Goal: Task Accomplishment & Management: Manage account settings

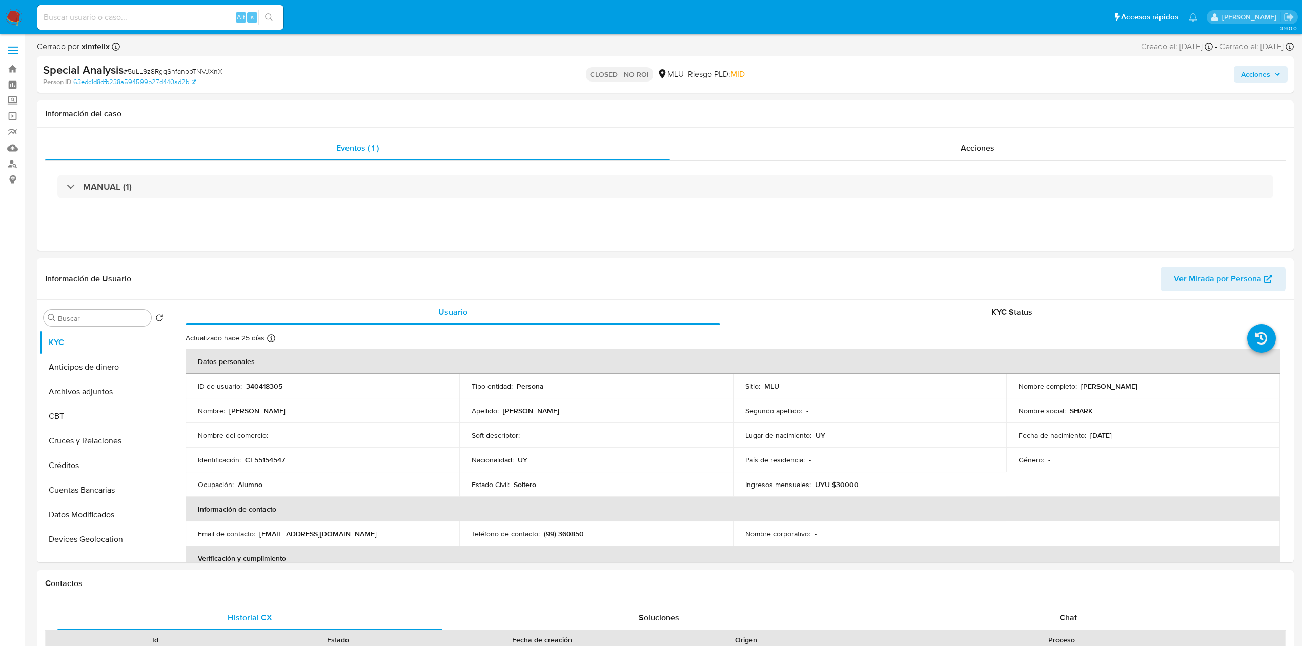
select select "10"
click at [144, 13] on input at bounding box center [160, 17] width 246 height 13
paste input "lVmApoKn3gOoxfptIKwP9Uyq"
type input "lVmApoKn3gOoxfptIKwP9Uyq"
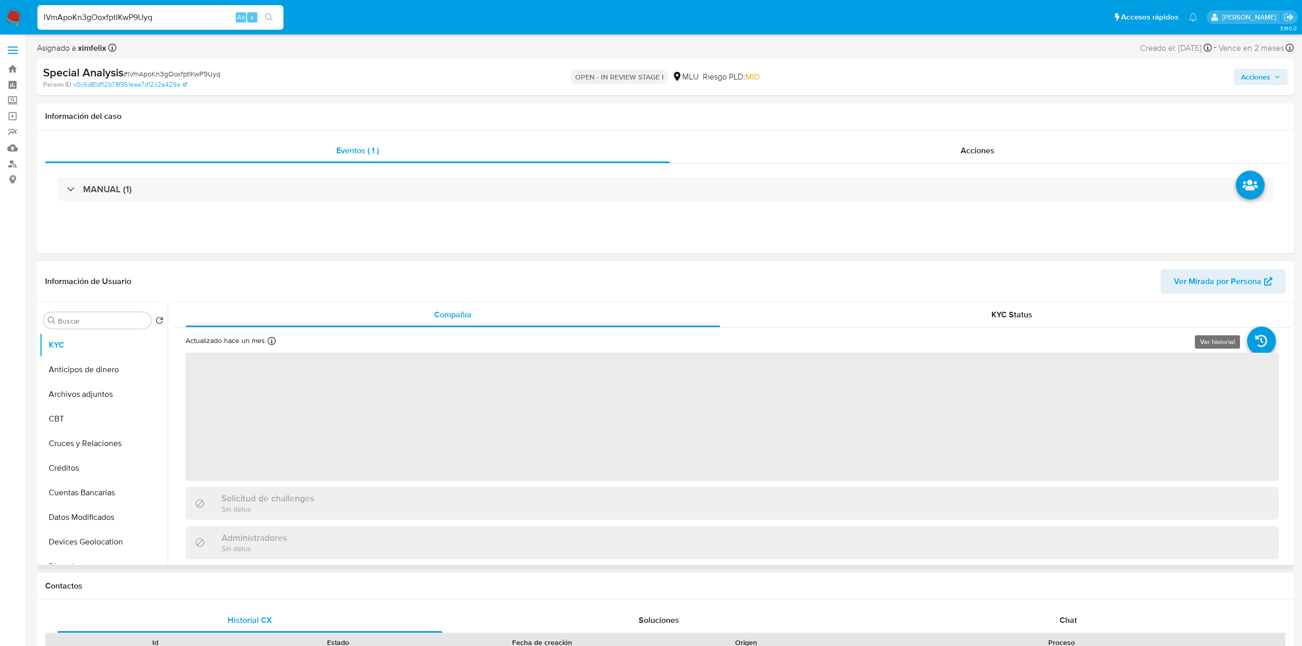
select select "10"
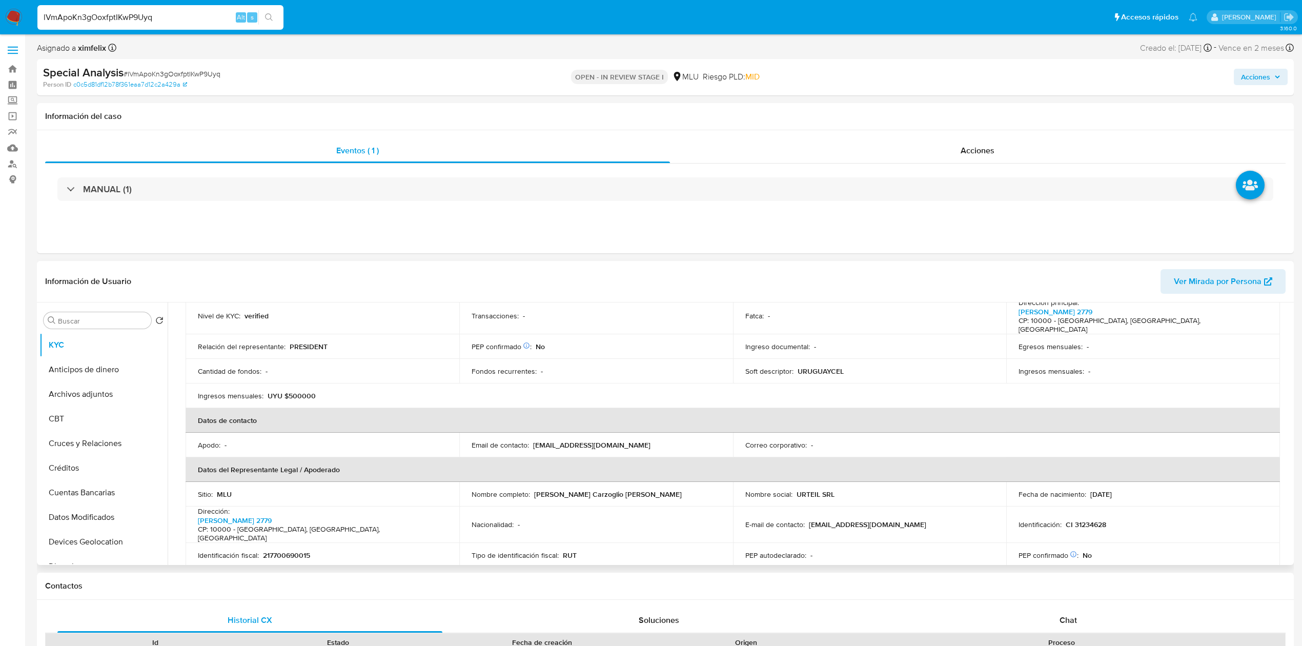
scroll to position [156, 0]
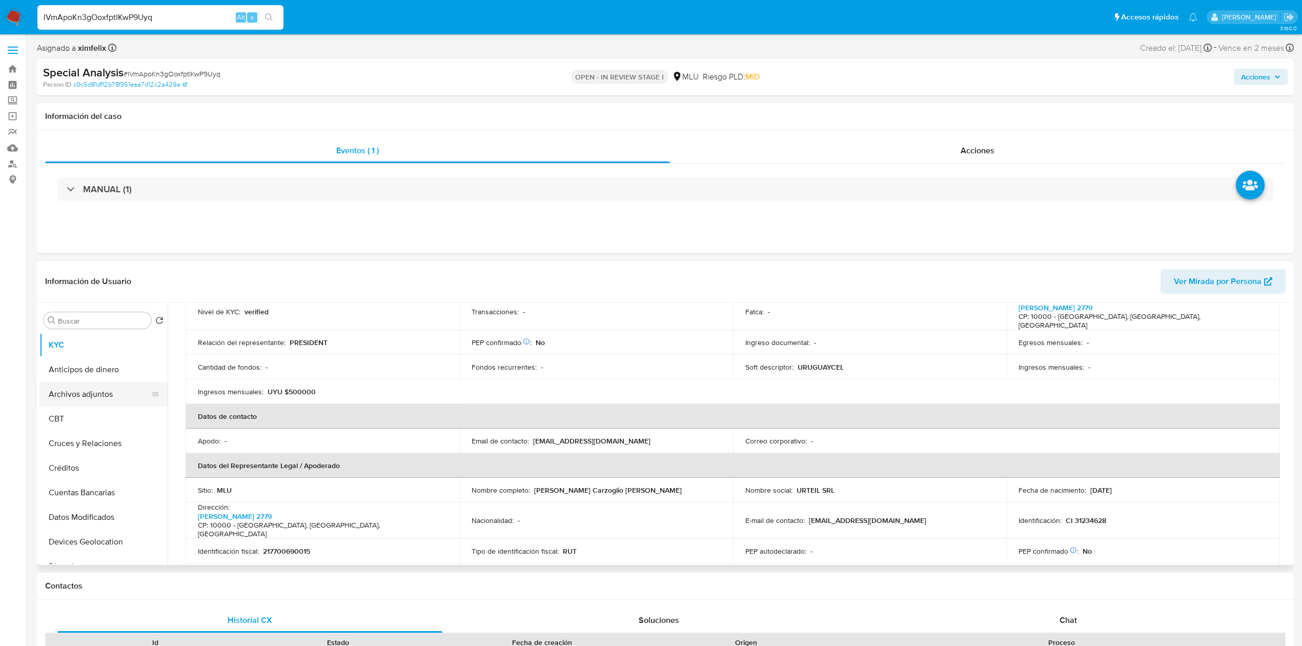
click at [77, 389] on button "Archivos adjuntos" at bounding box center [99, 394] width 120 height 25
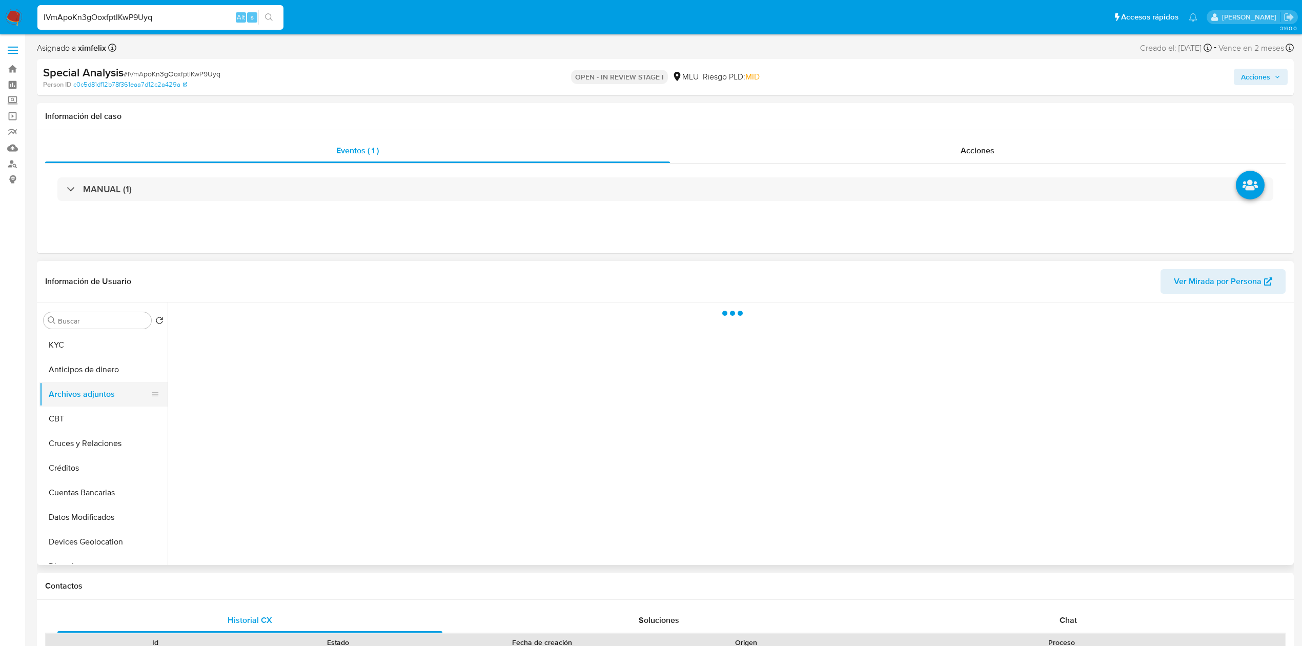
scroll to position [0, 0]
click at [106, 529] on button "Datos Modificados" at bounding box center [99, 517] width 120 height 25
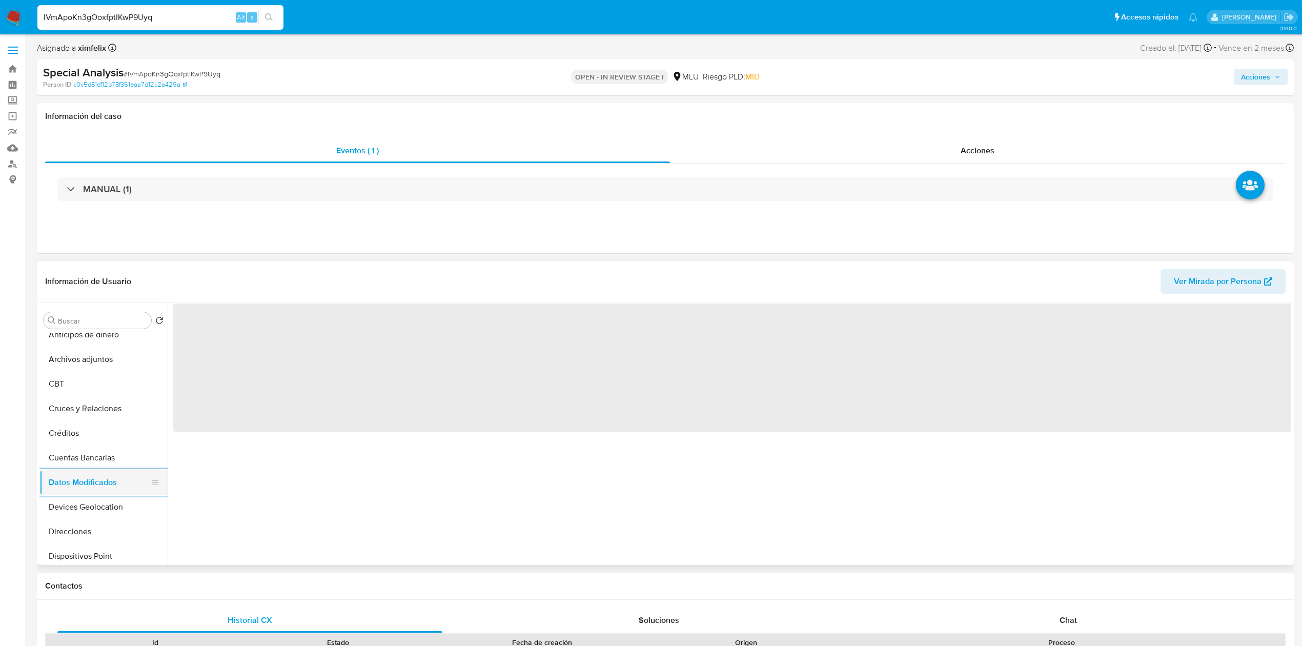
scroll to position [54, 0]
click at [106, 529] on button "Dispositivos Point" at bounding box center [103, 537] width 128 height 25
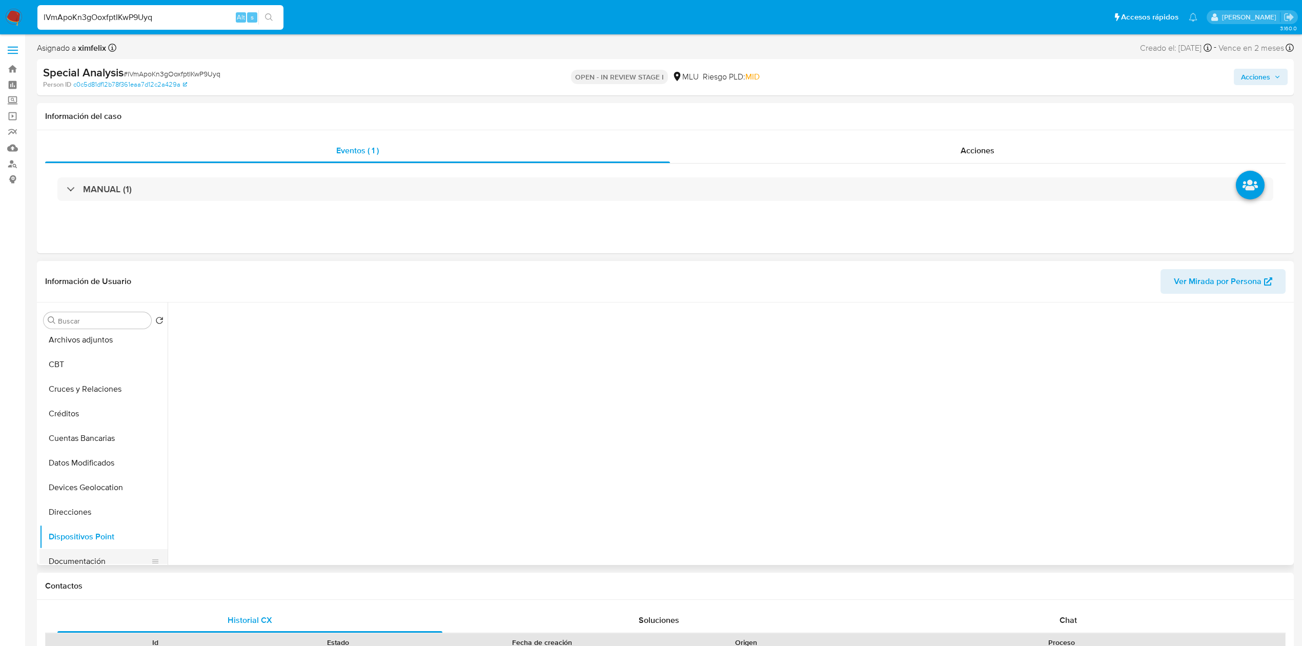
click at [105, 557] on button "Documentación" at bounding box center [99, 561] width 120 height 25
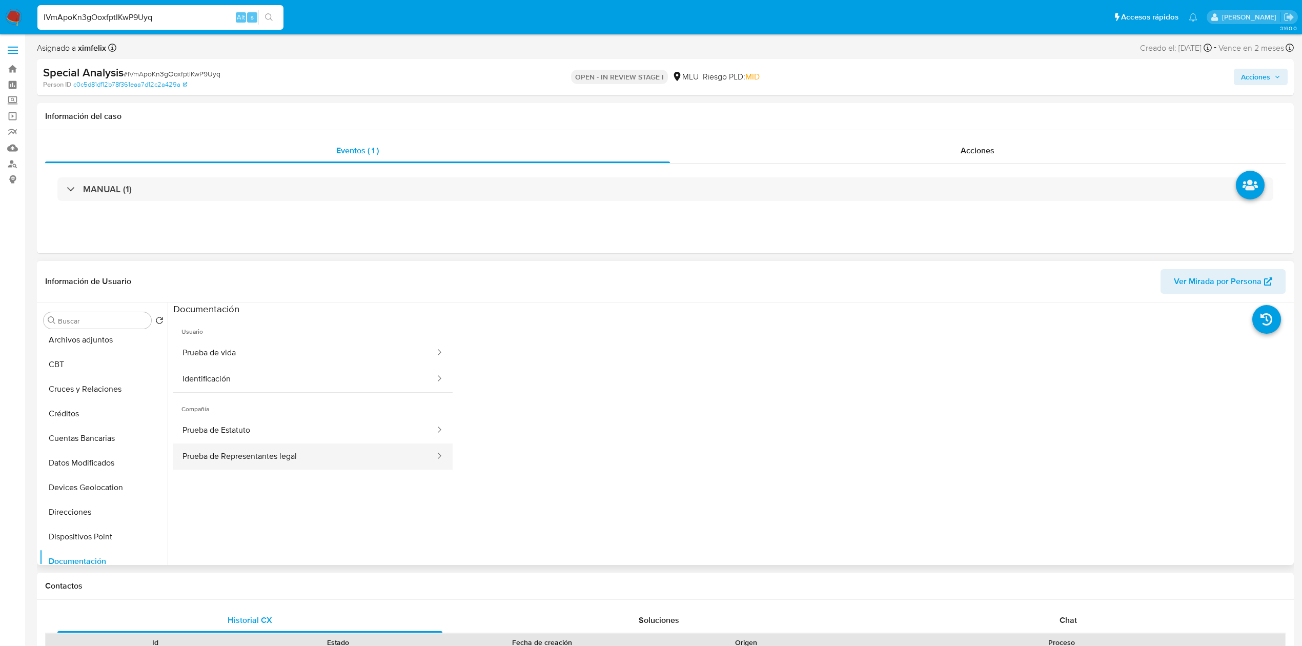
click at [318, 454] on button "Prueba de Representantes legal" at bounding box center [304, 457] width 263 height 26
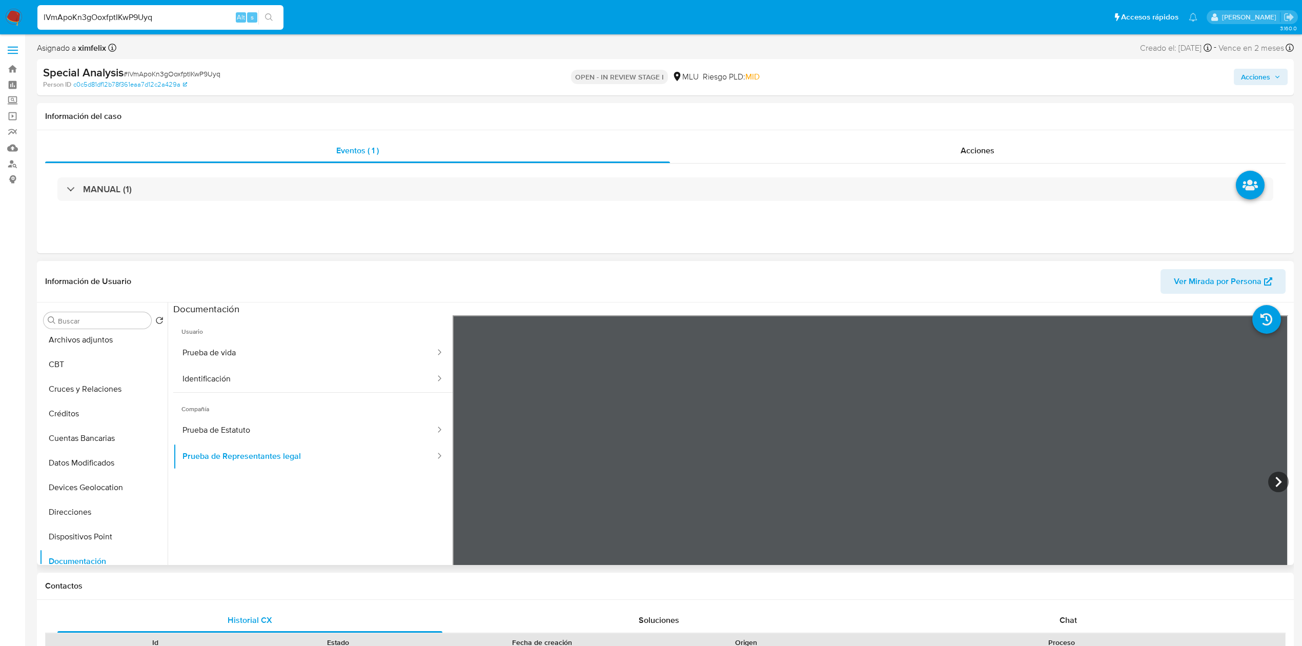
scroll to position [0, 0]
click at [105, 340] on button "KYC" at bounding box center [99, 345] width 120 height 25
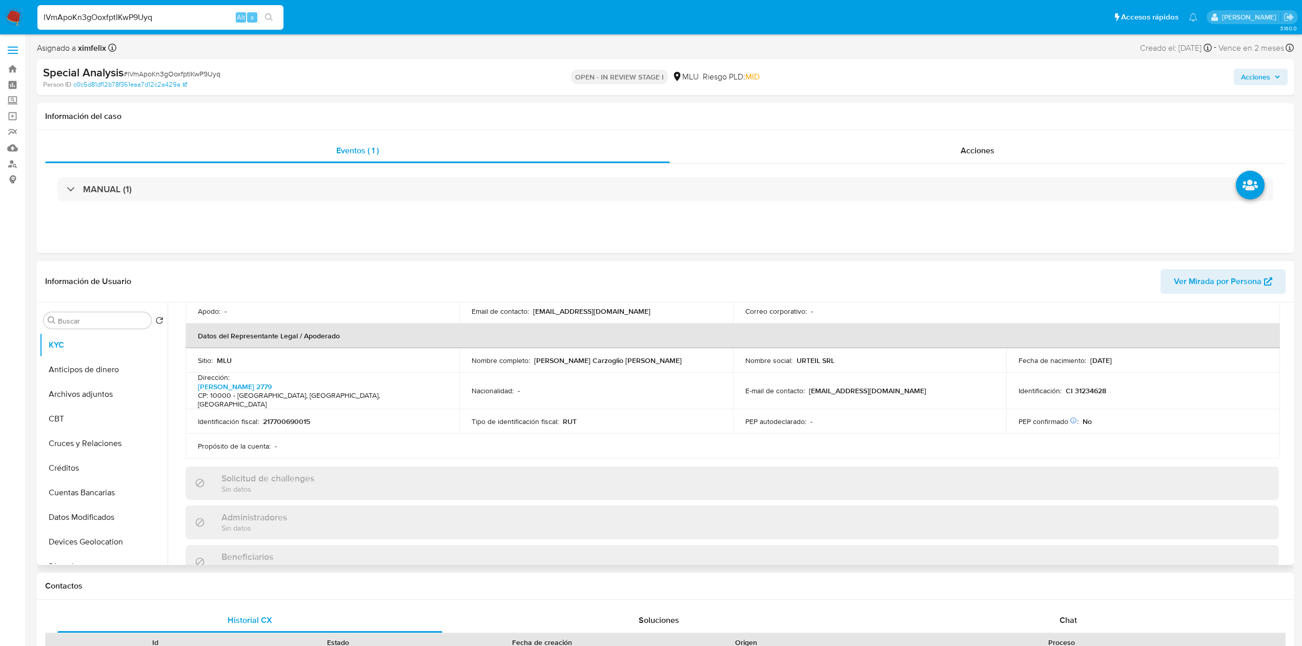
scroll to position [293, 0]
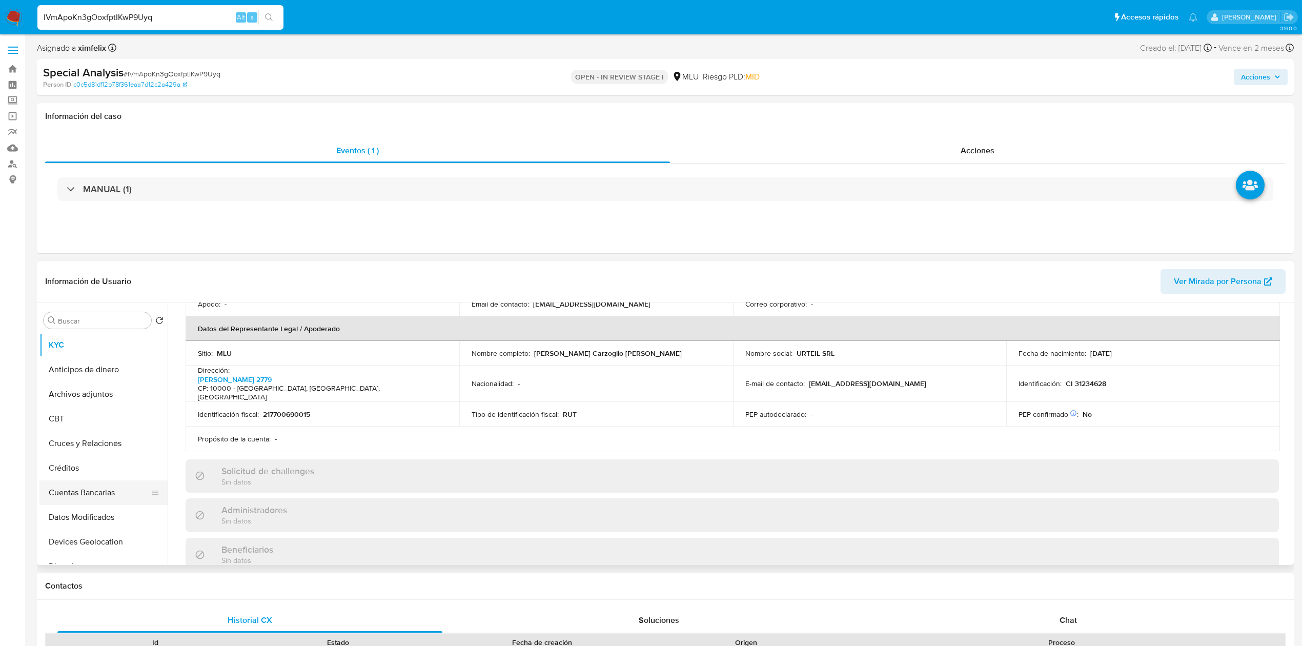
click at [111, 503] on button "Cuentas Bancarias" at bounding box center [99, 492] width 120 height 25
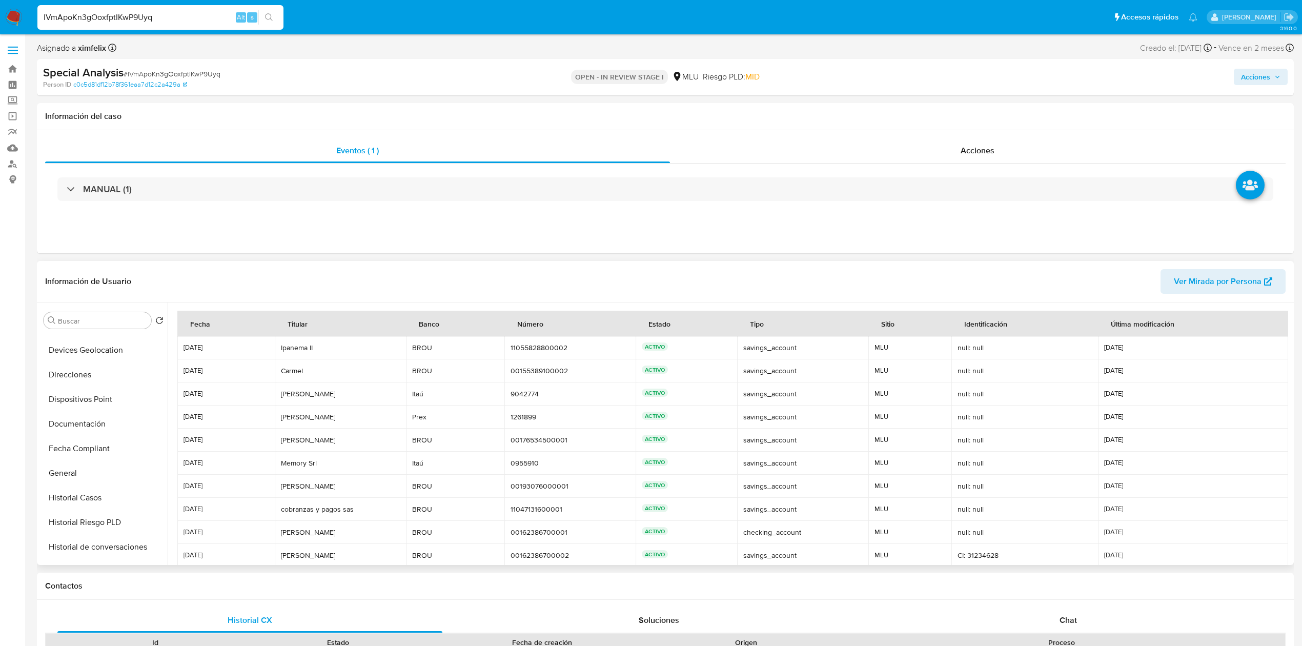
scroll to position [191, 0]
click at [111, 503] on button "Historial Casos" at bounding box center [103, 498] width 128 height 25
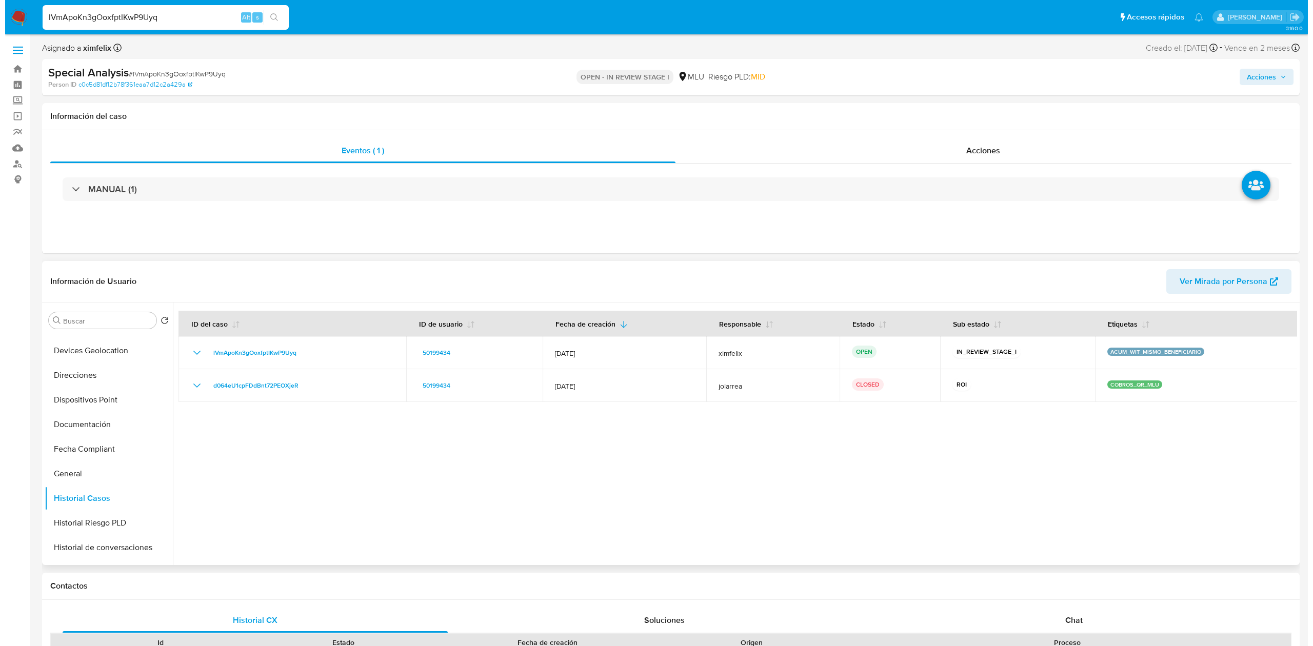
scroll to position [0, 0]
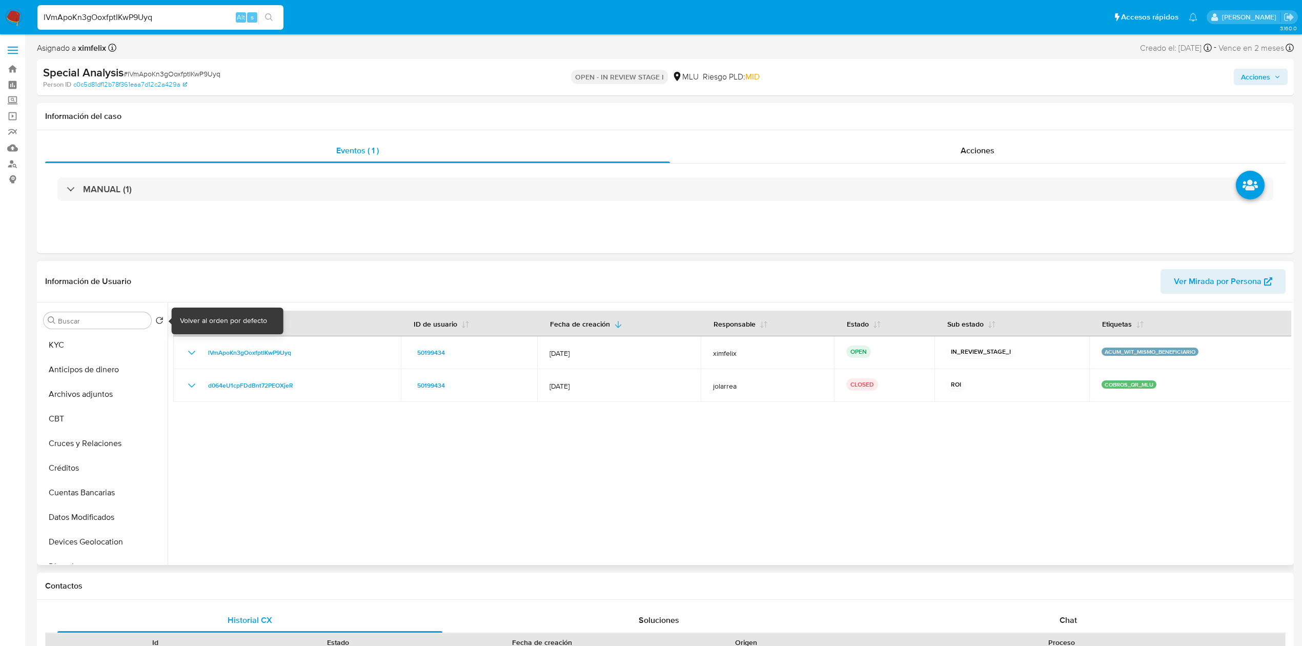
drag, startPoint x: 168, startPoint y: 427, endPoint x: 156, endPoint y: 323, distance: 104.3
click at [161, 318] on div "Buscar Volver al orden por defecto KYC Anticipos de dinero Archivos adjuntos CB…" at bounding box center [665, 434] width 1252 height 263
click at [68, 347] on button "KYC" at bounding box center [99, 345] width 120 height 25
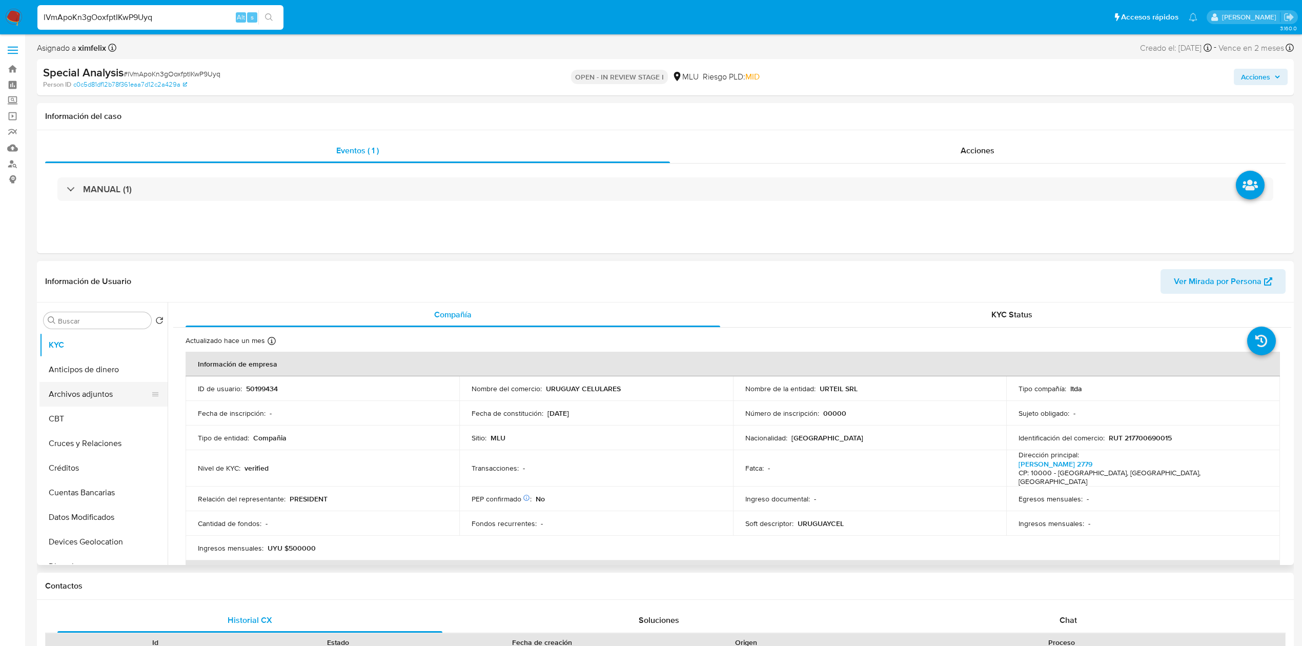
click at [82, 399] on button "Archivos adjuntos" at bounding box center [99, 394] width 120 height 25
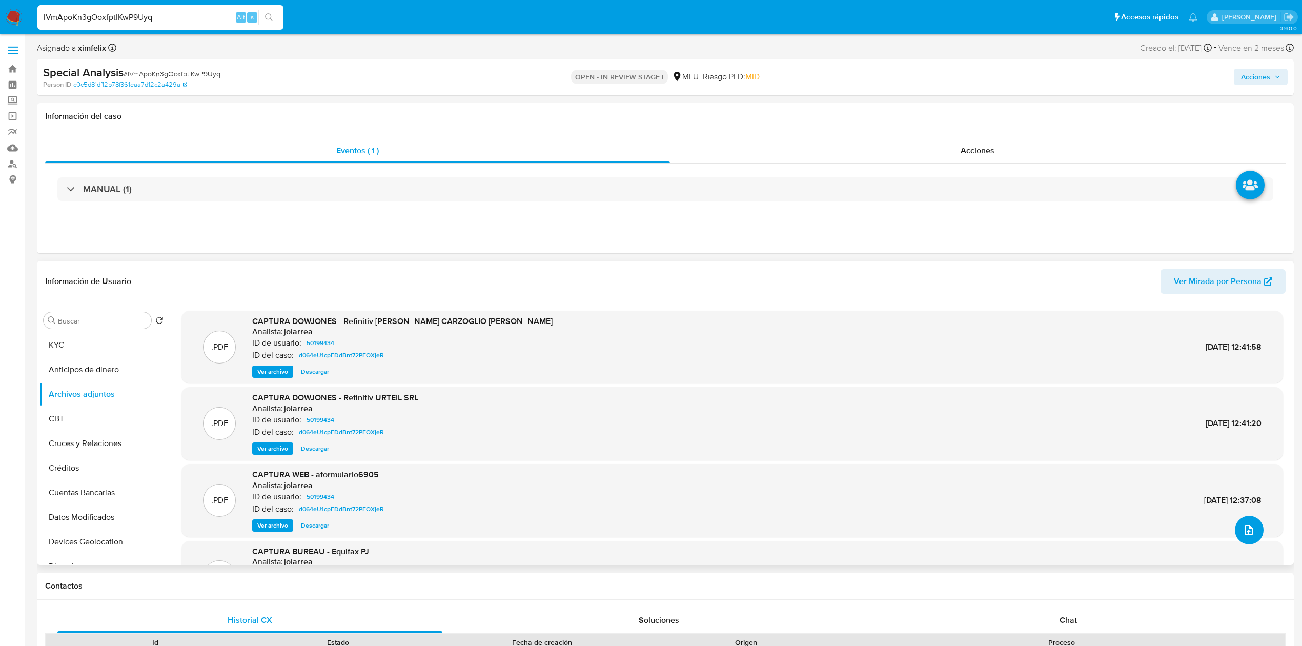
click at [1243, 526] on icon "upload-file" at bounding box center [1249, 530] width 12 height 12
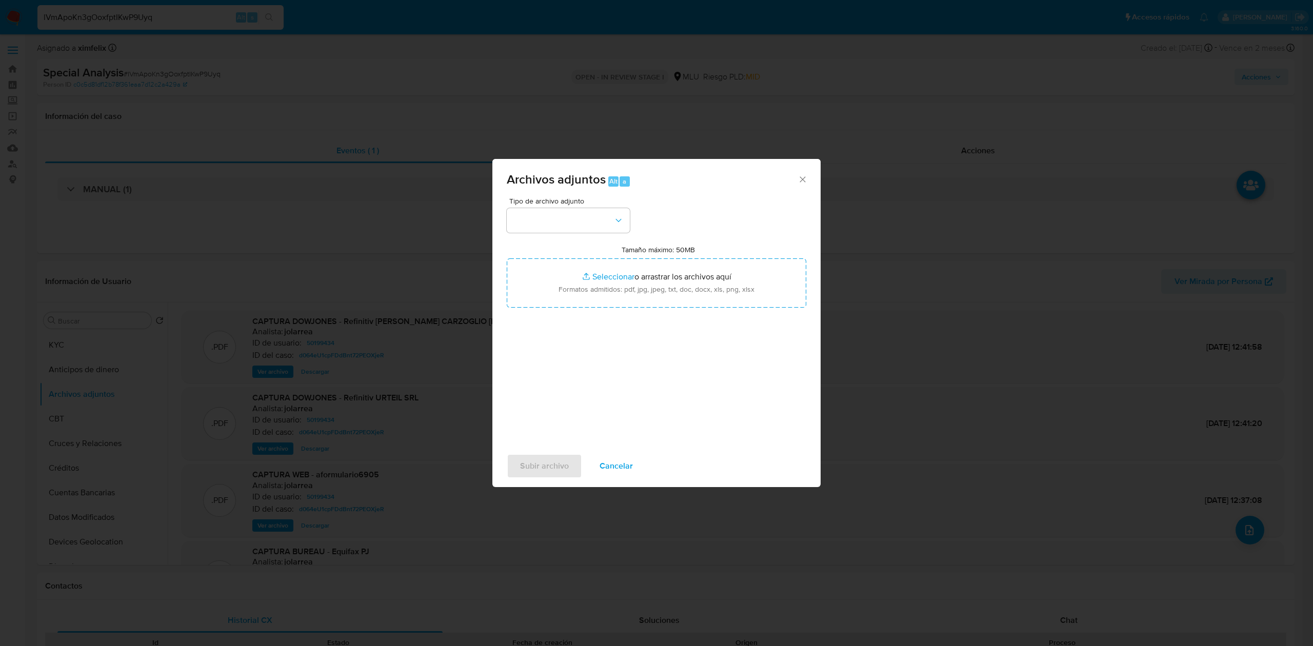
click at [565, 234] on div "Tipo de archivo adjunto Tamaño máximo: 50MB Seleccionar archivos Seleccionar o …" at bounding box center [656, 318] width 299 height 242
click at [567, 224] on button "button" at bounding box center [568, 220] width 123 height 25
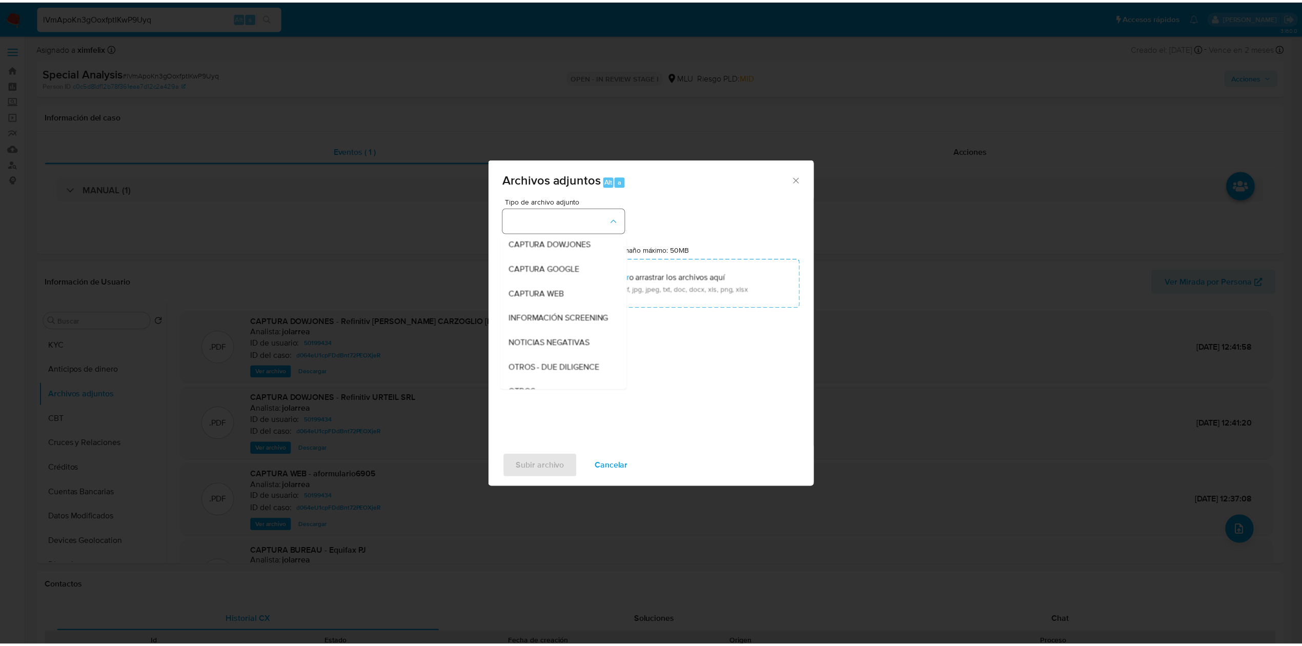
scroll to position [53, 0]
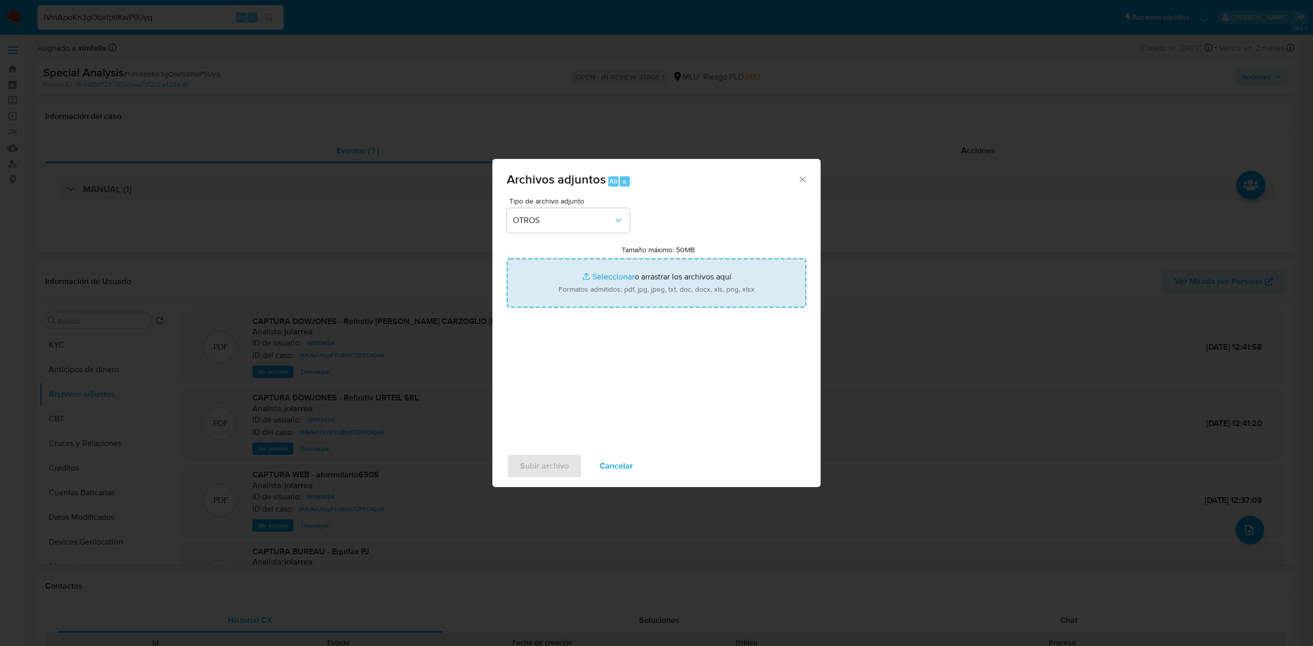
type input "C:\fakepath\Case Log 50199434 - 10_09_2025.pdf"
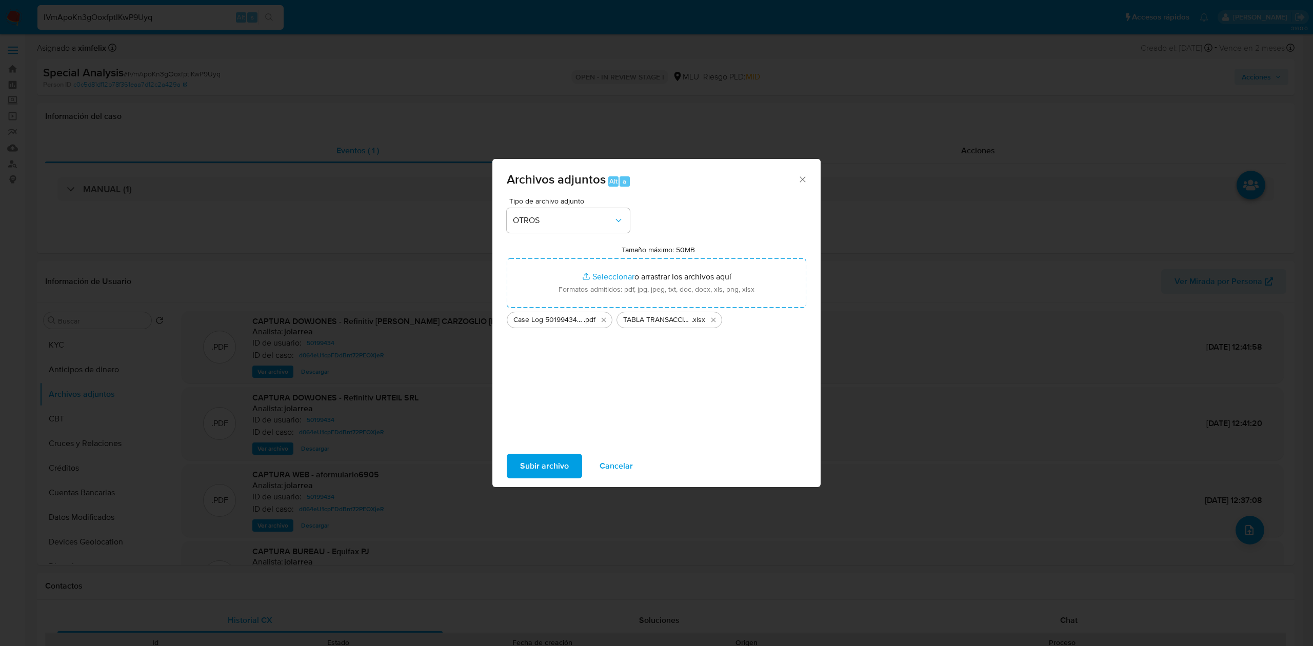
click at [533, 460] on span "Subir archivo" at bounding box center [544, 466] width 49 height 23
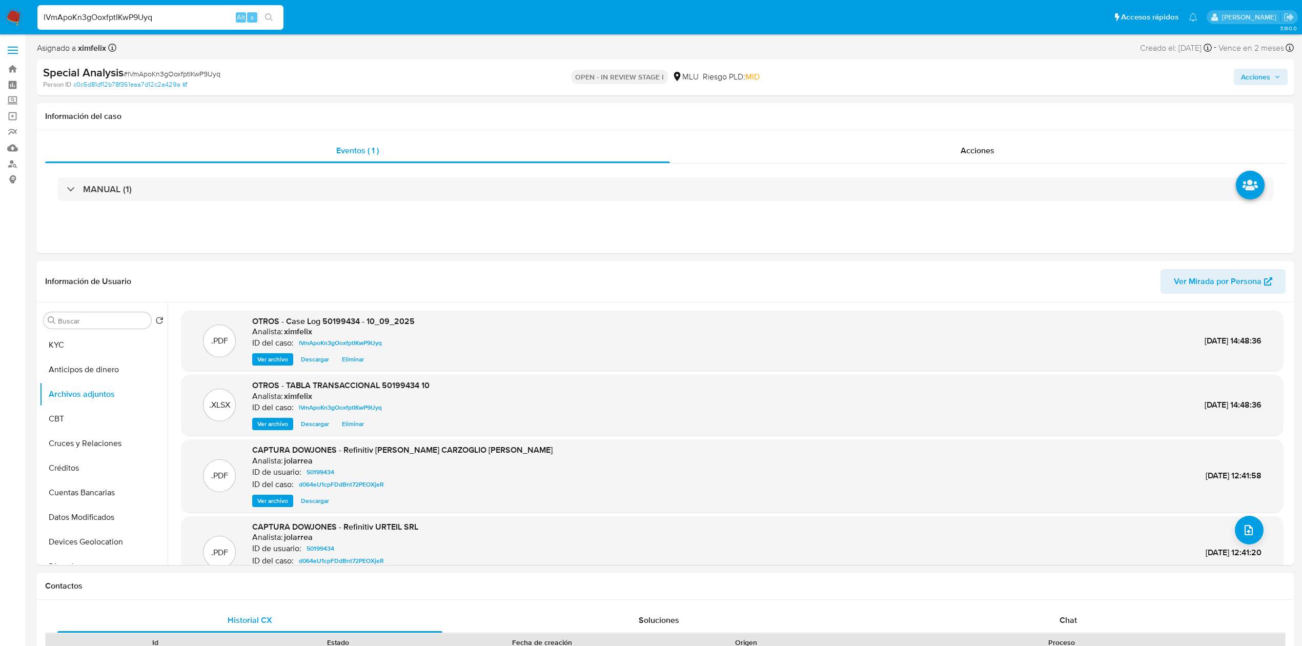
click at [1268, 76] on span "Acciones" at bounding box center [1255, 77] width 29 height 16
click at [1008, 124] on div "Enviar" at bounding box center [1042, 191] width 474 height 134
click at [988, 116] on div "Resolución del caso Alt r" at bounding box center [982, 109] width 98 height 27
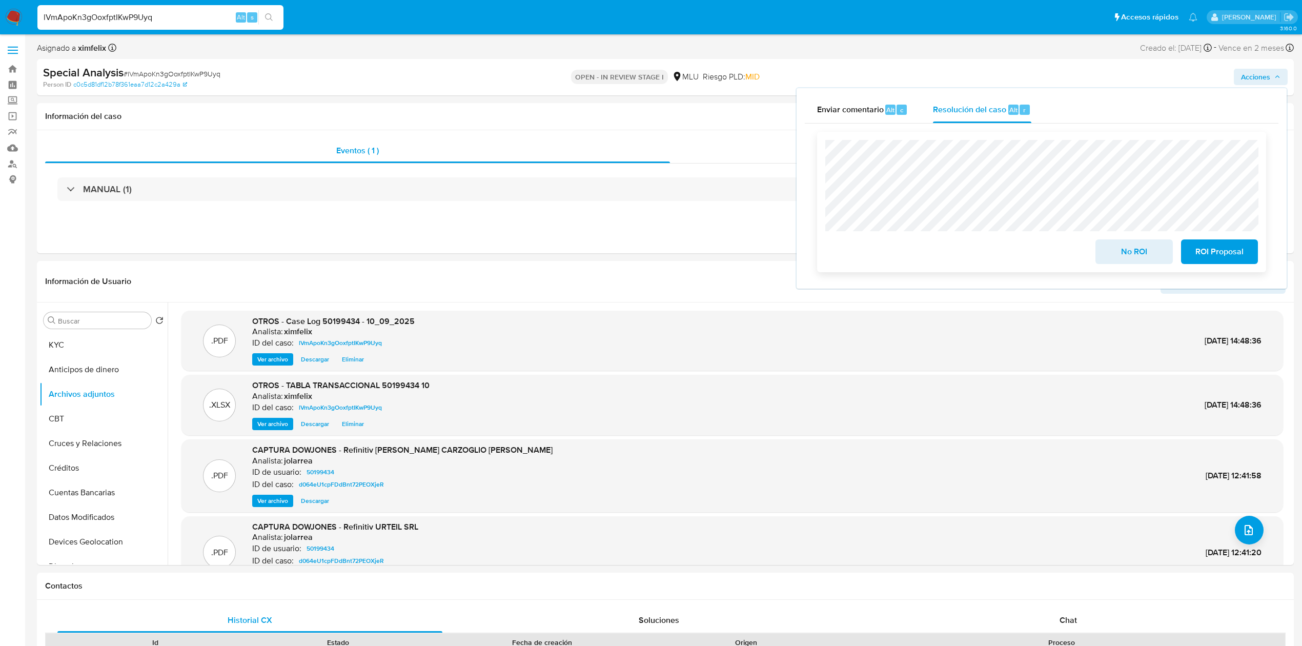
click at [1137, 260] on span "No ROI" at bounding box center [1134, 251] width 50 height 23
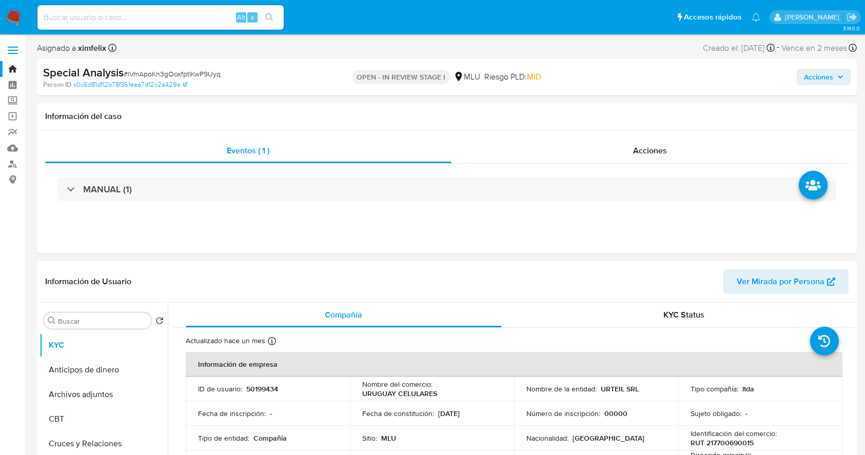
select select "10"
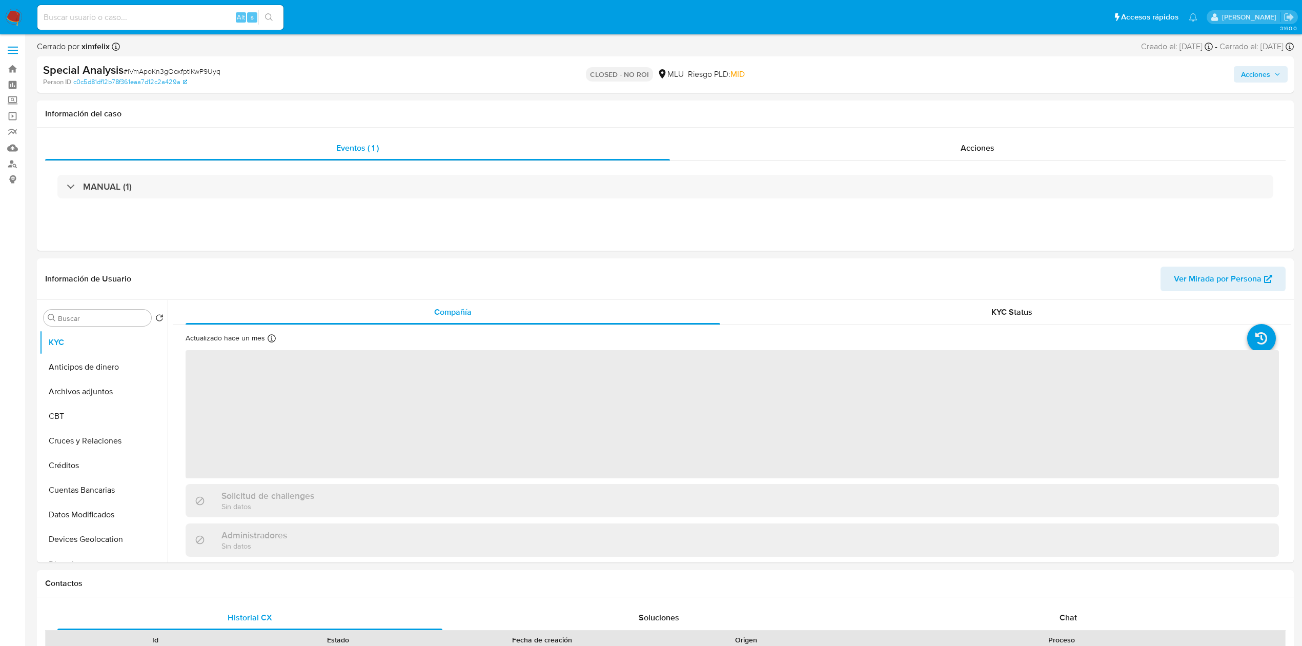
select select "10"
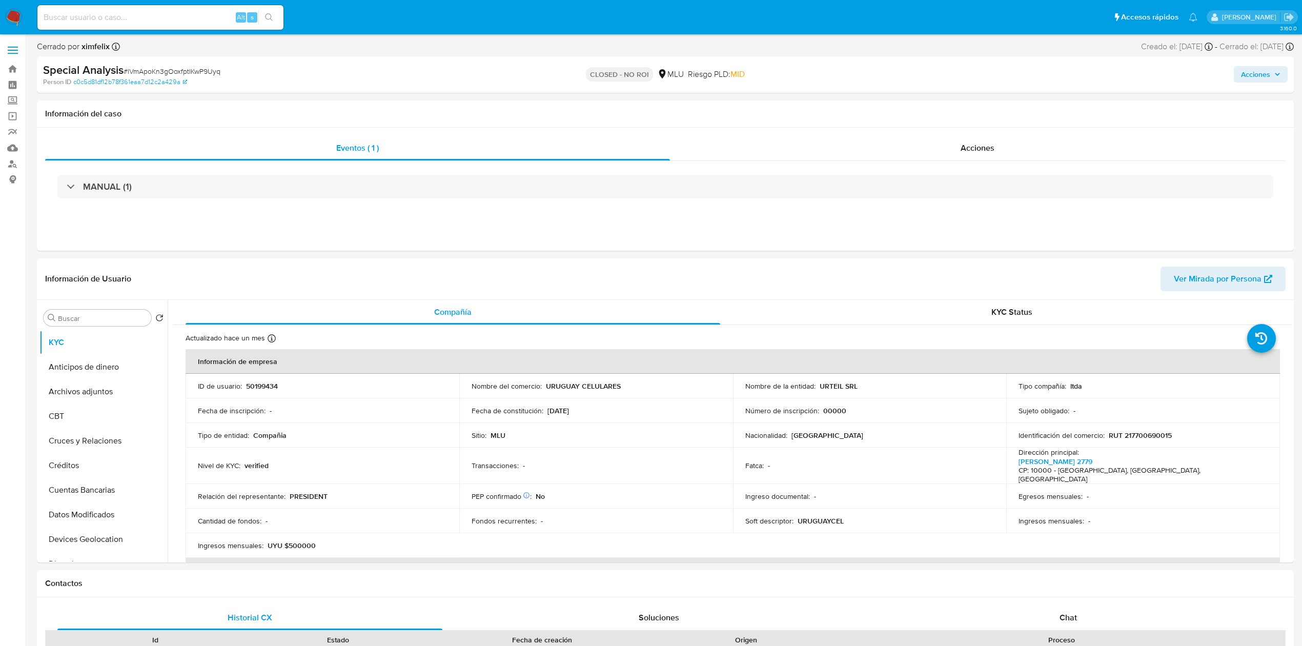
click at [176, 21] on input at bounding box center [160, 17] width 246 height 13
paste input "k76zvuvSnxABumiqjrGgy4OH"
type input "k76zvuvSnxABumiqjrGgy4OH"
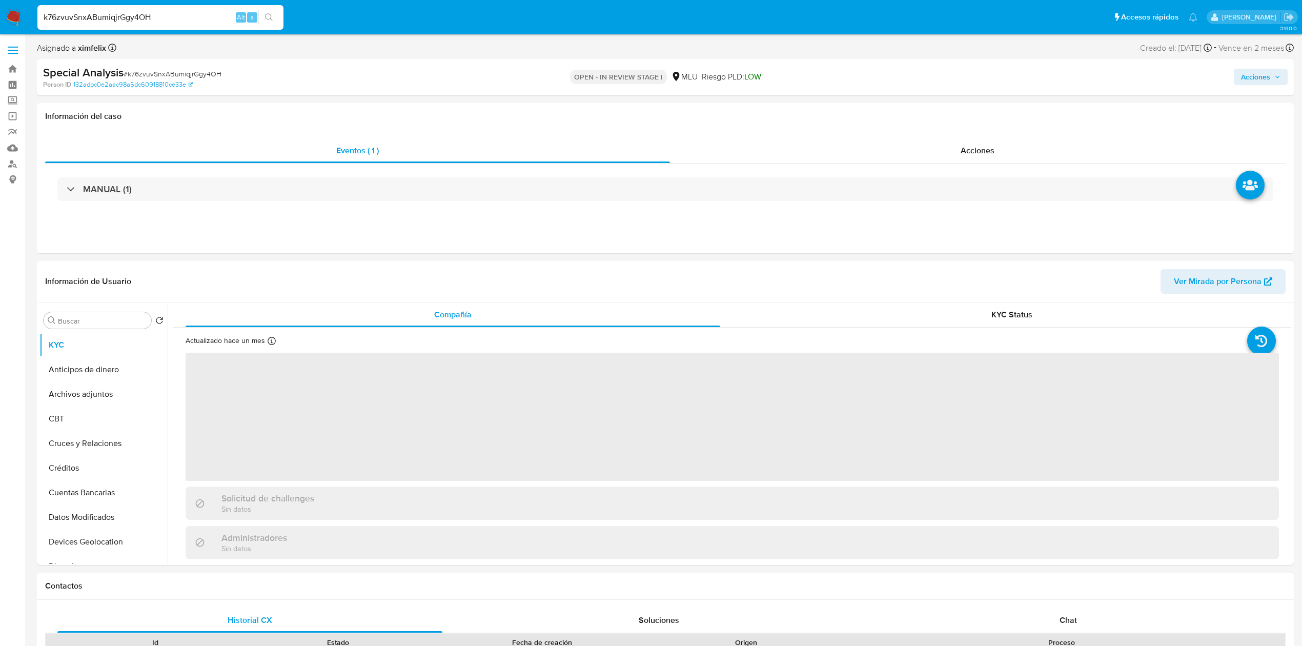
select select "10"
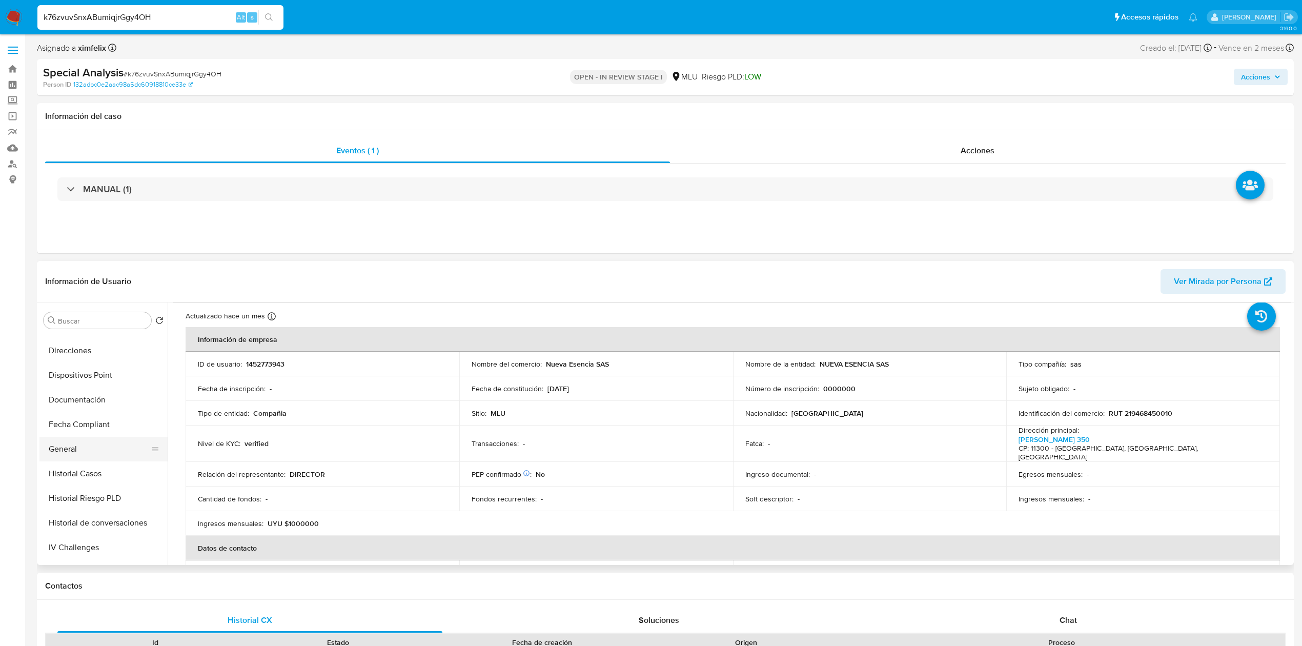
scroll to position [224, 0]
click at [118, 467] on button "Historial Casos" at bounding box center [99, 465] width 120 height 25
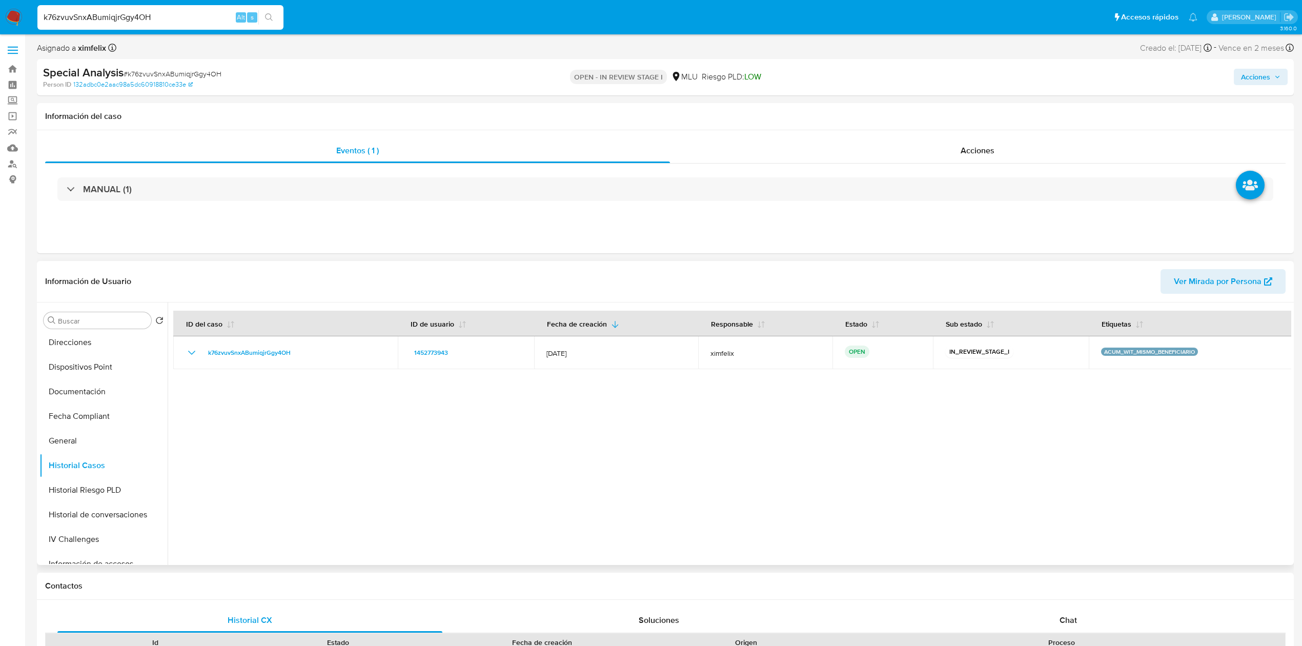
scroll to position [0, 0]
click at [103, 355] on button "KYC" at bounding box center [99, 345] width 120 height 25
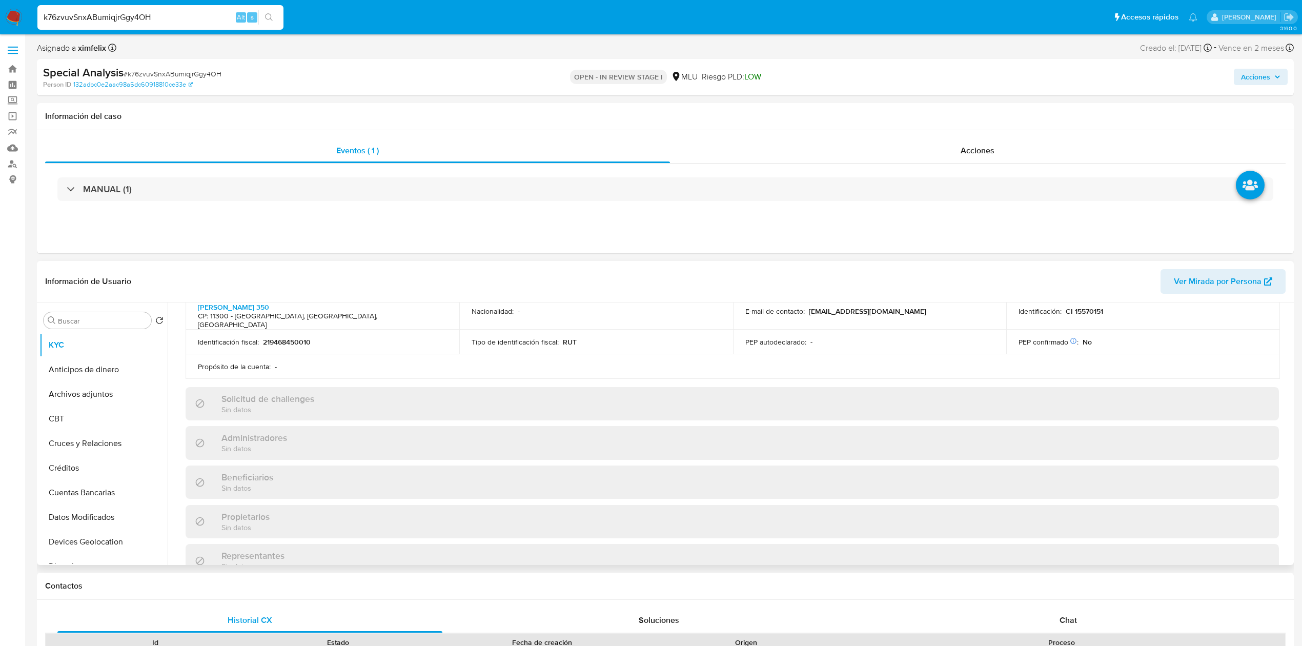
scroll to position [584, 0]
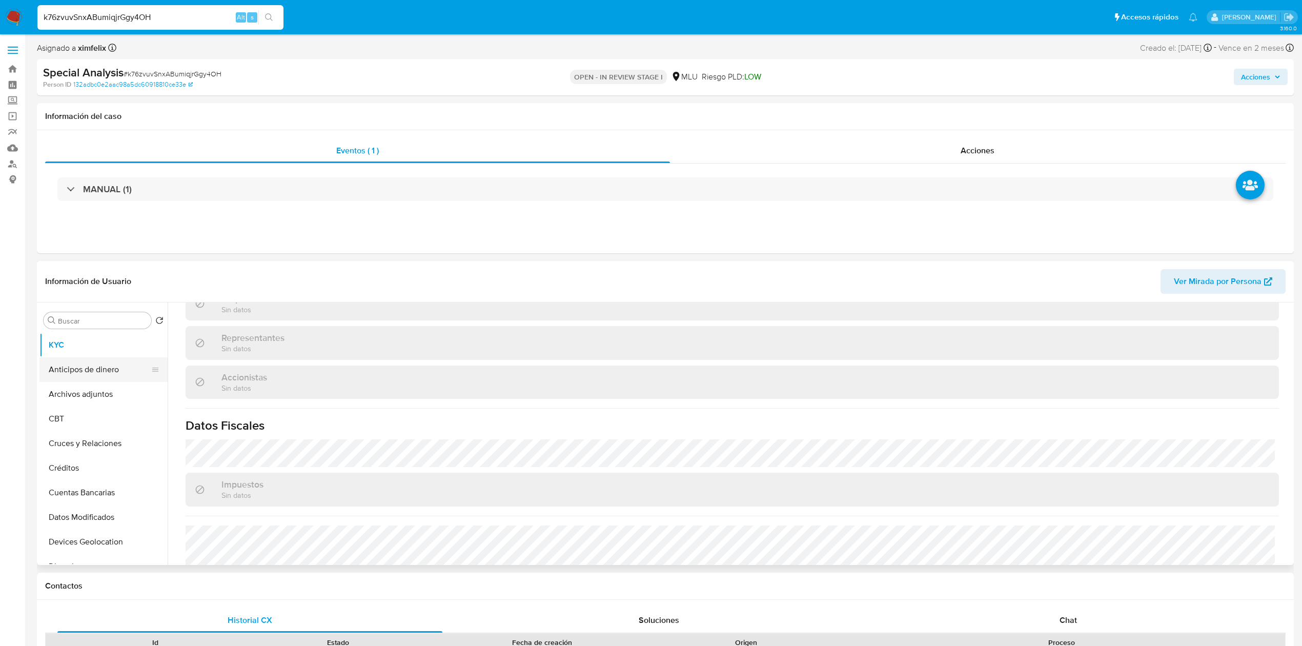
click at [159, 377] on button "Anticipos de dinero" at bounding box center [99, 369] width 120 height 25
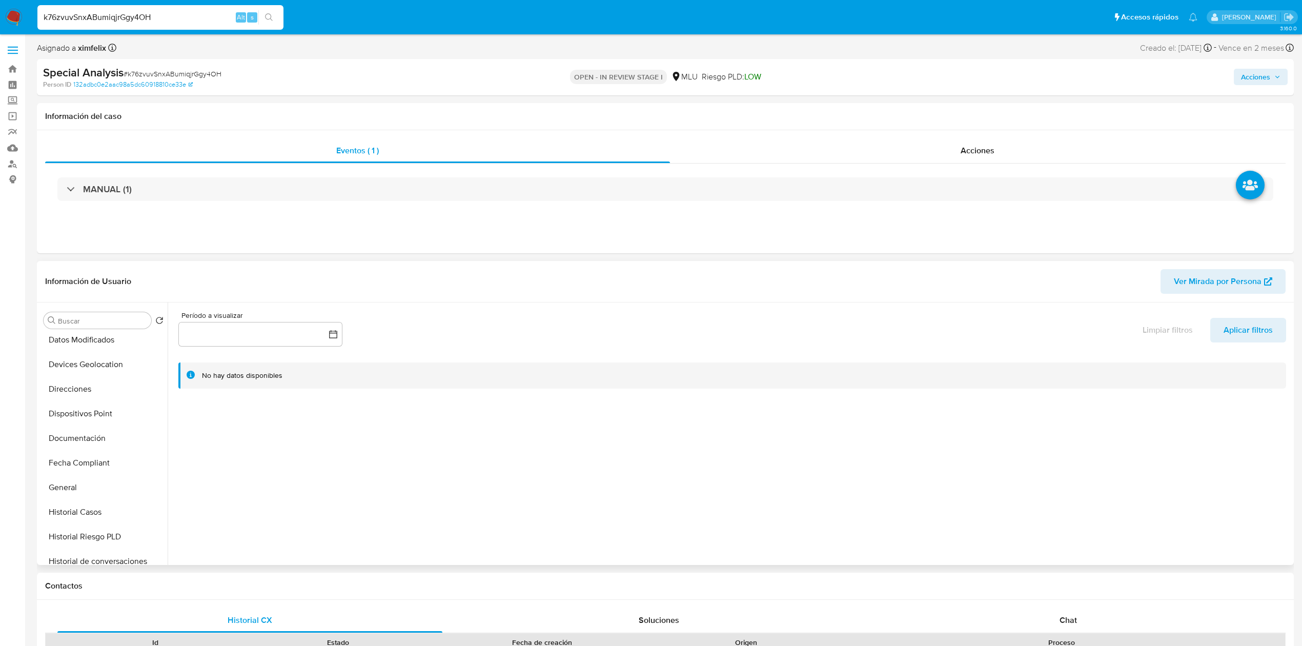
scroll to position [175, 0]
click at [104, 395] on button "Direcciones" at bounding box center [99, 391] width 120 height 25
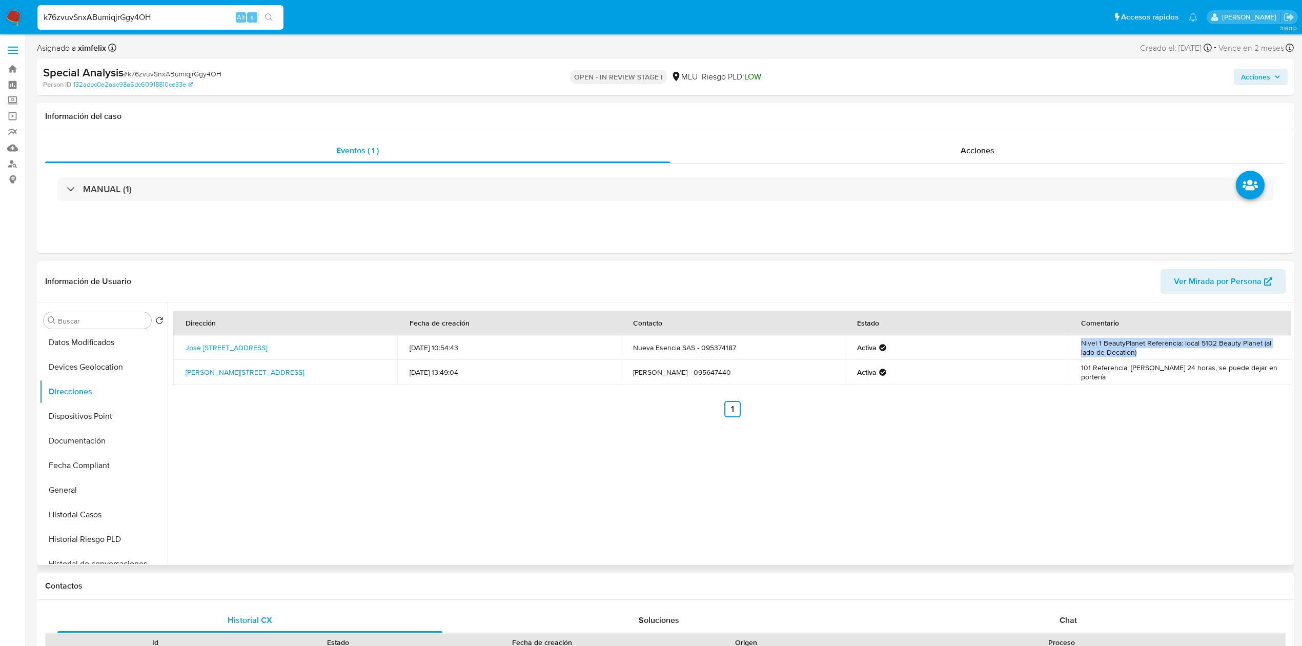
drag, startPoint x: 1075, startPoint y: 342, endPoint x: 1137, endPoint y: 352, distance: 62.9
click at [1137, 352] on td "Nivel 1 BeautyPlanet Referencia: local 5102 Beauty Planet (al lado de Decatlon)" at bounding box center [1181, 347] width 224 height 25
copy td "Nivel 1 BeautyPlanet Referencia: local 5102 Beauty Planet (al lado de Decatlon)"
click at [1184, 279] on span "Ver Mirada por Persona" at bounding box center [1218, 281] width 88 height 25
click at [103, 493] on button "General" at bounding box center [99, 490] width 120 height 25
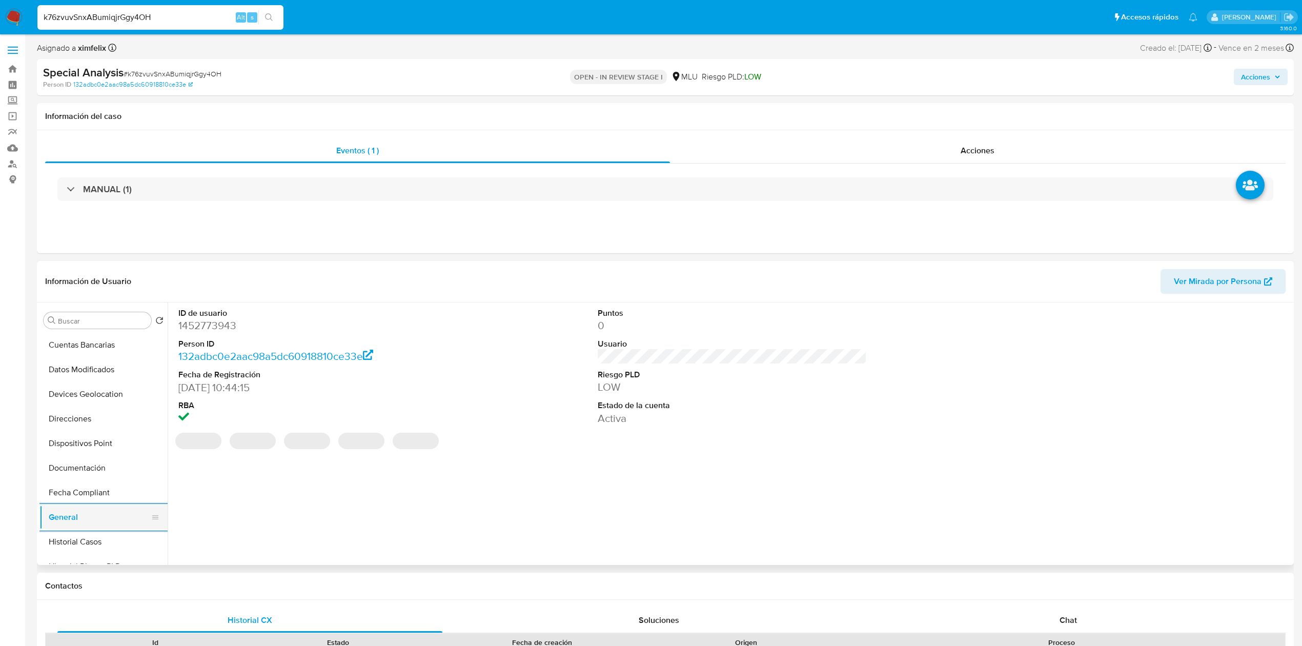
scroll to position [120, 0]
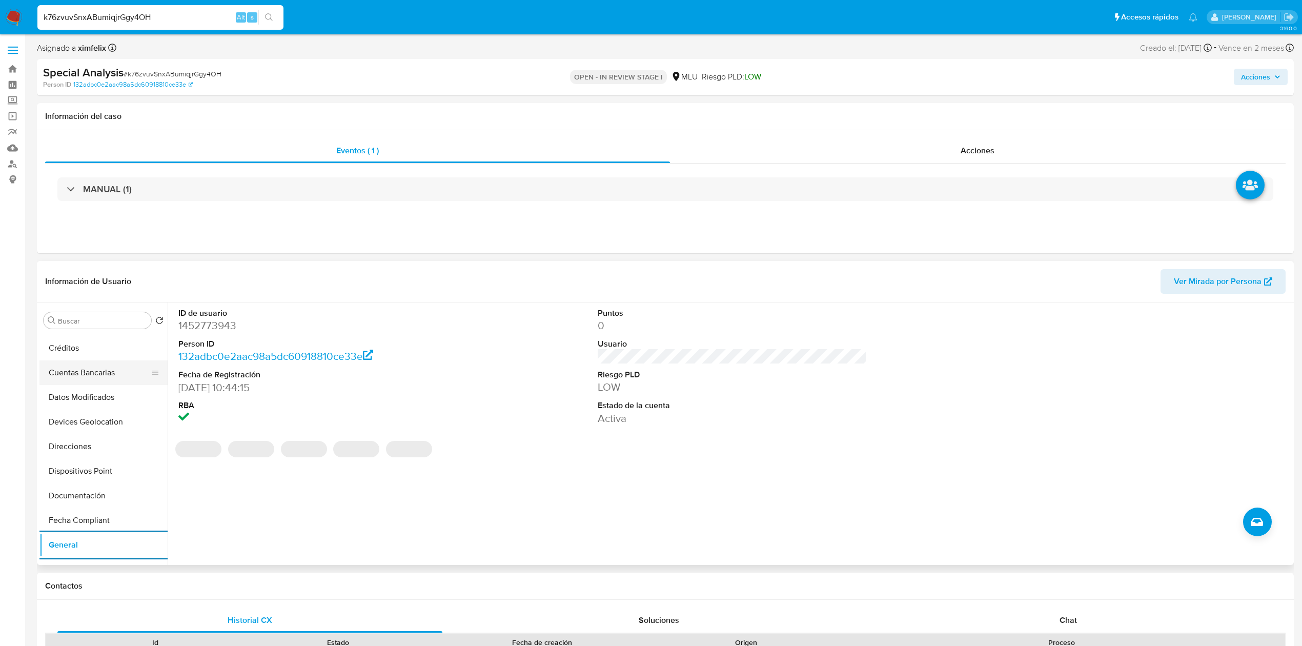
click at [115, 376] on button "Cuentas Bancarias" at bounding box center [99, 372] width 120 height 25
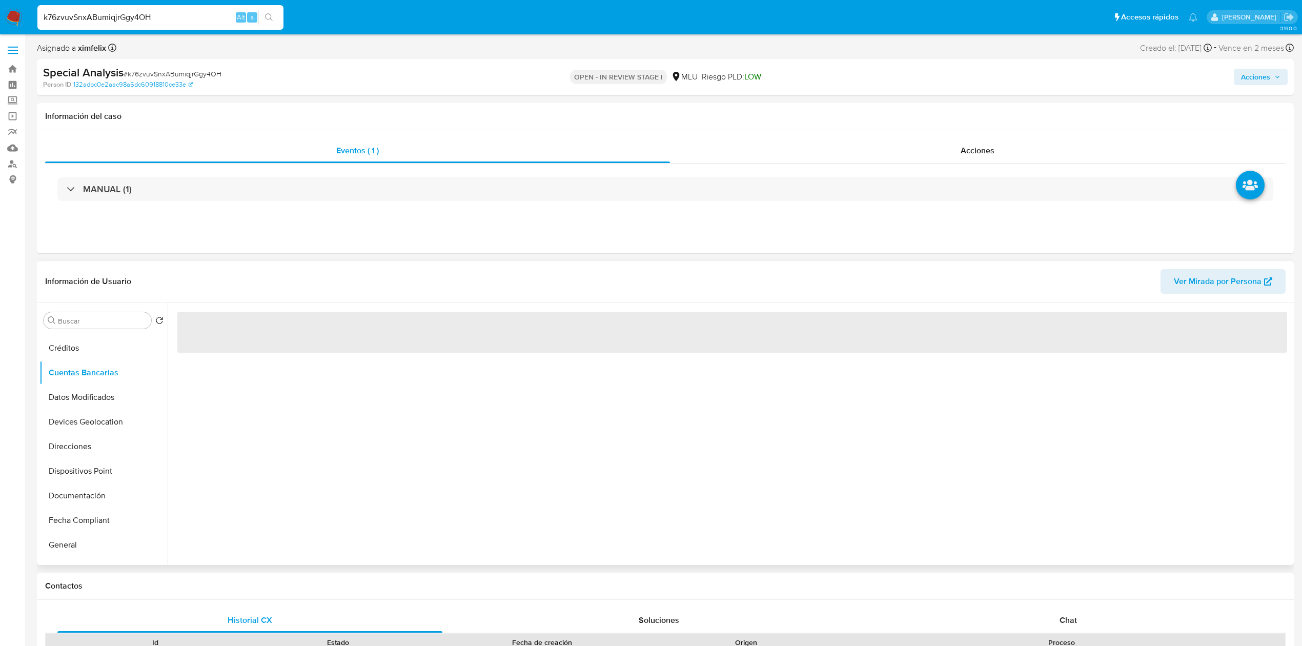
click at [357, 444] on div "‌" at bounding box center [730, 434] width 1124 height 263
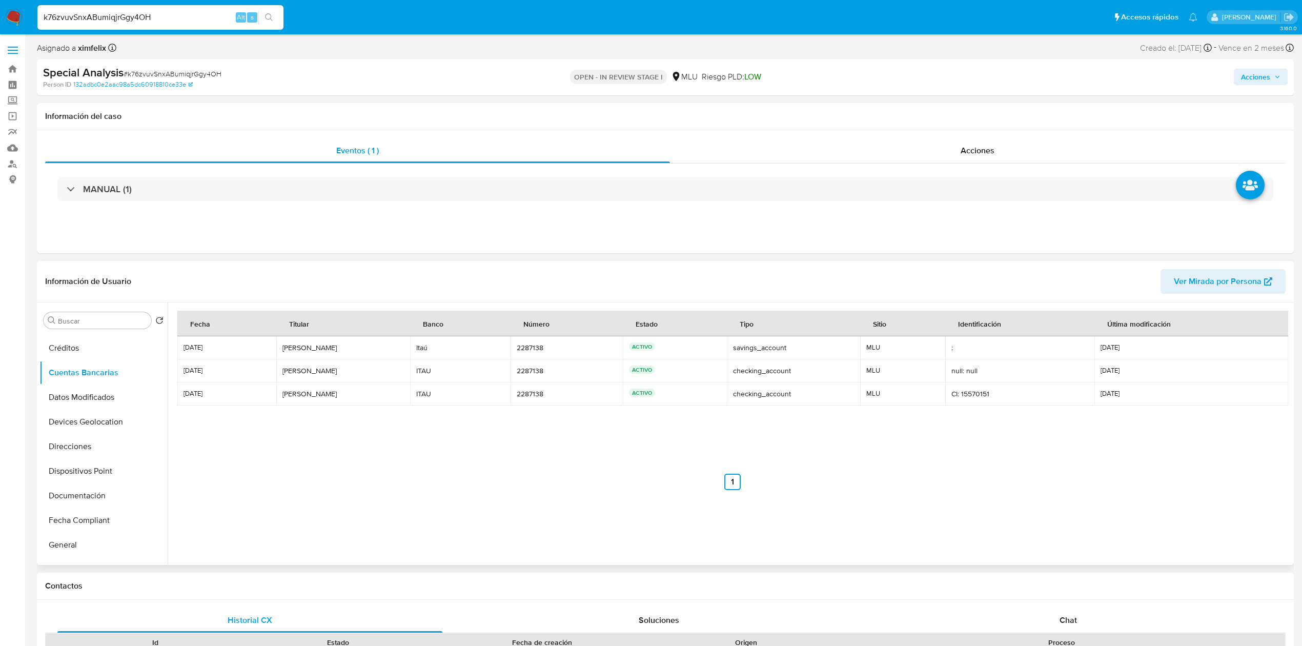
click at [357, 444] on div "Fecha Titular Banco Número Estado Tipo Sitio Identificación Última modificación…" at bounding box center [732, 400] width 1110 height 179
click at [102, 492] on button "Documentación" at bounding box center [99, 496] width 120 height 25
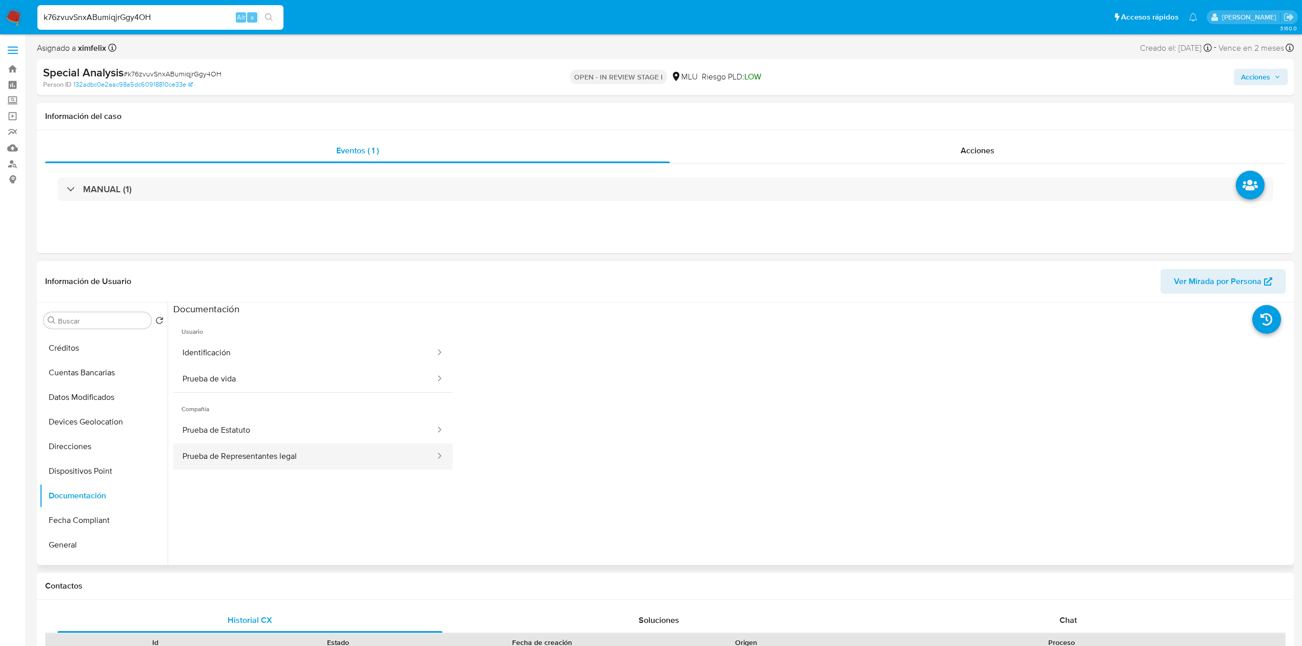
click at [258, 466] on button "Prueba de Representantes legal" at bounding box center [304, 457] width 263 height 26
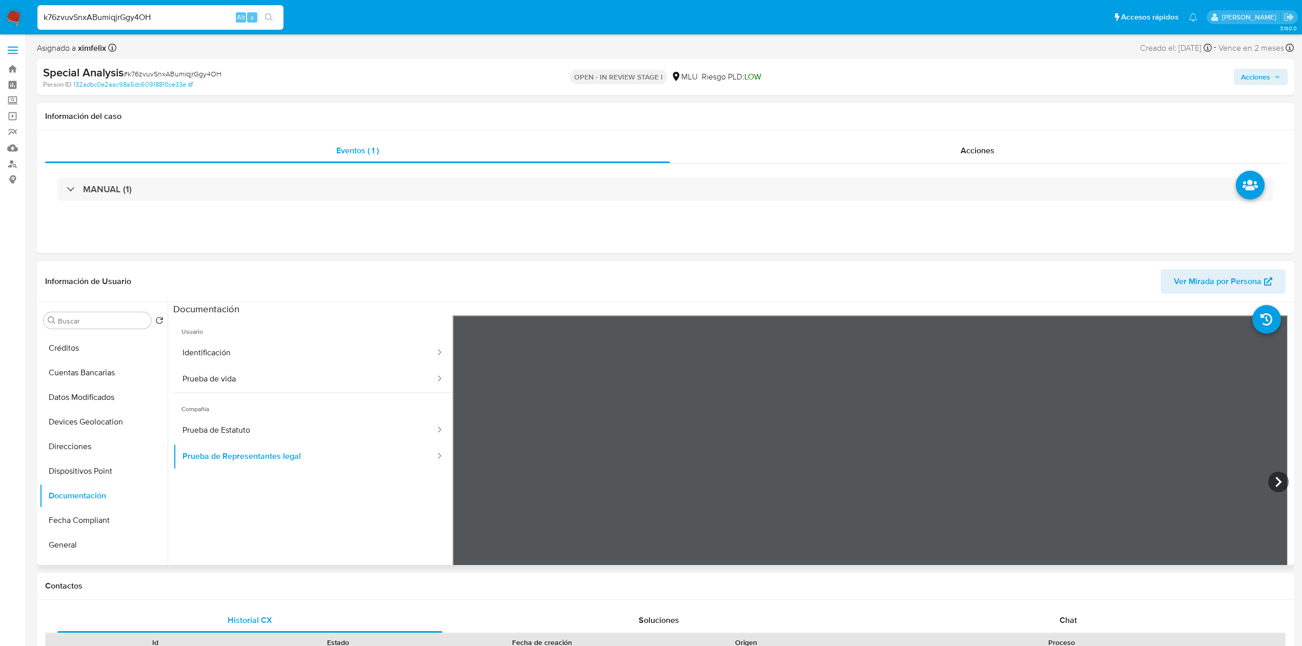
scroll to position [0, 0]
click at [101, 345] on button "KYC" at bounding box center [99, 345] width 120 height 25
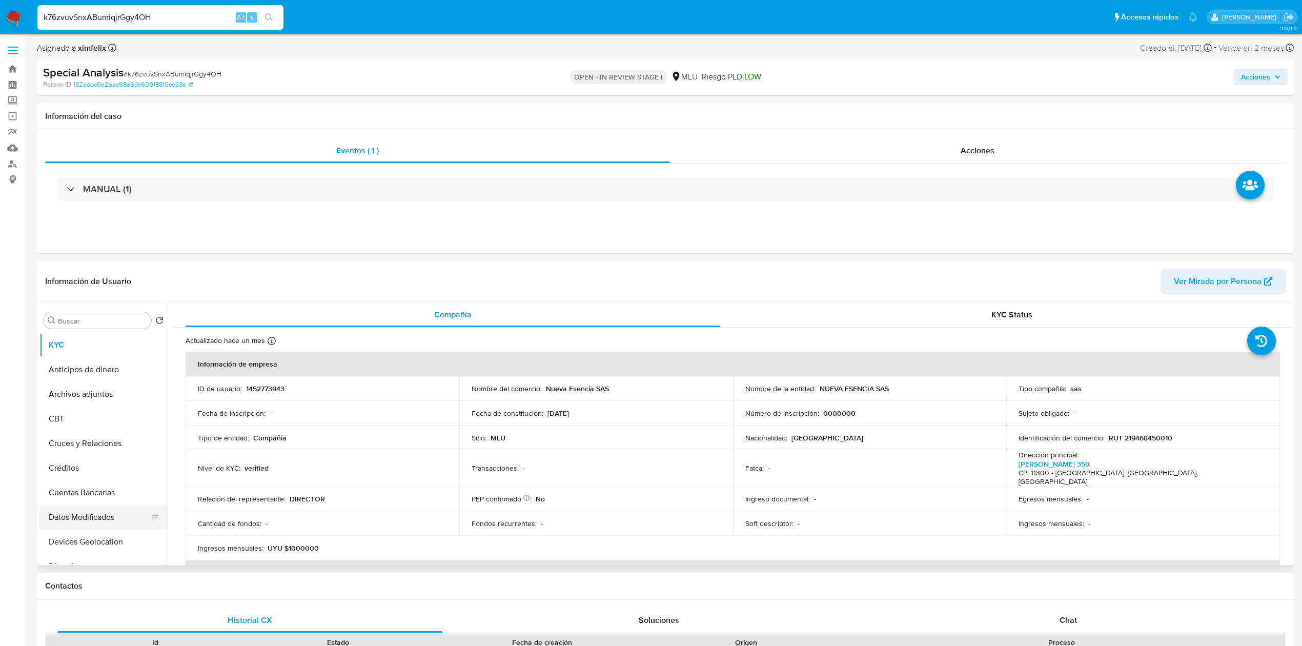
click at [109, 508] on button "Datos Modificados" at bounding box center [99, 517] width 120 height 25
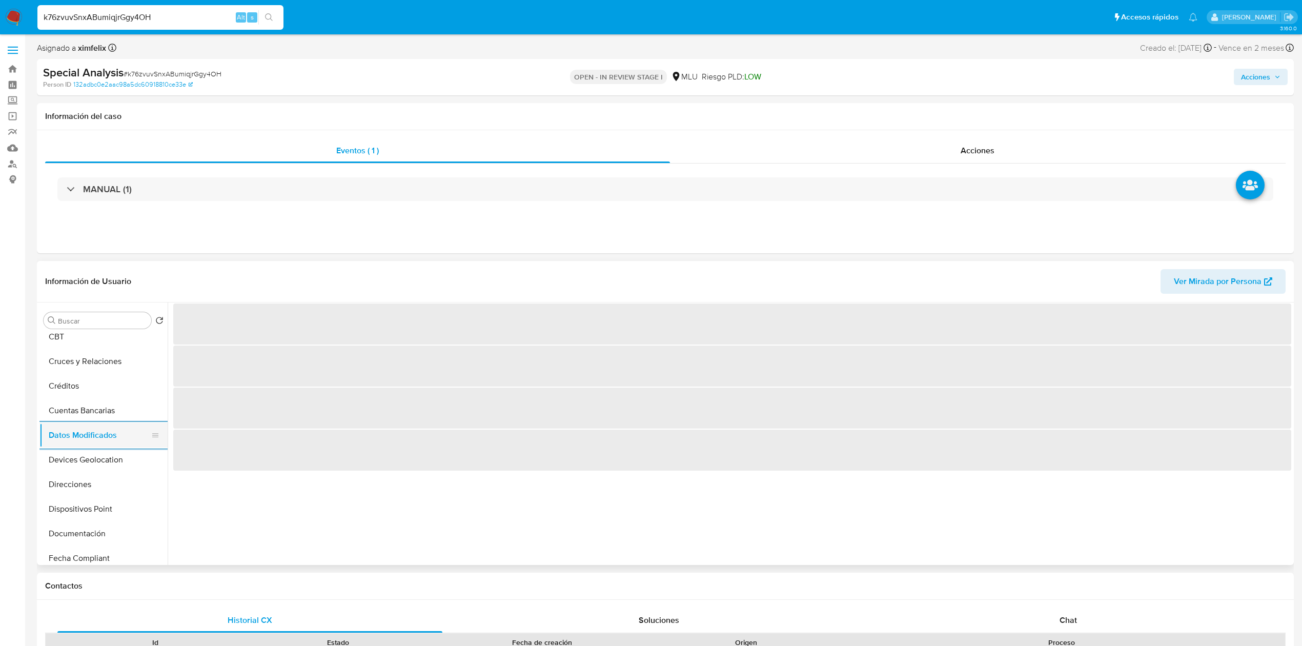
scroll to position [109, 0]
click at [109, 508] on button "Documentación" at bounding box center [103, 506] width 128 height 25
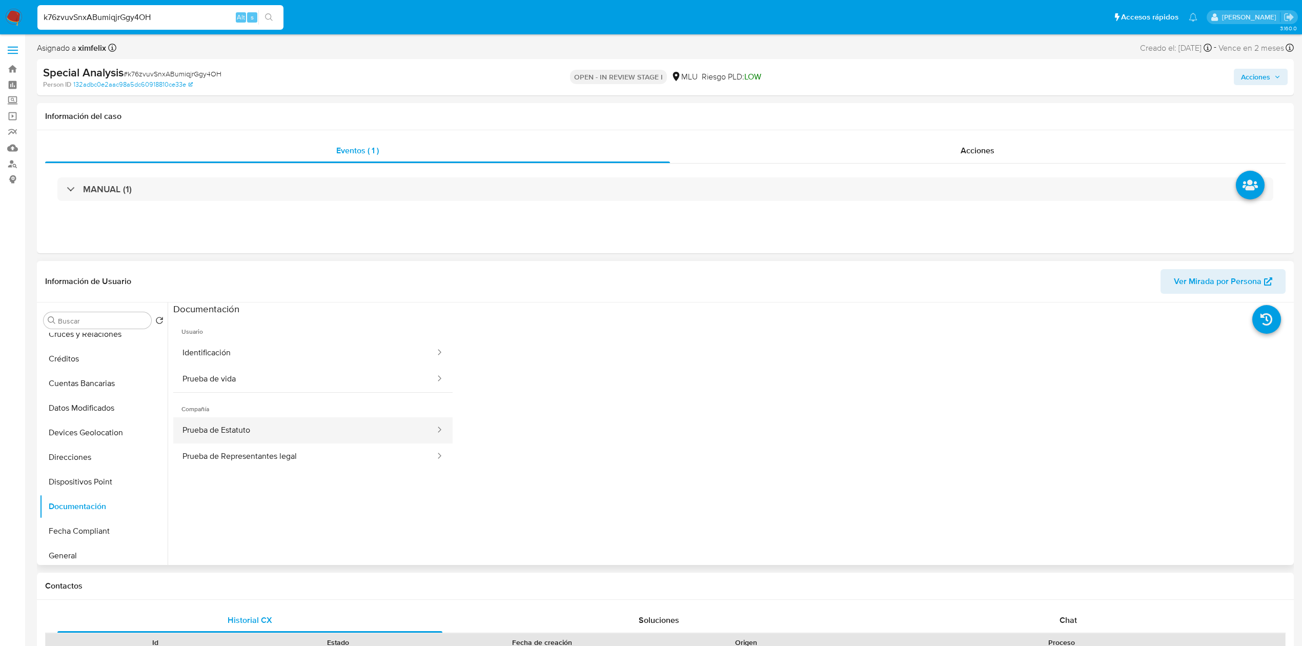
click at [268, 442] on button "Prueba de Estatuto" at bounding box center [304, 430] width 263 height 26
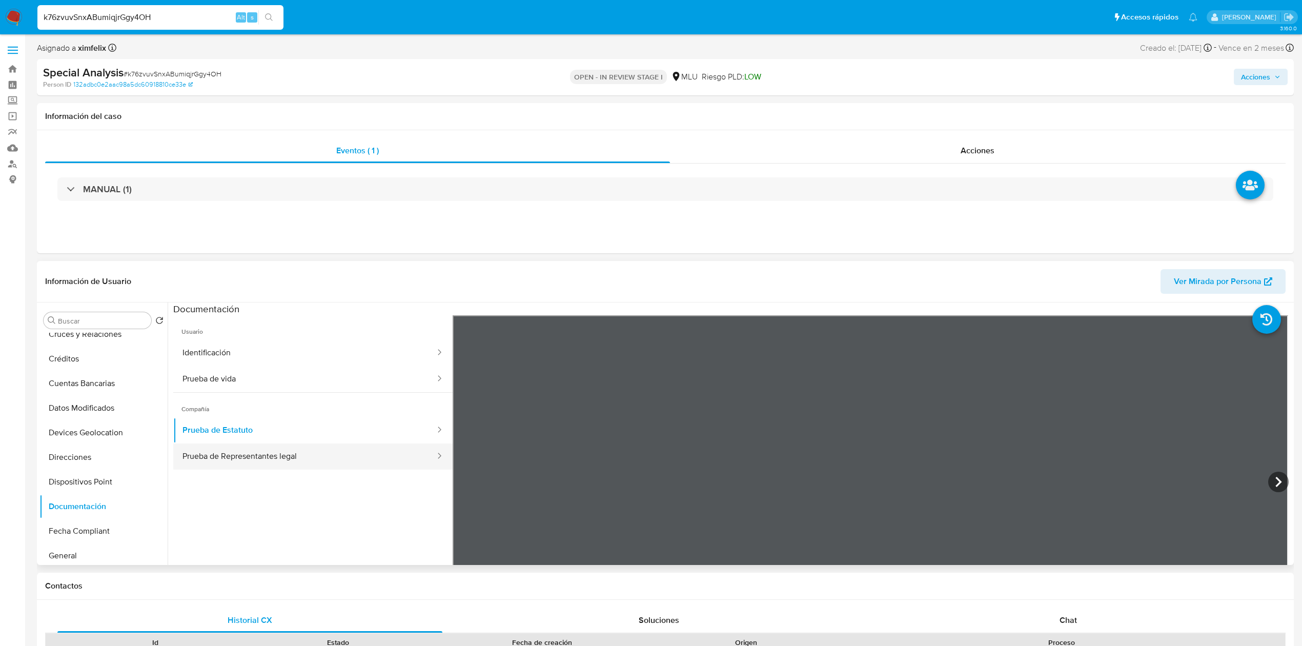
click at [299, 468] on button "Prueba de Representantes legal" at bounding box center [304, 457] width 263 height 26
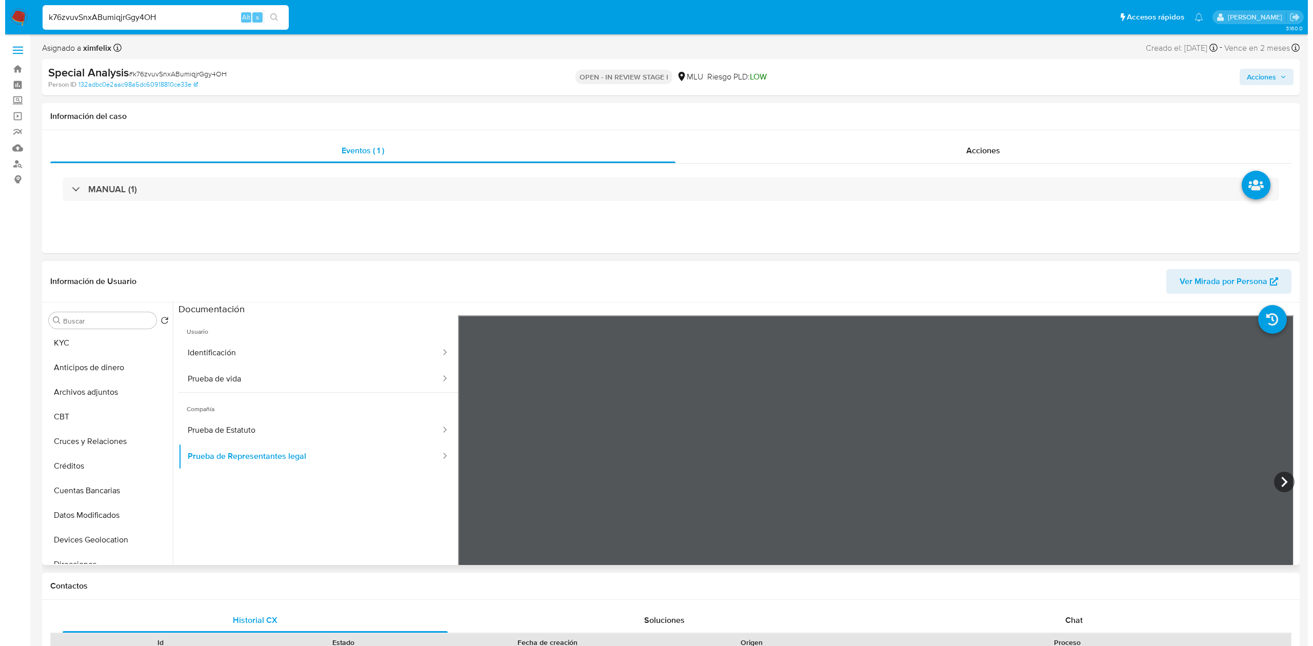
scroll to position [0, 0]
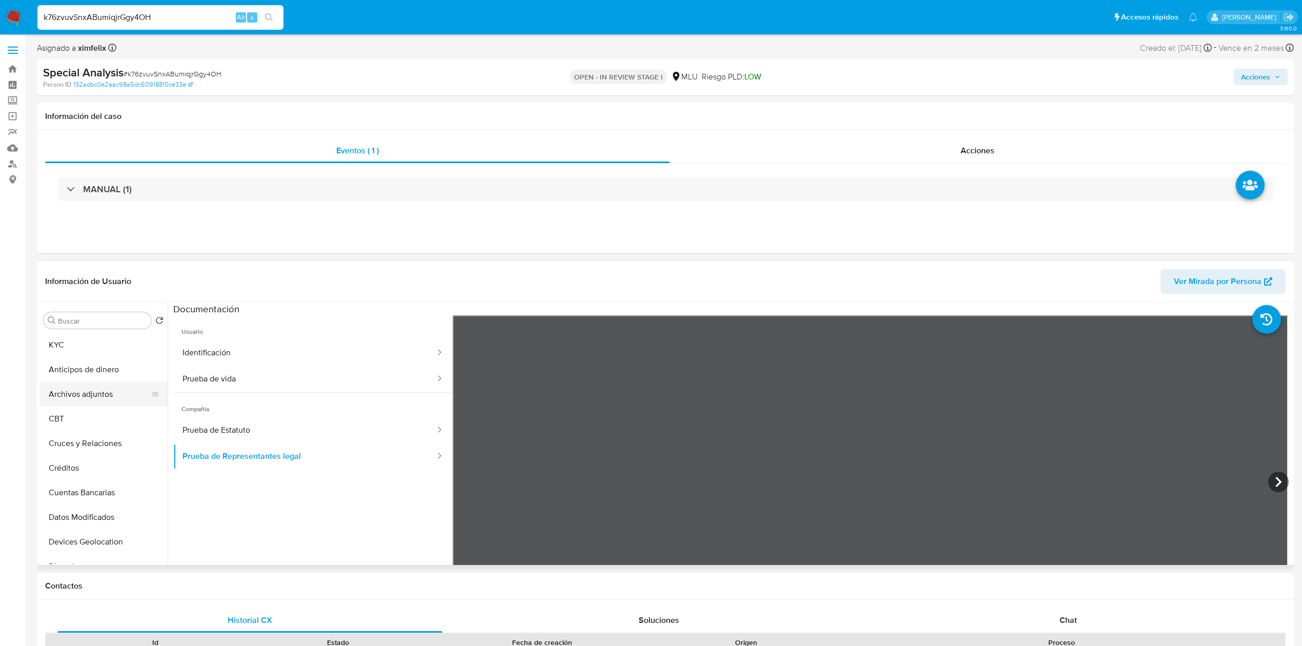
click at [118, 394] on button "Archivos adjuntos" at bounding box center [99, 394] width 120 height 25
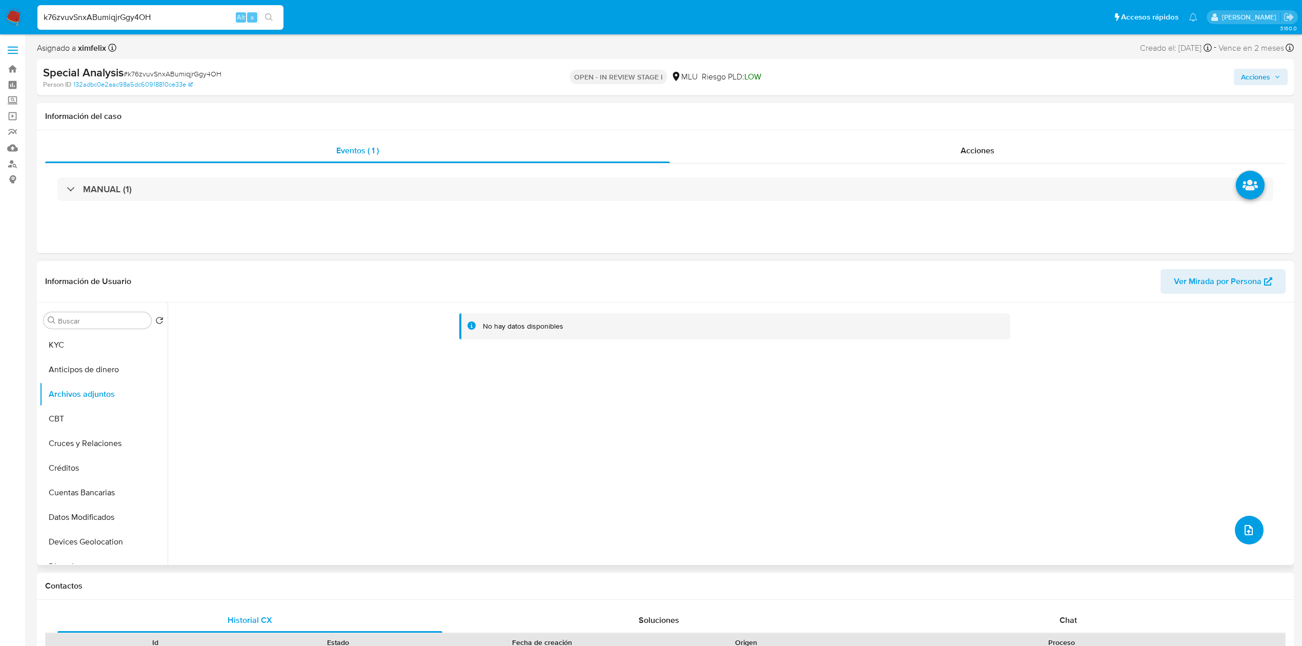
click at [1244, 534] on icon "upload-file" at bounding box center [1249, 530] width 12 height 12
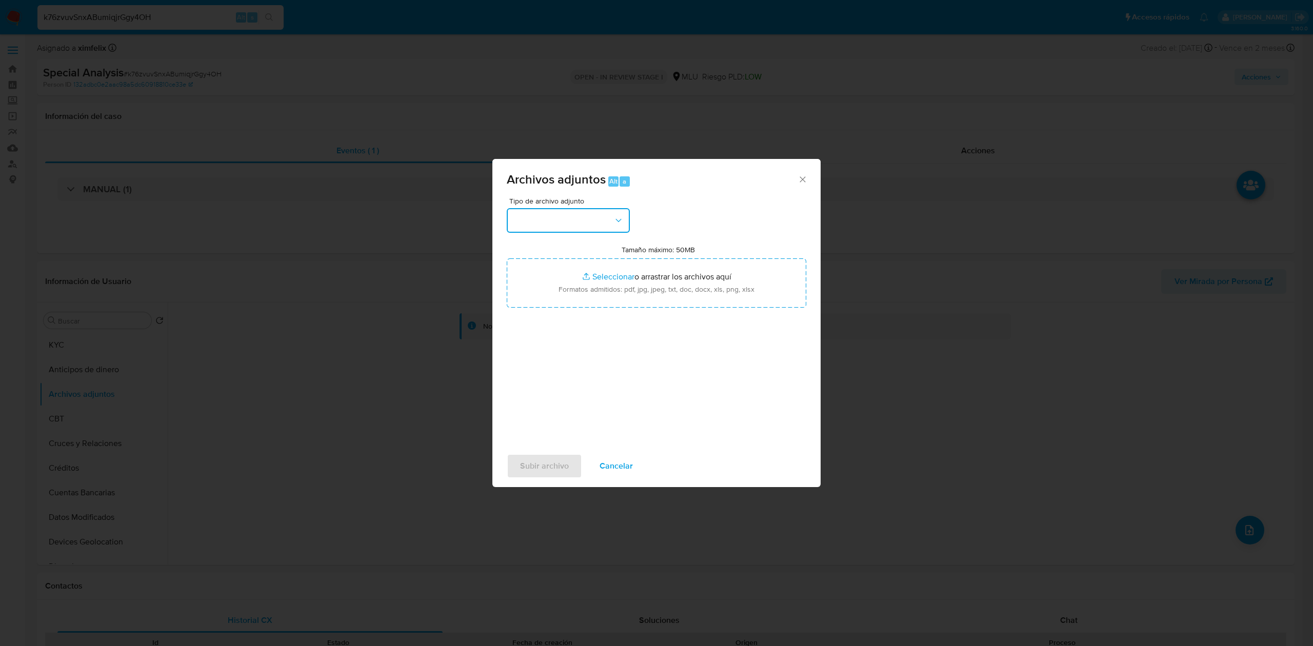
click at [549, 210] on button "button" at bounding box center [568, 220] width 123 height 25
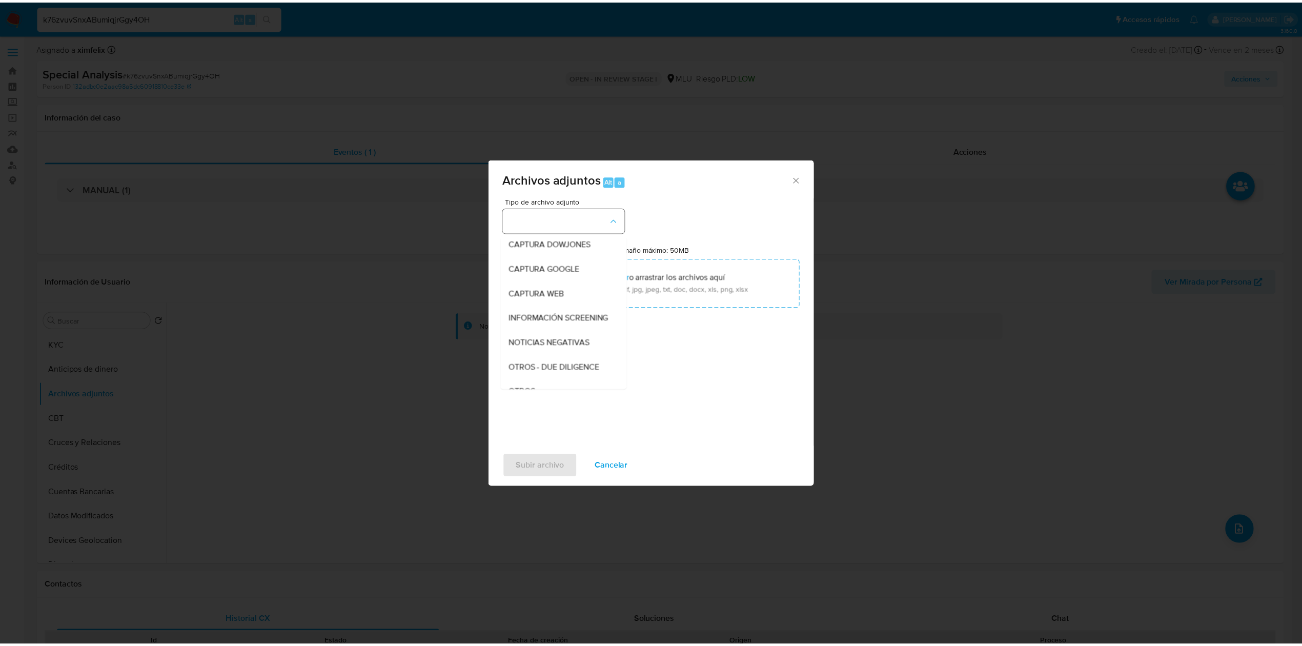
scroll to position [53, 0]
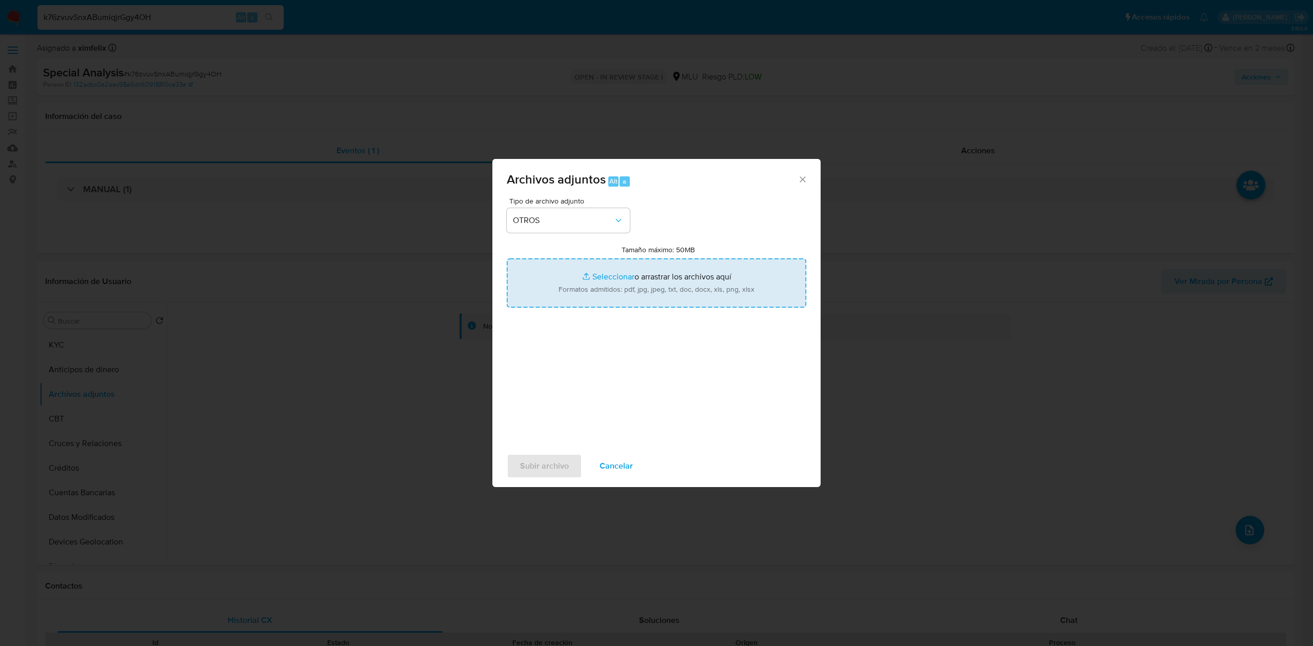
type input "C:\fakepath\Case Log 1452773943 - 10_09_2025.pdf"
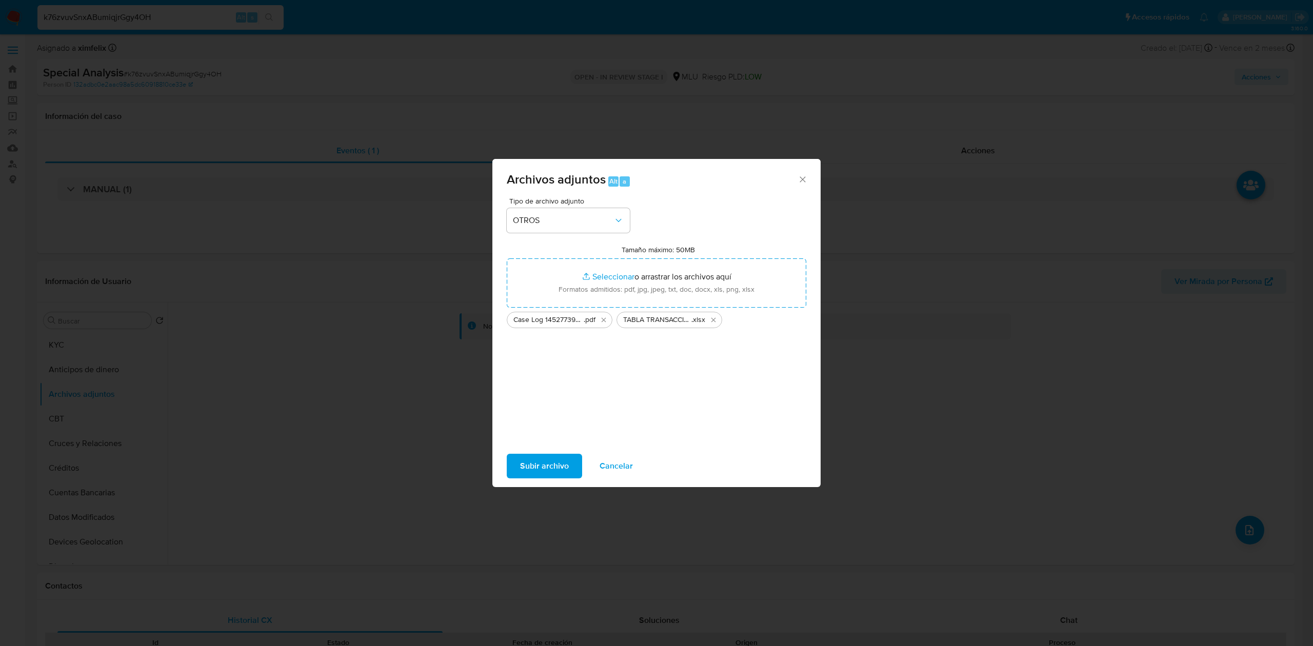
click at [553, 471] on span "Subir archivo" at bounding box center [544, 466] width 49 height 23
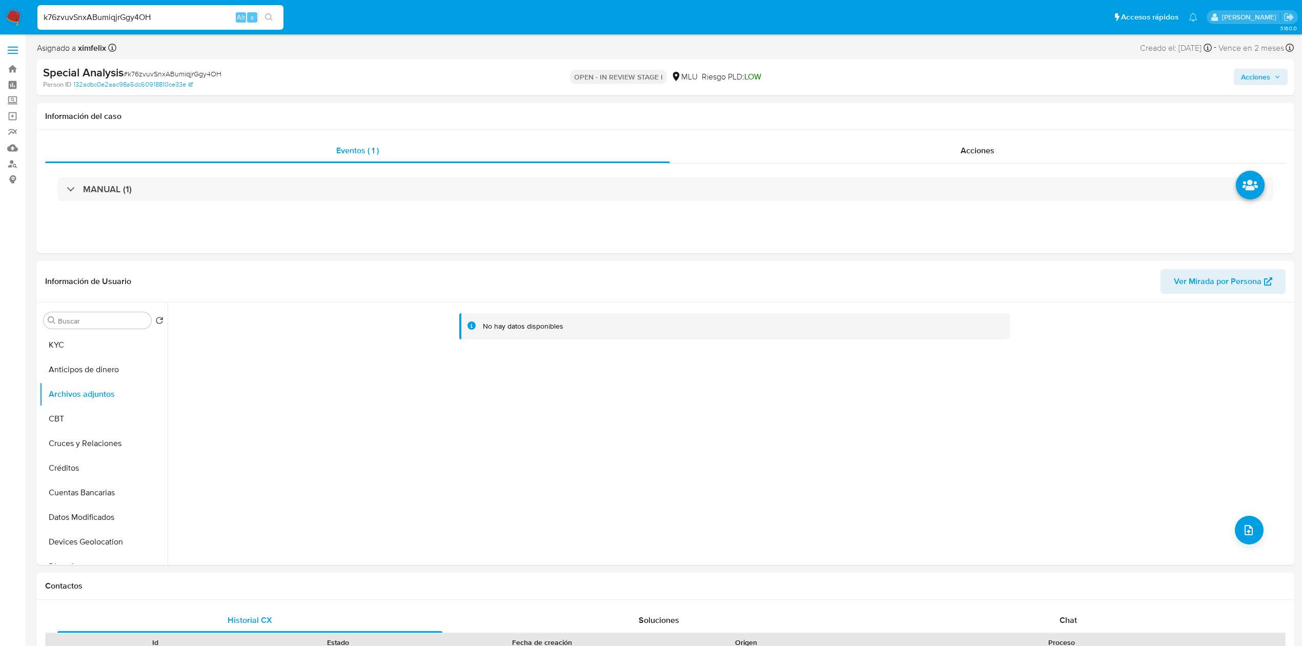
click at [1268, 76] on span "Acciones" at bounding box center [1255, 77] width 29 height 16
click at [1028, 116] on div "Resolución del caso Alt r" at bounding box center [982, 109] width 98 height 27
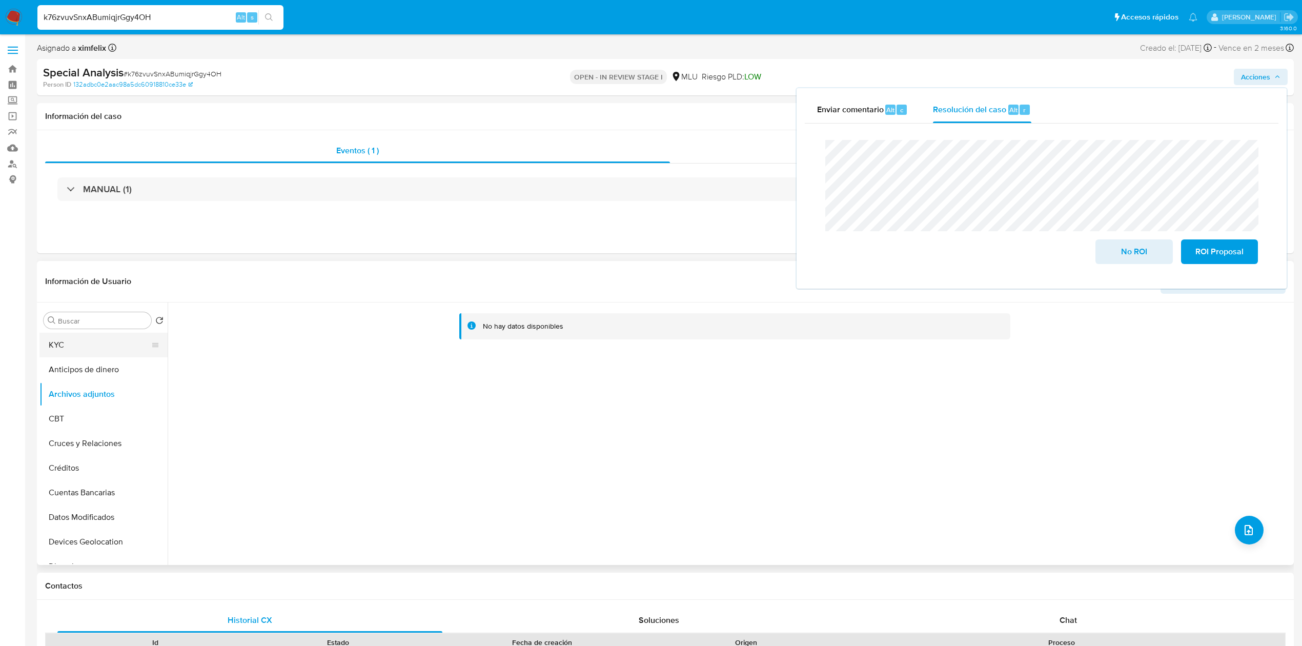
click at [112, 348] on button "KYC" at bounding box center [99, 345] width 120 height 25
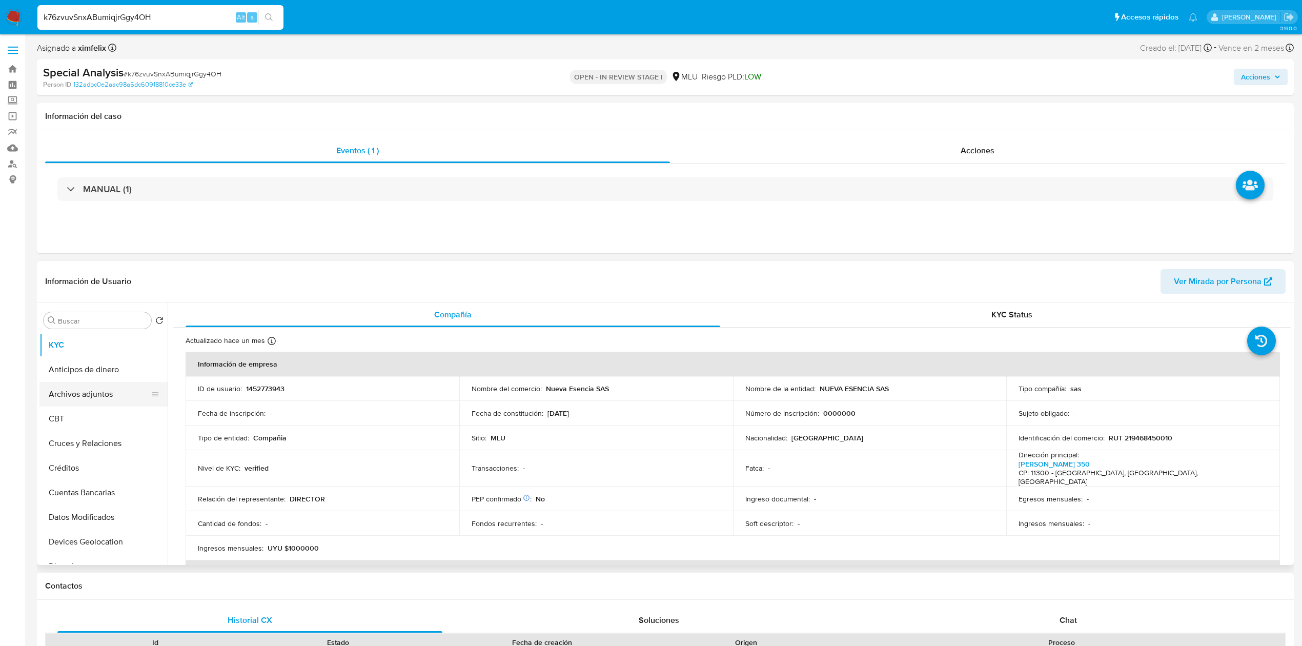
click at [99, 392] on button "Archivos adjuntos" at bounding box center [99, 394] width 120 height 25
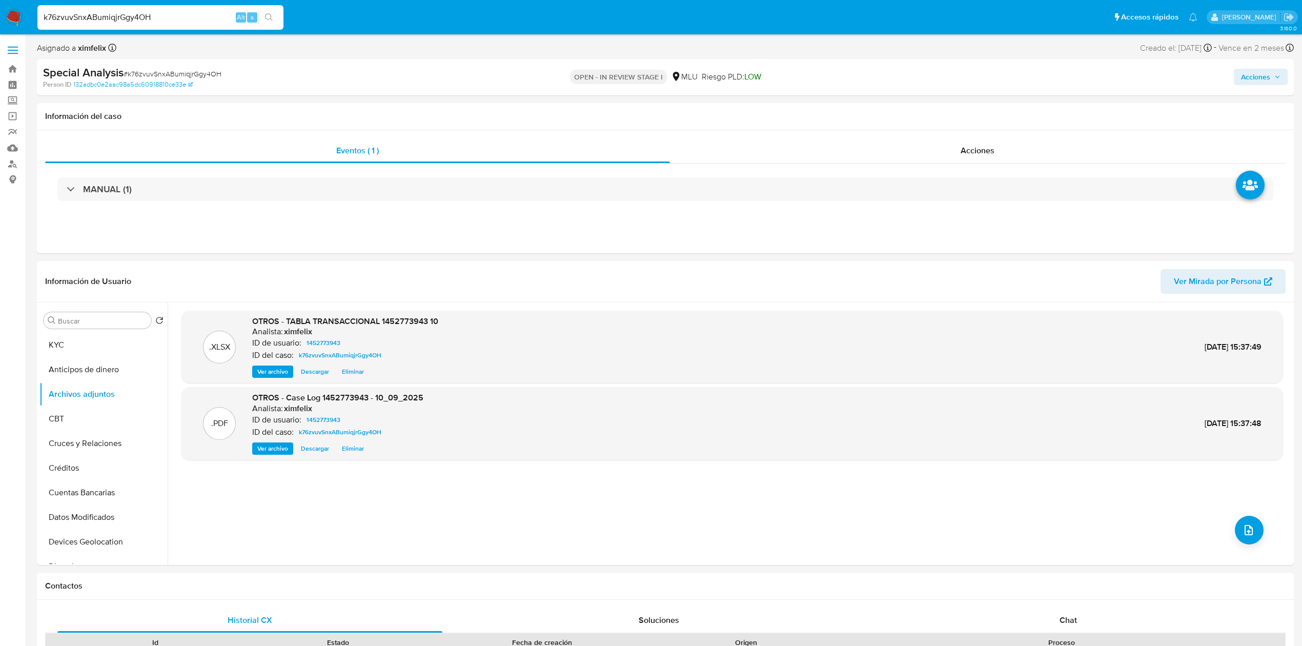
click at [1273, 78] on span "Acciones" at bounding box center [1260, 77] width 39 height 14
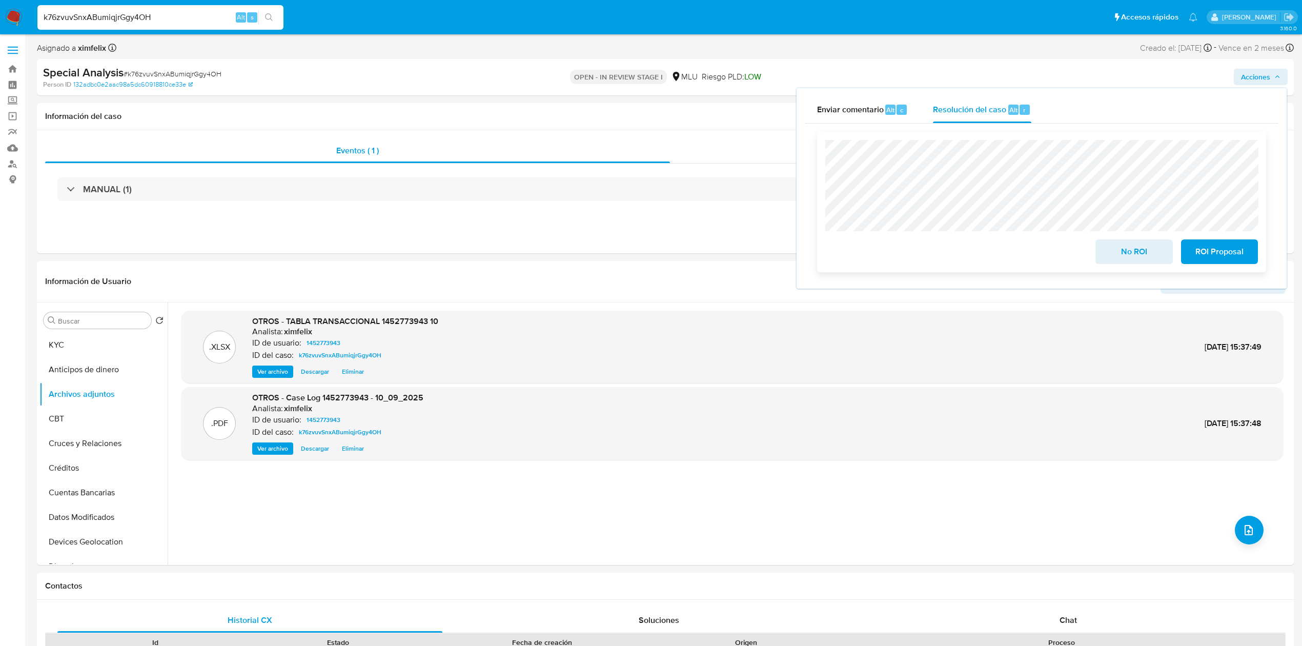
click at [1139, 259] on span "No ROI" at bounding box center [1134, 251] width 50 height 23
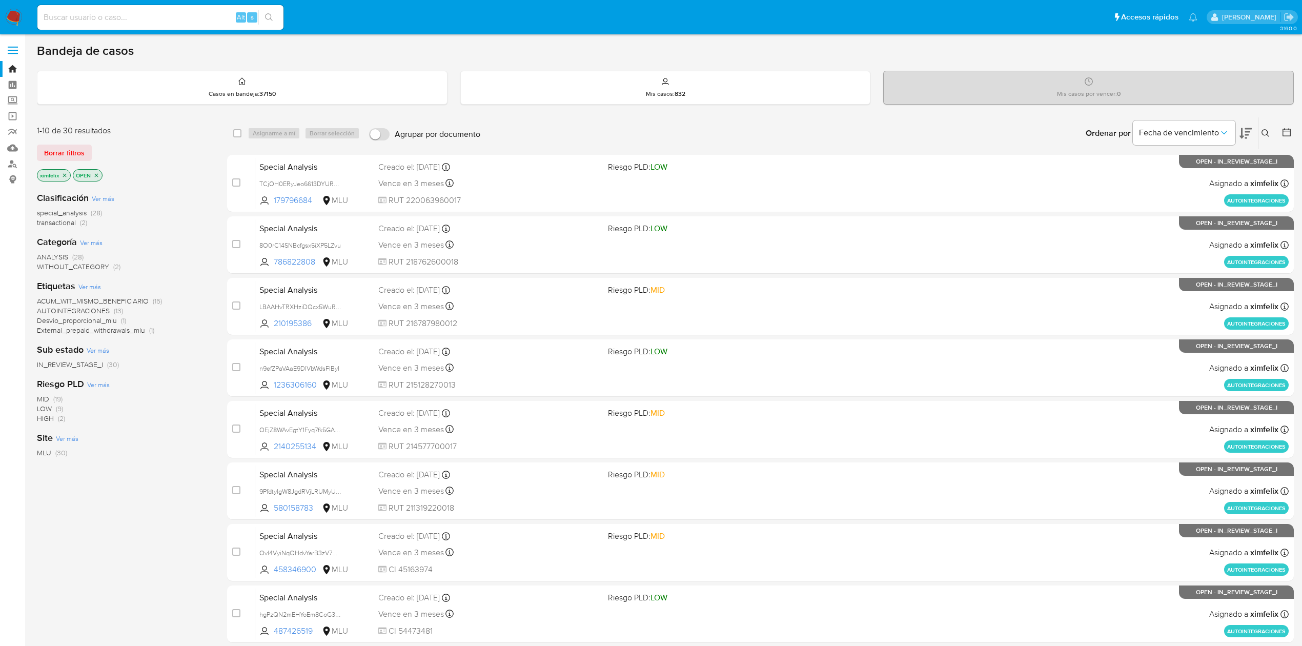
click at [15, 15] on img at bounding box center [13, 17] width 17 height 17
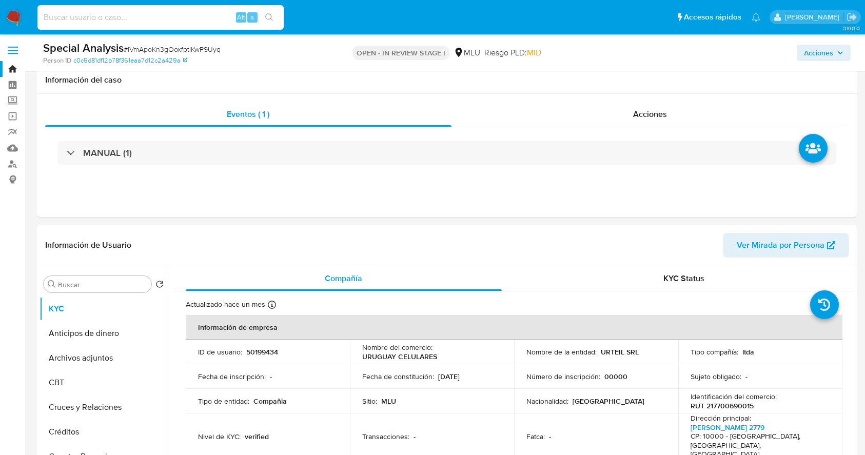
select select "10"
click at [143, 14] on input at bounding box center [160, 17] width 246 height 13
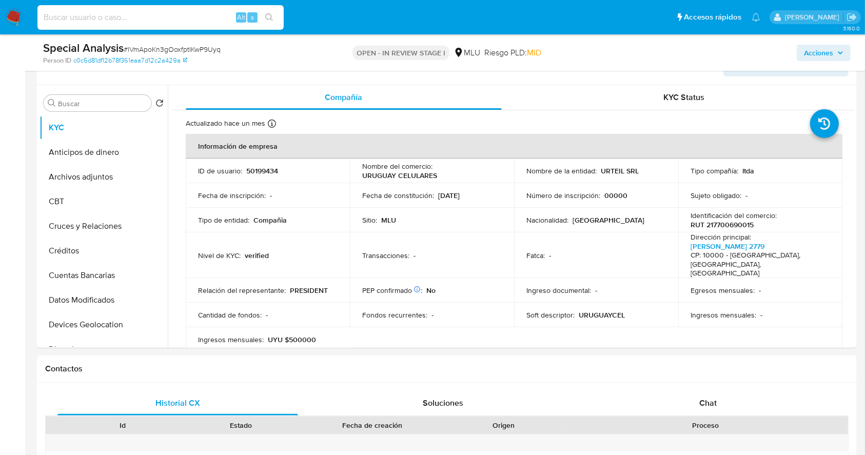
scroll to position [206, 0]
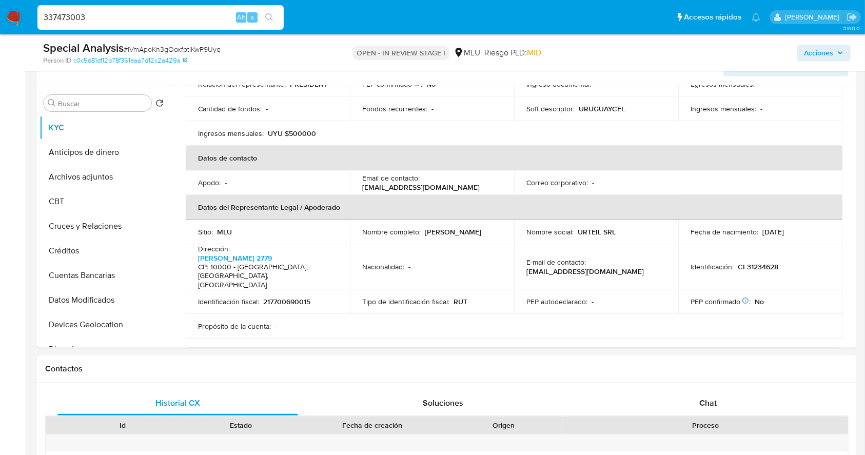
type input "337473003"
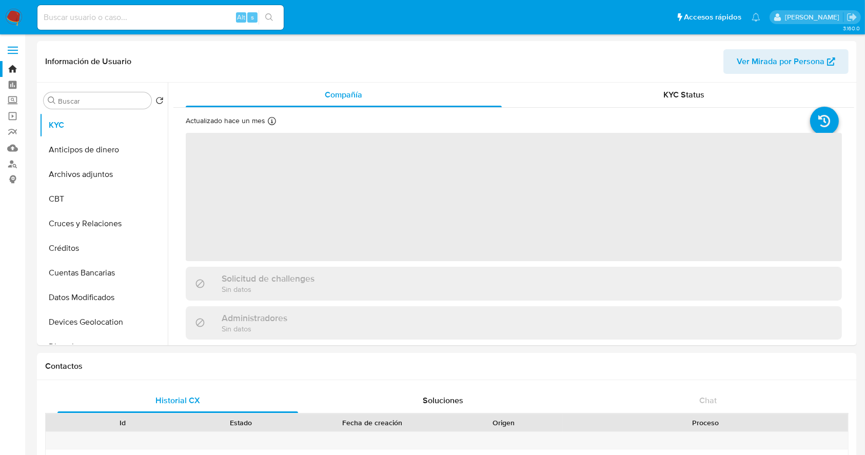
select select "10"
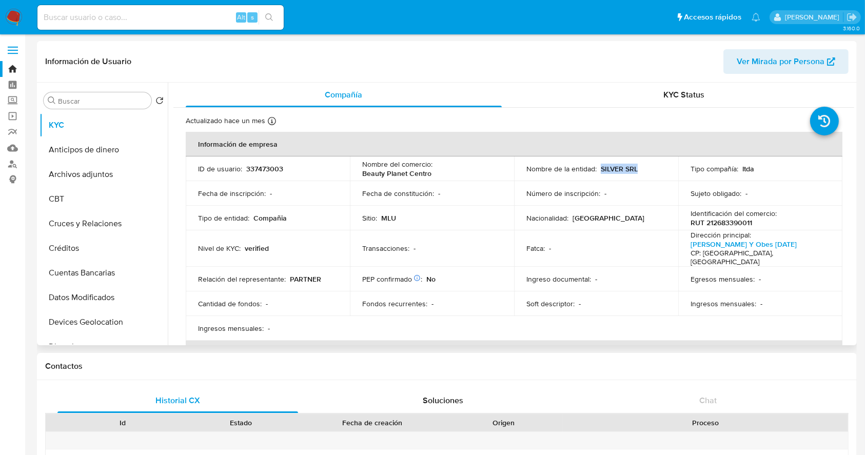
drag, startPoint x: 641, startPoint y: 166, endPoint x: 598, endPoint y: 170, distance: 43.3
click at [598, 170] on div "Nombre de la entidad : SILVER SRL" at bounding box center [595, 168] width 139 height 9
copy p "SILVER SRL"
drag, startPoint x: 756, startPoint y: 224, endPoint x: 678, endPoint y: 225, distance: 77.4
click at [678, 225] on td "Identificación del comercio : RUT 212683390011" at bounding box center [760, 218] width 164 height 25
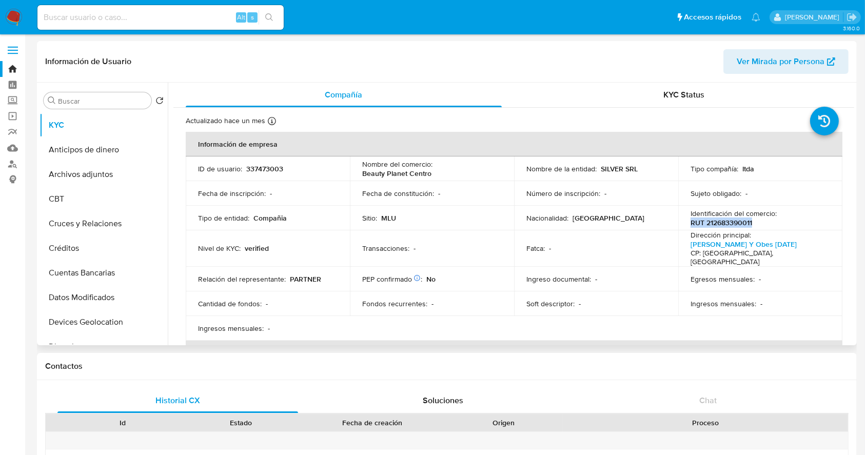
copy p "RUT 212683390011"
click at [185, 20] on input at bounding box center [160, 17] width 246 height 13
paste input "337476574"
type input "337476574"
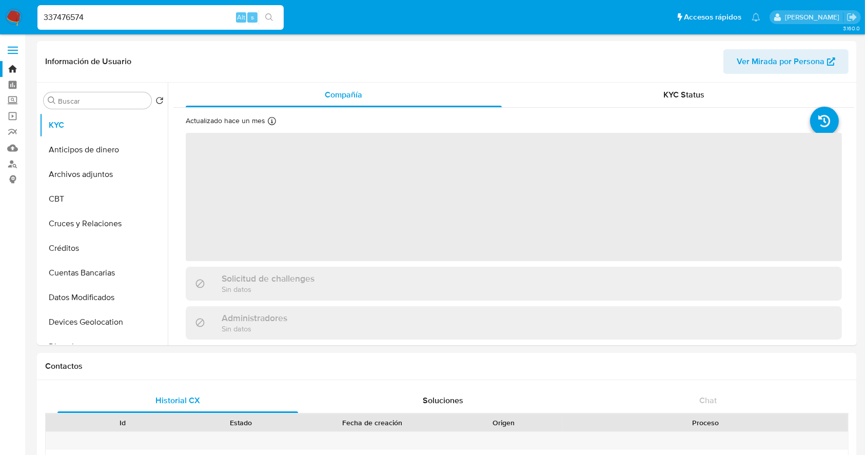
select select "10"
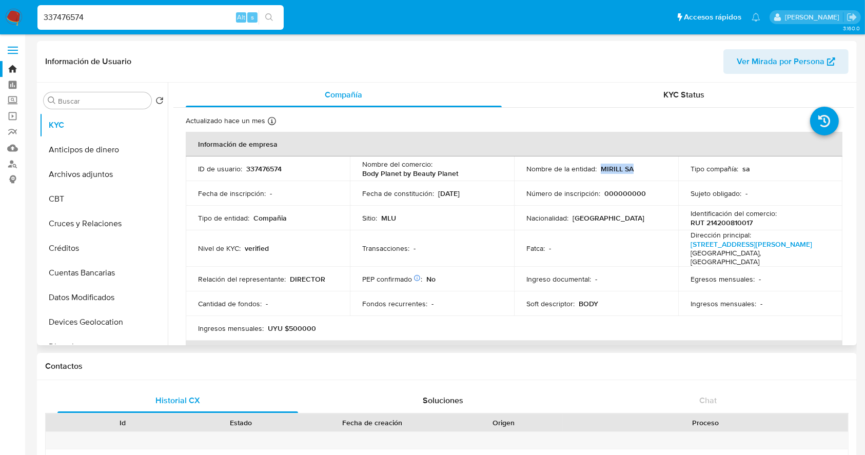
drag, startPoint x: 641, startPoint y: 168, endPoint x: 599, endPoint y: 168, distance: 42.0
click at [599, 168] on div "Nombre de la entidad : MIRILL SA" at bounding box center [595, 168] width 139 height 9
copy p "MIRILL SA"
drag, startPoint x: 759, startPoint y: 223, endPoint x: 687, endPoint y: 227, distance: 71.9
click at [690, 227] on div "Identificación del comercio : RUT 214200810017" at bounding box center [759, 218] width 139 height 18
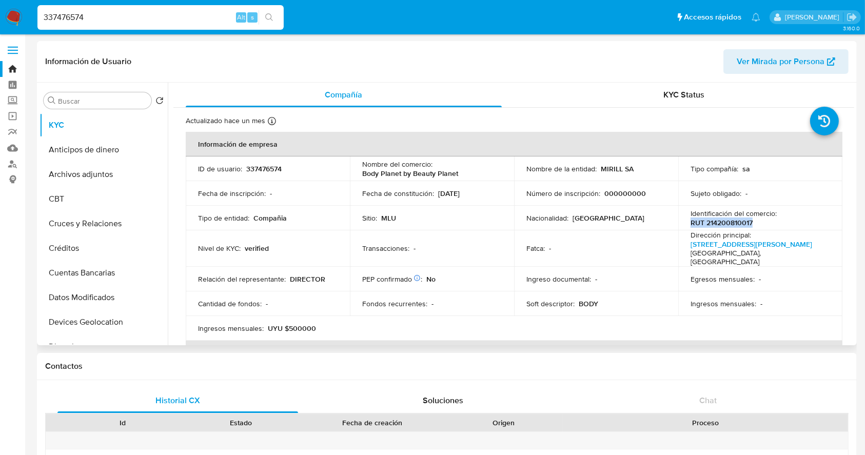
copy p "RUT 214200810017"
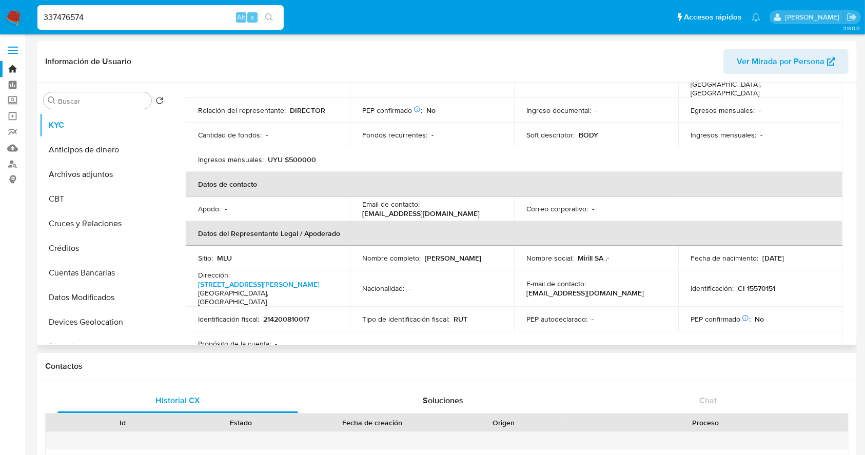
scroll to position [175, 0]
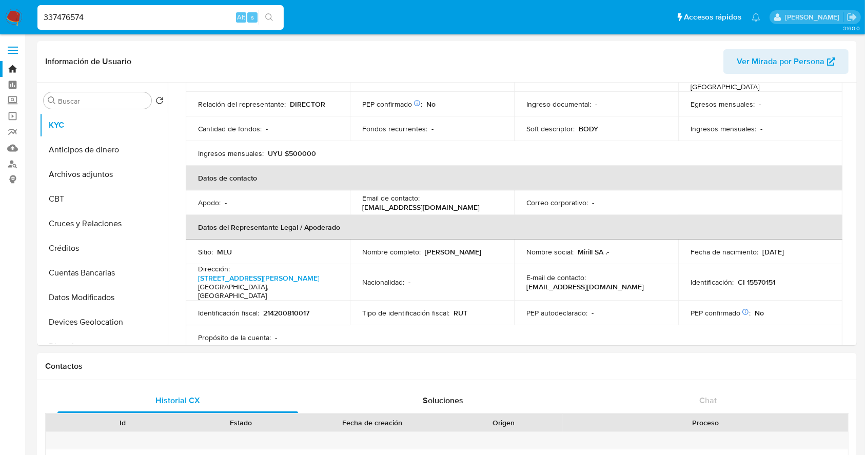
click at [161, 28] on div "337476574 Alt s" at bounding box center [160, 17] width 246 height 25
drag, startPoint x: 179, startPoint y: 17, endPoint x: 8, endPoint y: 23, distance: 171.3
click at [8, 23] on nav "Pausado Ver notificaciones 337476574 Alt s Accesos rápidos Presiona las siguien…" at bounding box center [432, 17] width 865 height 34
paste input "k76zvuvSnxABumiqjrGgy4OH"
type input "k76zvuvSnxABumiqjrGgy4OH"
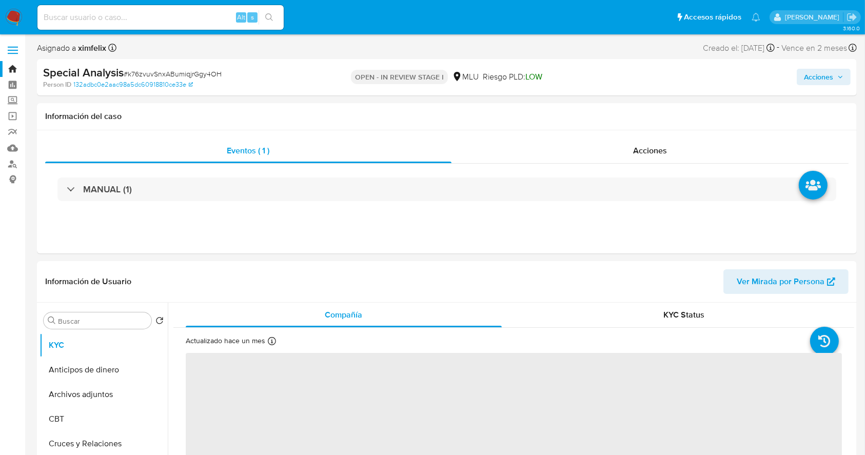
select select "10"
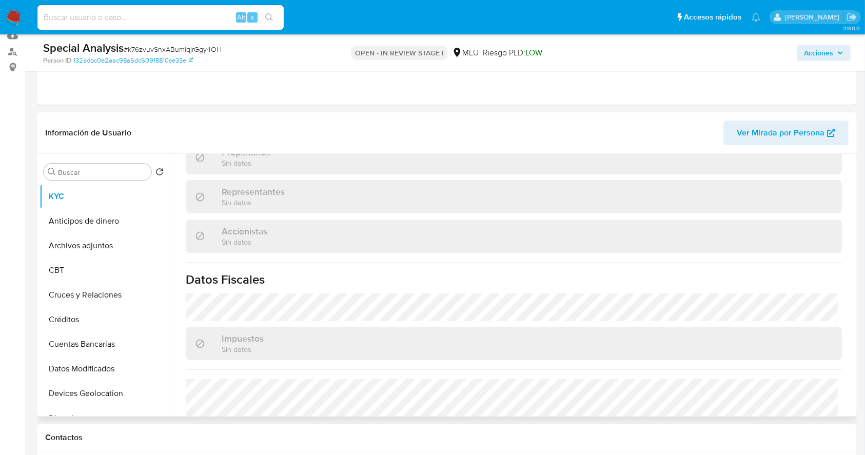
scroll to position [618, 0]
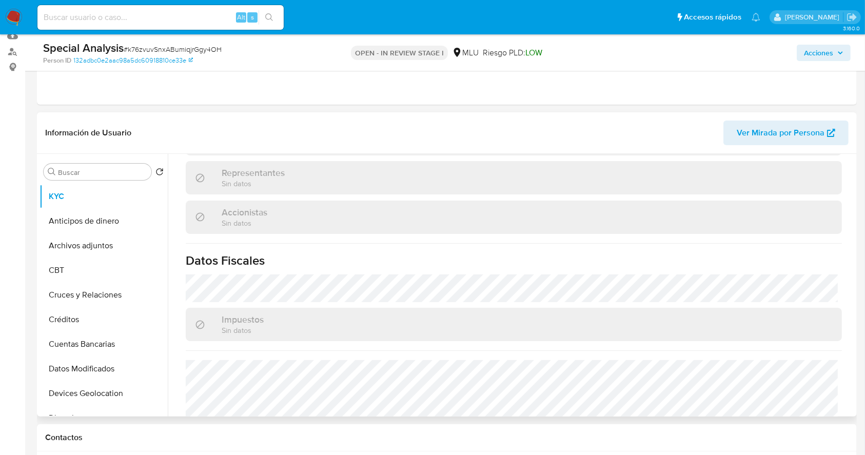
click at [742, 310] on div "Impuestos Sin datos" at bounding box center [514, 324] width 656 height 33
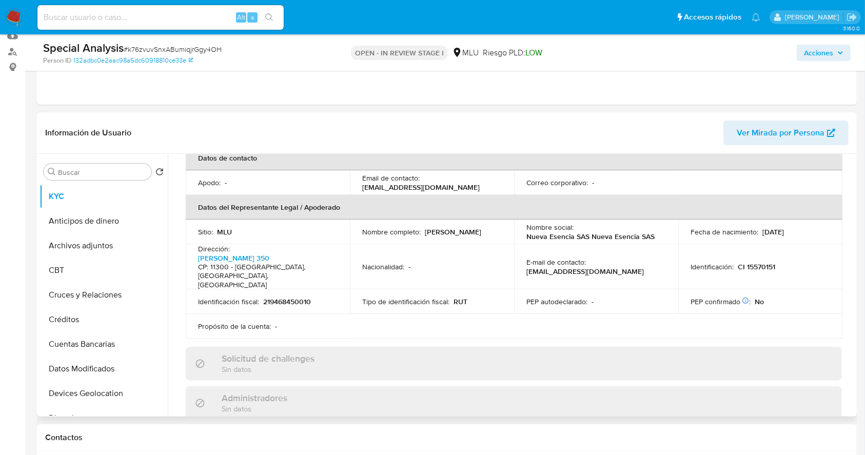
scroll to position [242, 0]
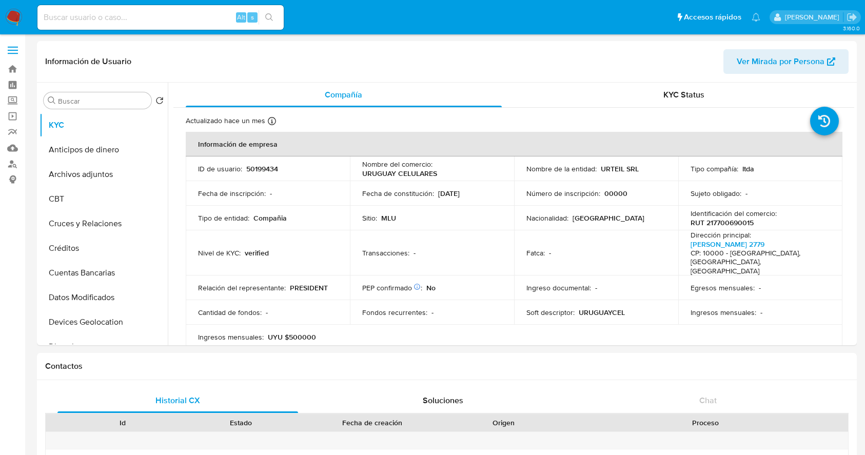
select select "10"
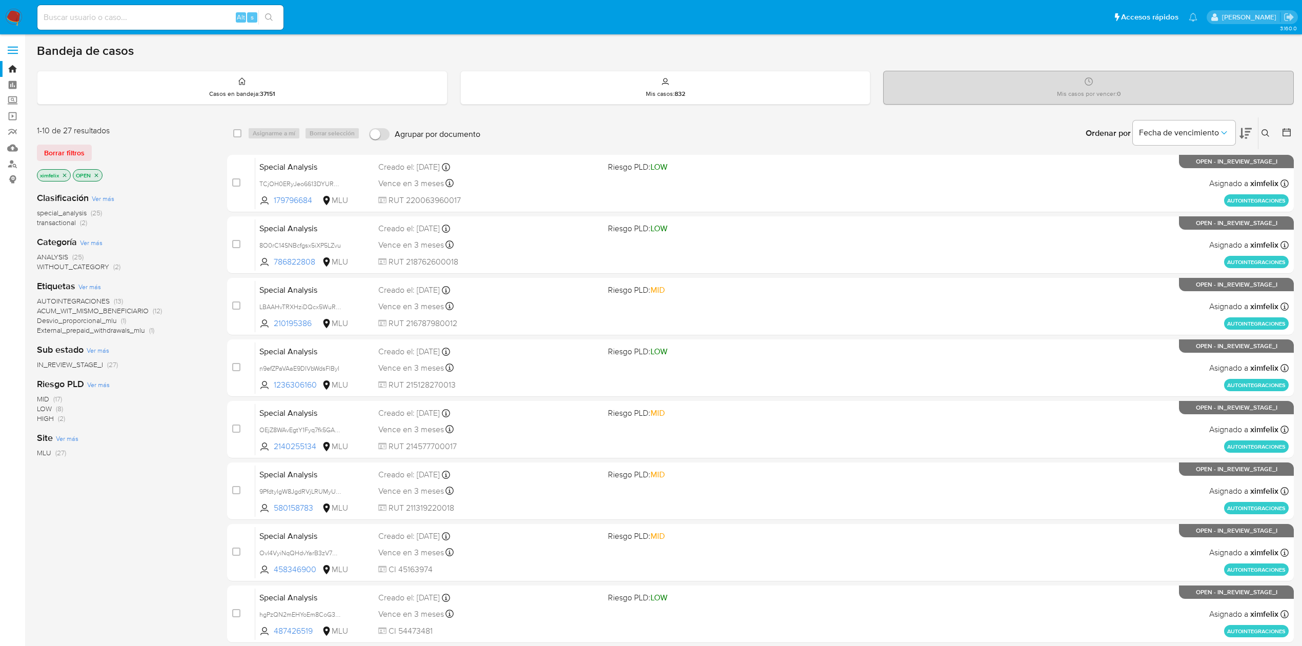
click at [1242, 136] on icon at bounding box center [1246, 133] width 12 height 11
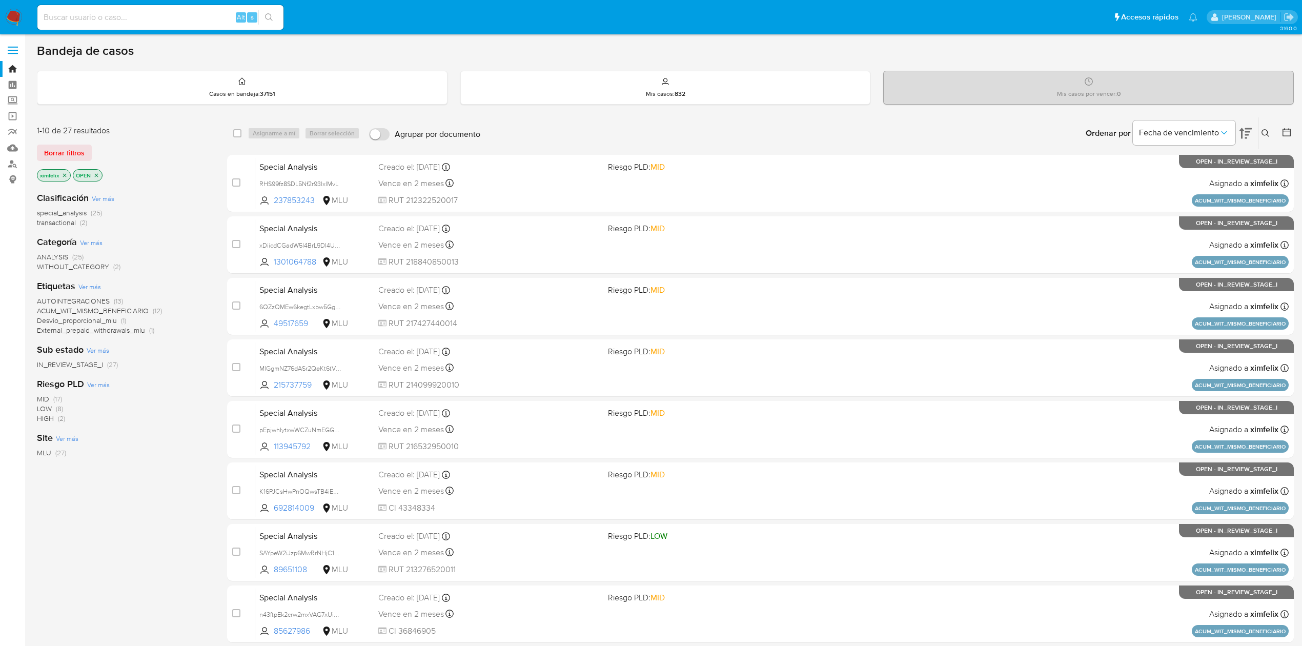
click at [163, 14] on input at bounding box center [160, 17] width 246 height 13
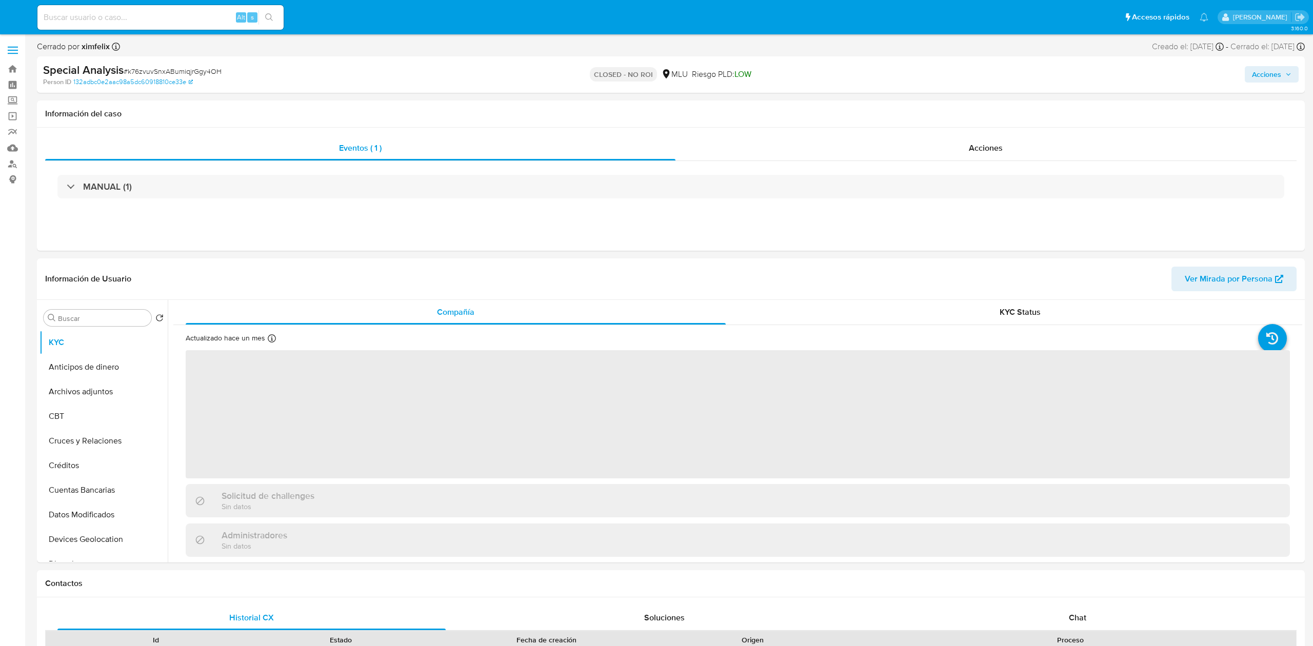
select select "10"
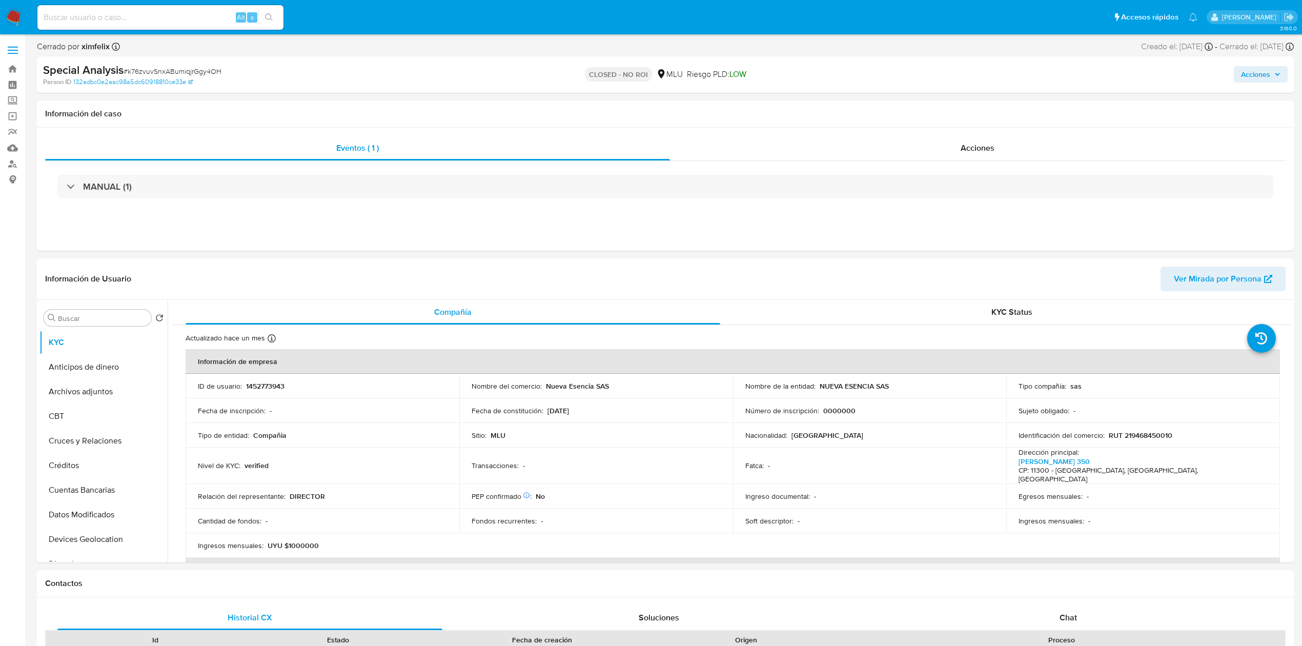
click at [138, 22] on input at bounding box center [160, 17] width 246 height 13
paste input "RHS99fz8SDL5Nf2r93lxlMvL"
type input "RHS99fz8SDL5Nf2r93lxlMvL"
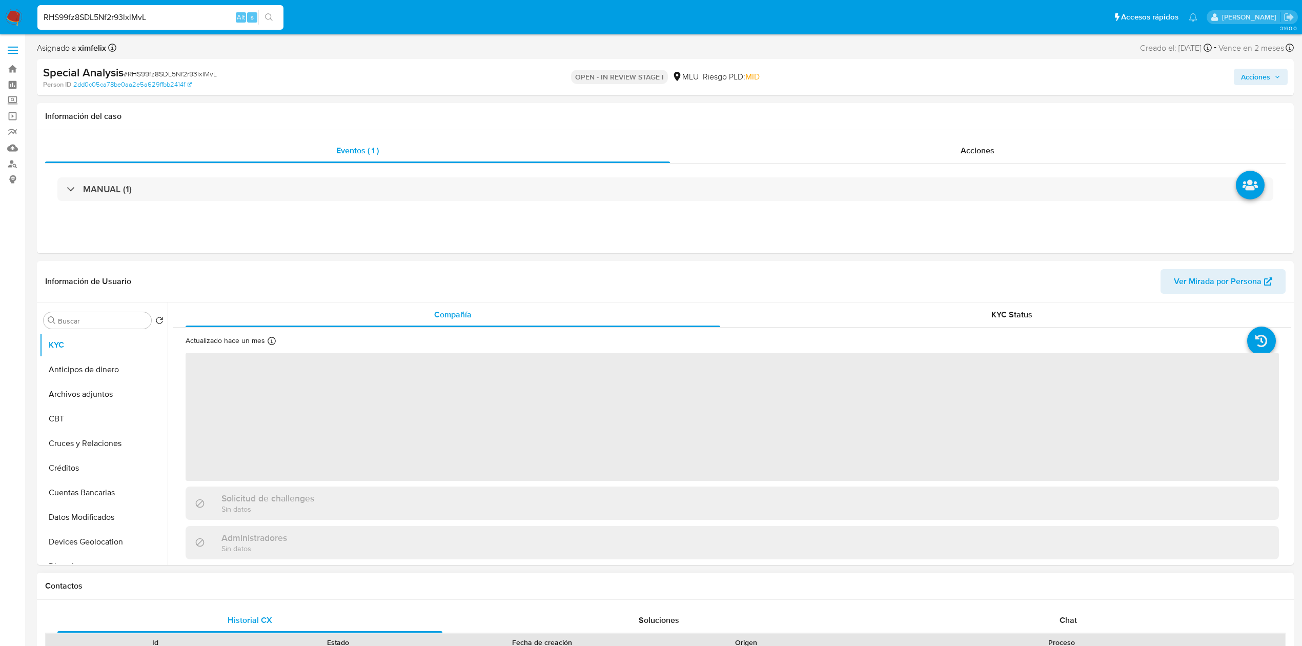
select select "10"
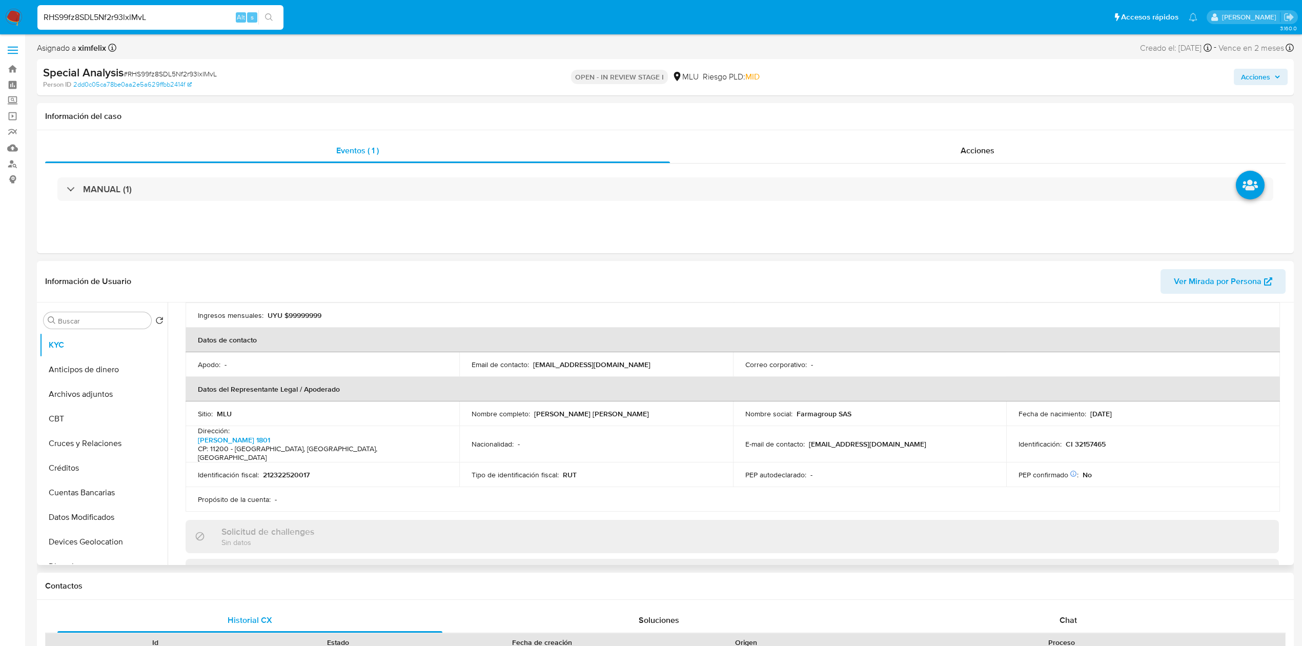
scroll to position [248, 0]
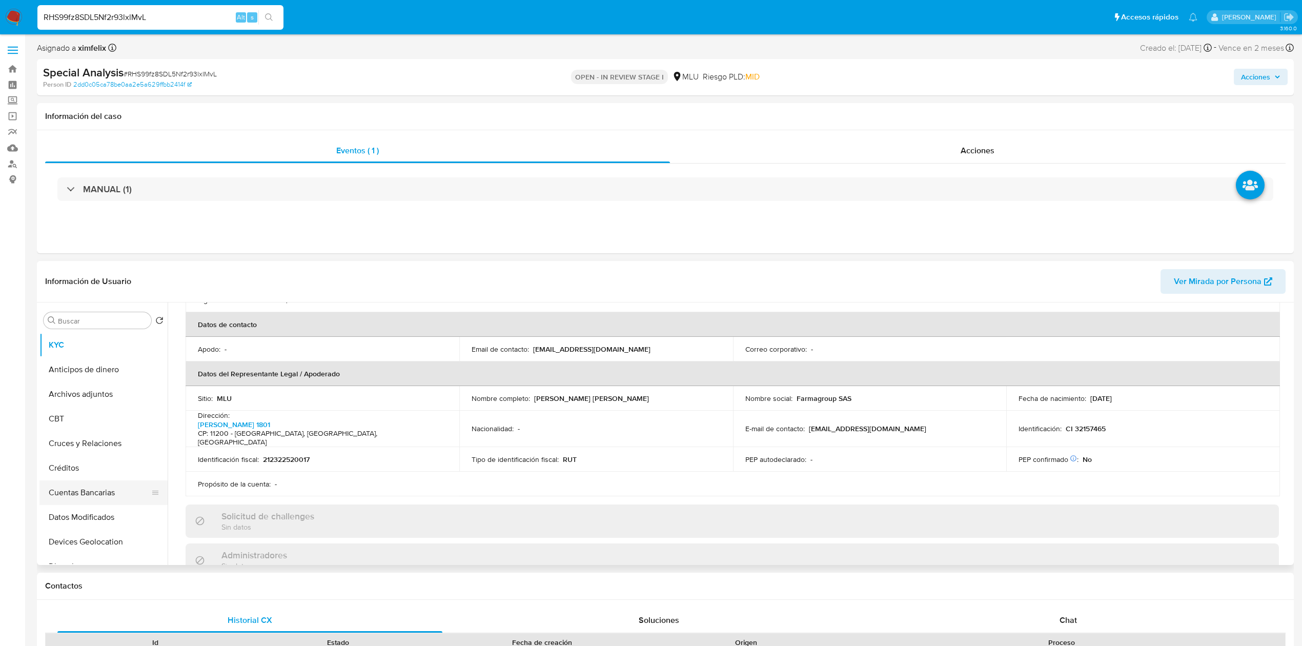
click at [105, 497] on button "Cuentas Bancarias" at bounding box center [99, 492] width 120 height 25
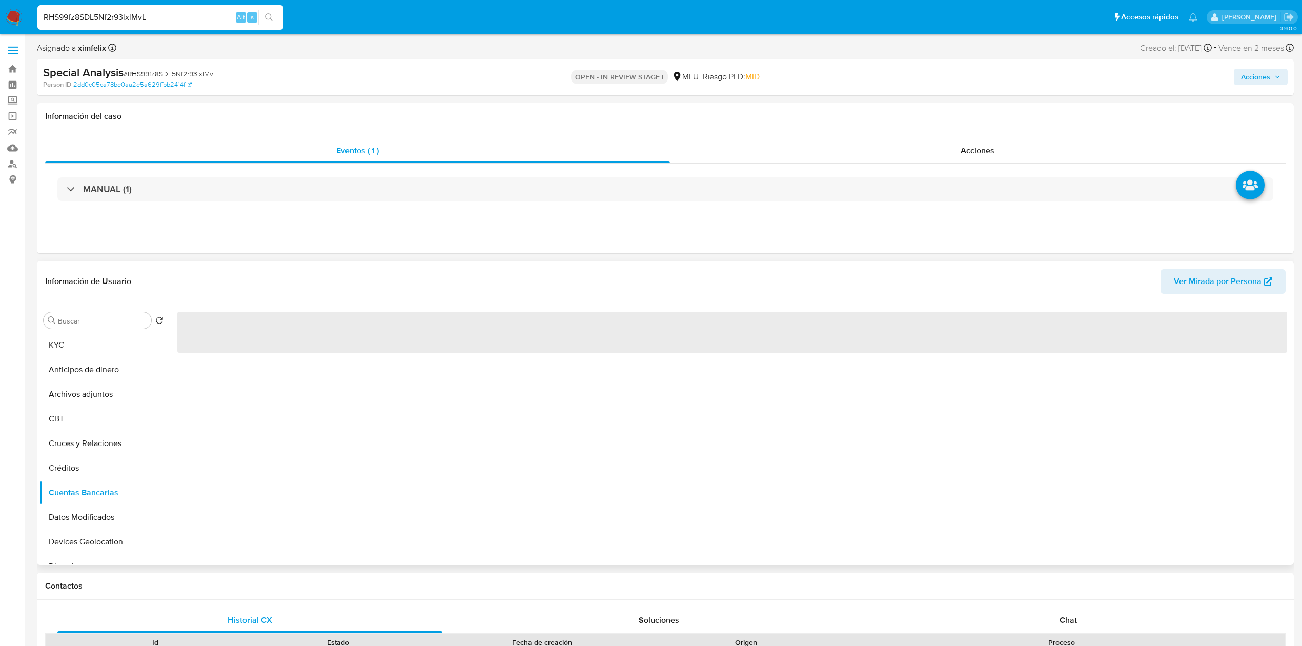
click at [376, 456] on div "‌" at bounding box center [730, 434] width 1124 height 263
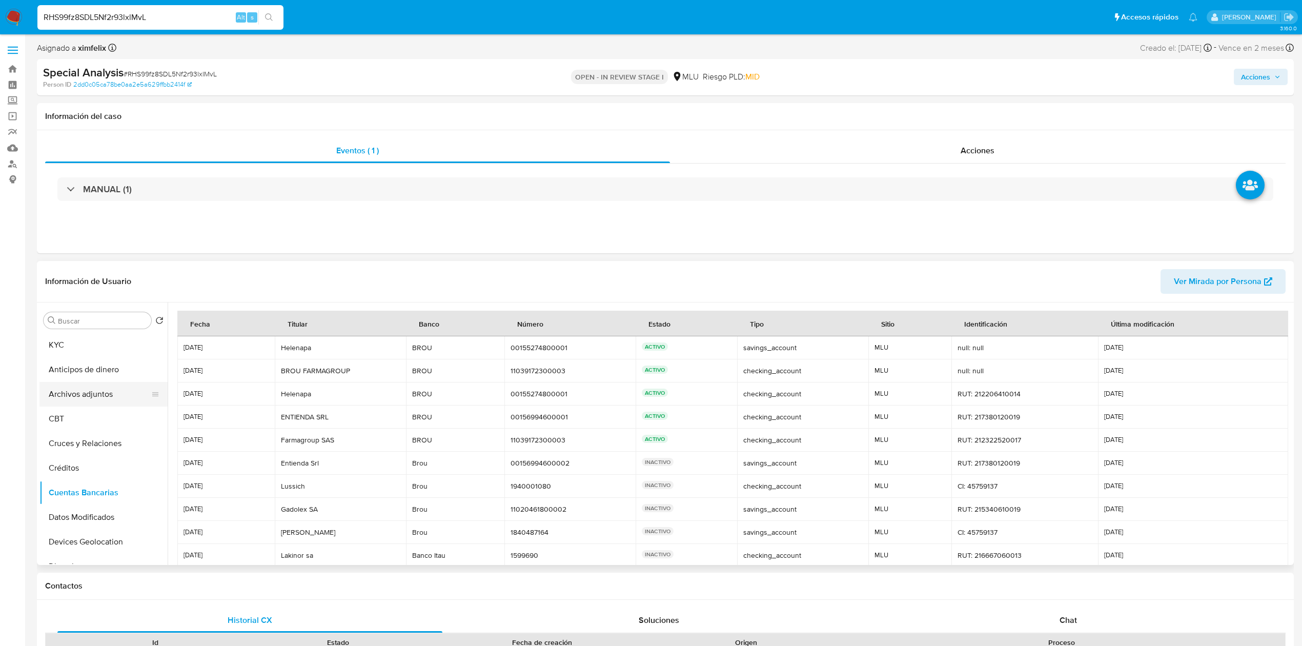
click at [124, 388] on button "Archivos adjuntos" at bounding box center [99, 394] width 120 height 25
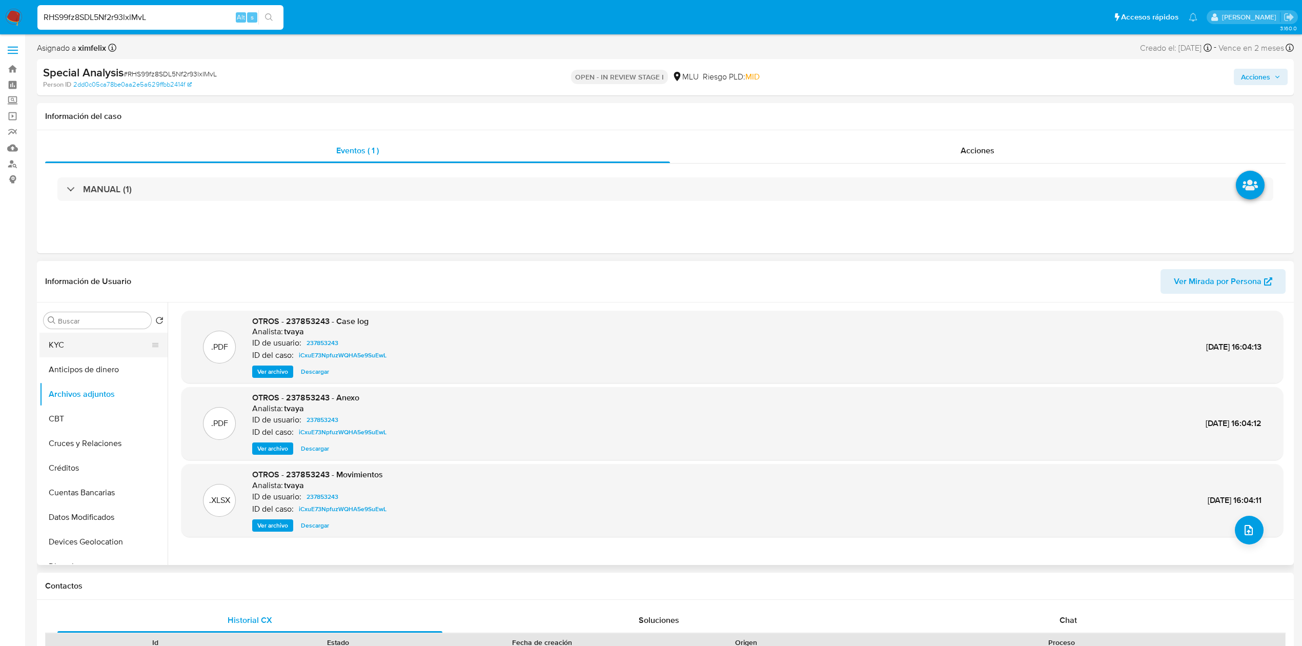
click at [111, 343] on button "KYC" at bounding box center [99, 345] width 120 height 25
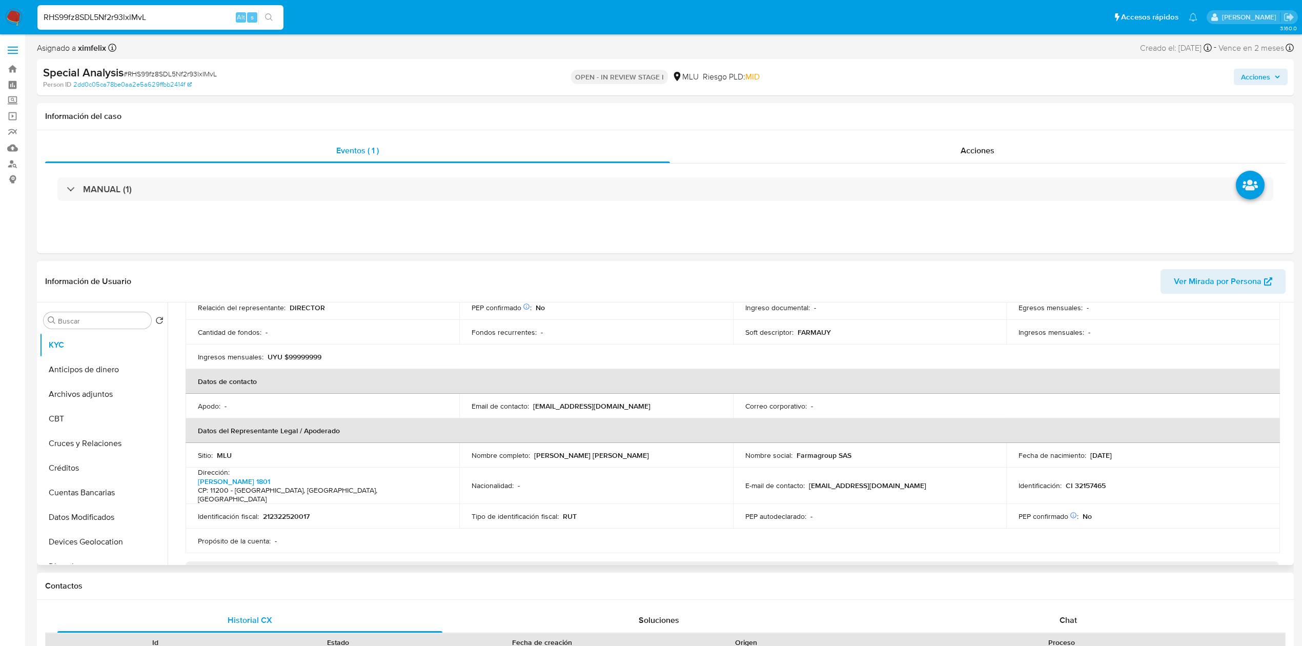
scroll to position [206, 0]
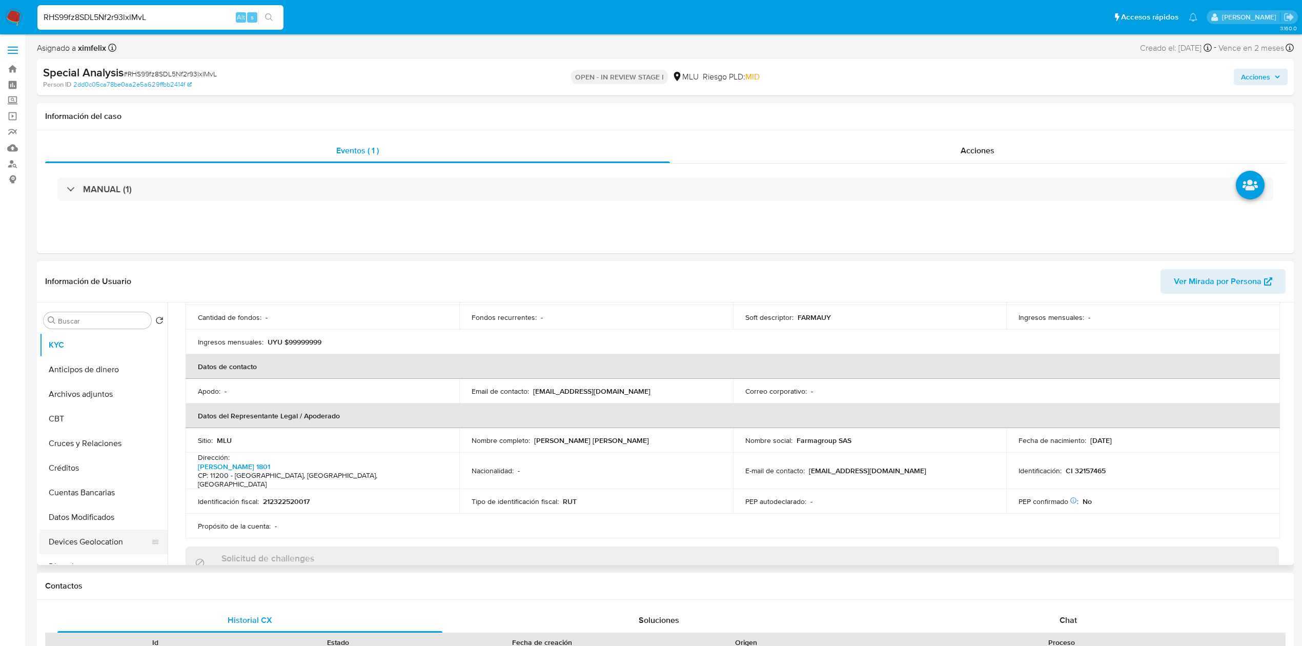
click at [101, 536] on button "Devices Geolocation" at bounding box center [99, 542] width 120 height 25
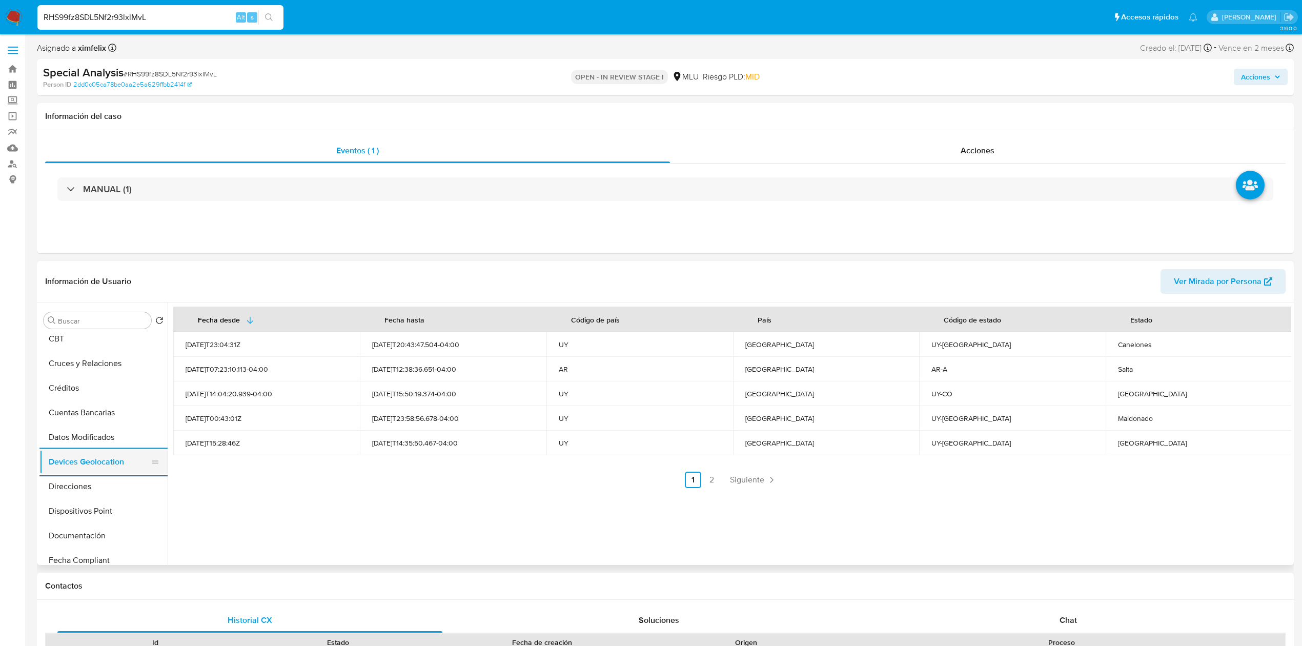
scroll to position [82, 0]
click at [101, 536] on button "Documentación" at bounding box center [103, 534] width 128 height 25
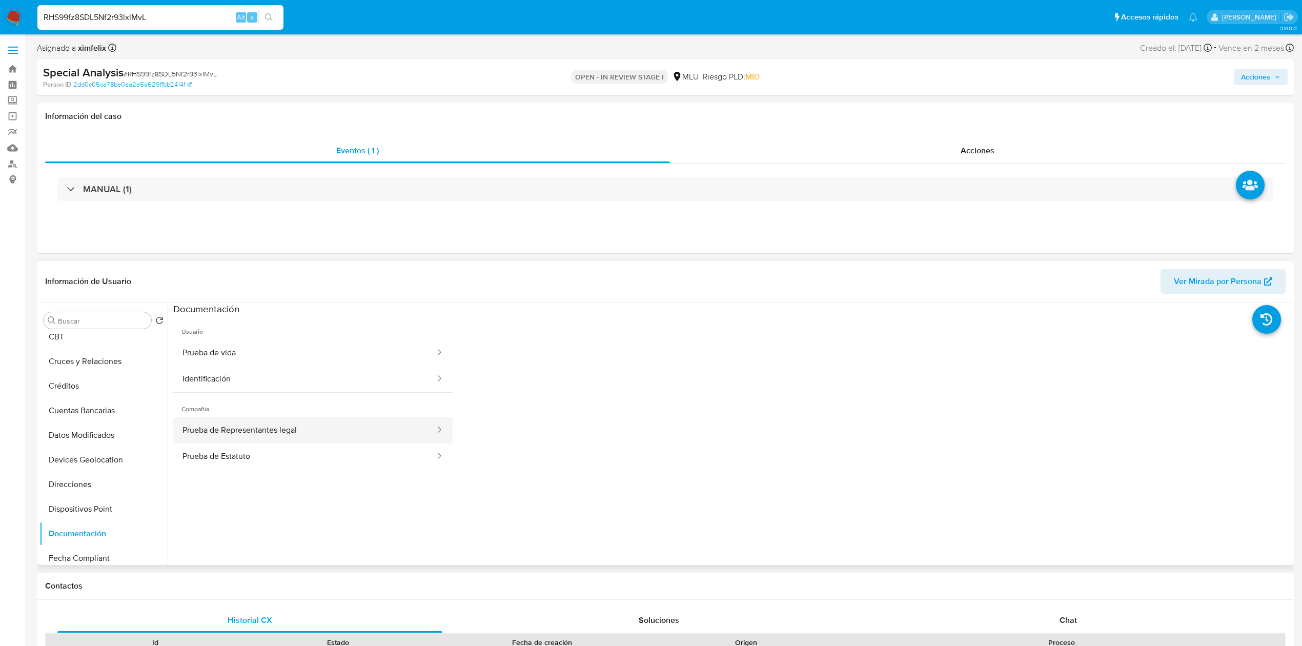
click at [324, 442] on button "Prueba de Representantes legal" at bounding box center [304, 430] width 263 height 26
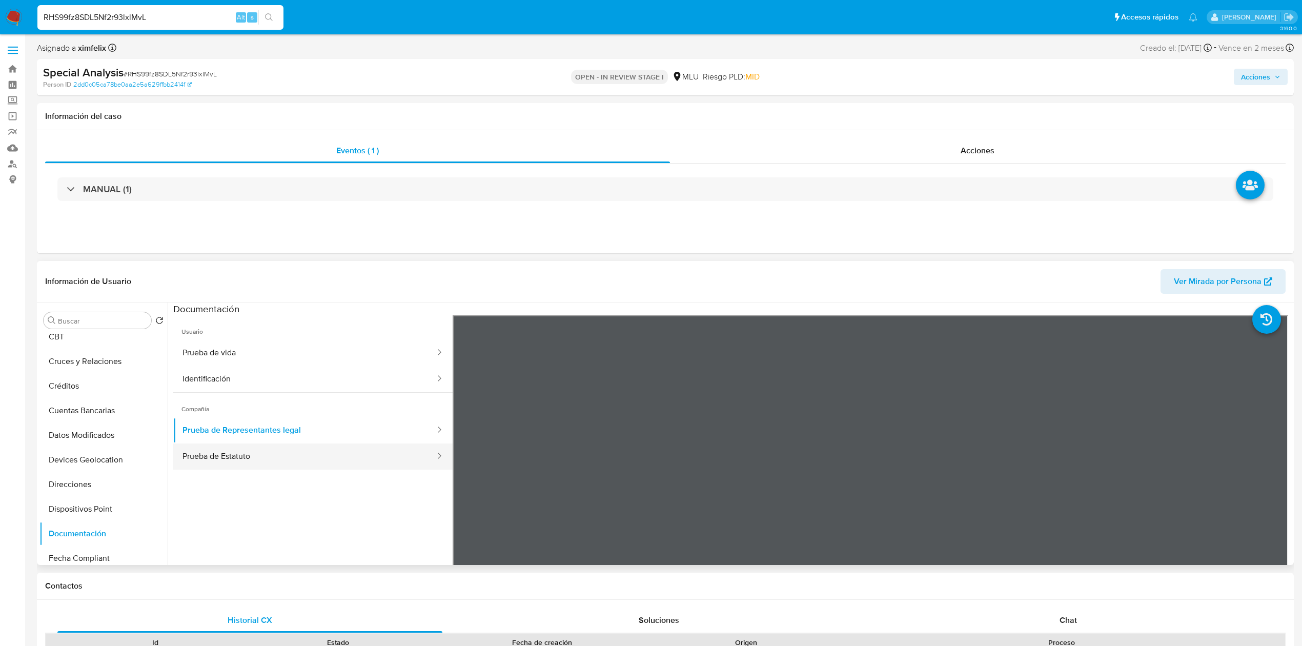
click at [336, 446] on button "Prueba de Estatuto" at bounding box center [304, 457] width 263 height 26
click at [115, 351] on button "Cruces y Relaciones" at bounding box center [99, 361] width 120 height 25
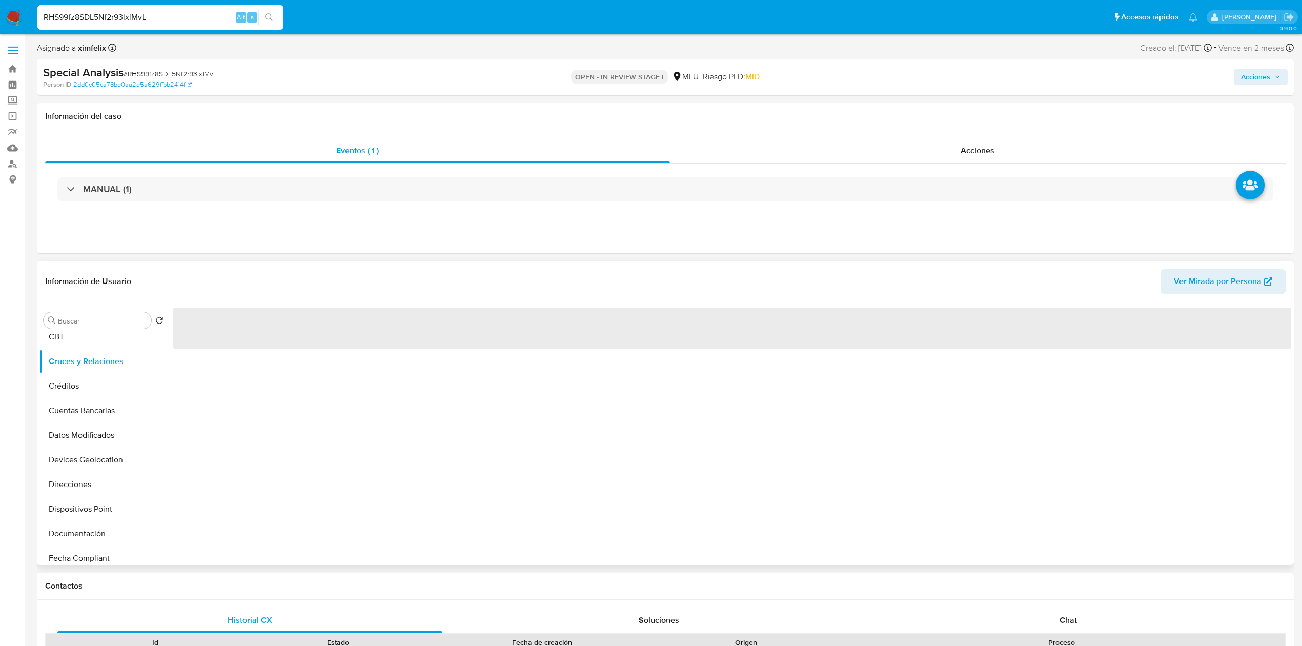
drag, startPoint x: 163, startPoint y: 376, endPoint x: 158, endPoint y: 327, distance: 50.0
click at [158, 327] on div "Buscar Volver al orden por defecto KYC Anticipos de dinero Archivos adjuntos CB…" at bounding box center [103, 434] width 128 height 261
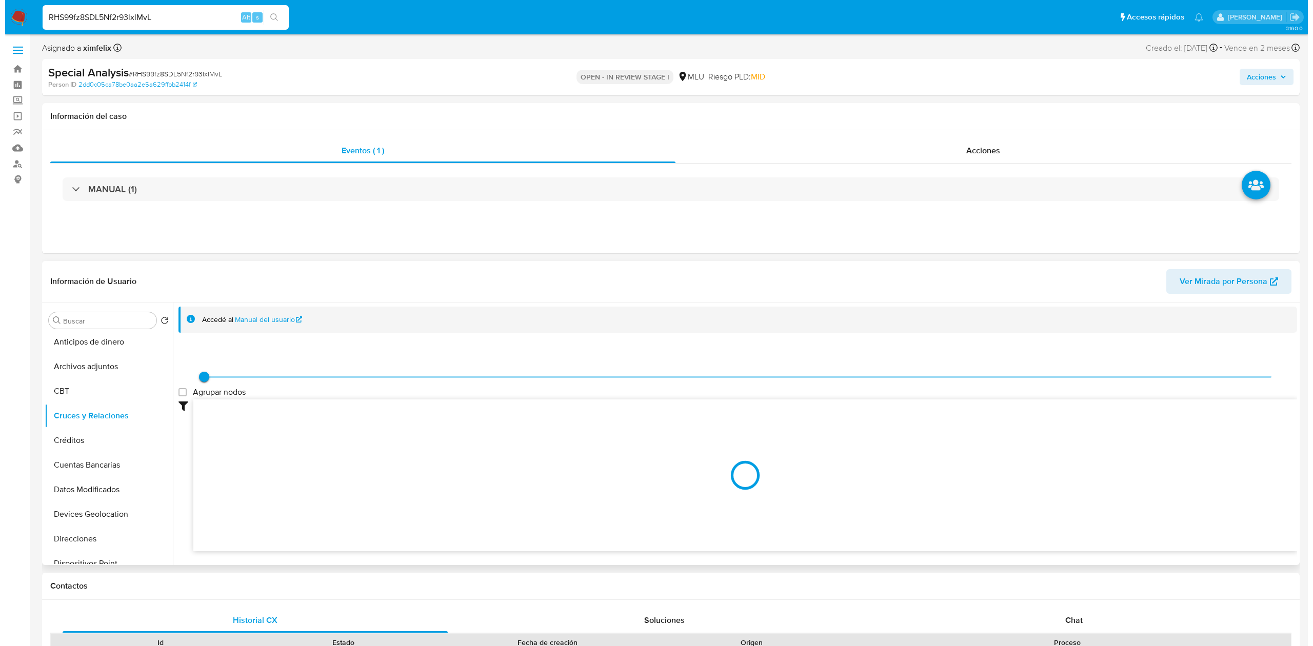
scroll to position [0, 0]
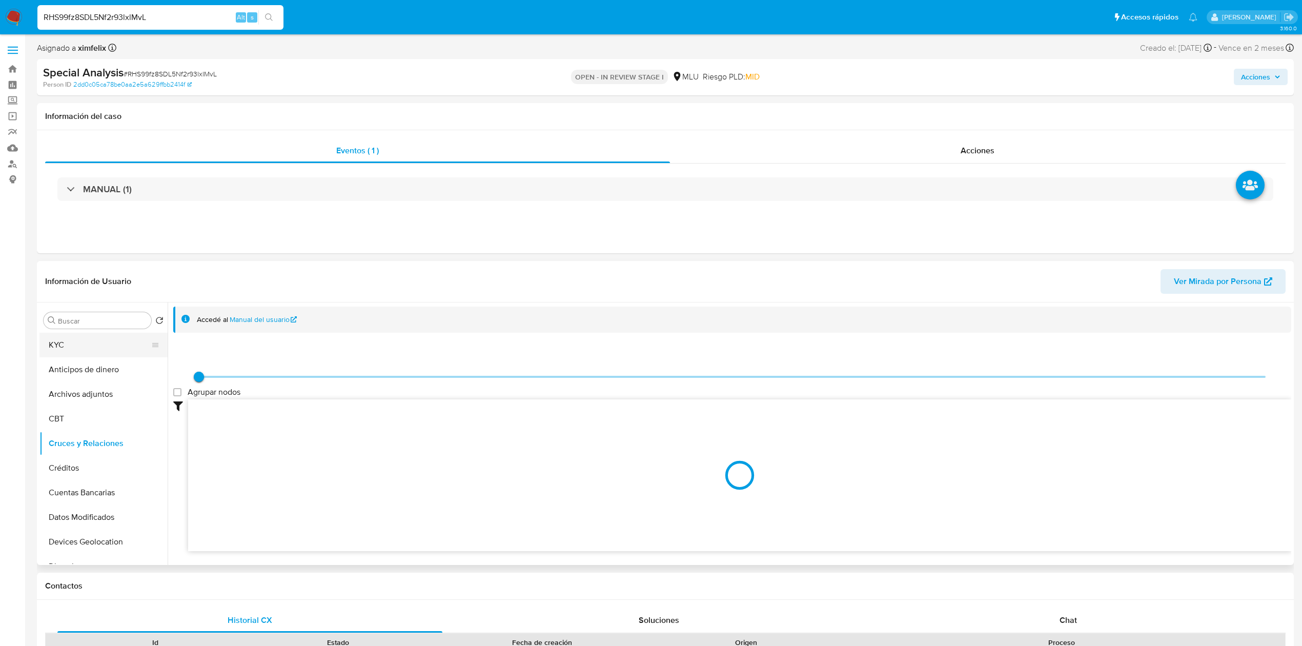
click at [95, 347] on button "KYC" at bounding box center [99, 345] width 120 height 25
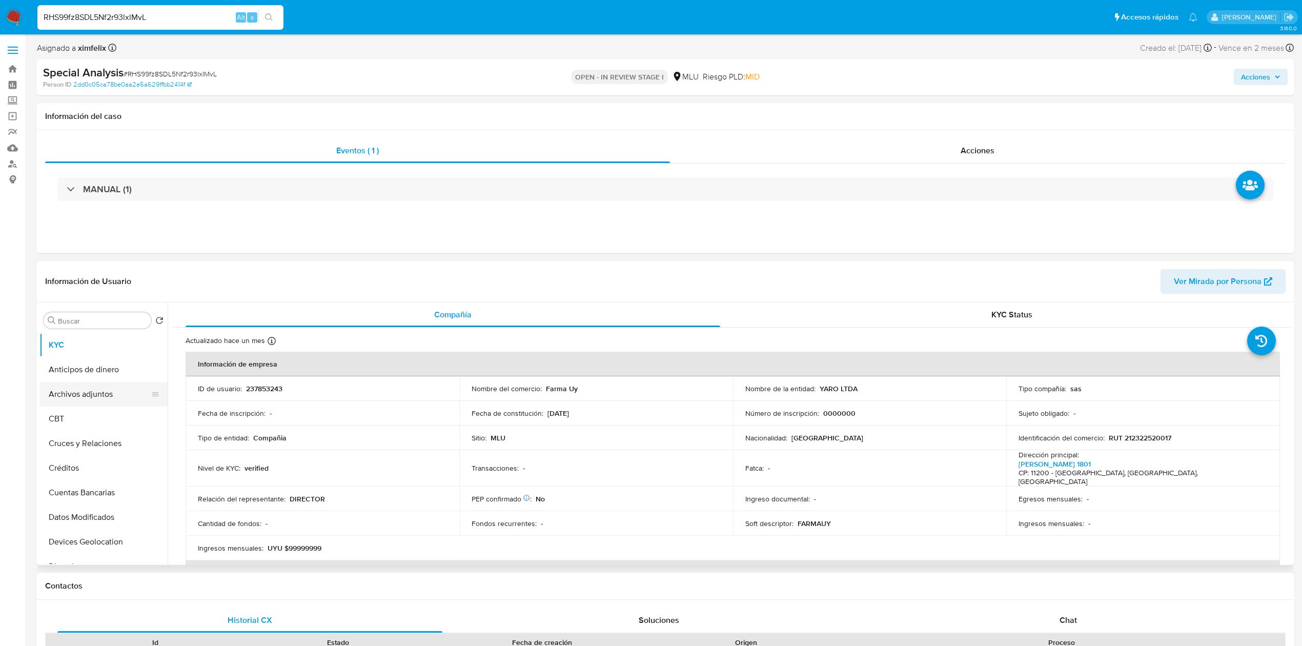
click at [114, 398] on button "Archivos adjuntos" at bounding box center [99, 394] width 120 height 25
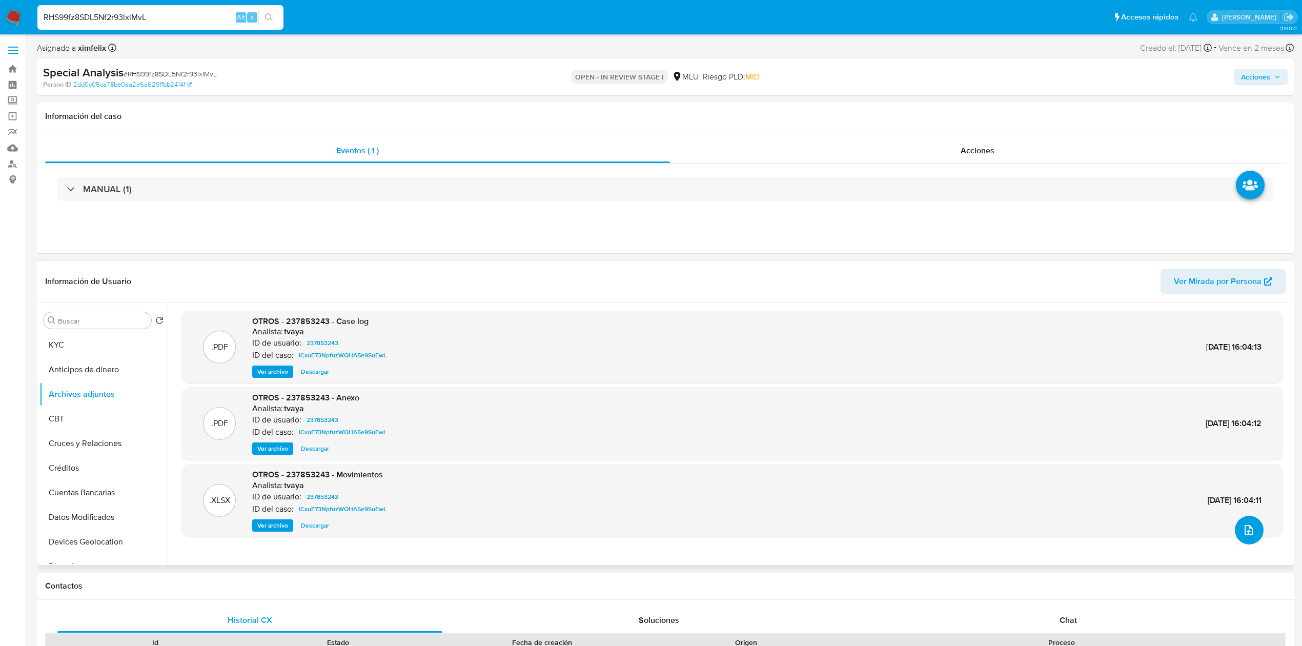
click at [1244, 533] on icon "upload-file" at bounding box center [1249, 530] width 12 height 12
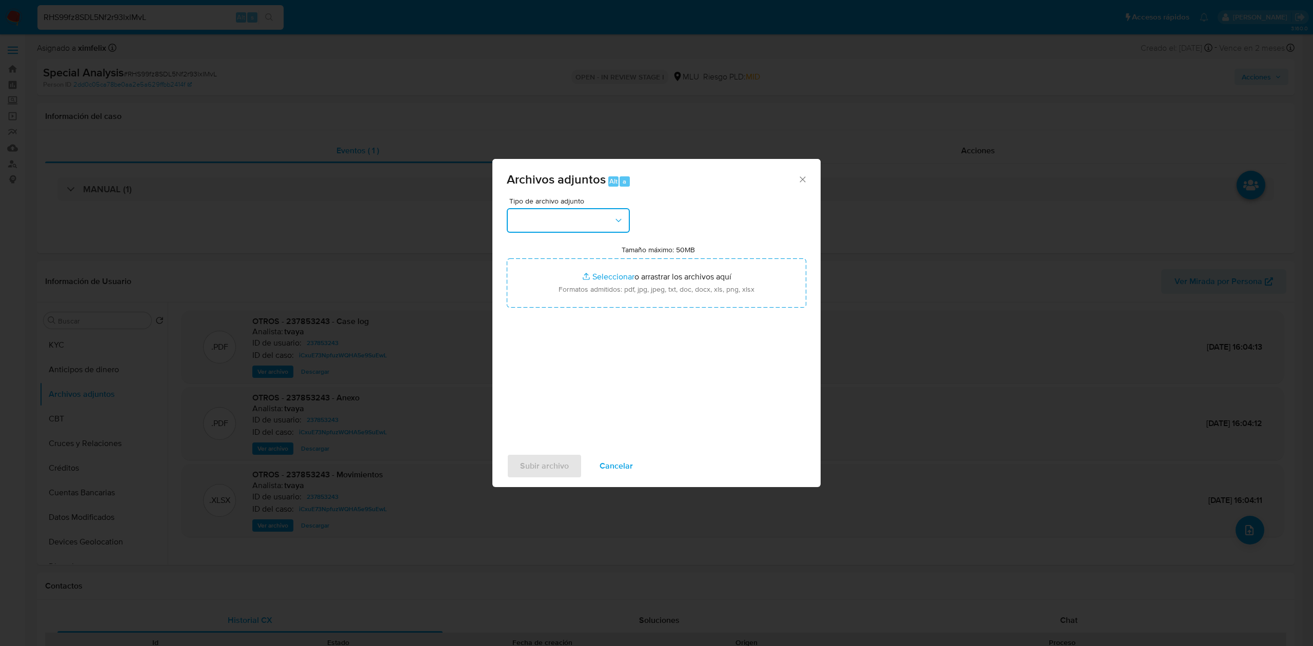
click at [589, 218] on button "button" at bounding box center [568, 220] width 123 height 25
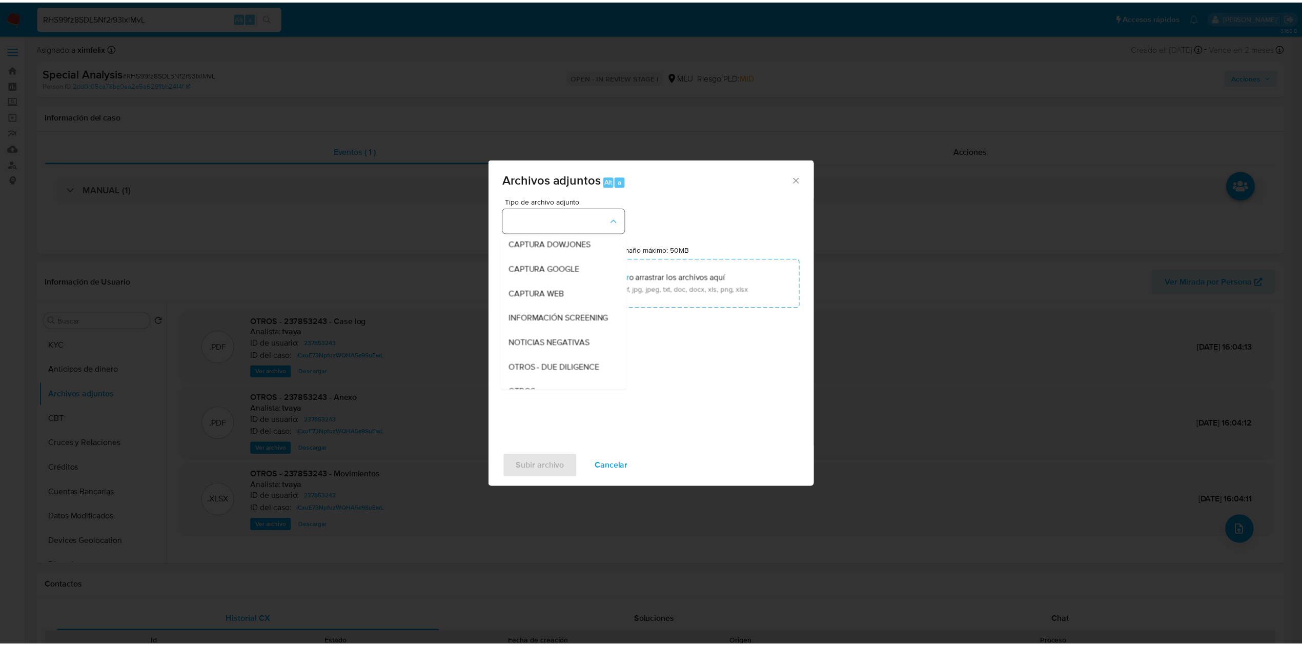
scroll to position [53, 0]
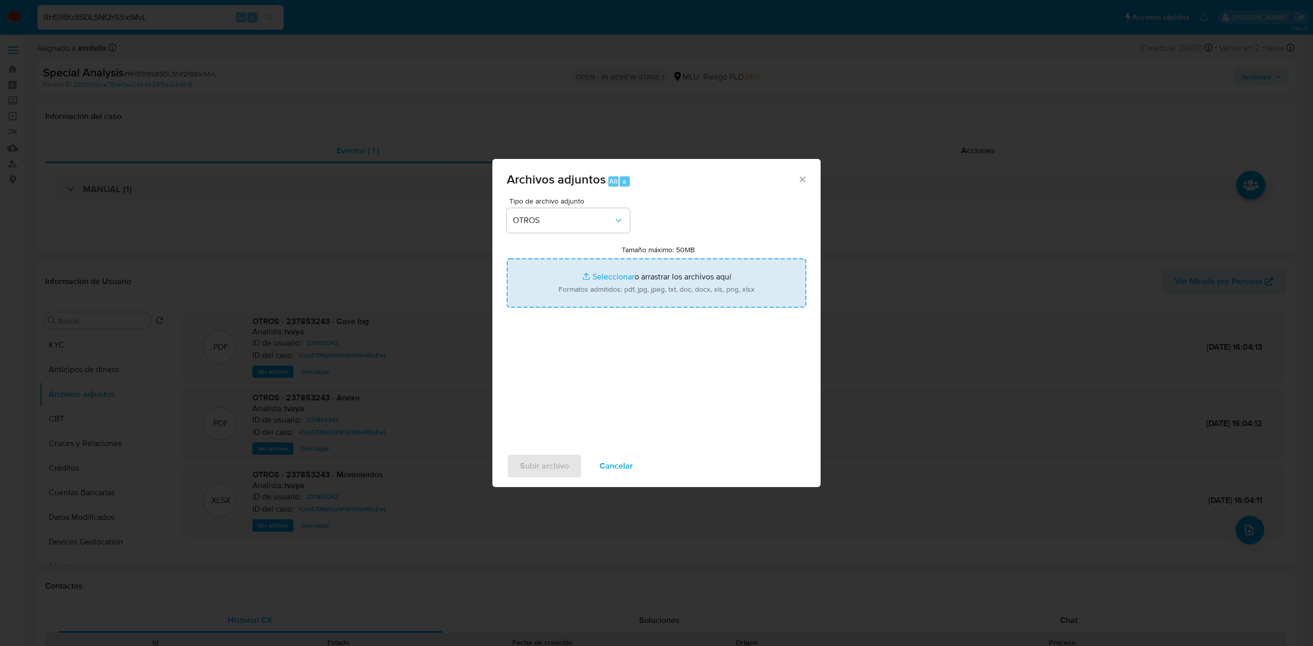
type input "C:\fakepath\Case Log 237853243 - 10_09_2025.pdf"
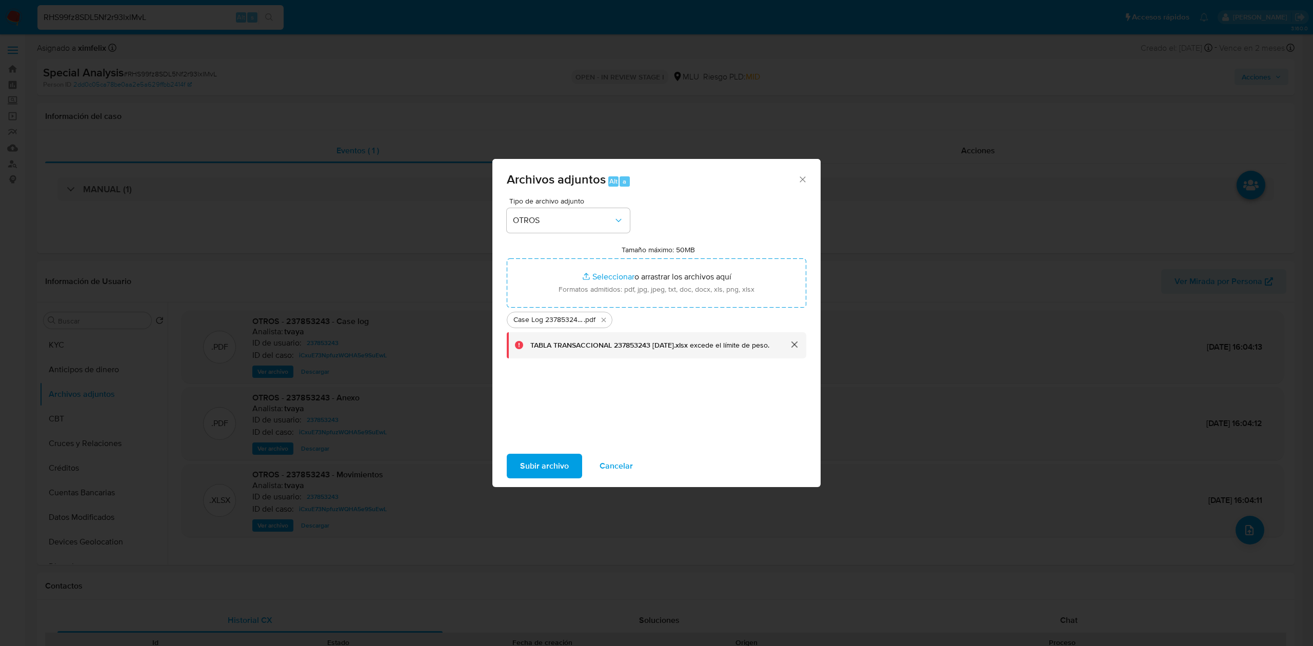
click at [788, 346] on button "cerrar" at bounding box center [793, 344] width 25 height 25
click at [547, 460] on span "Subir archivo" at bounding box center [544, 466] width 49 height 23
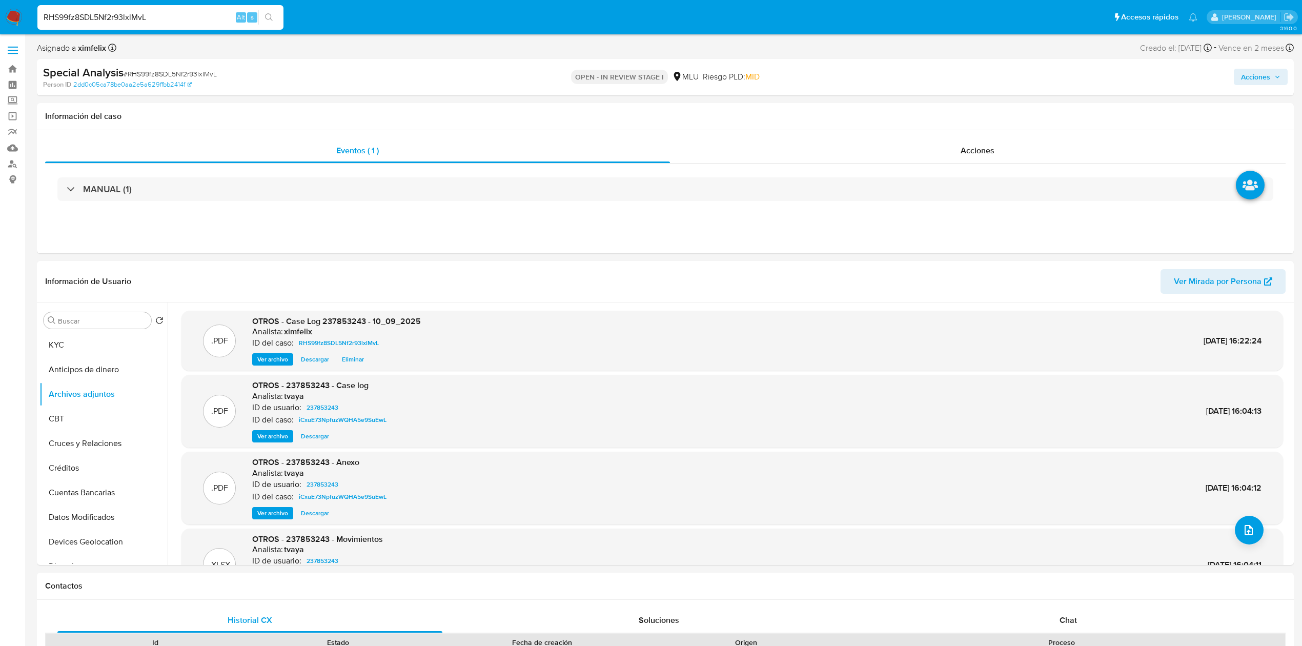
click at [1253, 80] on span "Acciones" at bounding box center [1255, 77] width 29 height 16
click at [987, 109] on span "Resolución del caso" at bounding box center [969, 110] width 73 height 12
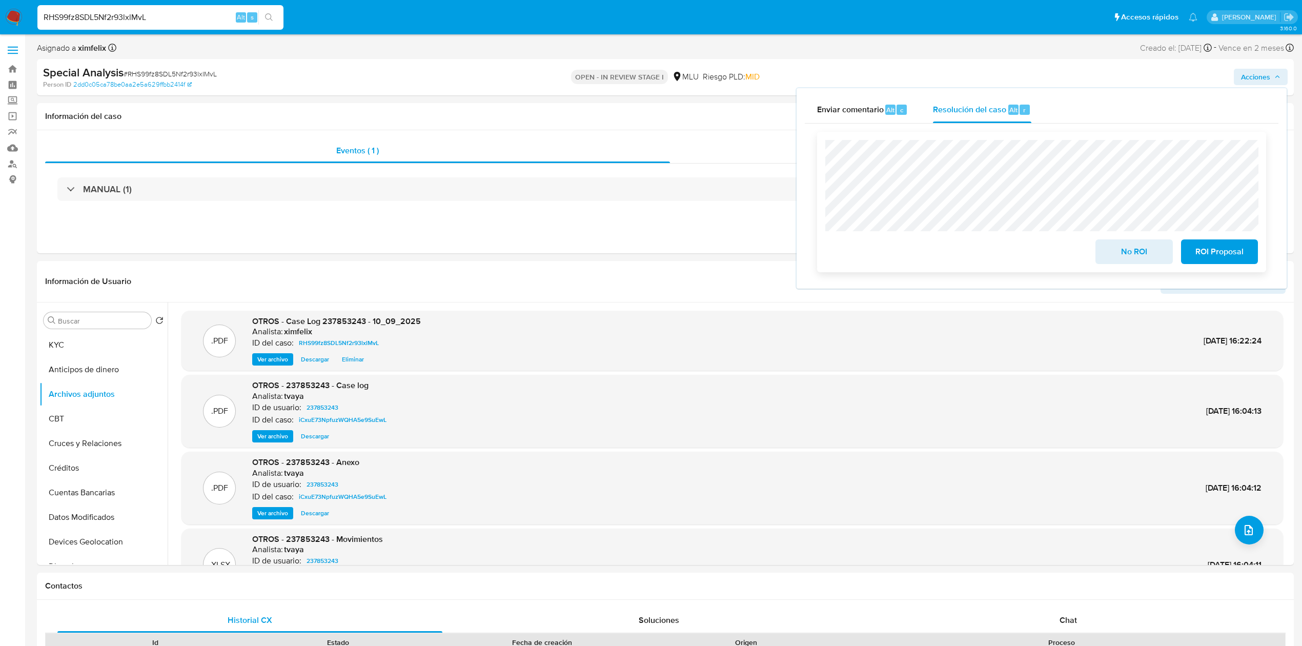
click at [1119, 263] on span "No ROI" at bounding box center [1134, 251] width 50 height 23
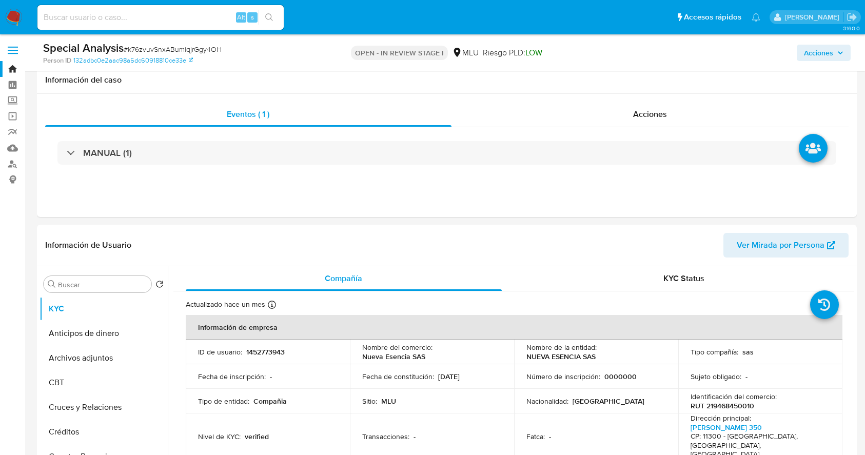
select select "10"
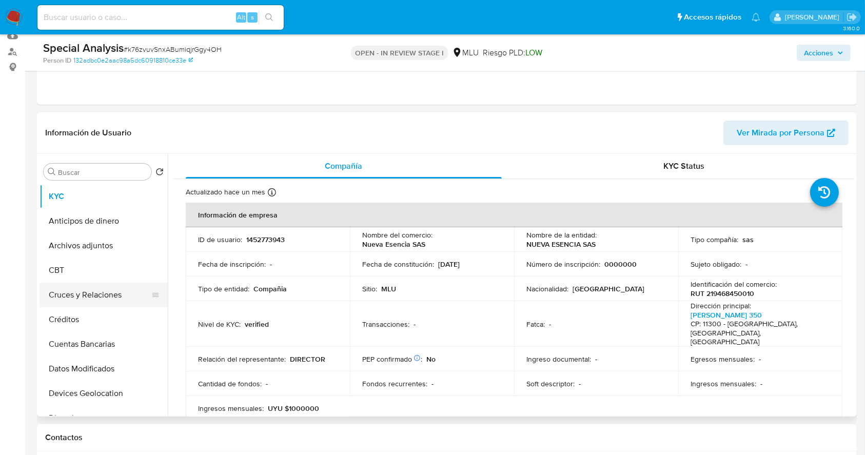
scroll to position [242, 0]
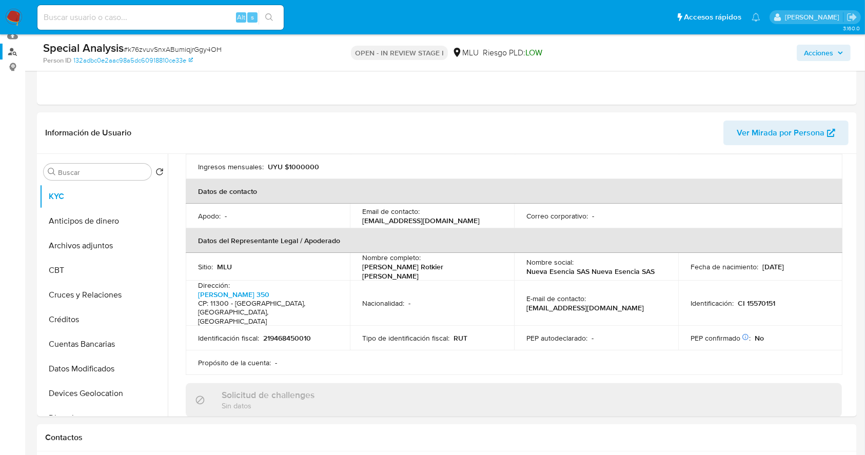
click at [13, 47] on link "Buscador de personas" at bounding box center [61, 52] width 122 height 16
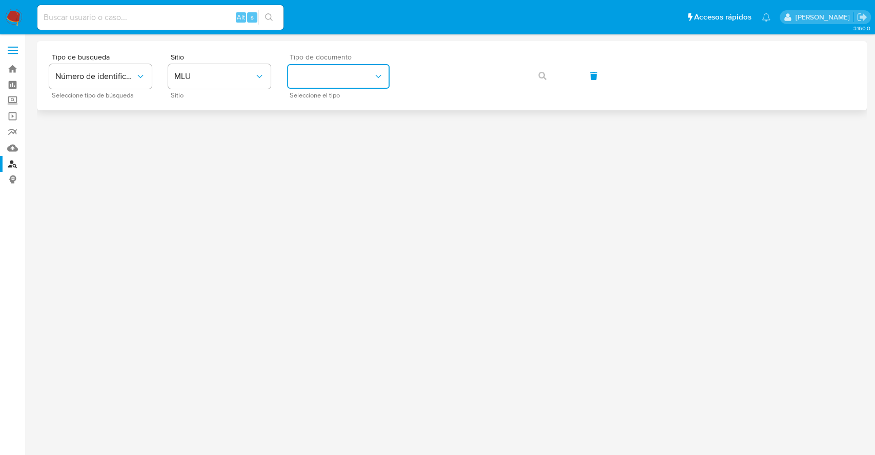
click at [329, 76] on button "identificationType" at bounding box center [338, 76] width 103 height 25
click at [329, 111] on div "CI CI" at bounding box center [335, 109] width 84 height 35
click at [334, 88] on button "CI" at bounding box center [338, 76] width 103 height 25
click at [332, 137] on div "RUT RUT" at bounding box center [335, 144] width 84 height 35
click at [550, 71] on button "button" at bounding box center [542, 76] width 35 height 25
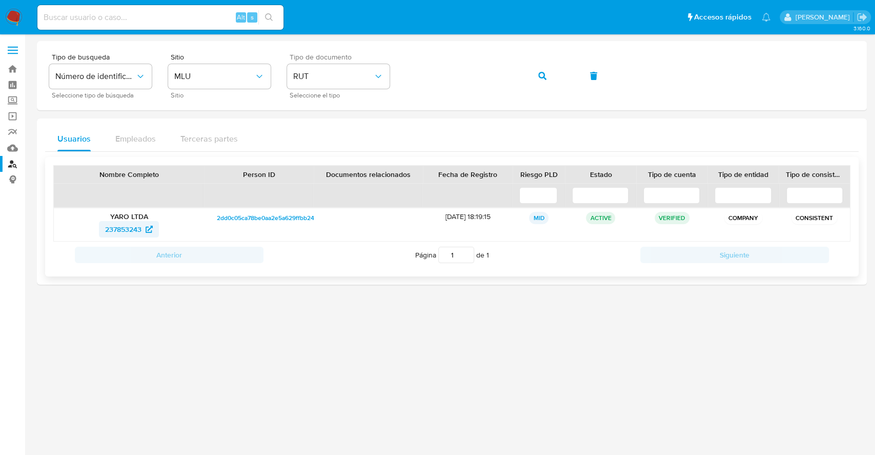
click at [114, 231] on span "237853243" at bounding box center [123, 229] width 36 height 16
click at [541, 80] on span "button" at bounding box center [542, 76] width 8 height 23
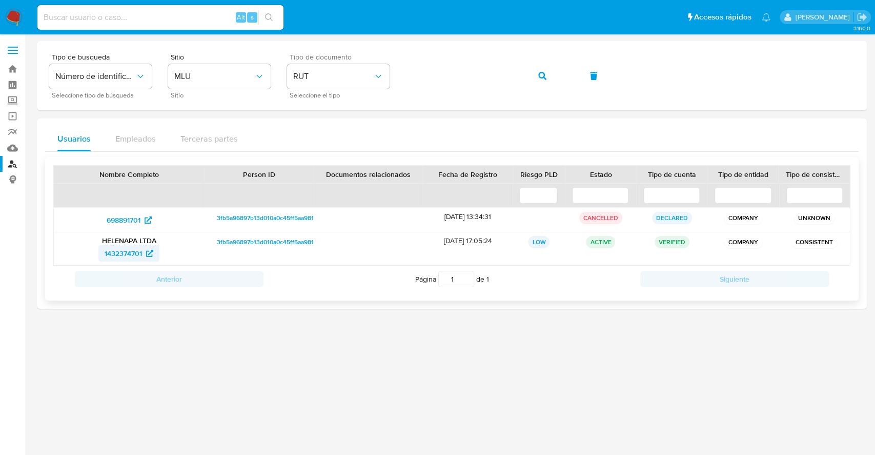
click at [128, 254] on span "1432374701" at bounding box center [123, 253] width 37 height 16
drag, startPoint x: 164, startPoint y: 252, endPoint x: 101, endPoint y: 254, distance: 63.1
click at [101, 254] on div "1432374701" at bounding box center [129, 253] width 136 height 16
click at [171, 10] on div "Alt s" at bounding box center [160, 17] width 246 height 25
click at [164, 15] on input at bounding box center [160, 17] width 246 height 13
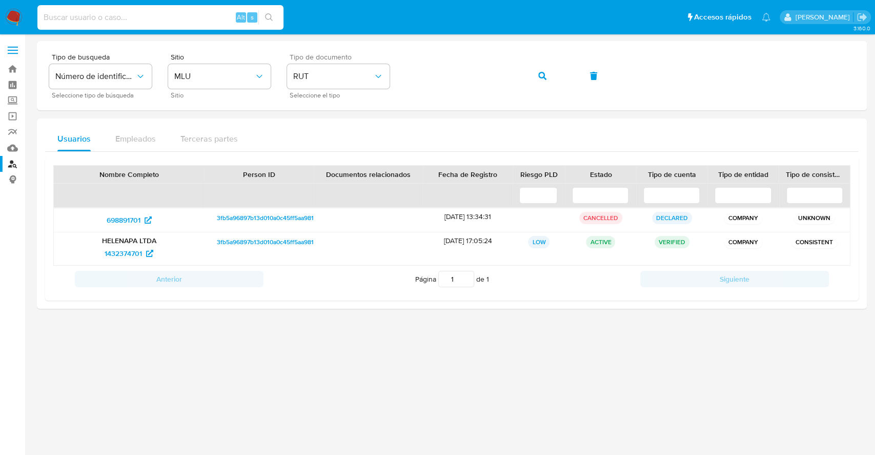
paste input "RHS99fz8SDL5Nf2r93lxlMvL"
type input "RHS99fz8SDL5Nf2r93lxlMvL"
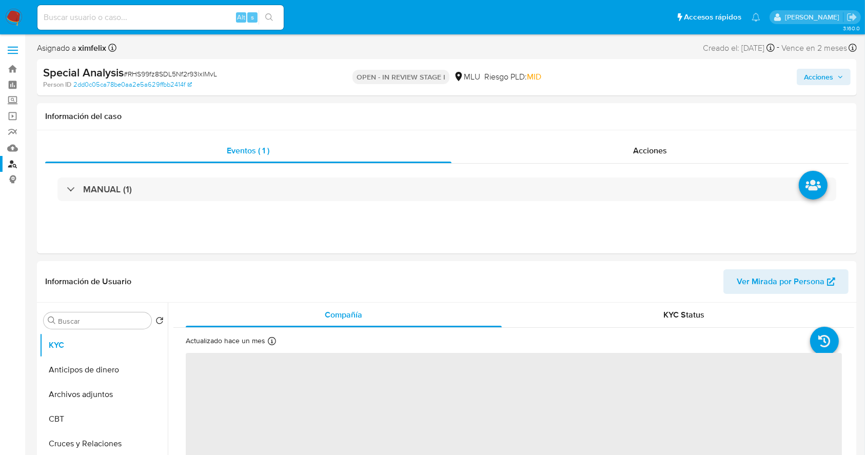
select select "10"
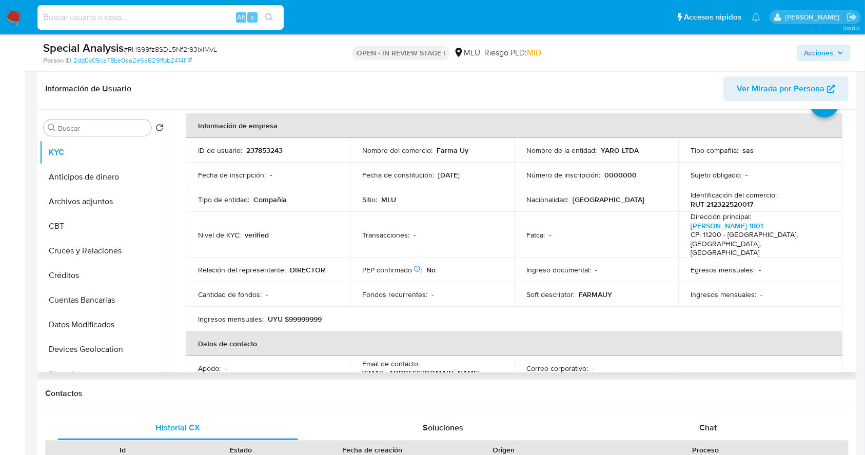
scroll to position [43, 0]
click at [809, 289] on td "Ingresos mensuales : -" at bounding box center [760, 296] width 164 height 25
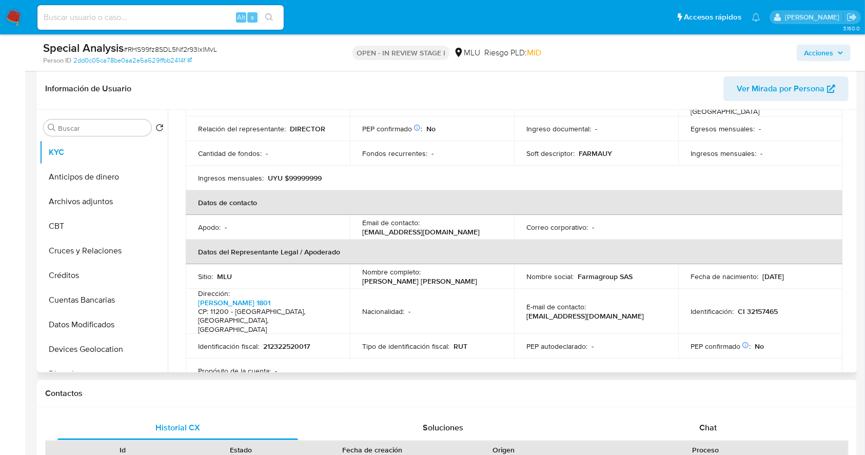
scroll to position [185, 0]
click at [332, 38] on div "Special Analysis # RHS99fz8SDL5Nf2r93lxlMvL Person ID 2dd0c05ca78be0aa2e5a629ff…" at bounding box center [446, 52] width 819 height 36
click at [328, 15] on ul "Pausado Ver notificaciones Alt s Accesos rápidos Presiona las siguientes teclas…" at bounding box center [398, 17] width 733 height 26
click at [143, 18] on input at bounding box center [160, 17] width 246 height 13
paste input "1705449883"
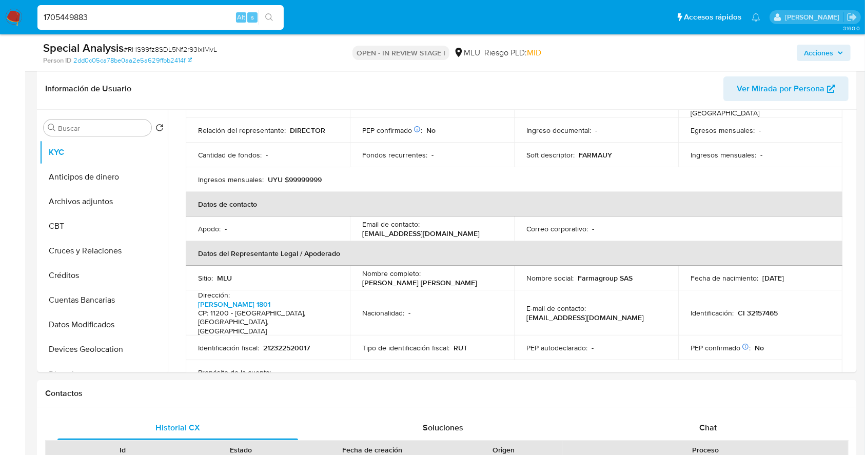
type input "1705449883"
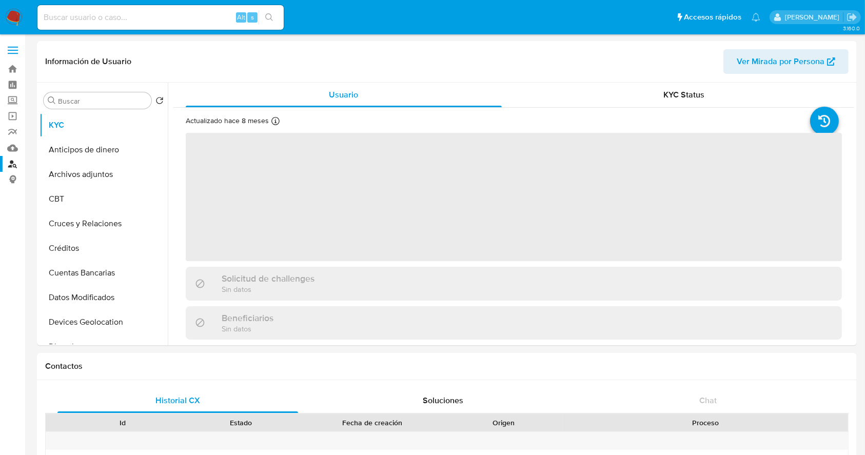
select select "10"
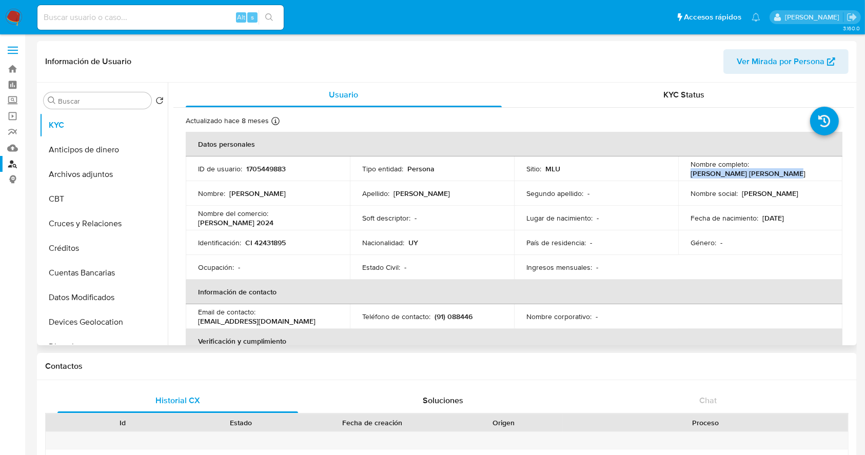
drag, startPoint x: 767, startPoint y: 172, endPoint x: 677, endPoint y: 175, distance: 90.3
click at [678, 175] on td "Nombre completo : Jorge Alejandro Perez Peña" at bounding box center [760, 168] width 164 height 25
copy p "Jorge Alejandro Perez Peña"
click at [136, 6] on div "Alt s" at bounding box center [160, 17] width 246 height 25
click at [135, 11] on input at bounding box center [160, 17] width 246 height 13
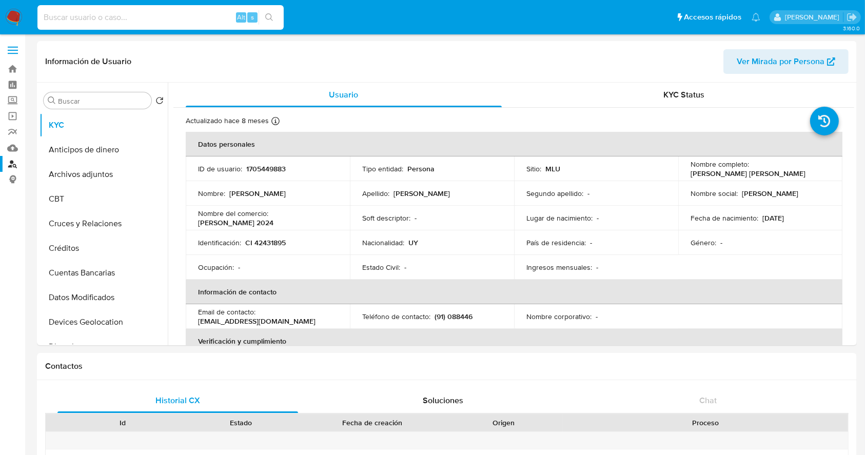
paste input "xDiicdCGadW5l4BrL9DI4Ubo"
type input "xDiicdCGadW5l4BrL9DI4Ubo"
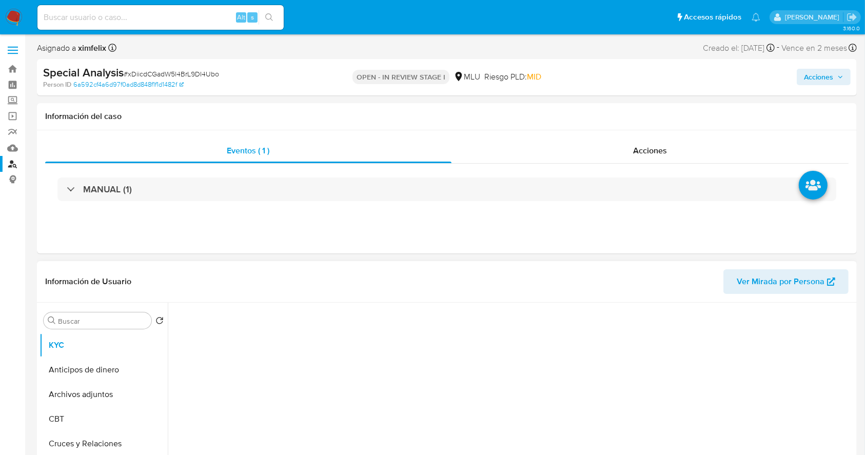
select select "10"
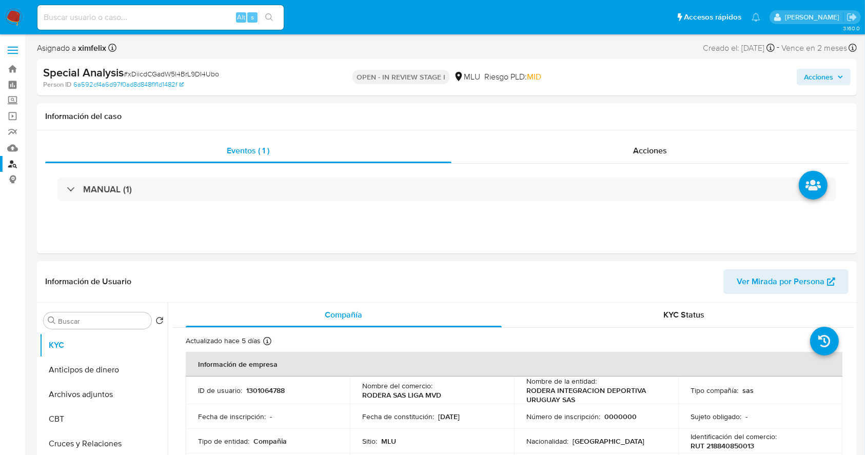
click at [175, 55] on div "Asignado a ximfelix Asignado el: 01/09/2025 17:31:50 Creado el: 01/09/2025 Crea…" at bounding box center [446, 50] width 819 height 18
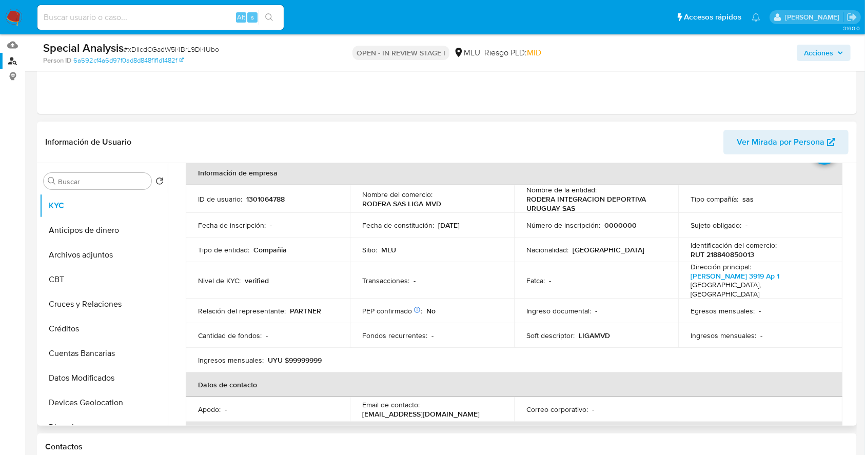
scroll to position [49, 0]
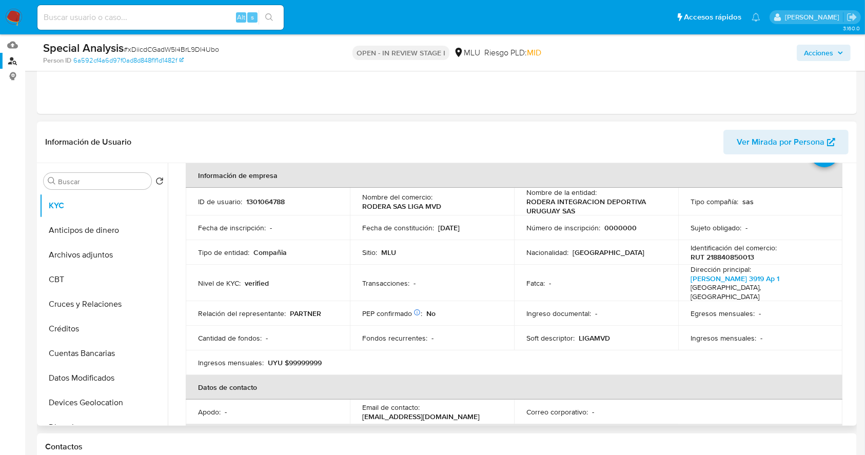
click at [794, 226] on div "Sujeto obligado : -" at bounding box center [759, 227] width 139 height 9
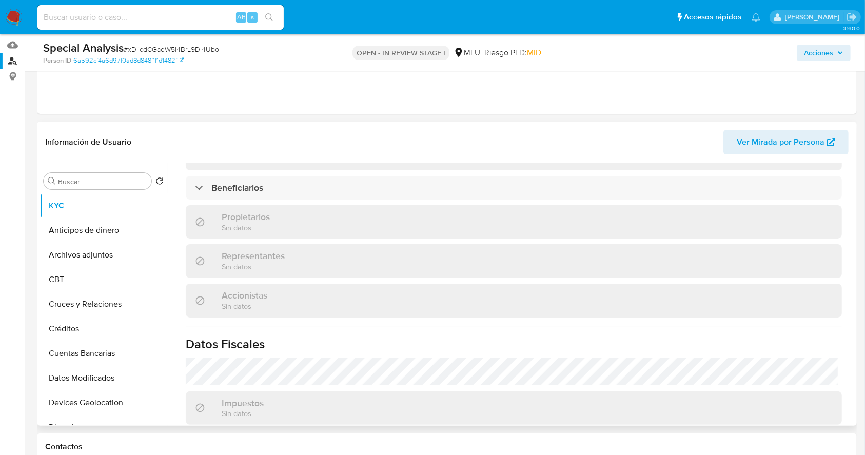
scroll to position [590, 0]
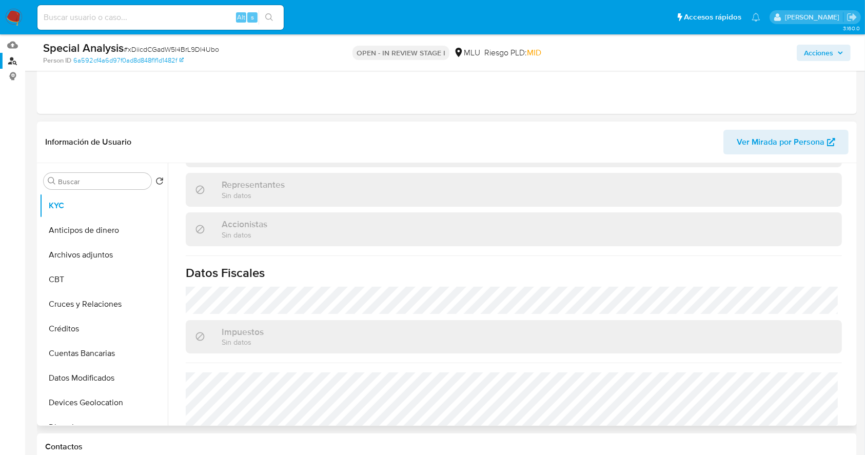
click at [815, 320] on div "Impuestos Sin datos" at bounding box center [514, 336] width 656 height 33
click at [849, 365] on div "Actualizado hace 5 días Creado: 02/02/2023 11:09:24 Actualizado: 14/09/2025 18:…" at bounding box center [513, 22] width 680 height 848
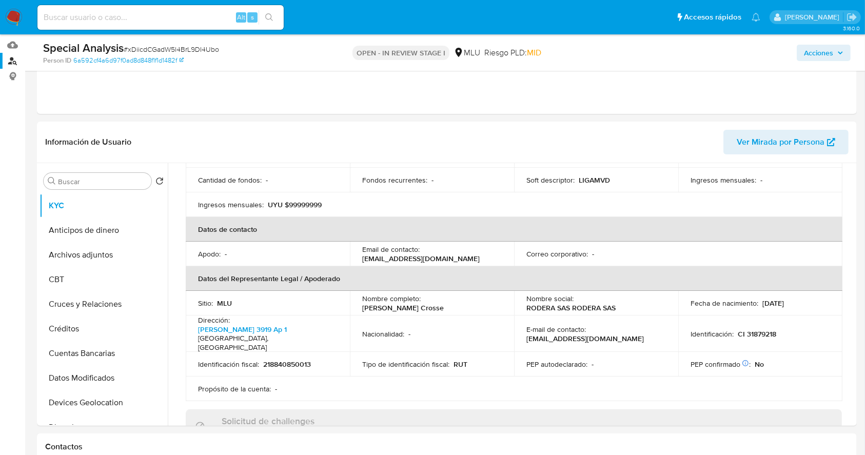
scroll to position [205, 0]
click at [94, 366] on button "Datos Modificados" at bounding box center [99, 378] width 120 height 25
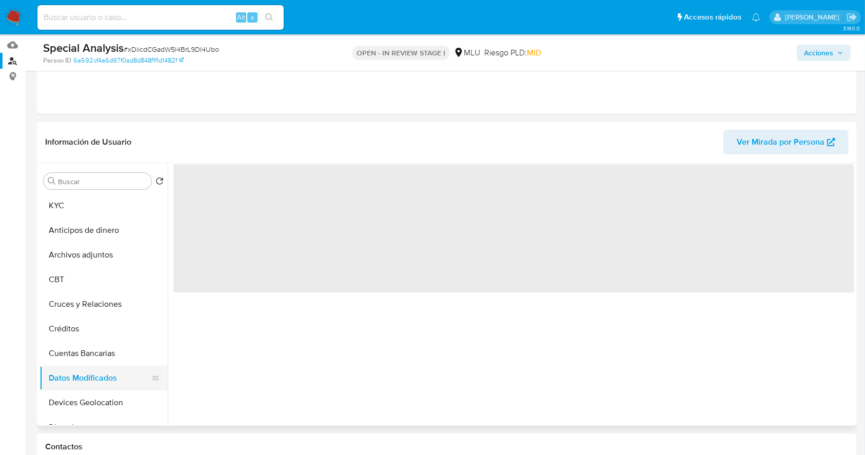
scroll to position [0, 0]
click at [100, 412] on button "Devices Geolocation" at bounding box center [99, 402] width 120 height 25
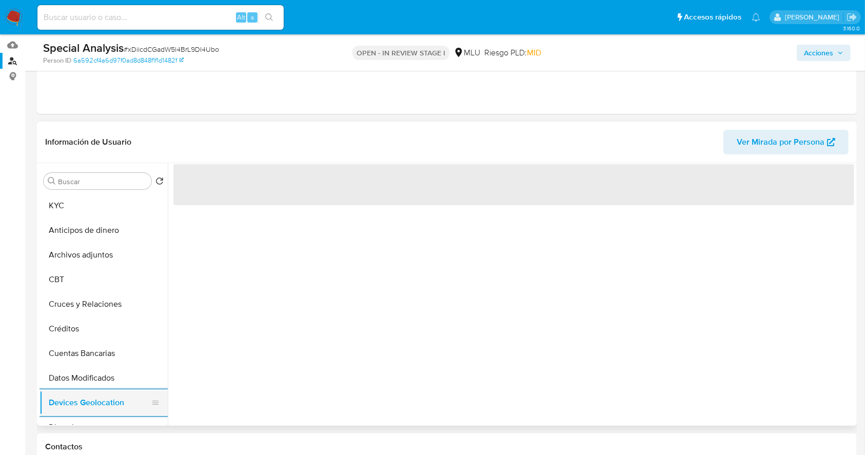
scroll to position [27, 0]
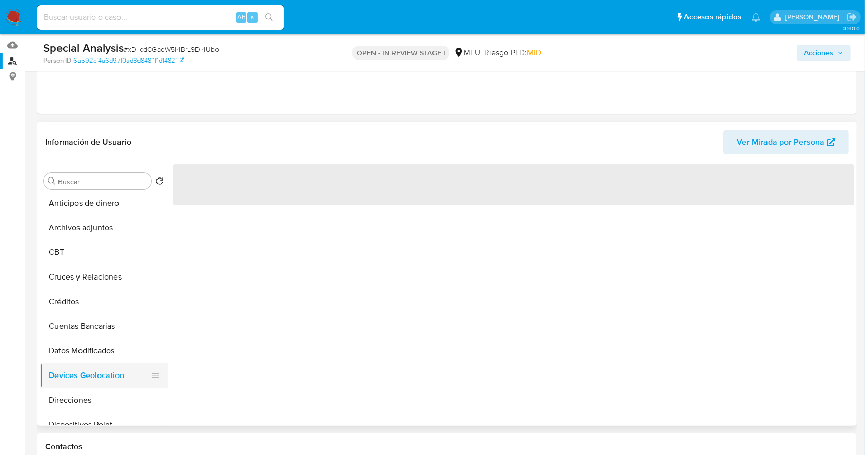
click at [100, 412] on button "Dispositivos Point" at bounding box center [103, 424] width 128 height 25
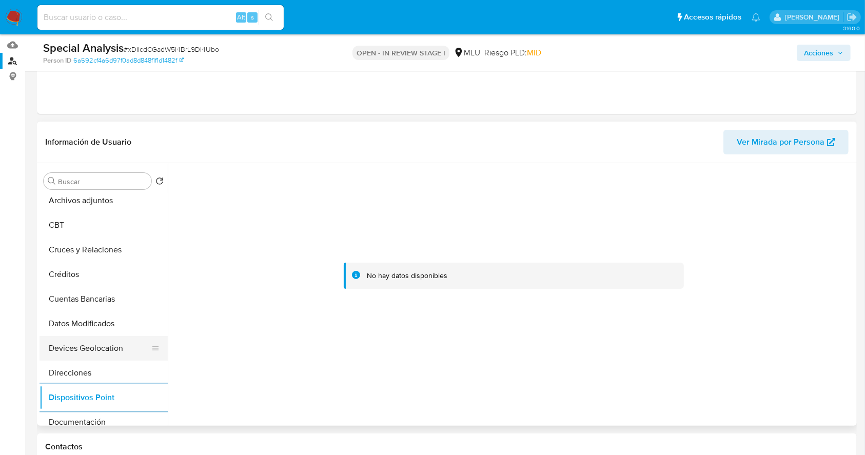
scroll to position [82, 0]
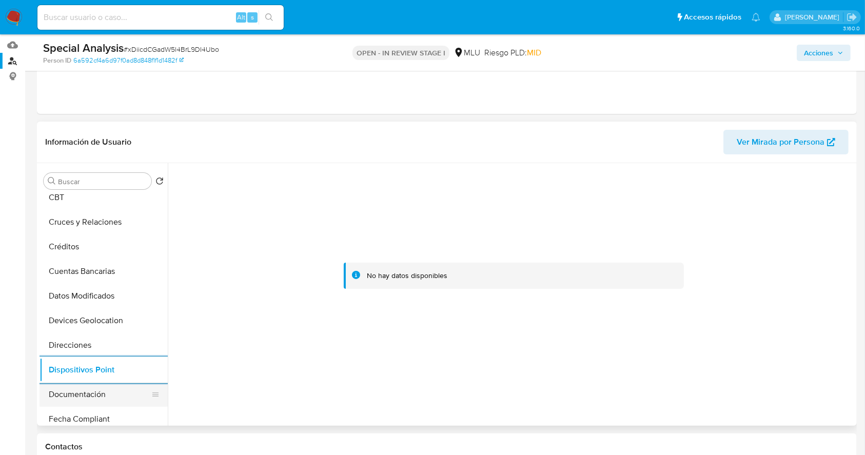
click at [107, 396] on button "Documentación" at bounding box center [99, 394] width 120 height 25
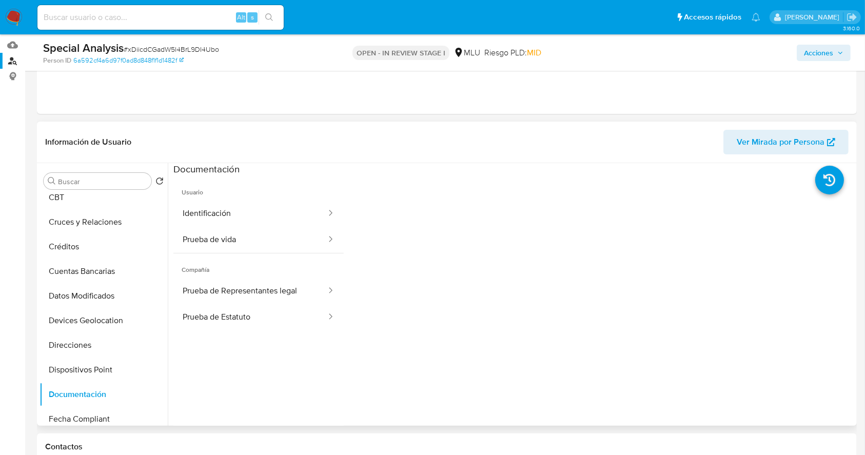
click at [291, 276] on span "Compañía" at bounding box center [258, 265] width 170 height 25
click at [284, 294] on button "Prueba de Representantes legal" at bounding box center [250, 291] width 154 height 26
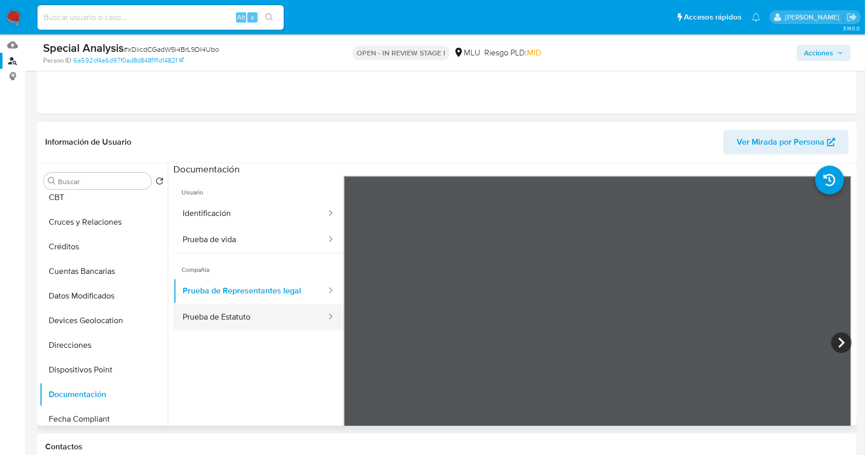
click at [251, 316] on button "Prueba de Estatuto" at bounding box center [250, 317] width 154 height 26
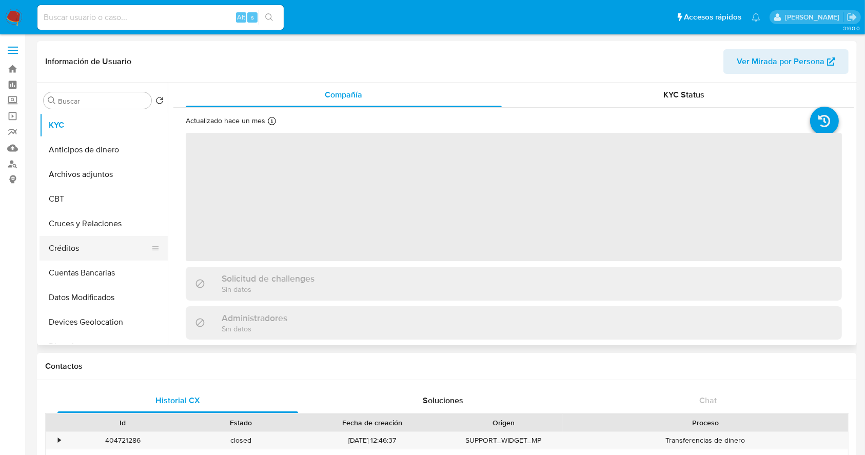
select select "10"
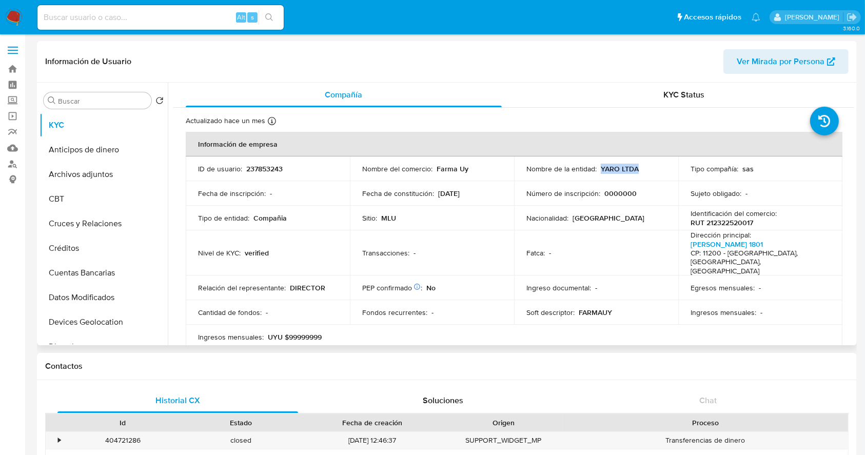
drag, startPoint x: 641, startPoint y: 168, endPoint x: 599, endPoint y: 171, distance: 42.7
click at [599, 171] on div "Nombre de la entidad : YARO LTDA" at bounding box center [595, 168] width 139 height 9
copy p "YARO LTDA"
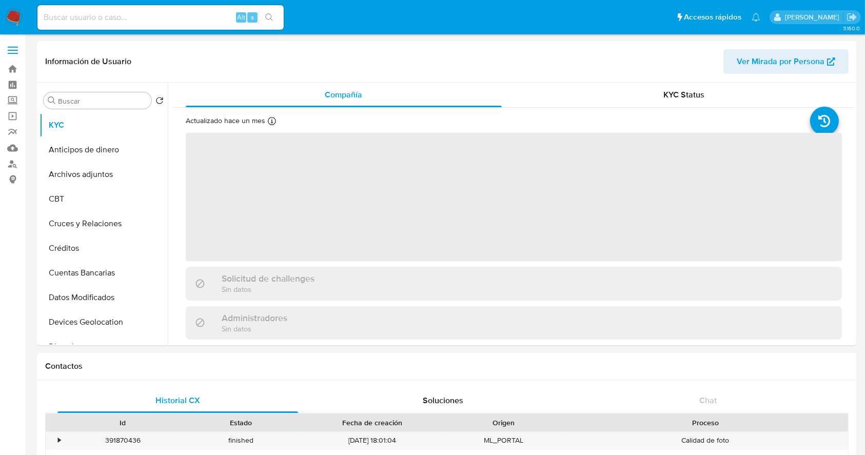
select select "10"
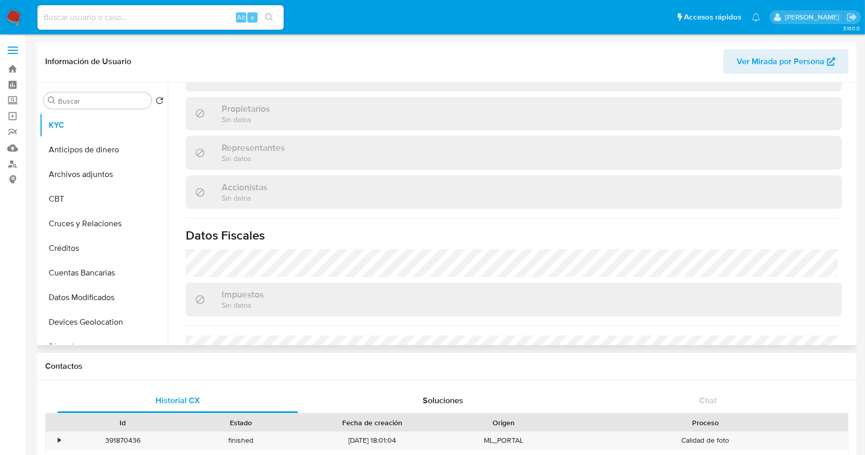
scroll to position [600, 0]
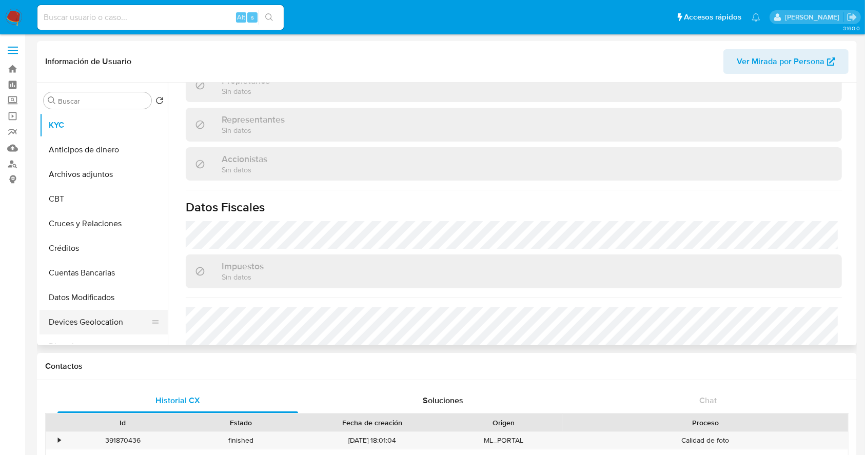
click at [91, 318] on button "Devices Geolocation" at bounding box center [99, 322] width 120 height 25
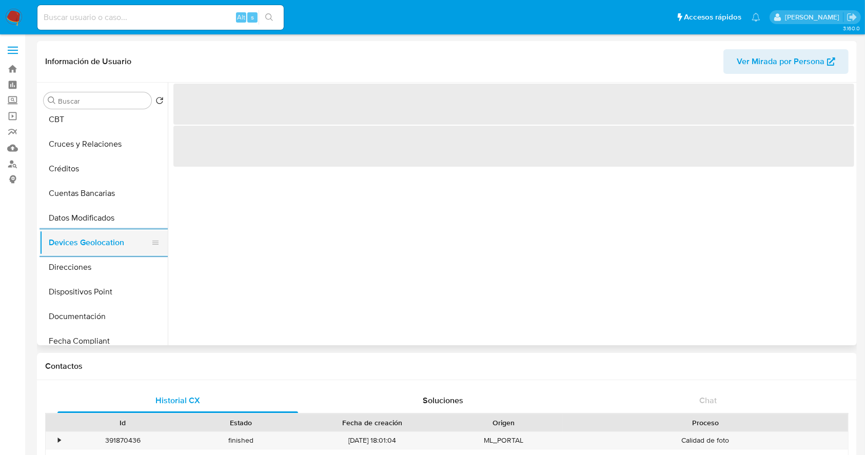
scroll to position [82, 0]
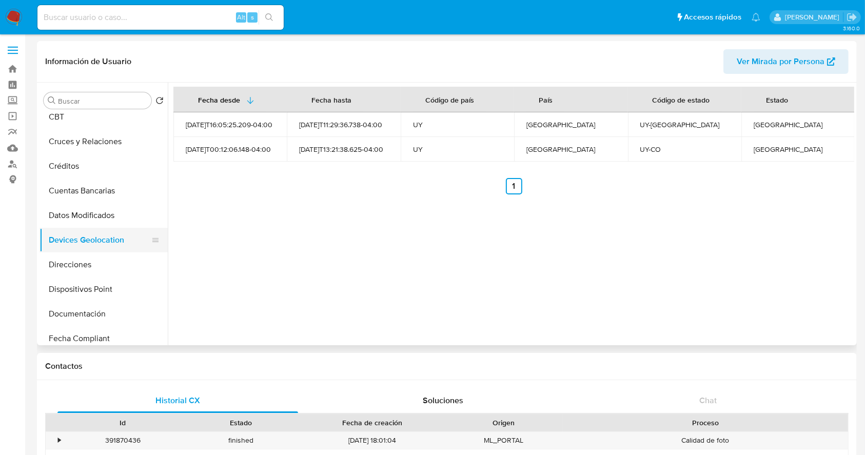
click at [91, 318] on button "Documentación" at bounding box center [103, 314] width 128 height 25
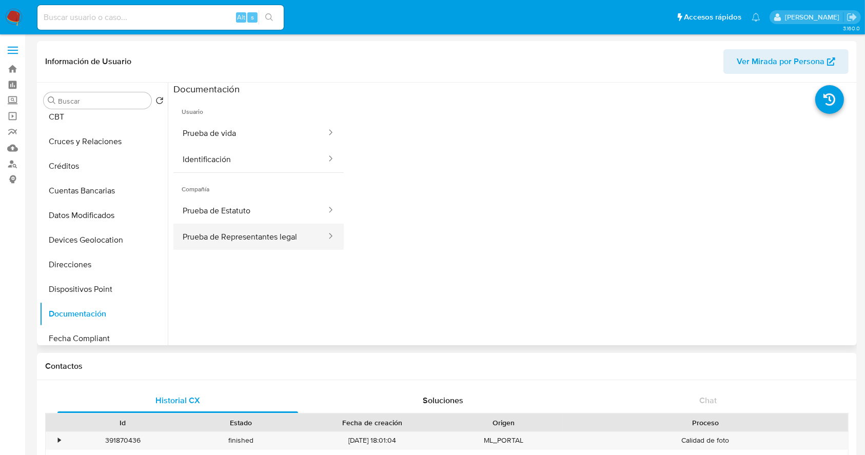
click at [272, 228] on button "Prueba de Representantes legal" at bounding box center [250, 237] width 154 height 26
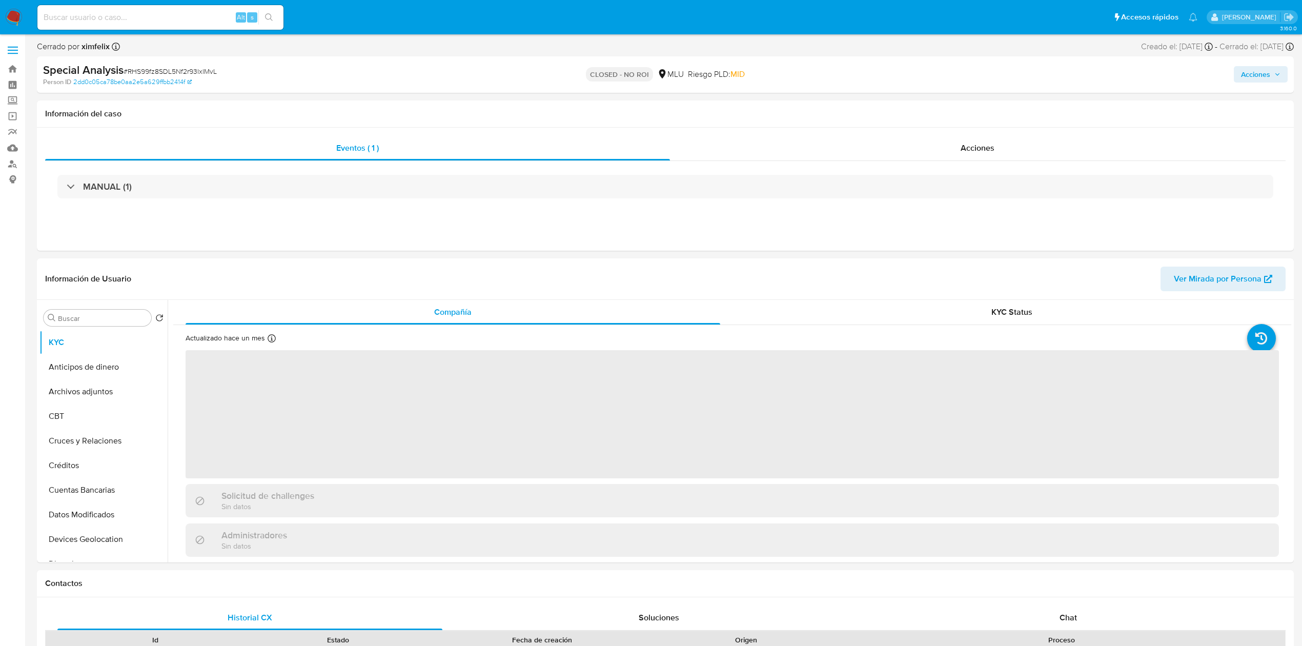
select select "10"
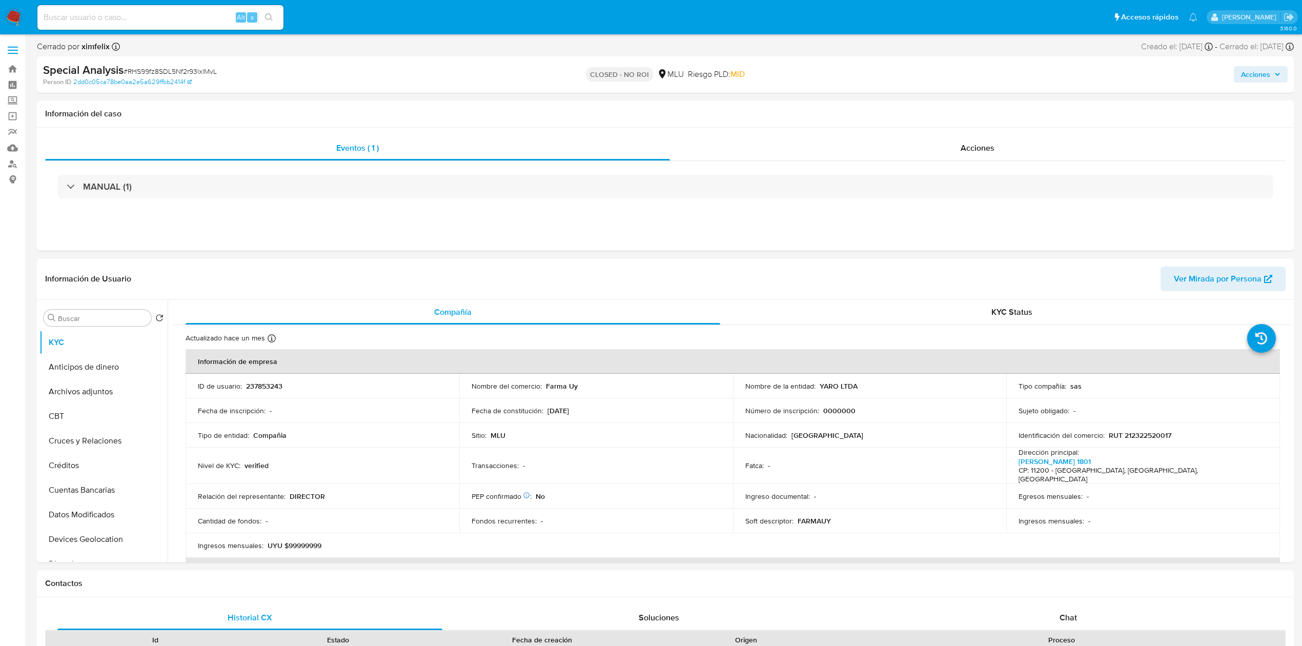
click at [146, 9] on div "Alt s" at bounding box center [160, 17] width 246 height 25
click at [146, 23] on input at bounding box center [160, 17] width 246 height 13
paste input "xDiicdCGadW5l4BrL9DI4Ubo"
type input "xDiicdCGadW5l4BrL9DI4Ubo"
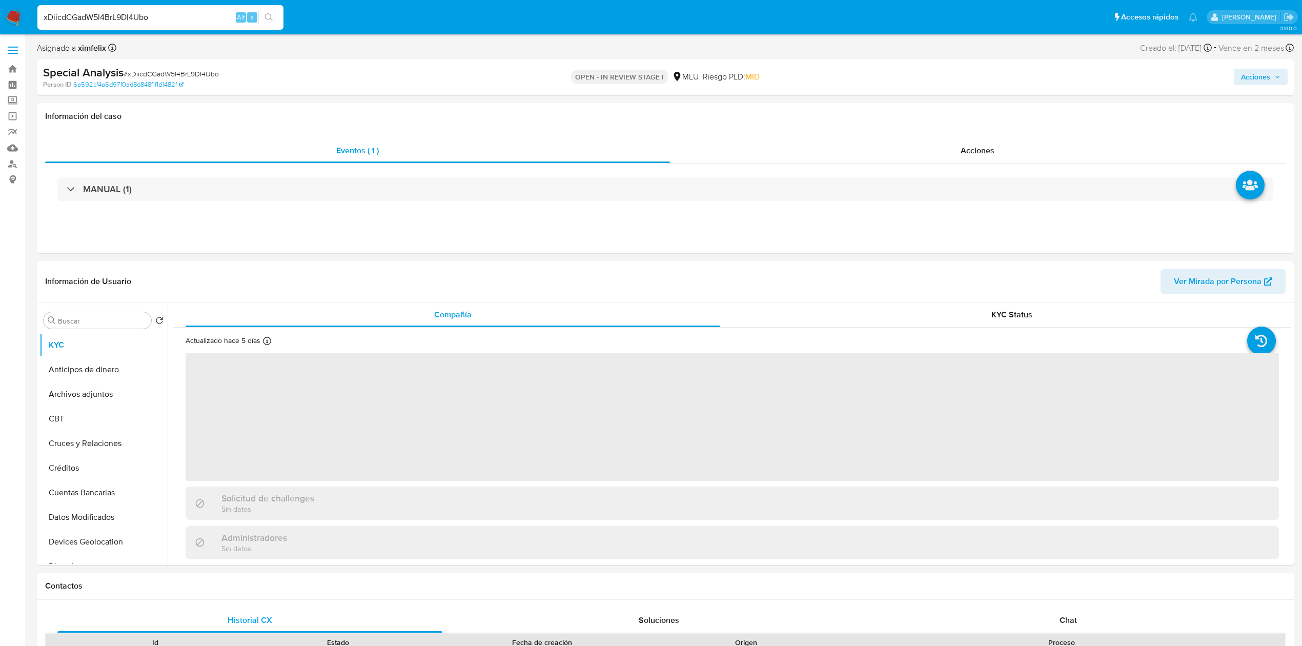
select select "10"
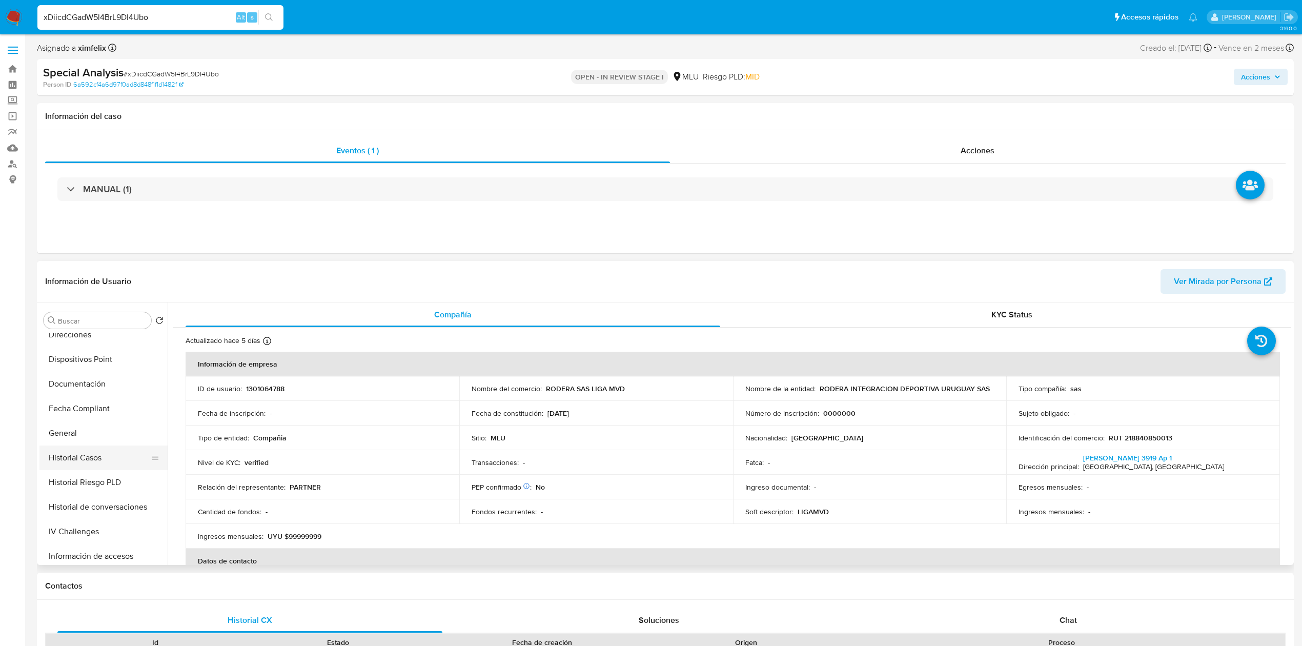
scroll to position [232, 0]
click at [111, 458] on button "Historial Casos" at bounding box center [99, 457] width 120 height 25
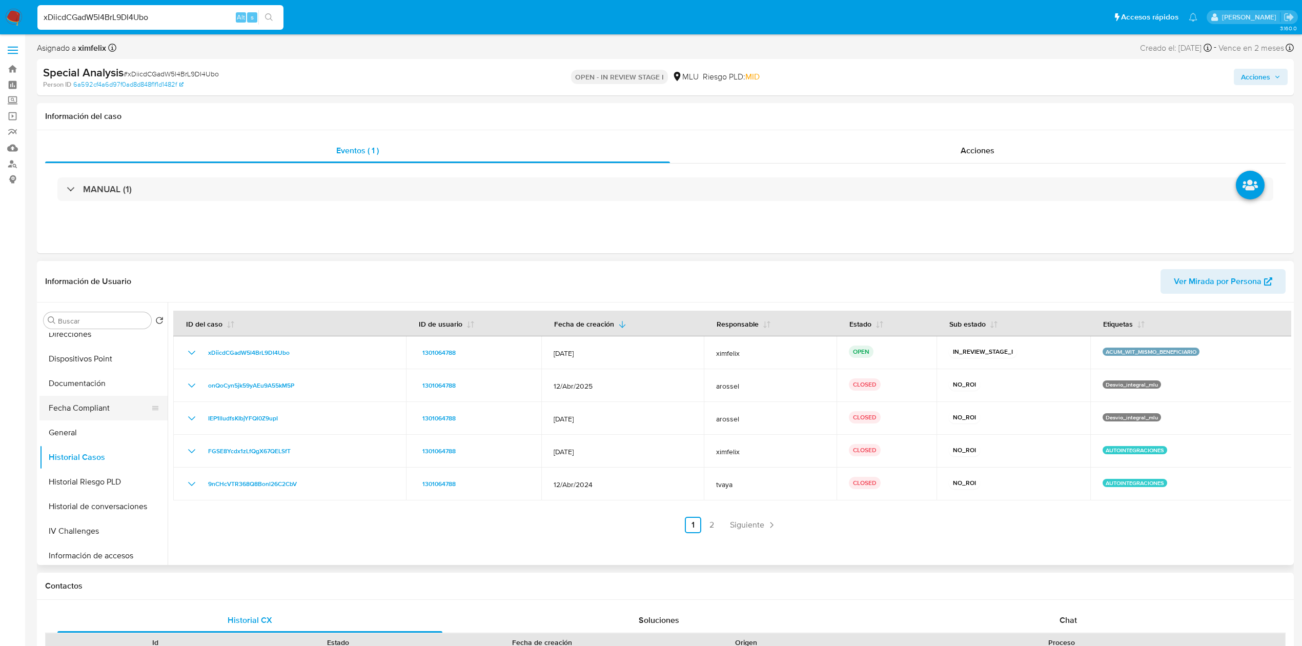
click at [133, 400] on button "Fecha Compliant" at bounding box center [99, 408] width 120 height 25
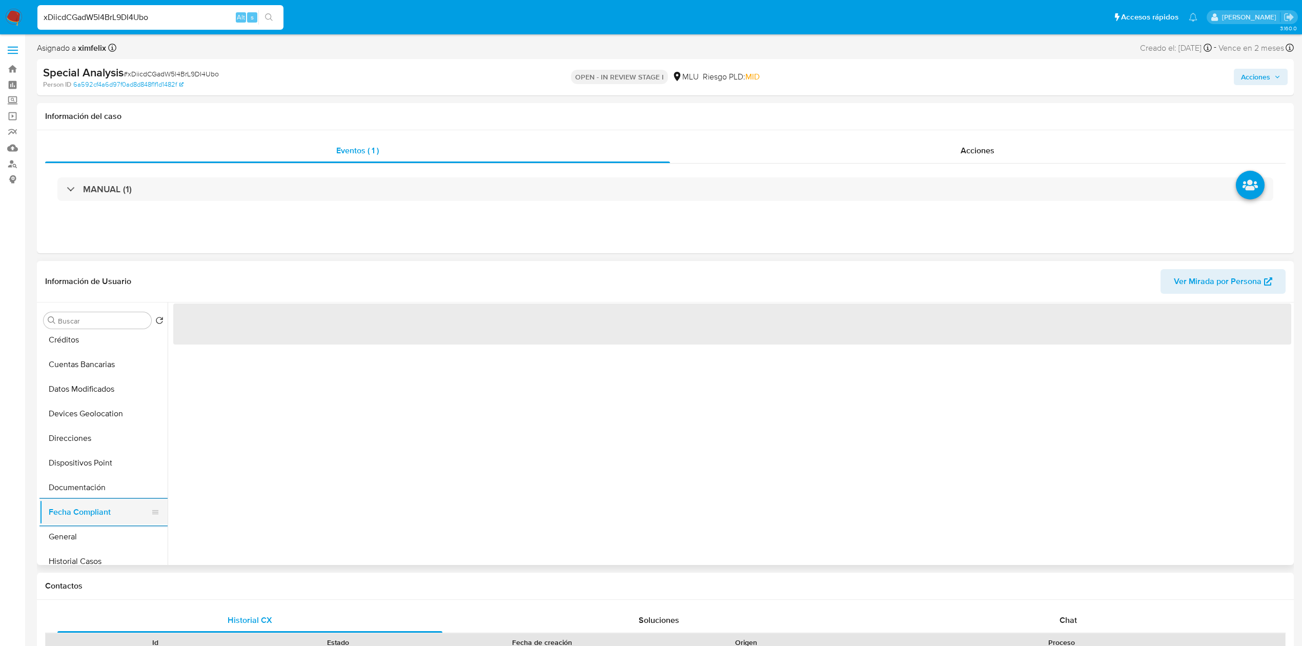
scroll to position [95, 0]
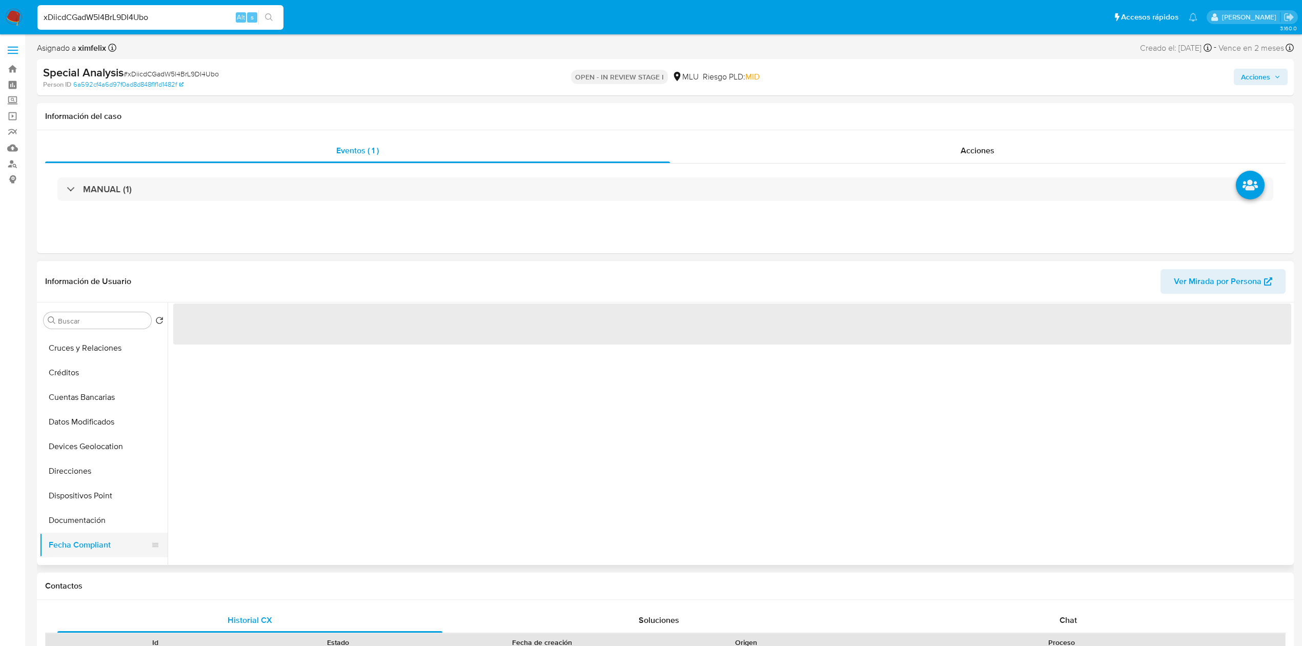
click at [133, 400] on button "Cuentas Bancarias" at bounding box center [103, 397] width 128 height 25
click at [289, 450] on div "‌" at bounding box center [730, 434] width 1124 height 263
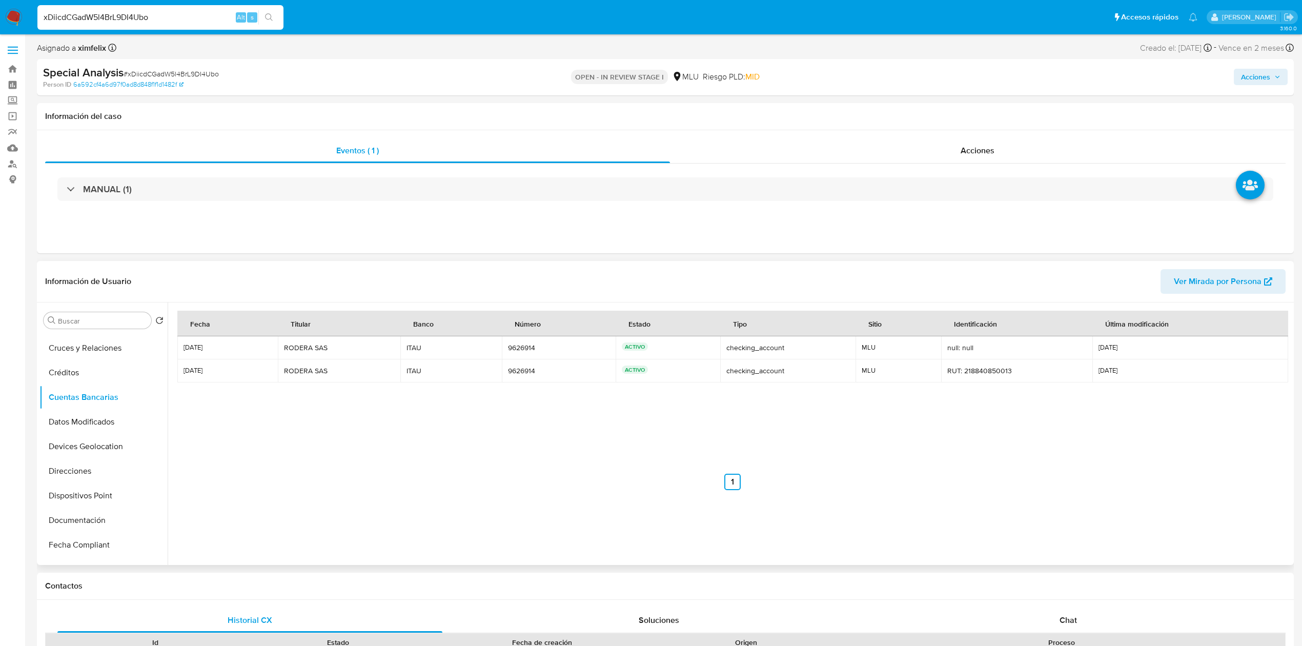
scroll to position [0, 0]
click at [98, 353] on button "KYC" at bounding box center [99, 345] width 120 height 25
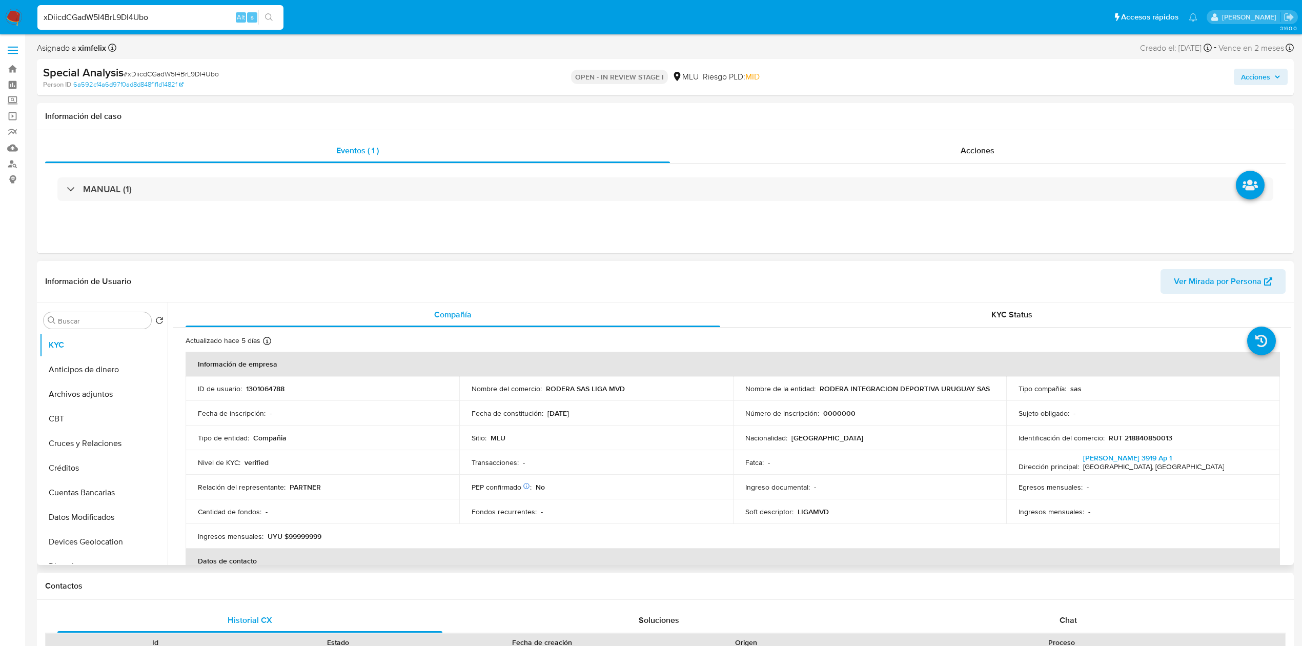
click at [99, 521] on button "Datos Modificados" at bounding box center [99, 517] width 120 height 25
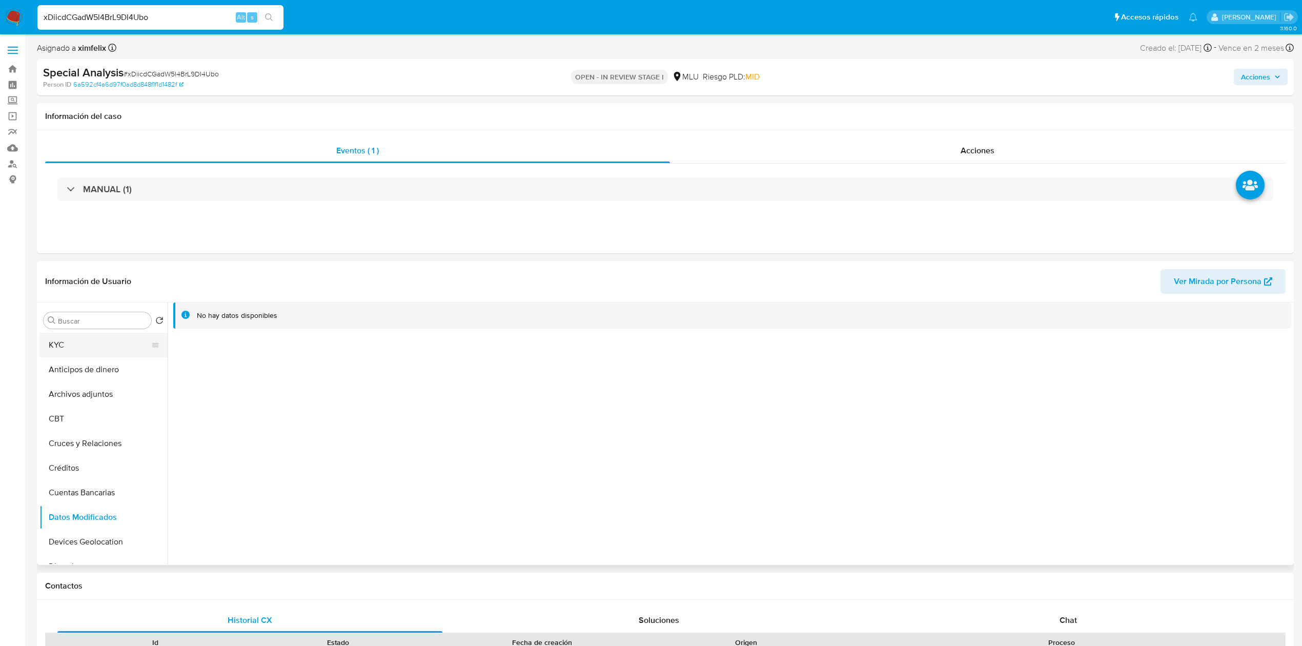
click at [101, 344] on button "KYC" at bounding box center [99, 345] width 120 height 25
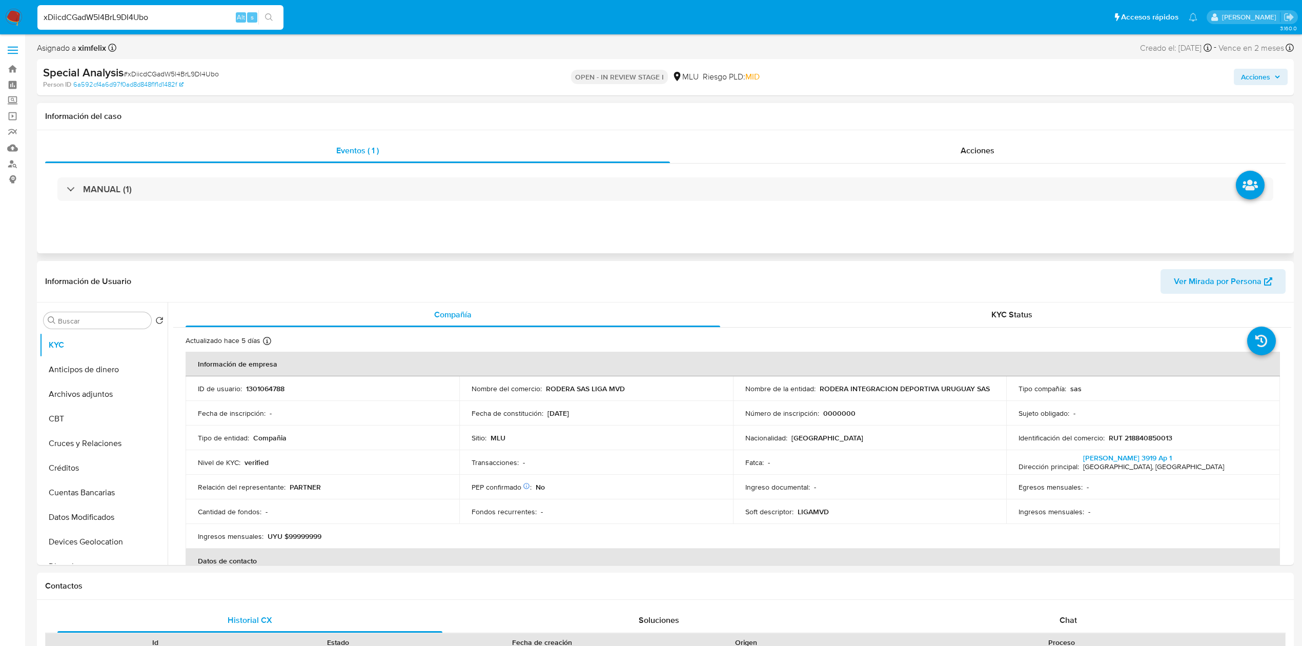
click at [396, 210] on div "MANUAL (1)" at bounding box center [665, 189] width 1241 height 51
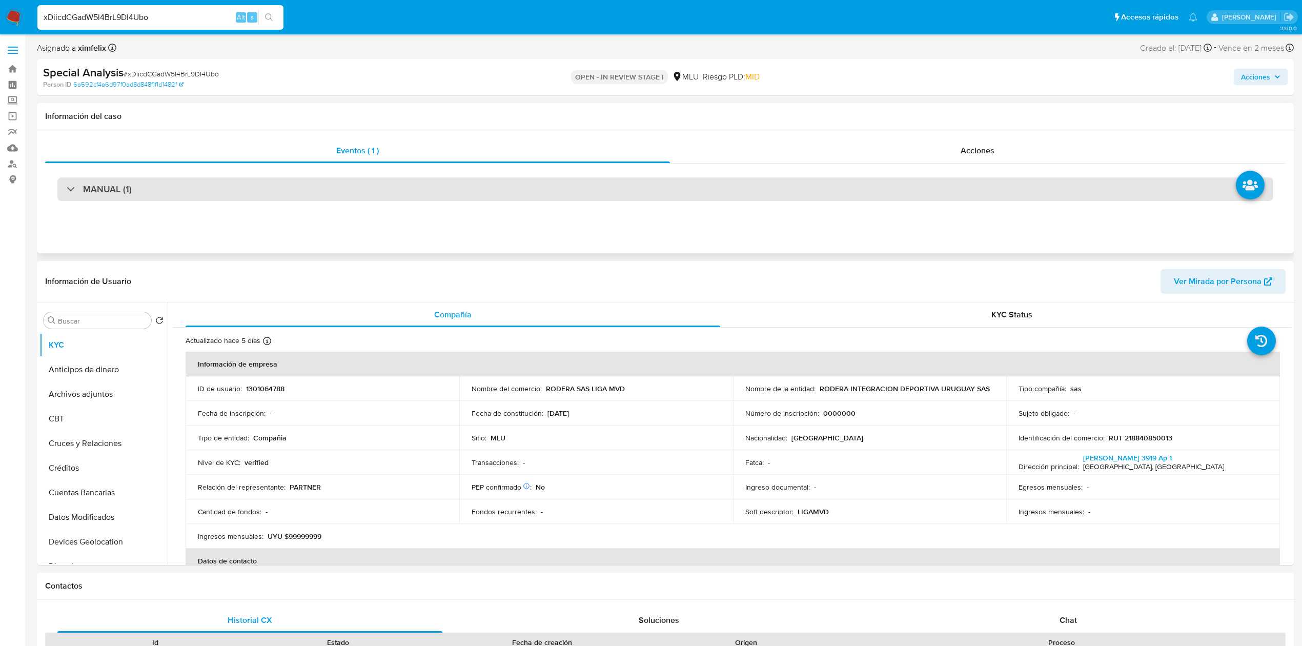
click at [416, 184] on div "MANUAL (1)" at bounding box center [665, 189] width 1216 height 24
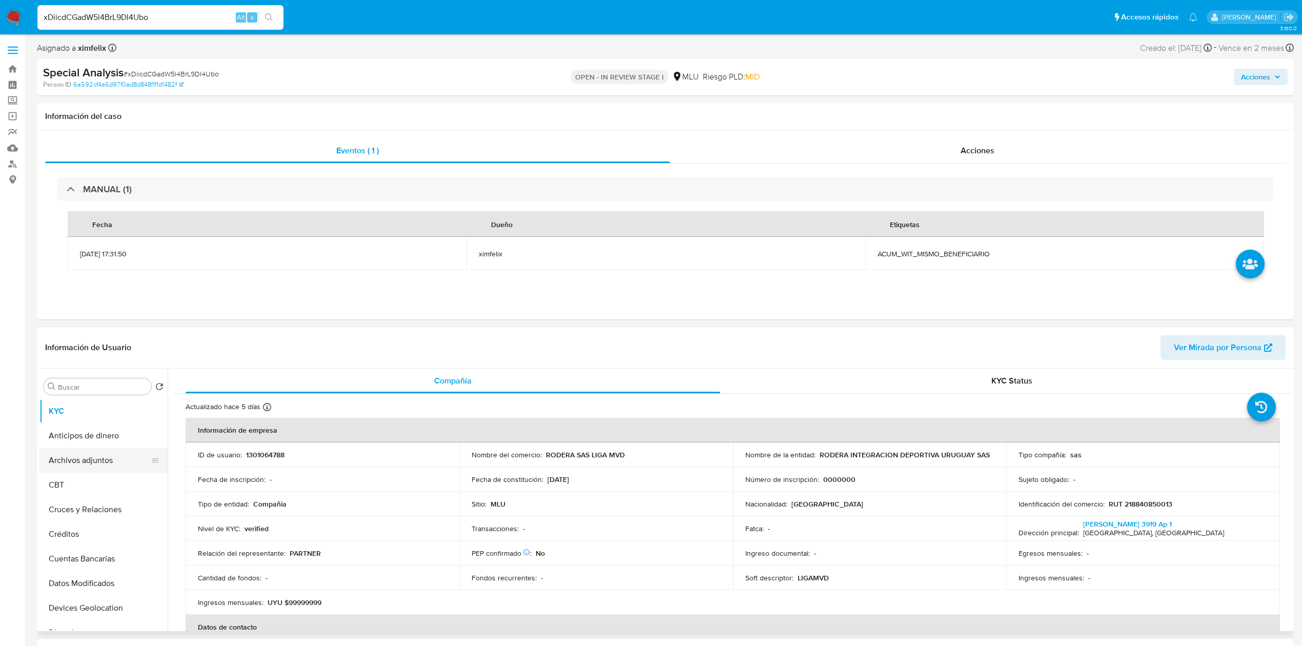
click at [101, 458] on button "Archivos adjuntos" at bounding box center [99, 460] width 120 height 25
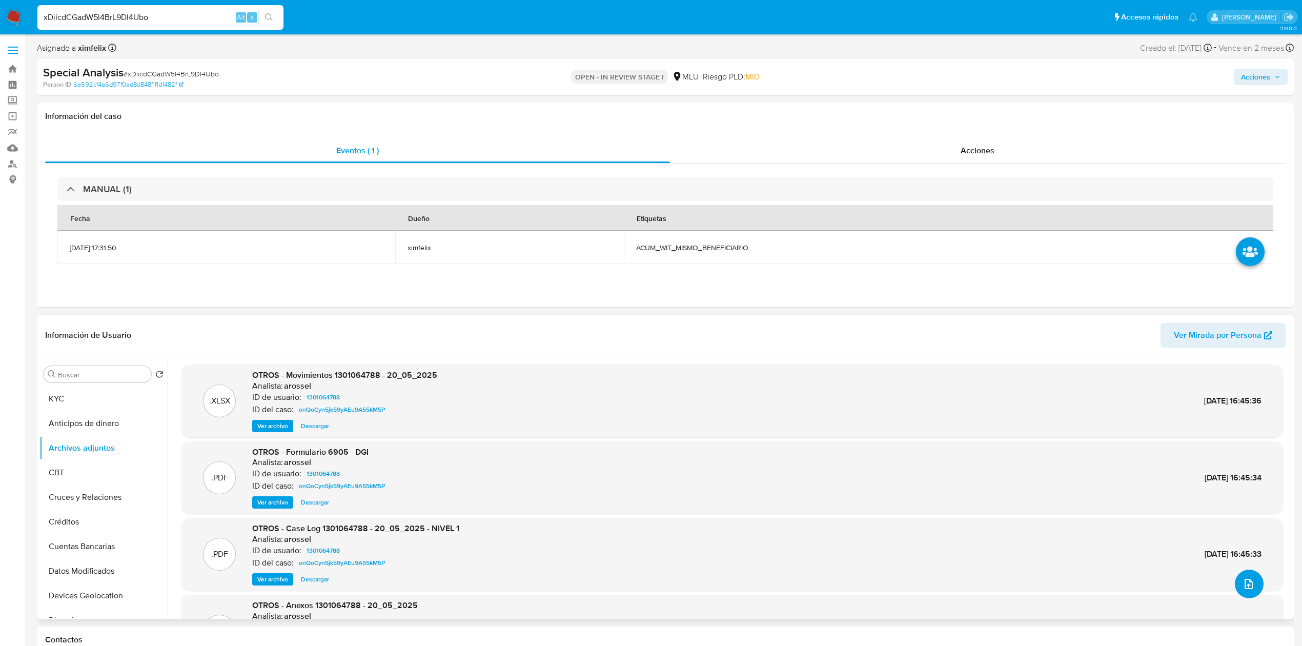
click at [1243, 581] on icon "upload-file" at bounding box center [1249, 584] width 12 height 12
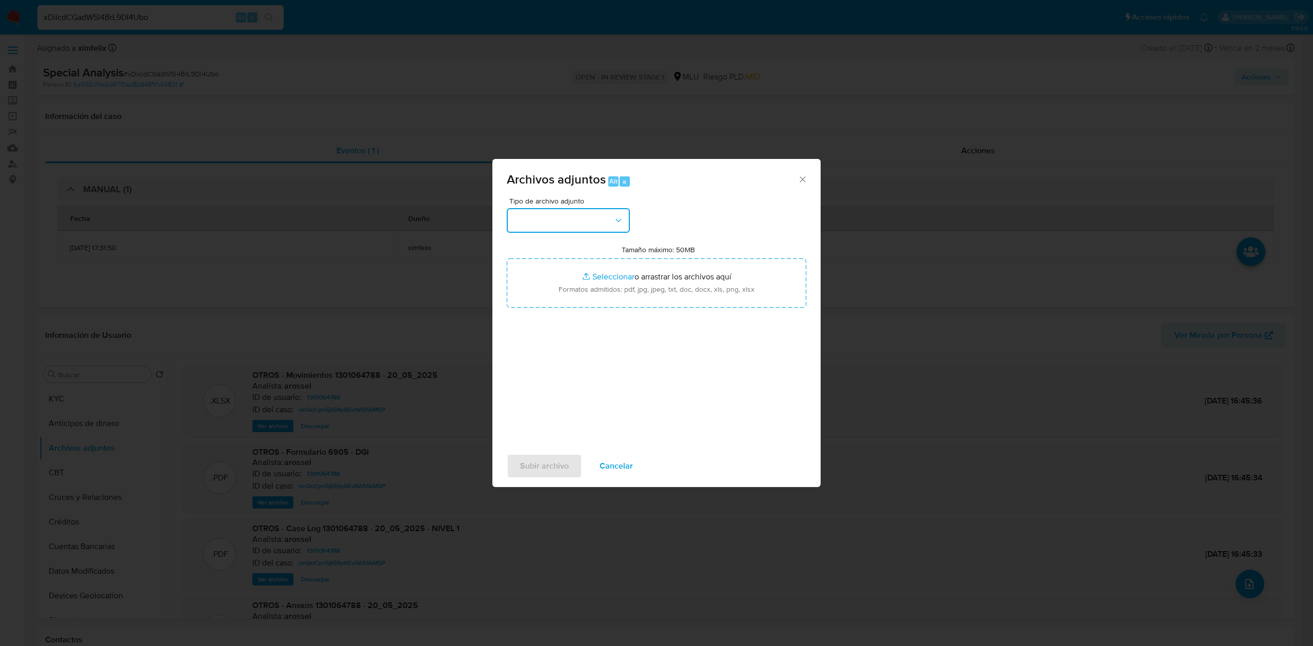
click at [597, 224] on button "button" at bounding box center [568, 220] width 123 height 25
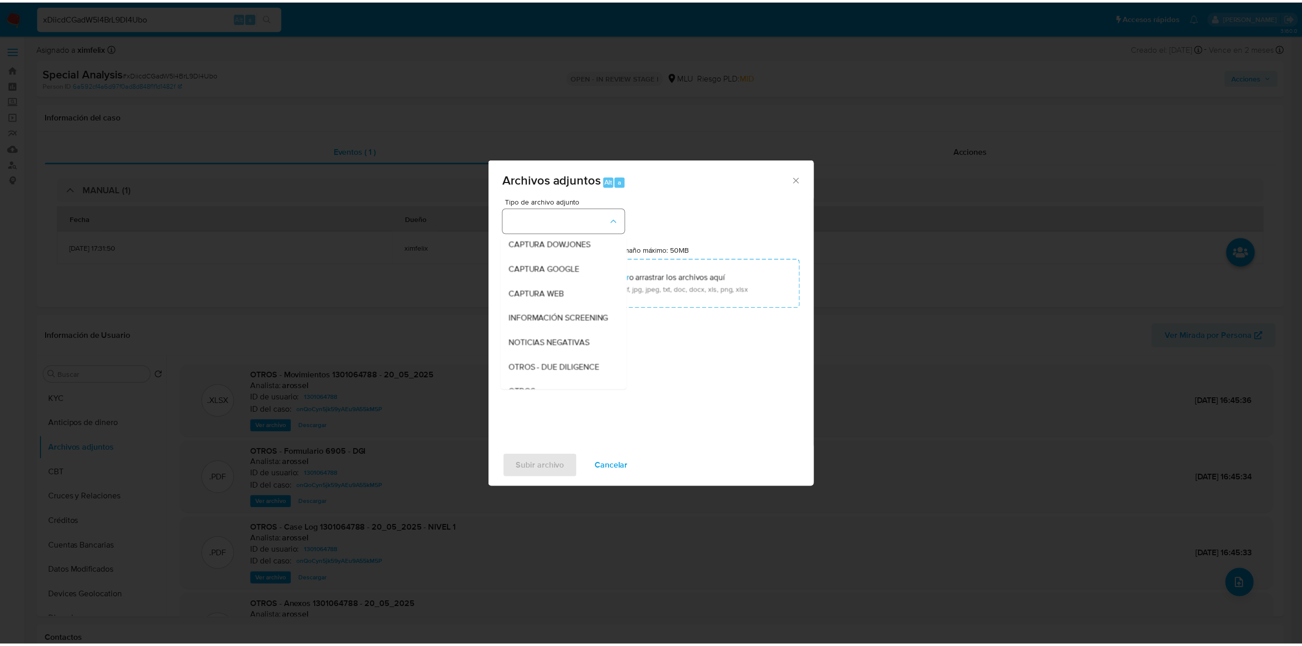
scroll to position [53, 0]
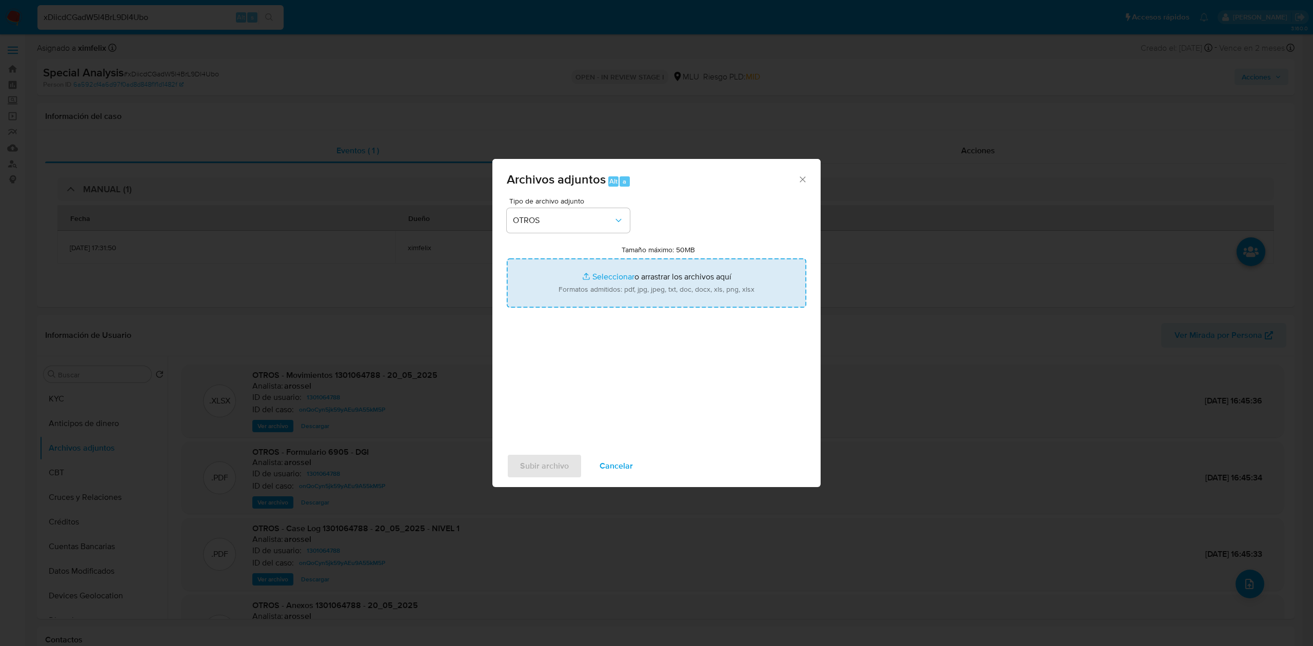
type input "C:\fakepath\Case Log 1301064788 - 10_09_2025.pdf"
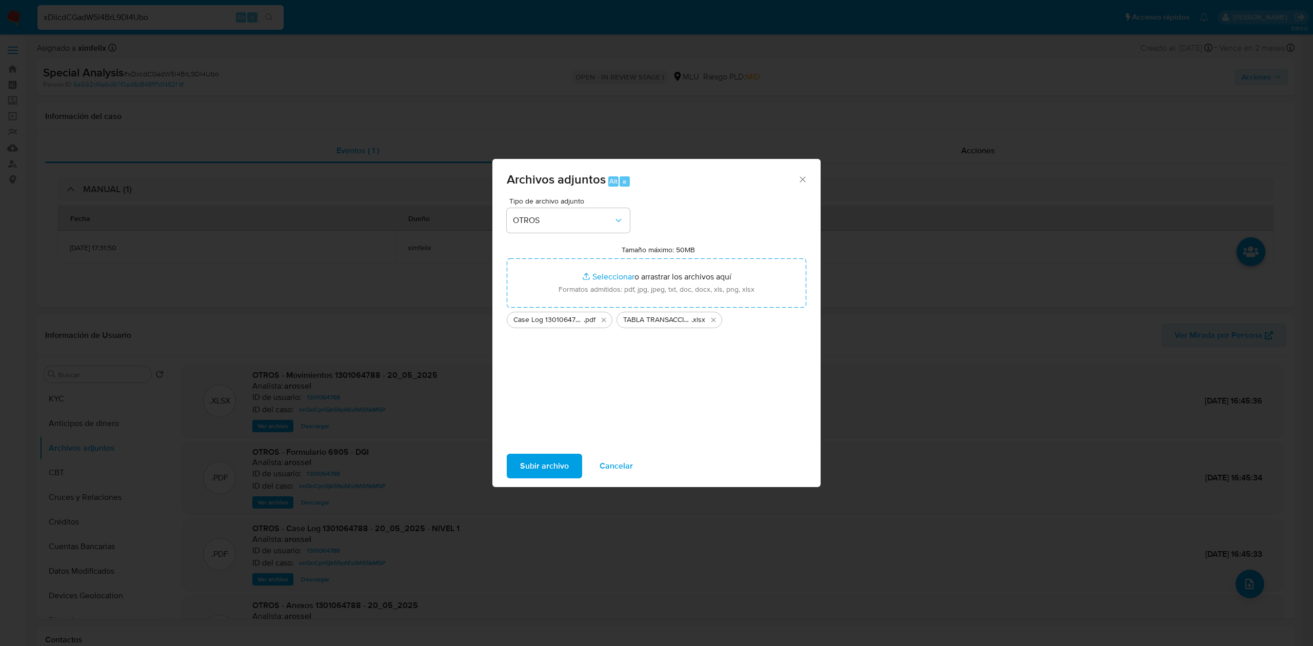
click at [548, 462] on span "Subir archivo" at bounding box center [544, 466] width 49 height 23
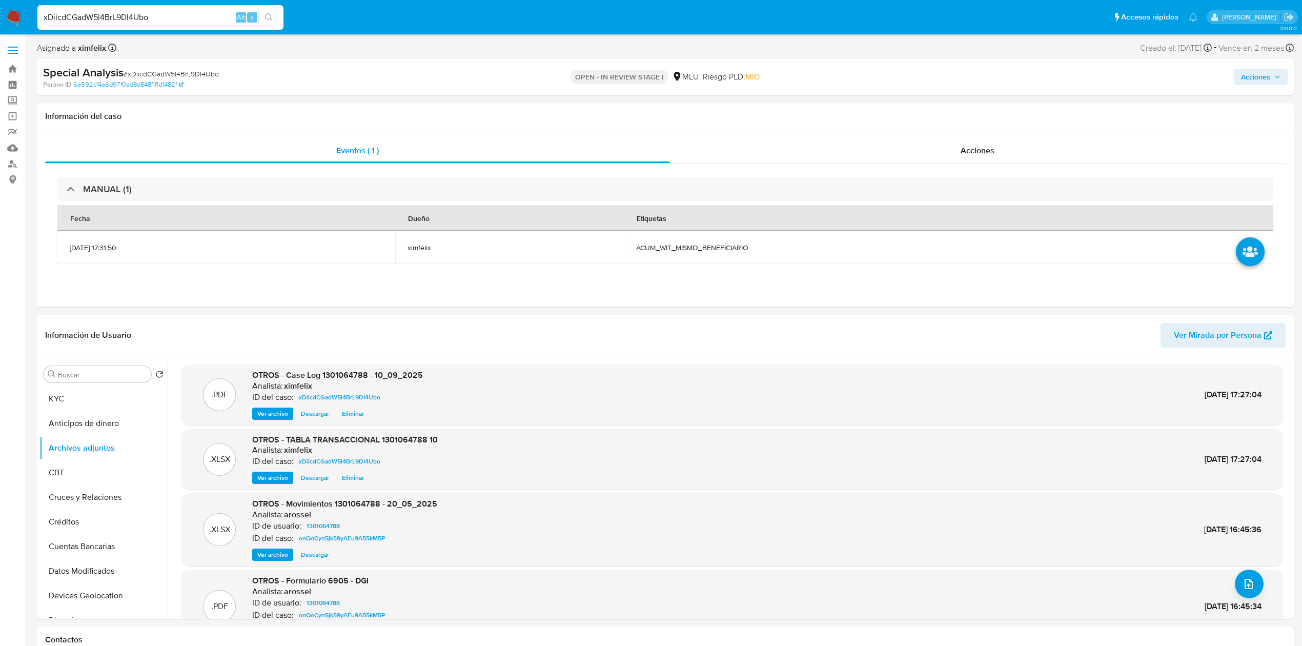
click at [1260, 76] on span "Acciones" at bounding box center [1255, 77] width 29 height 16
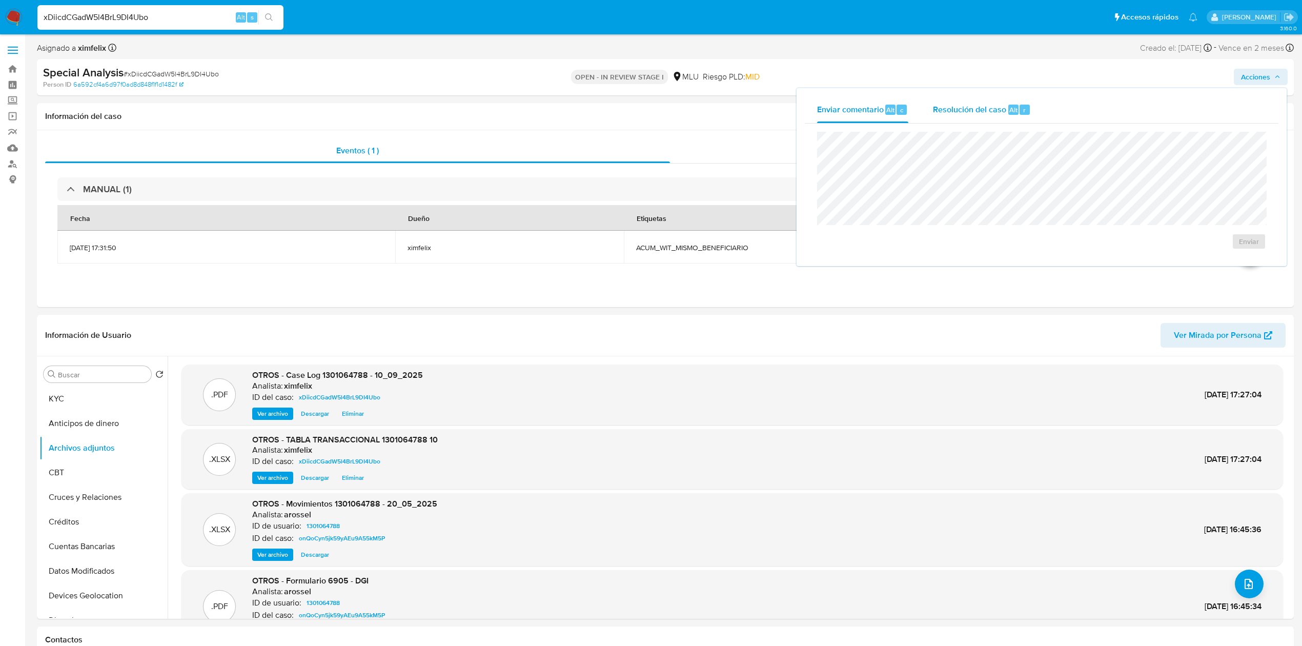
click at [1024, 103] on div "Resolución del caso Alt r" at bounding box center [982, 109] width 98 height 27
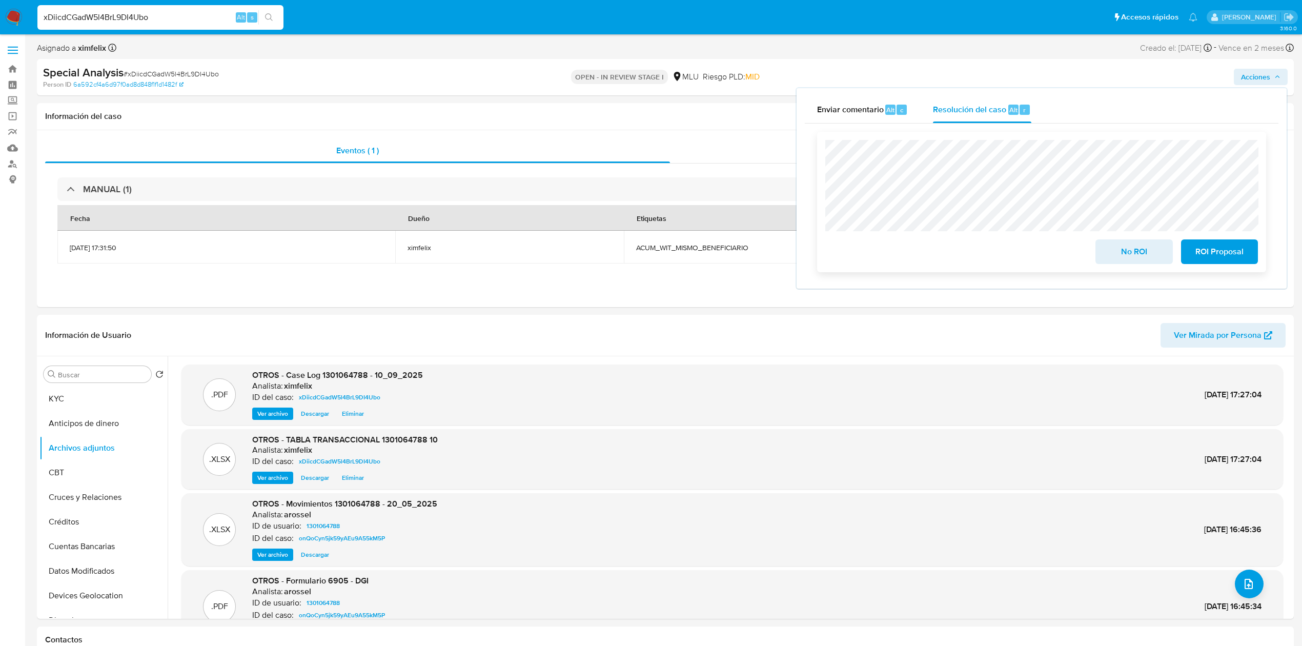
click at [1125, 249] on span "No ROI" at bounding box center [1134, 251] width 50 height 23
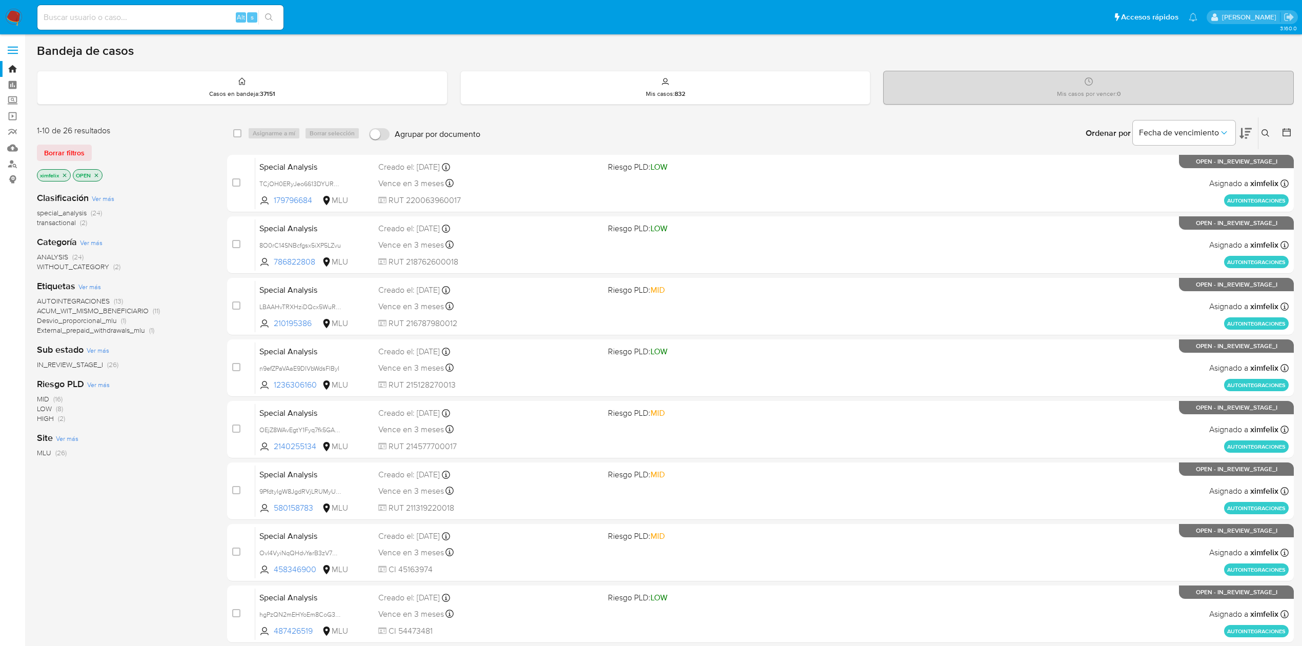
click at [1246, 130] on icon at bounding box center [1246, 133] width 12 height 12
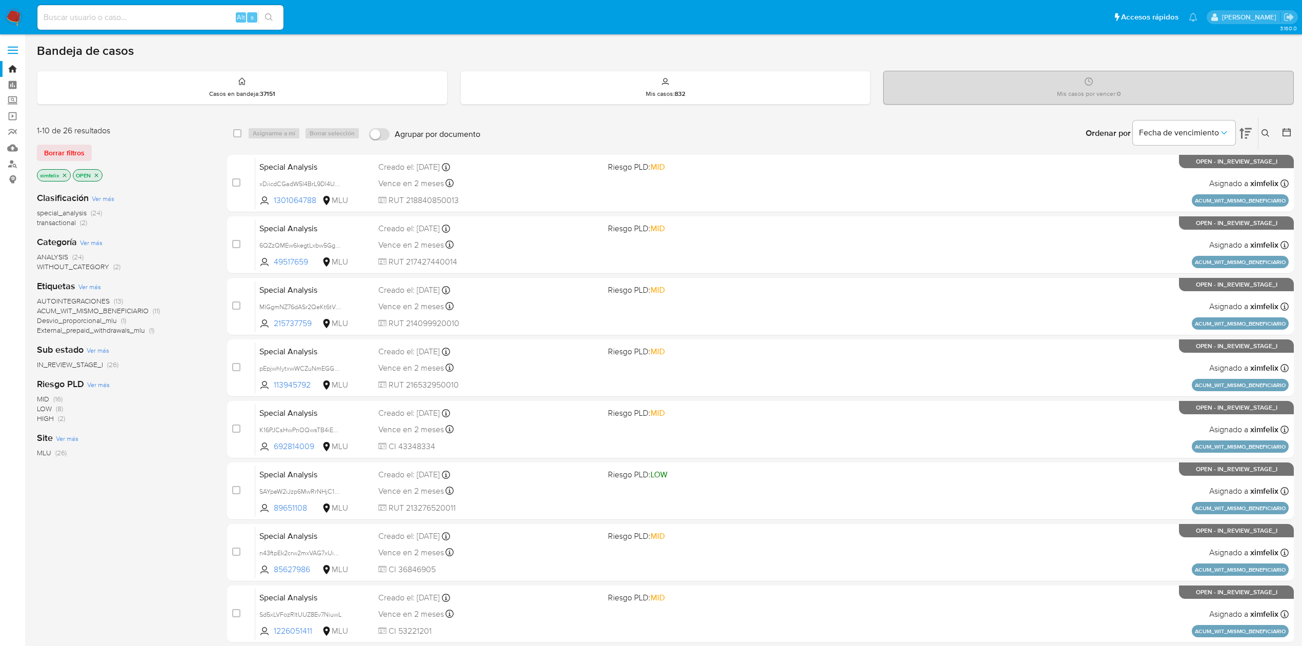
click at [184, 143] on div "1-10 de 26 resultados Borrar filtros ximfelix OPEN" at bounding box center [119, 154] width 164 height 58
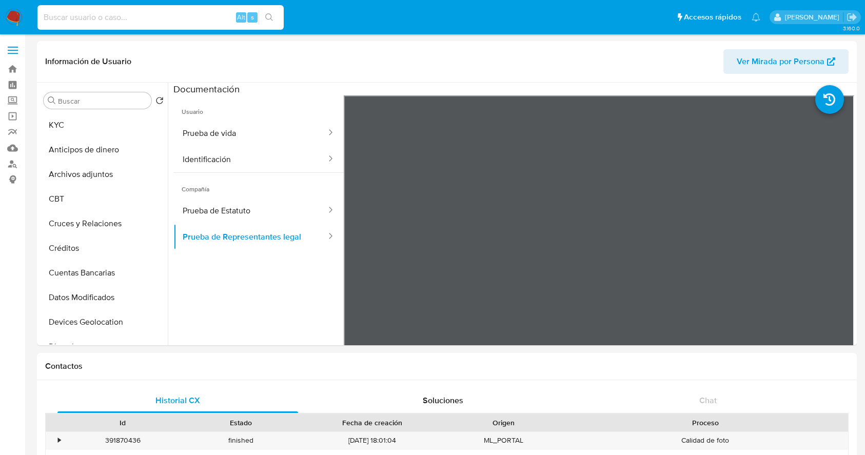
select select "10"
click at [170, 18] on input at bounding box center [160, 17] width 246 height 13
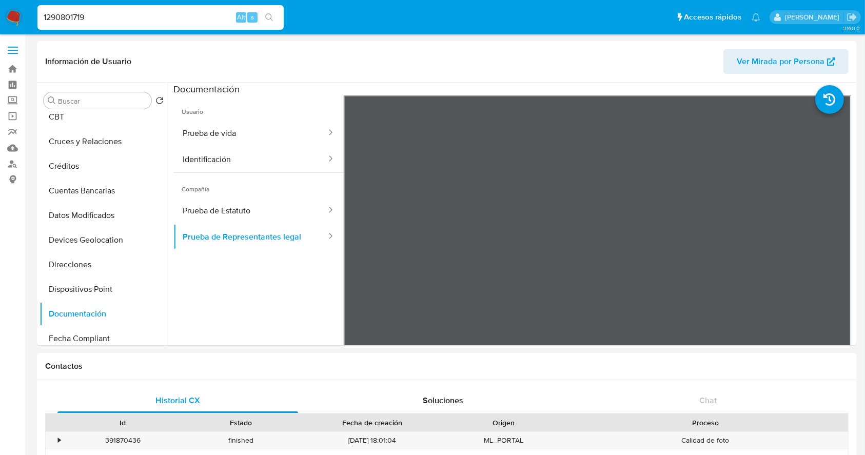
type input "1290801719"
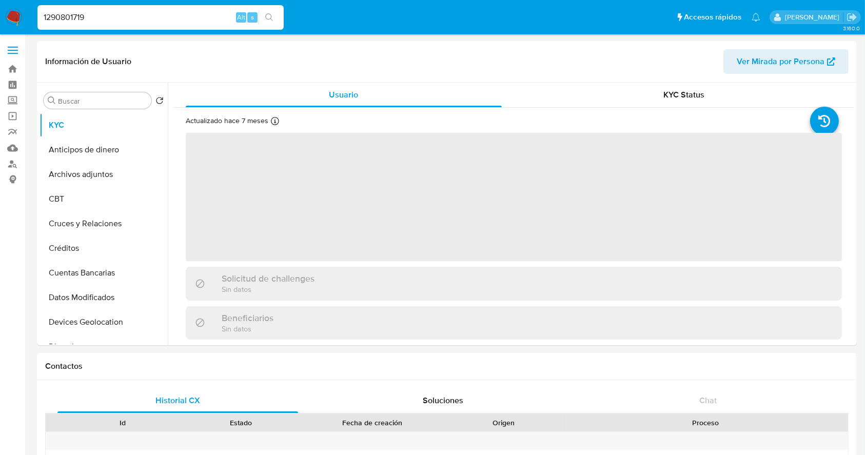
select select "10"
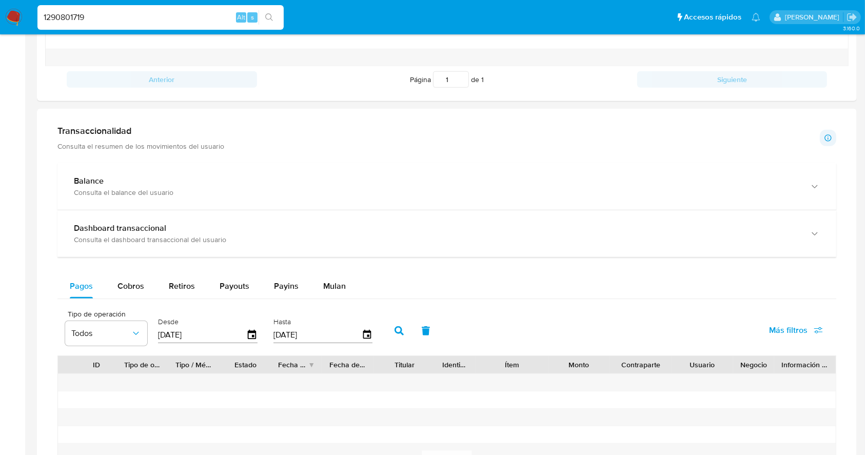
scroll to position [454, 0]
click at [135, 283] on span "Cobros" at bounding box center [130, 284] width 27 height 12
select select "10"
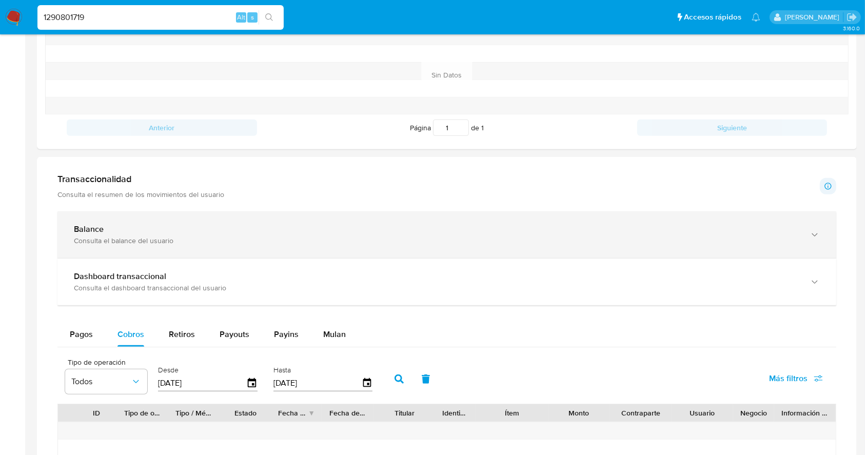
scroll to position [403, 0]
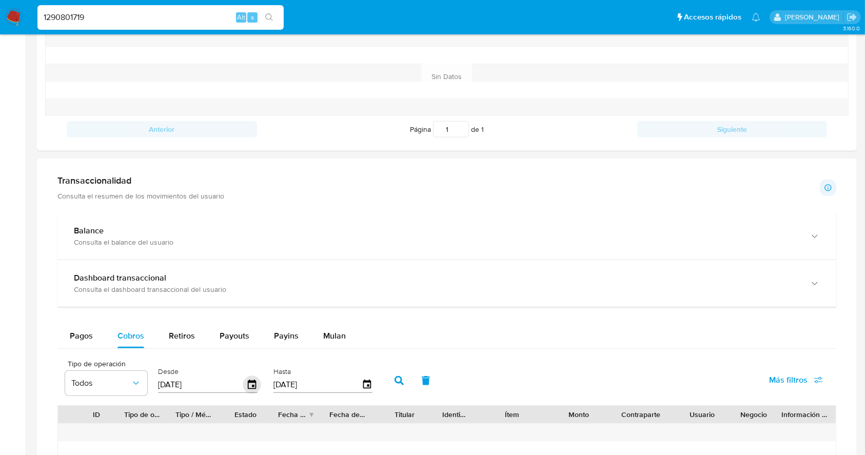
click at [253, 383] on icon "button" at bounding box center [252, 385] width 18 height 18
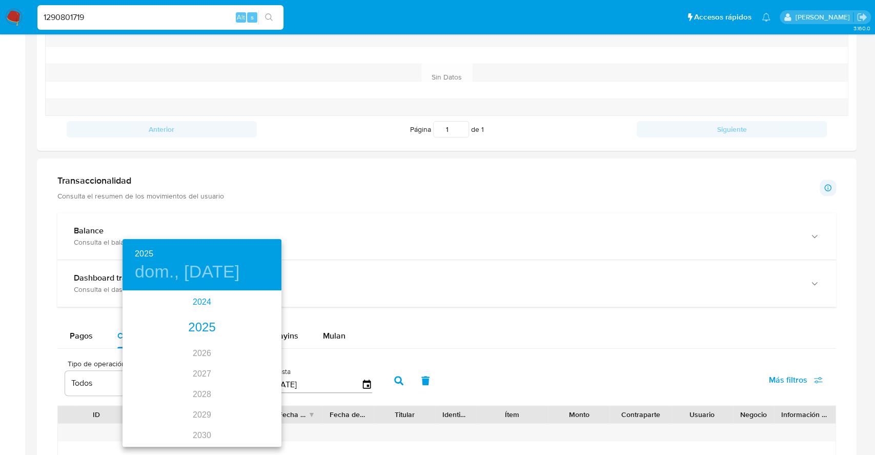
click at [198, 302] on div "2024" at bounding box center [202, 302] width 159 height 21
click at [256, 390] on div "sep." at bounding box center [255, 388] width 53 height 38
type input "22/09/2024"
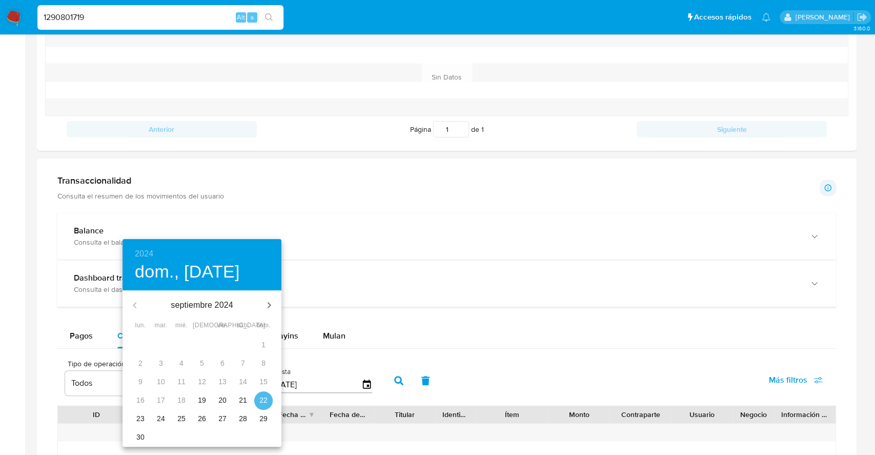
click at [267, 402] on p "22" at bounding box center [263, 400] width 8 height 10
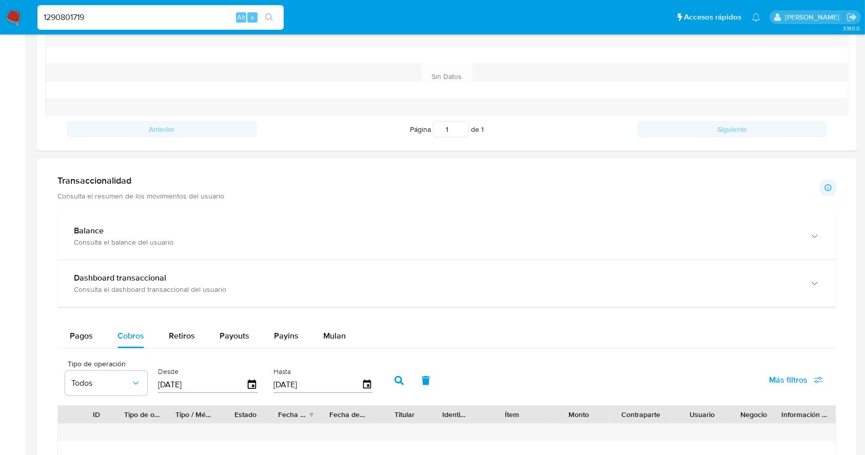
click at [405, 374] on button "button" at bounding box center [399, 380] width 27 height 25
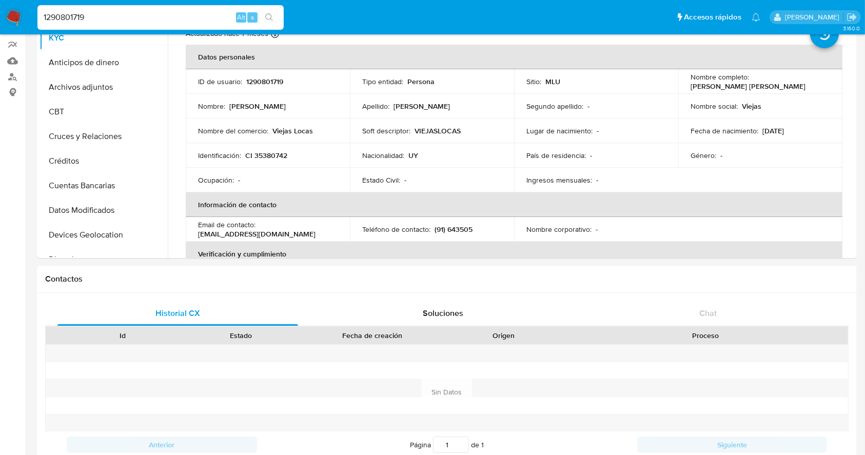
scroll to position [0, 0]
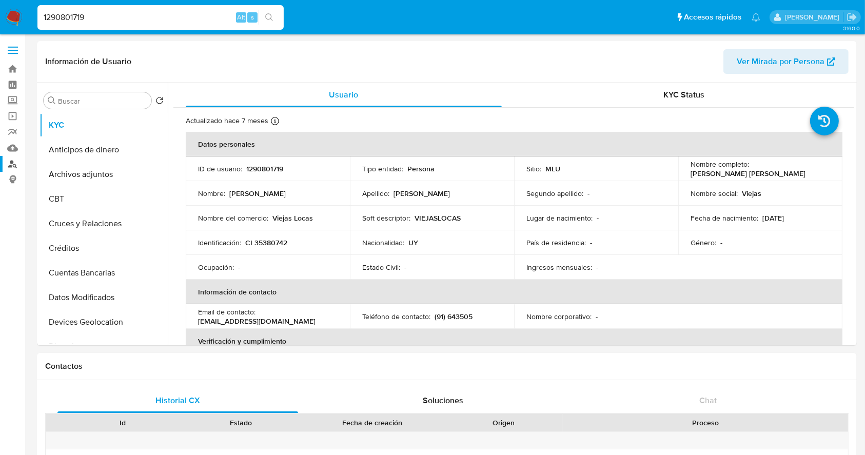
click at [12, 162] on link "Buscador de personas" at bounding box center [61, 164] width 122 height 16
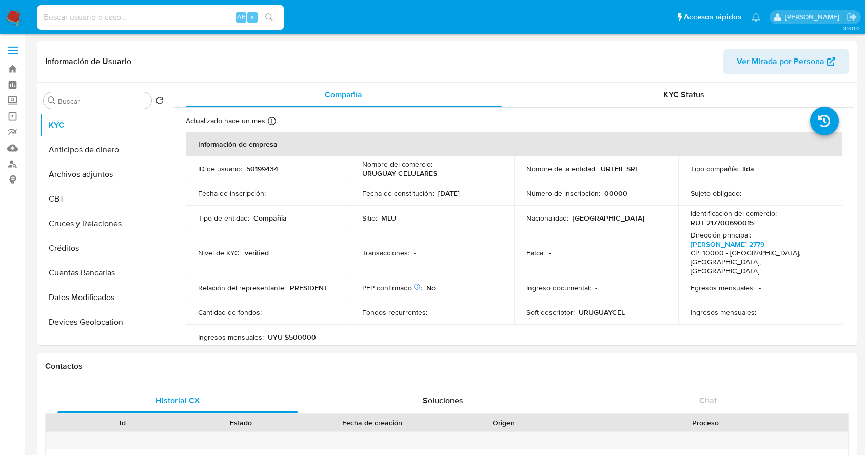
select select "10"
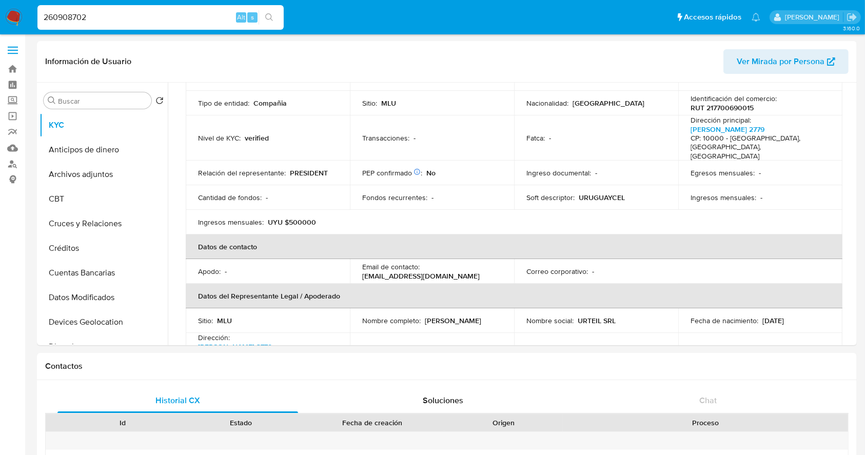
type input "260908702"
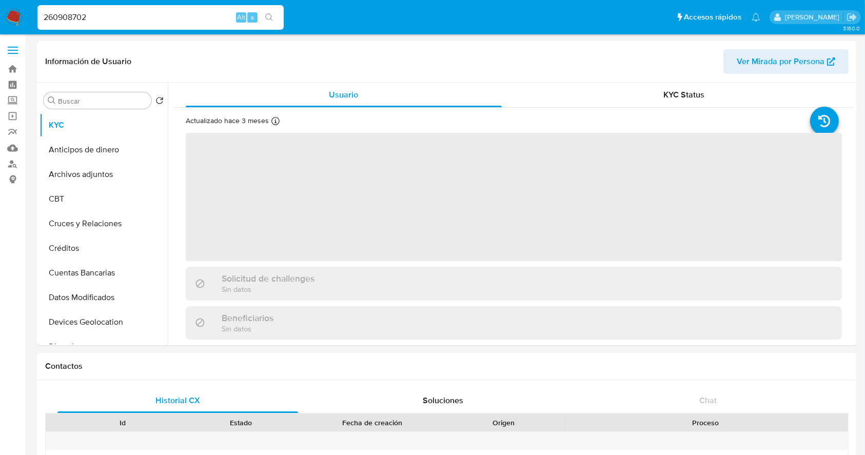
select select "10"
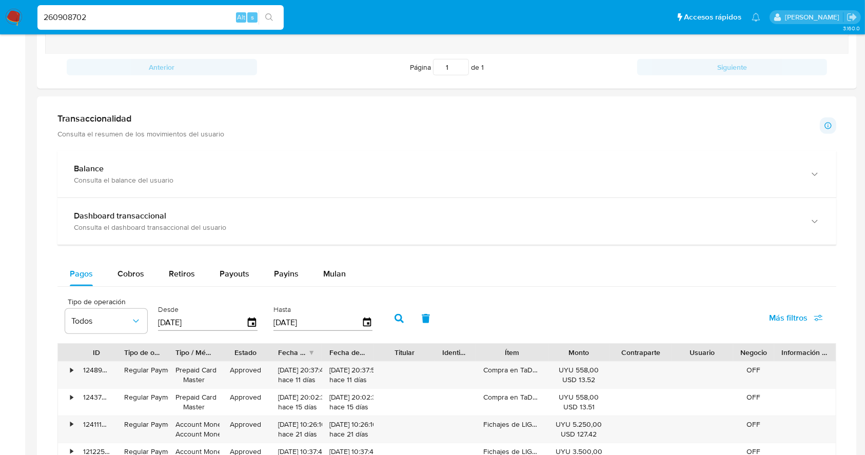
scroll to position [480, 0]
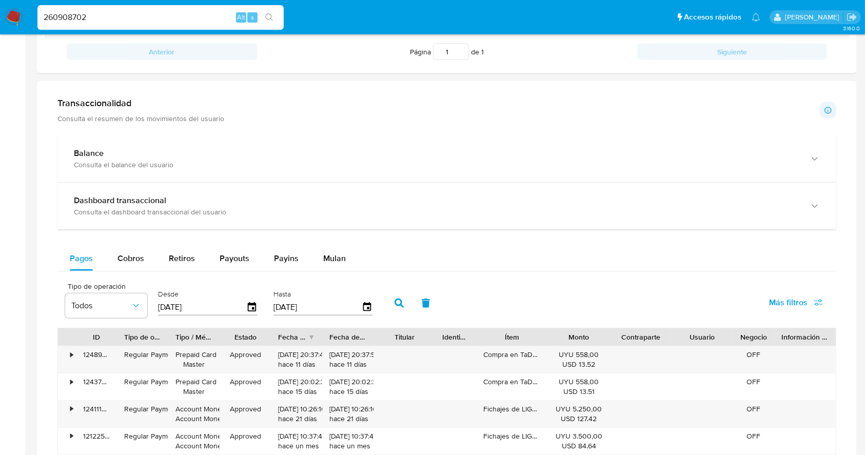
click at [148, 275] on div "Pagos Cobros Retiros Payouts Payins Mulan Tipo de operación Todos Desde [DATE] …" at bounding box center [446, 423] width 778 height 354
click at [141, 263] on span "Cobros" at bounding box center [130, 258] width 27 height 12
select select "10"
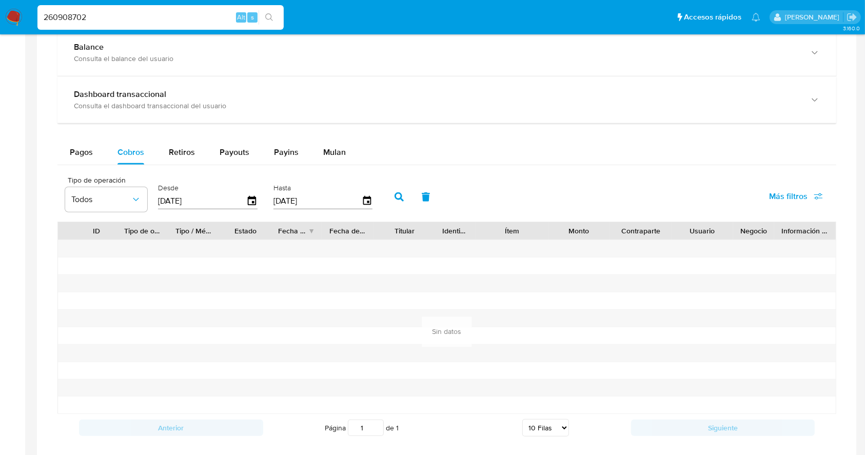
scroll to position [550, 0]
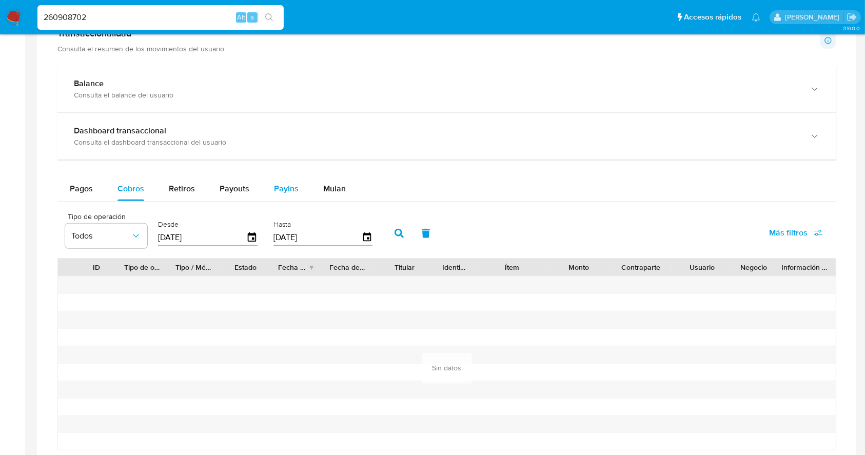
click at [284, 189] on span "Payins" at bounding box center [286, 189] width 25 height 12
select select "10"
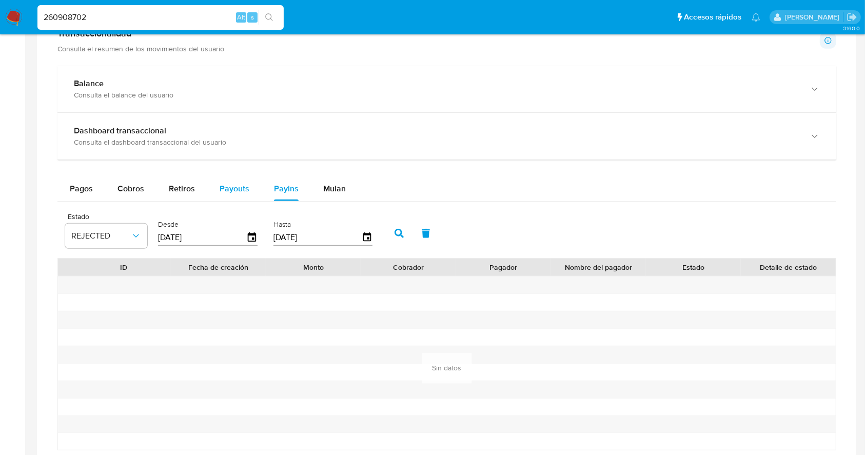
click at [238, 178] on div "Payouts" at bounding box center [234, 188] width 30 height 25
select select "10"
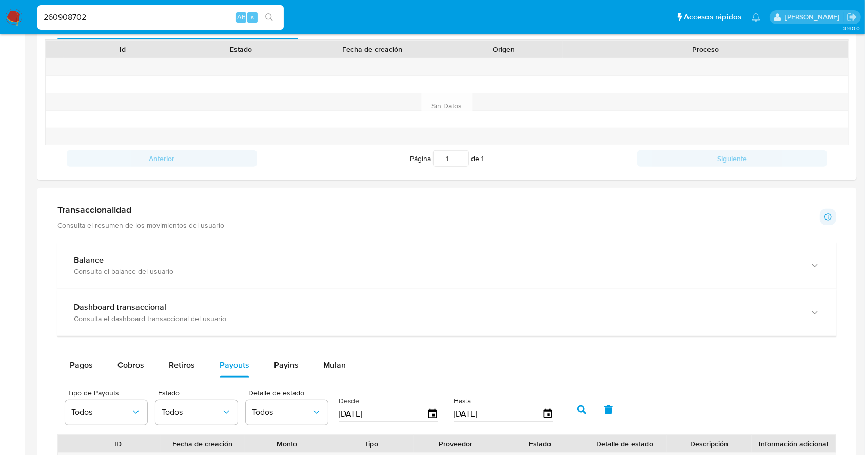
scroll to position [430, 0]
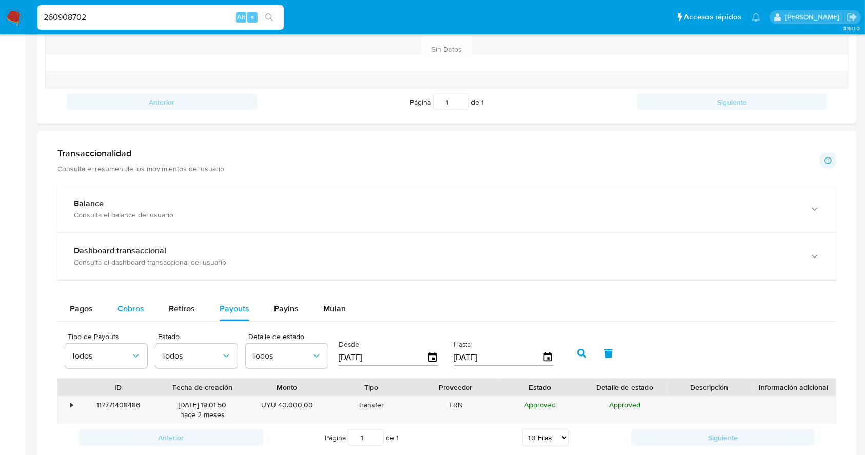
click at [124, 317] on div "Cobros" at bounding box center [130, 308] width 27 height 25
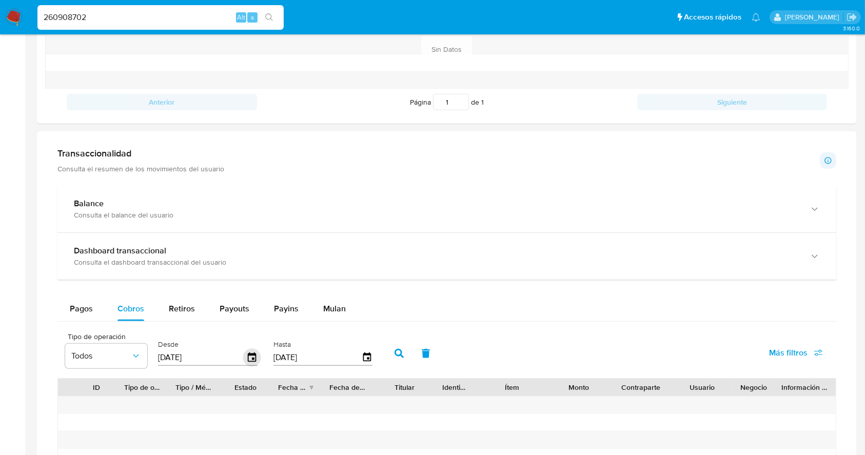
click at [254, 361] on icon "button" at bounding box center [252, 358] width 18 height 18
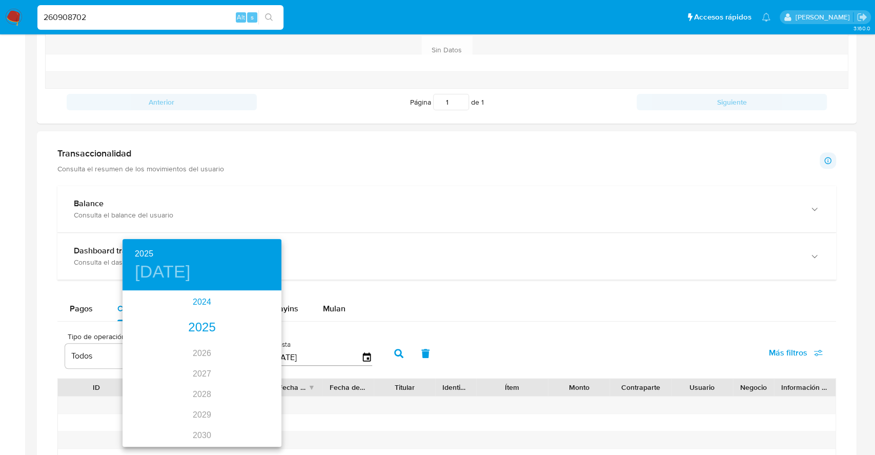
click at [203, 299] on div "2024" at bounding box center [202, 302] width 159 height 21
click at [254, 386] on div "sep." at bounding box center [255, 388] width 53 height 38
type input "[DATE]"
click at [266, 405] on p "22" at bounding box center [263, 400] width 8 height 10
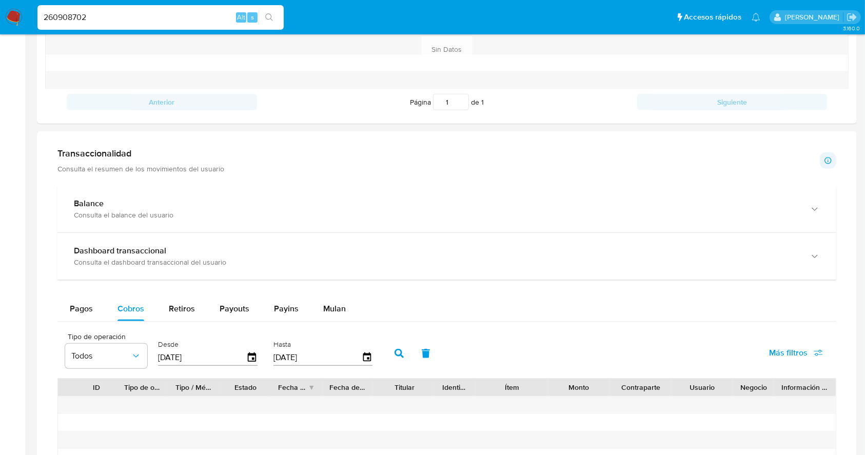
click at [392, 351] on button "button" at bounding box center [399, 353] width 27 height 25
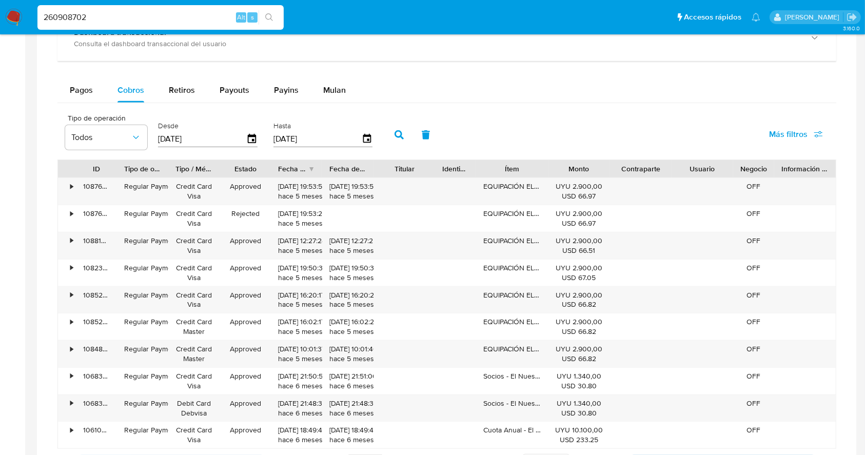
scroll to position [652, 0]
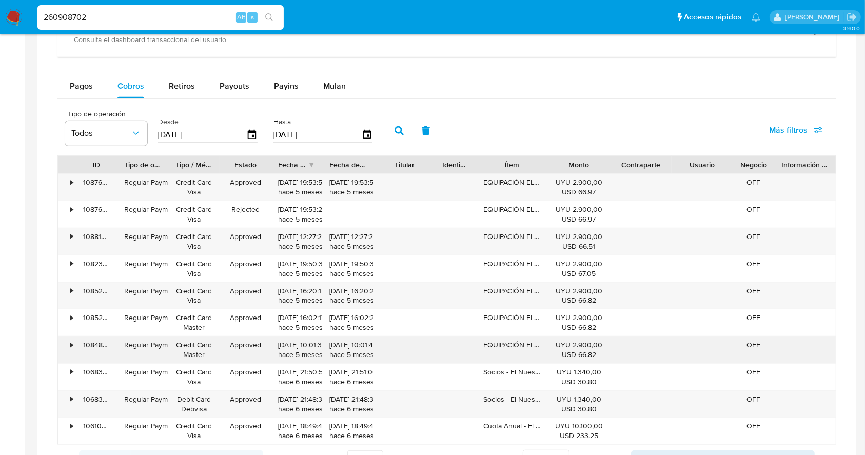
click at [523, 351] on div "EQUIPACIÓN EL NUESTRO 2025" at bounding box center [512, 349] width 72 height 27
click at [81, 347] on div "108481984866" at bounding box center [96, 349] width 41 height 27
click at [73, 344] on div "•" at bounding box center [71, 345] width 3 height 10
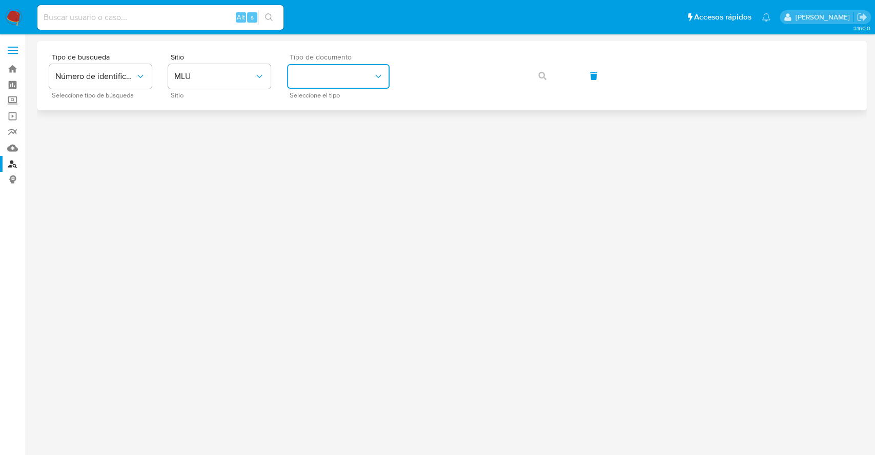
click at [360, 83] on button "identificationType" at bounding box center [338, 76] width 103 height 25
click at [336, 139] on div "RUT RUT" at bounding box center [335, 144] width 84 height 35
click at [543, 74] on icon "button" at bounding box center [542, 76] width 8 height 8
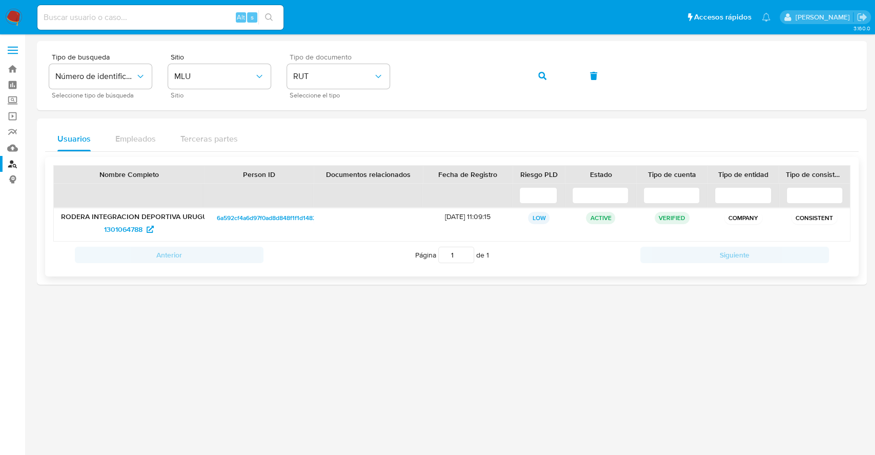
click at [260, 223] on span "6a592cf4a6d97f0ad8d848f1f1d1482f" at bounding box center [268, 218] width 102 height 12
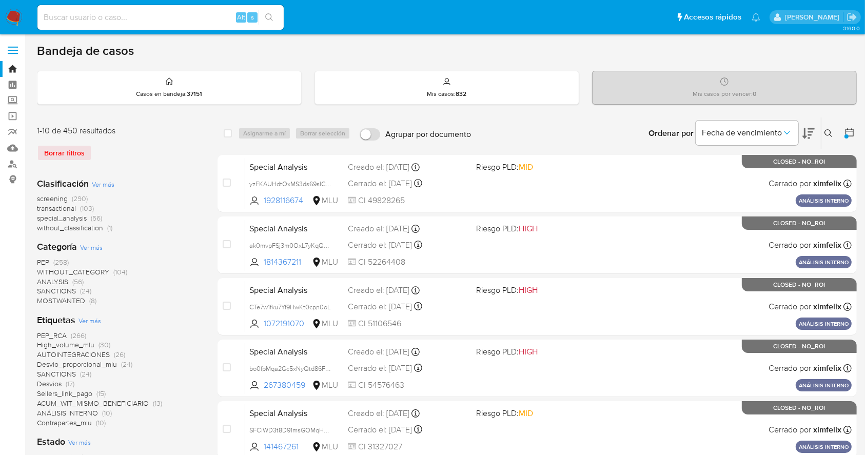
click at [856, 140] on main "3.160.0" at bounding box center [432, 428] width 865 height 857
click at [851, 132] on icon at bounding box center [849, 132] width 10 height 10
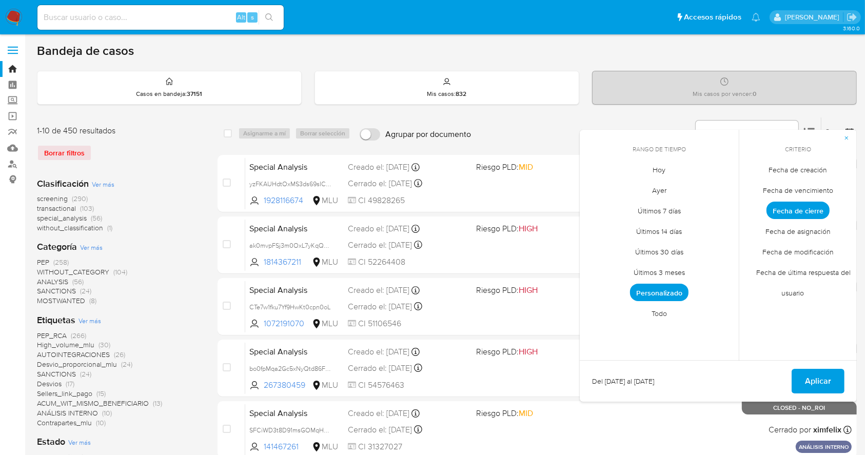
click at [663, 294] on span "Personalizado" at bounding box center [659, 292] width 58 height 17
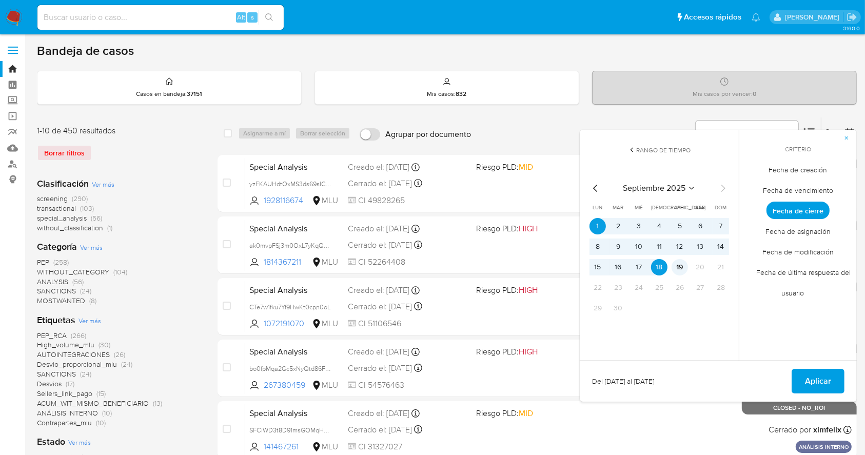
click at [684, 269] on button "19" at bounding box center [679, 267] width 16 height 16
click at [595, 226] on button "1" at bounding box center [597, 226] width 16 height 16
click at [820, 382] on span "Aplicar" at bounding box center [818, 381] width 26 height 23
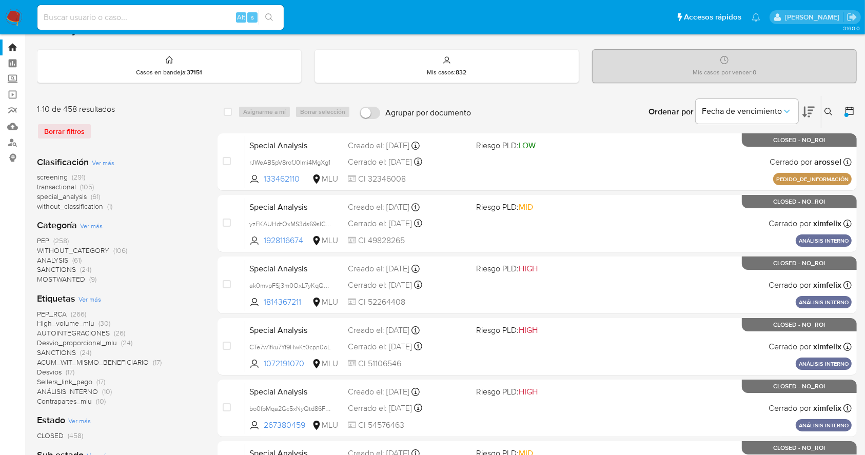
scroll to position [21, 0]
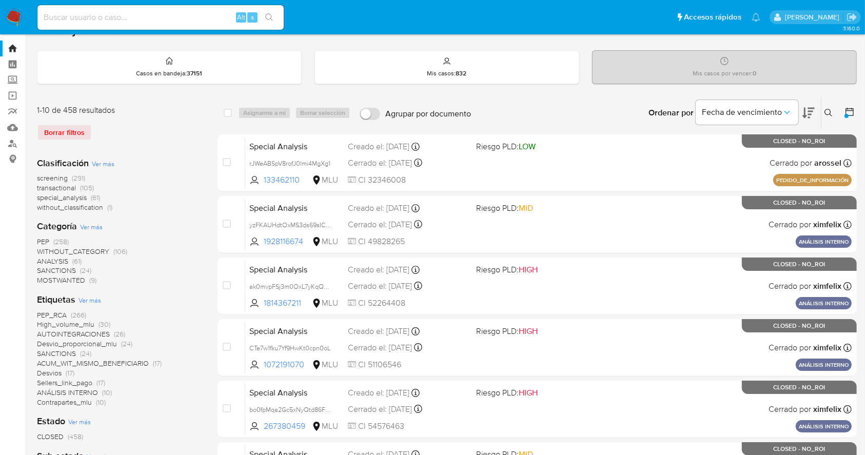
click at [558, 112] on div "Ordenar por Fecha de vencimiento No es posible ordenar los resultados mientras …" at bounding box center [666, 113] width 380 height 32
click at [846, 107] on icon at bounding box center [849, 112] width 10 height 10
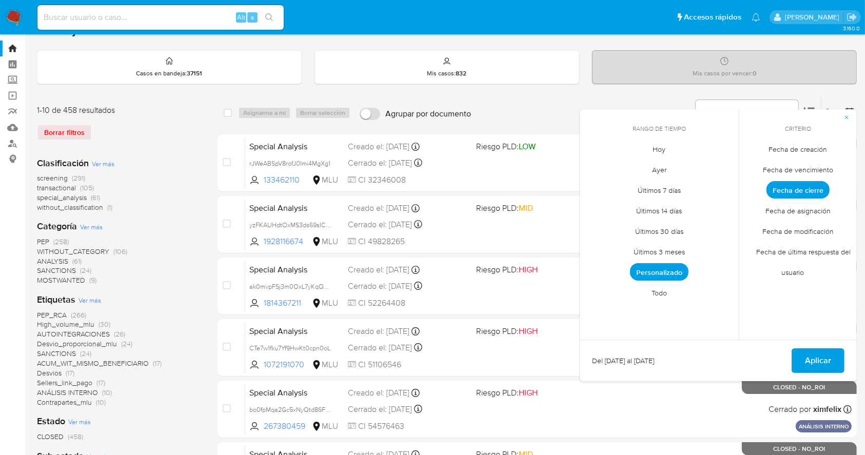
click at [678, 267] on span "Personalizado" at bounding box center [659, 271] width 58 height 17
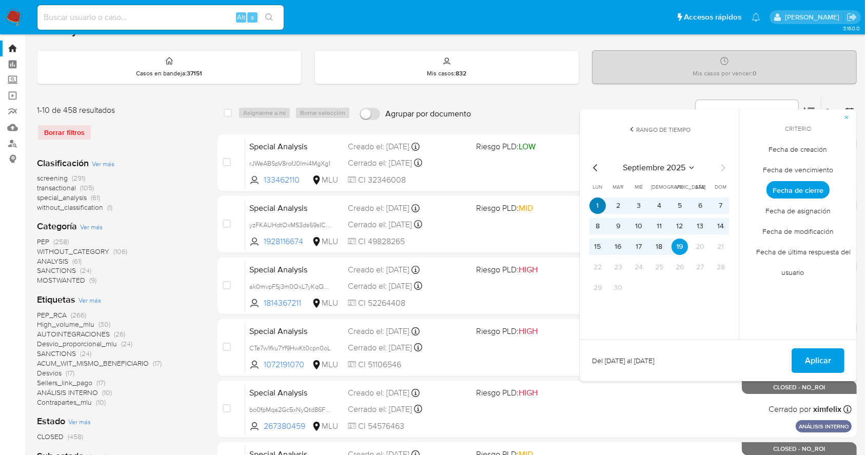
click at [598, 202] on button "1" at bounding box center [597, 205] width 16 height 16
click at [600, 204] on button "1" at bounding box center [597, 205] width 16 height 16
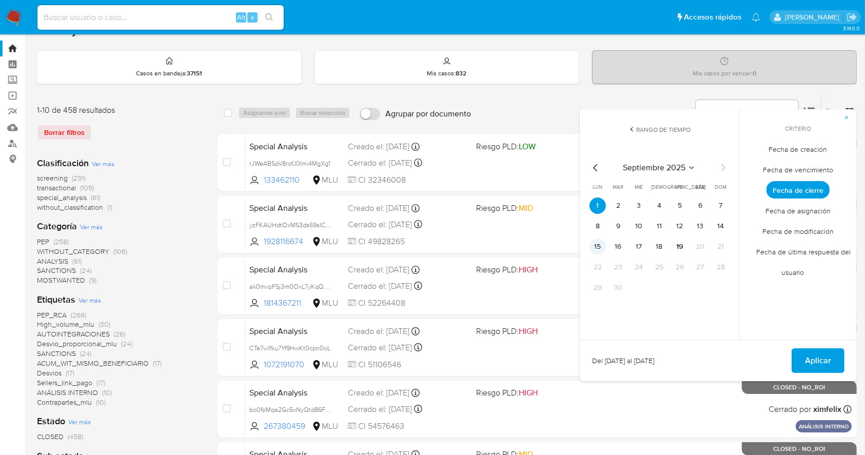
click at [600, 250] on button "15" at bounding box center [597, 246] width 16 height 16
click at [685, 251] on button "19" at bounding box center [679, 246] width 16 height 16
click at [818, 359] on span "Aplicar" at bounding box center [818, 360] width 26 height 23
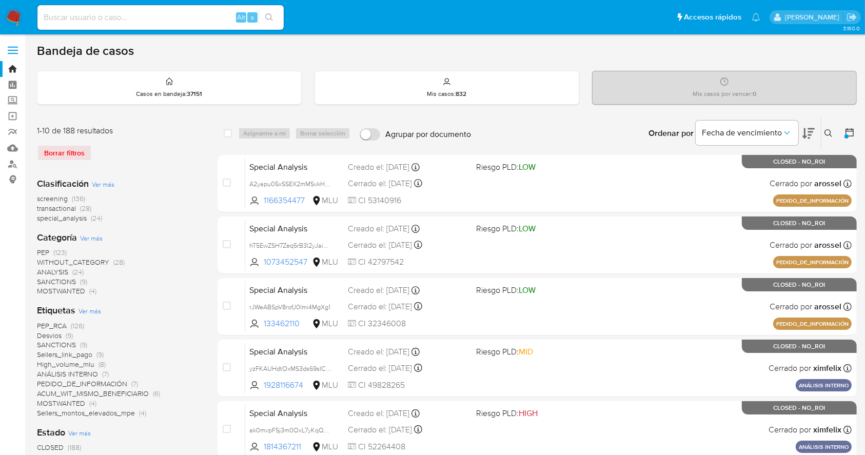
click at [838, 123] on div at bounding box center [847, 133] width 18 height 32
click at [844, 125] on div at bounding box center [847, 133] width 18 height 32
click at [844, 128] on icon at bounding box center [849, 132] width 10 height 10
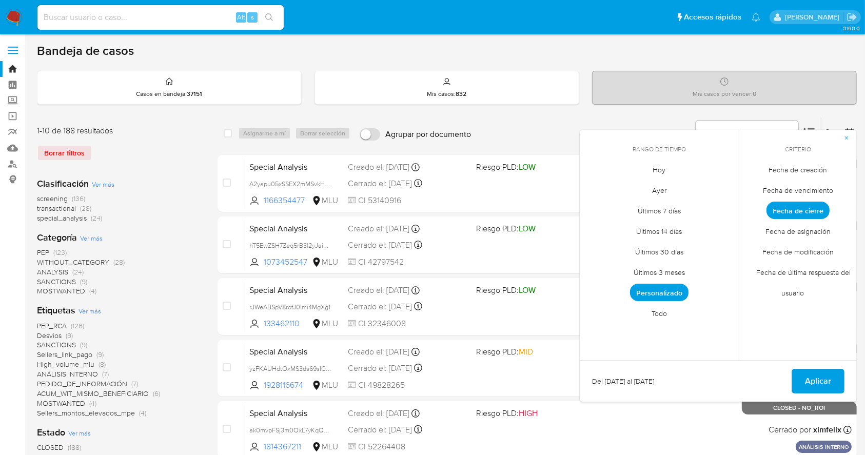
click at [677, 289] on span "Personalizado" at bounding box center [659, 292] width 58 height 17
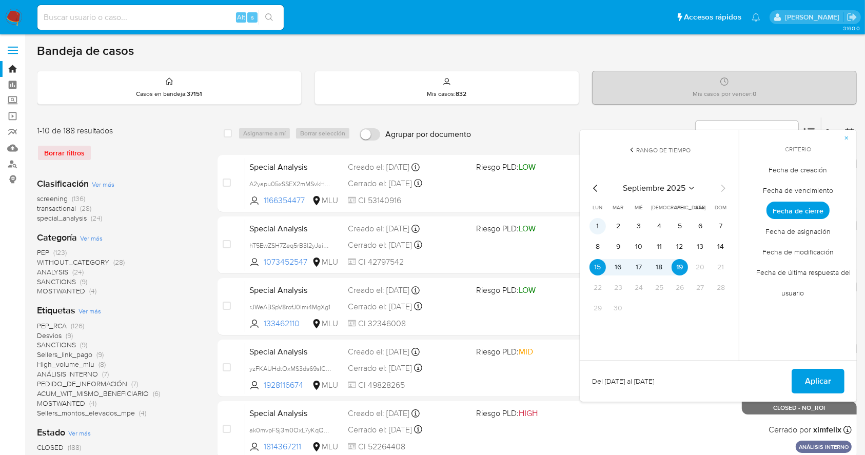
click at [598, 220] on button "1" at bounding box center [597, 226] width 16 height 16
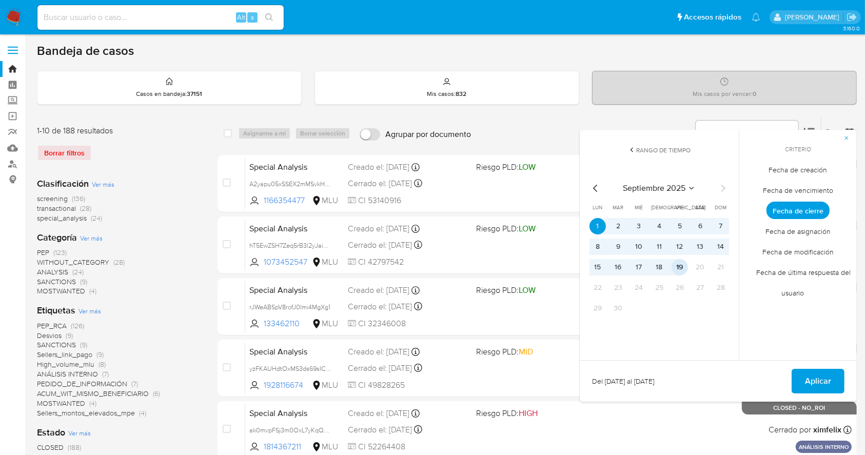
click at [676, 270] on button "19" at bounding box center [679, 267] width 16 height 16
click at [809, 375] on span "Aplicar" at bounding box center [818, 381] width 26 height 23
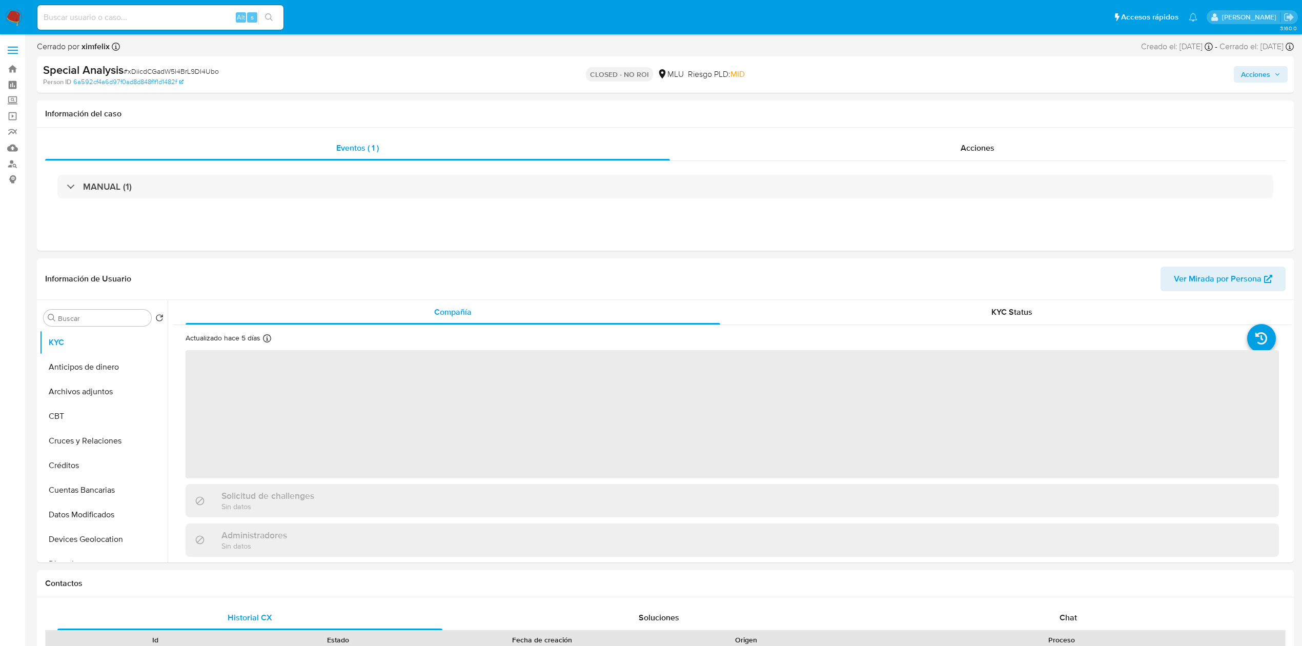
select select "10"
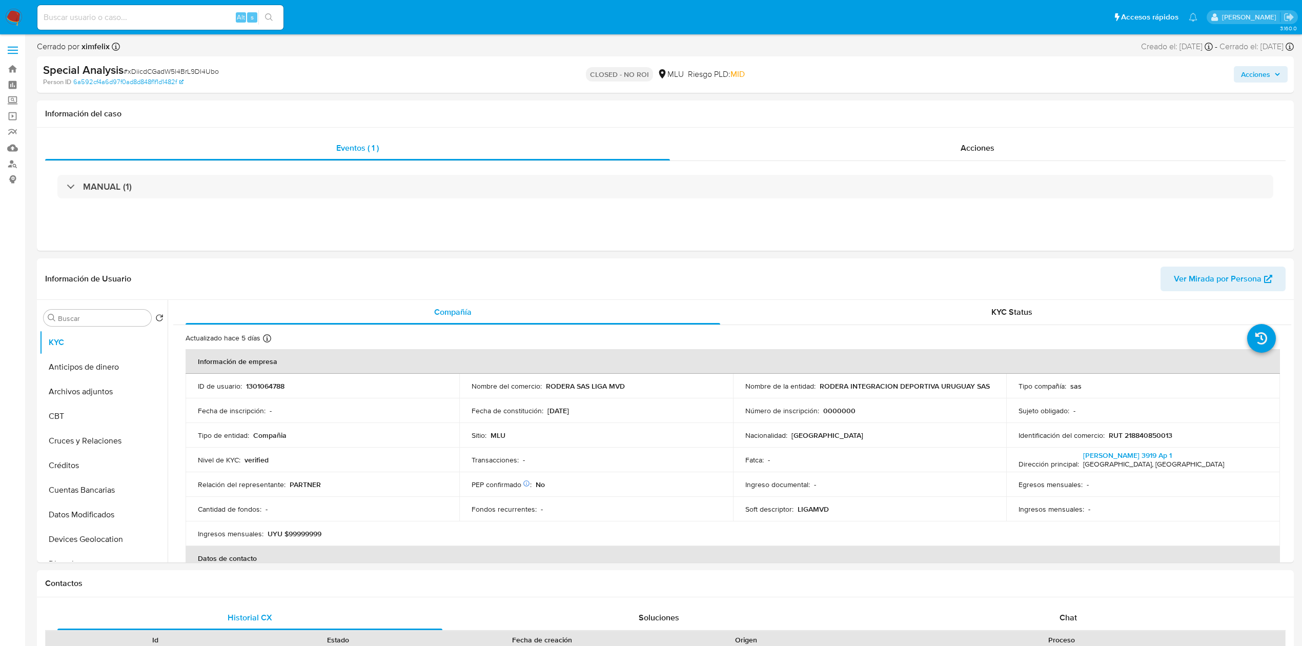
click at [191, 18] on input at bounding box center [160, 17] width 246 height 13
paste input "6QZzQMEw6kegtLxbw5Gg88vw"
type input "6QZzQMEw6kegtLxbw5Gg88vw"
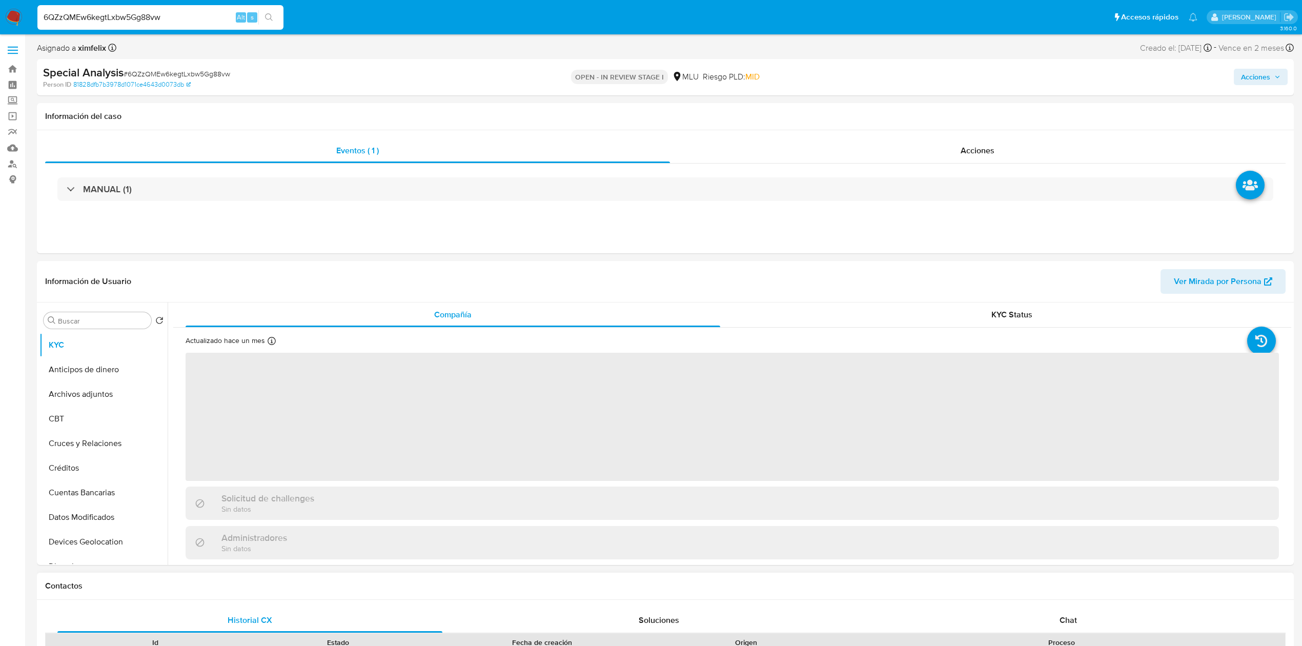
select select "10"
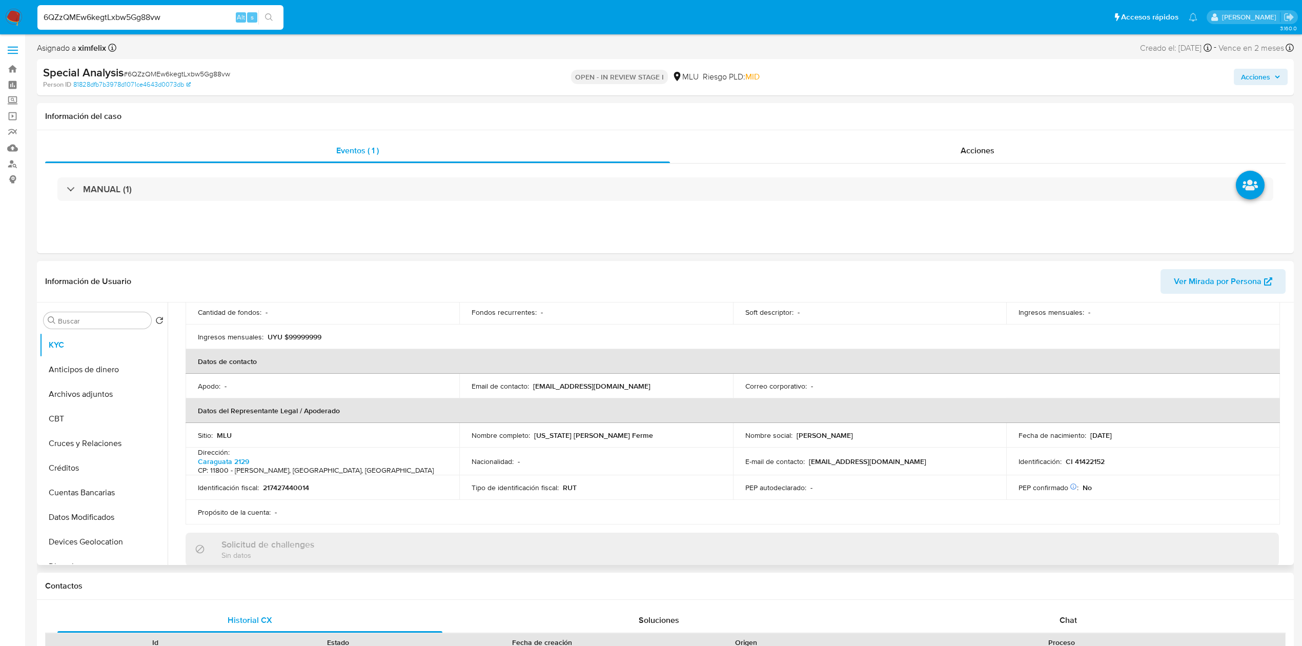
scroll to position [208, 0]
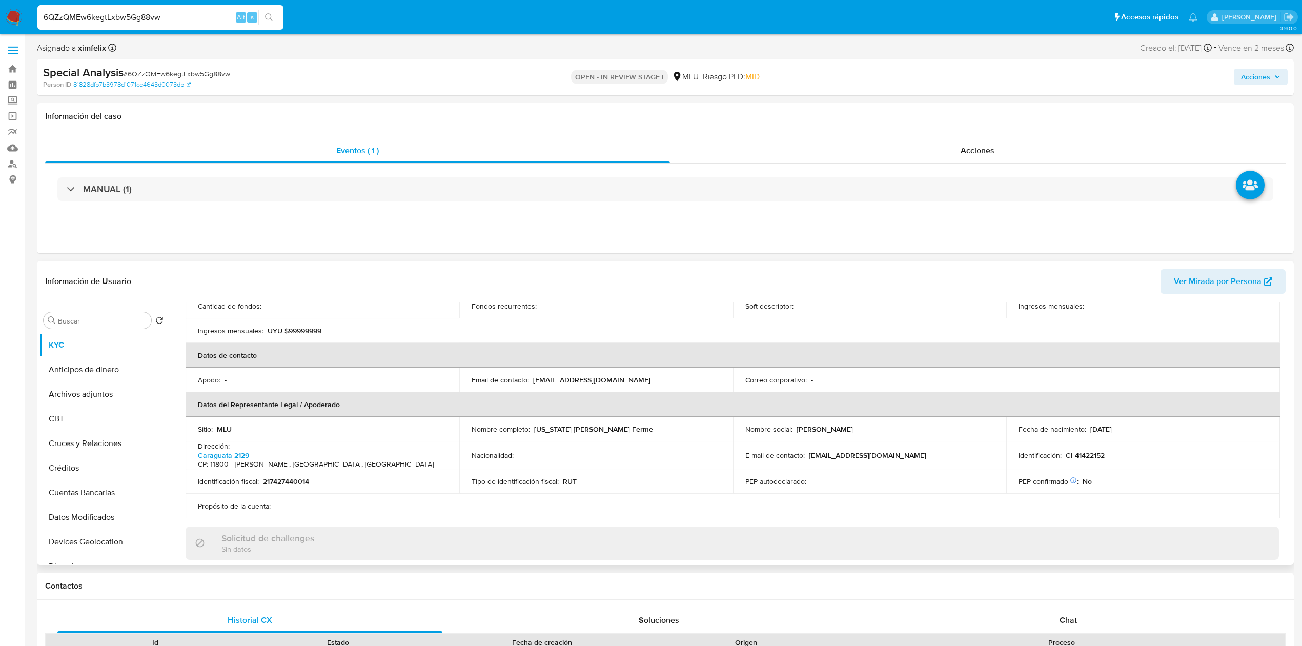
drag, startPoint x: 655, startPoint y: 425, endPoint x: 534, endPoint y: 427, distance: 120.5
click at [534, 427] on div "Nombre completo : [US_STATE] [PERSON_NAME]" at bounding box center [596, 429] width 249 height 9
copy p "[US_STATE] [PERSON_NAME] Ferme"
click at [111, 495] on button "Cuentas Bancarias" at bounding box center [99, 492] width 120 height 25
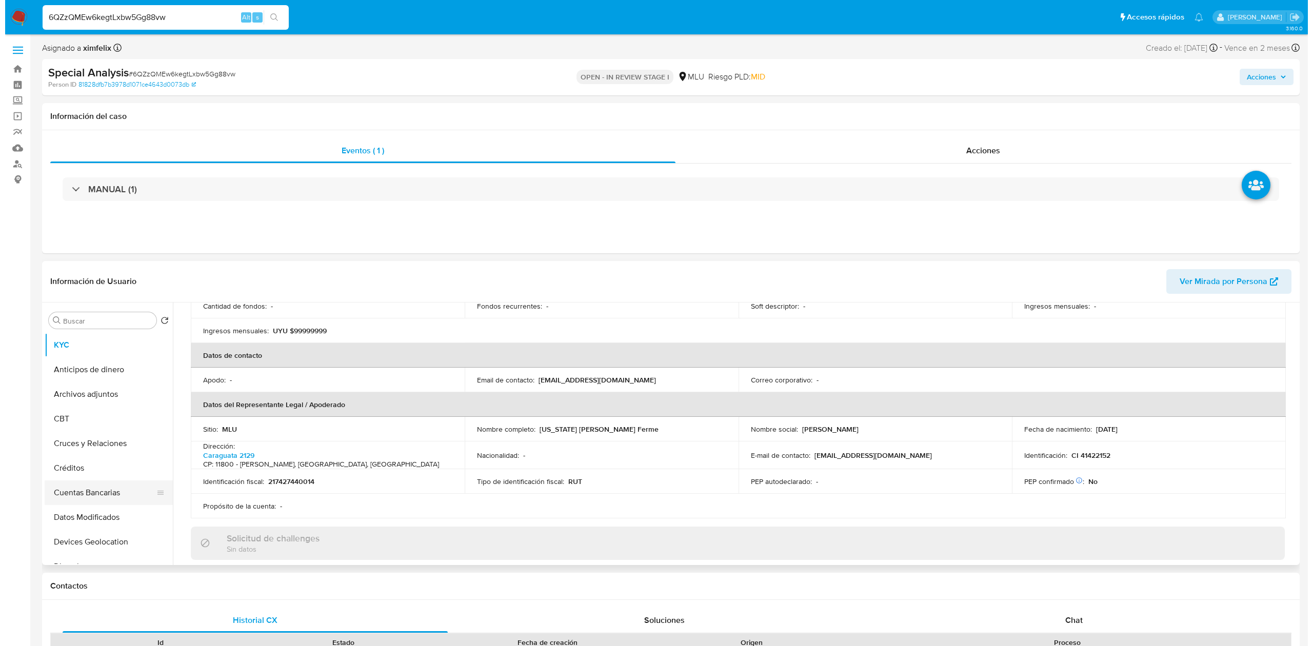
scroll to position [0, 0]
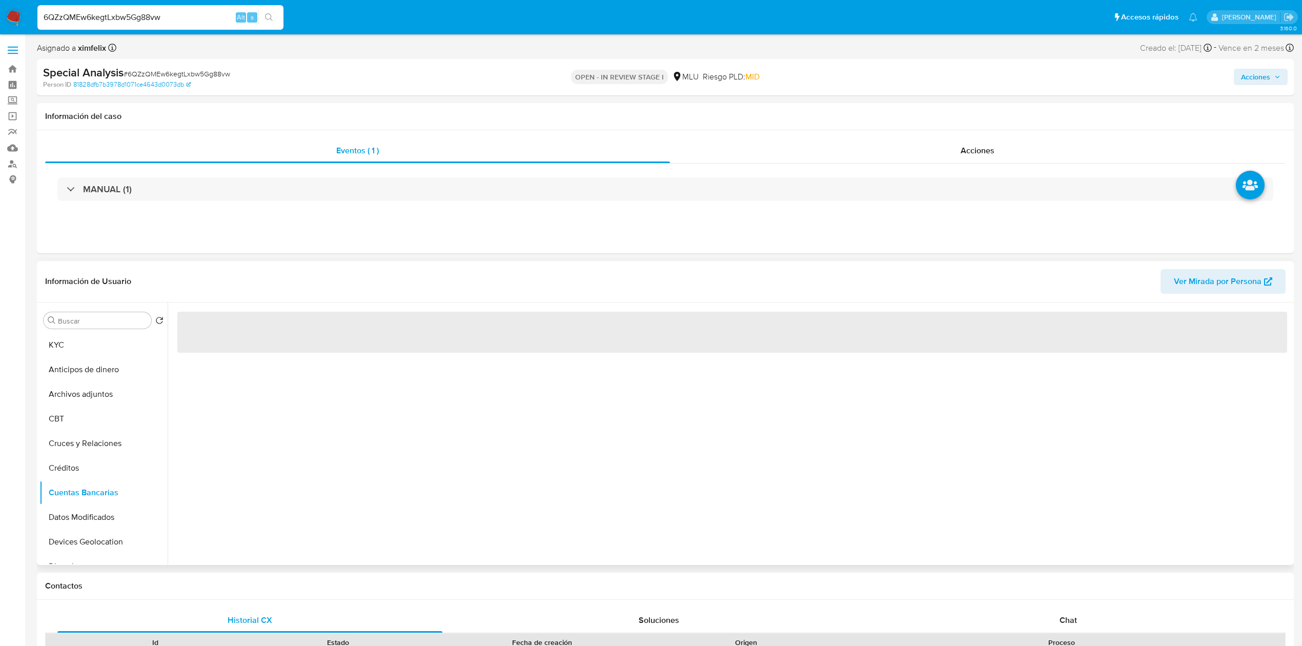
click at [286, 485] on div "‌" at bounding box center [730, 434] width 1124 height 263
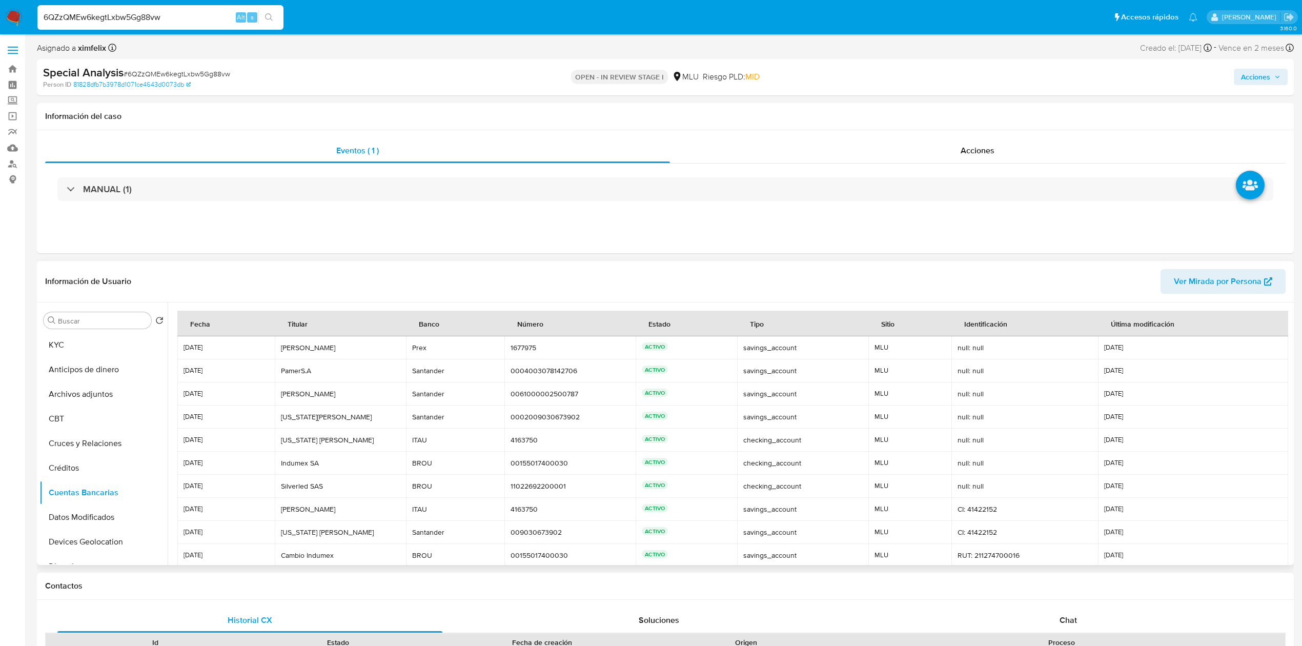
click at [675, 377] on td "ACTIVO" at bounding box center [687, 370] width 102 height 23
click at [760, 338] on td "savings_account savings_account" at bounding box center [802, 347] width 131 height 23
click at [105, 344] on button "KYC" at bounding box center [99, 345] width 120 height 25
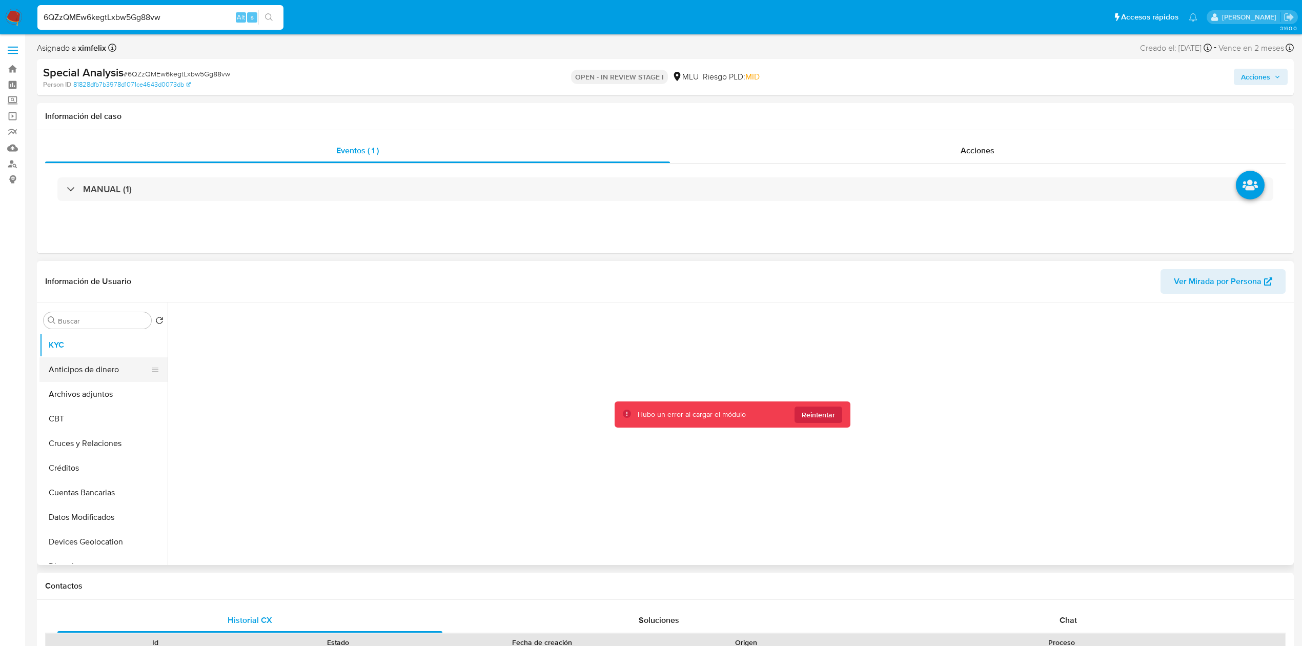
click at [110, 362] on button "Anticipos de dinero" at bounding box center [99, 369] width 120 height 25
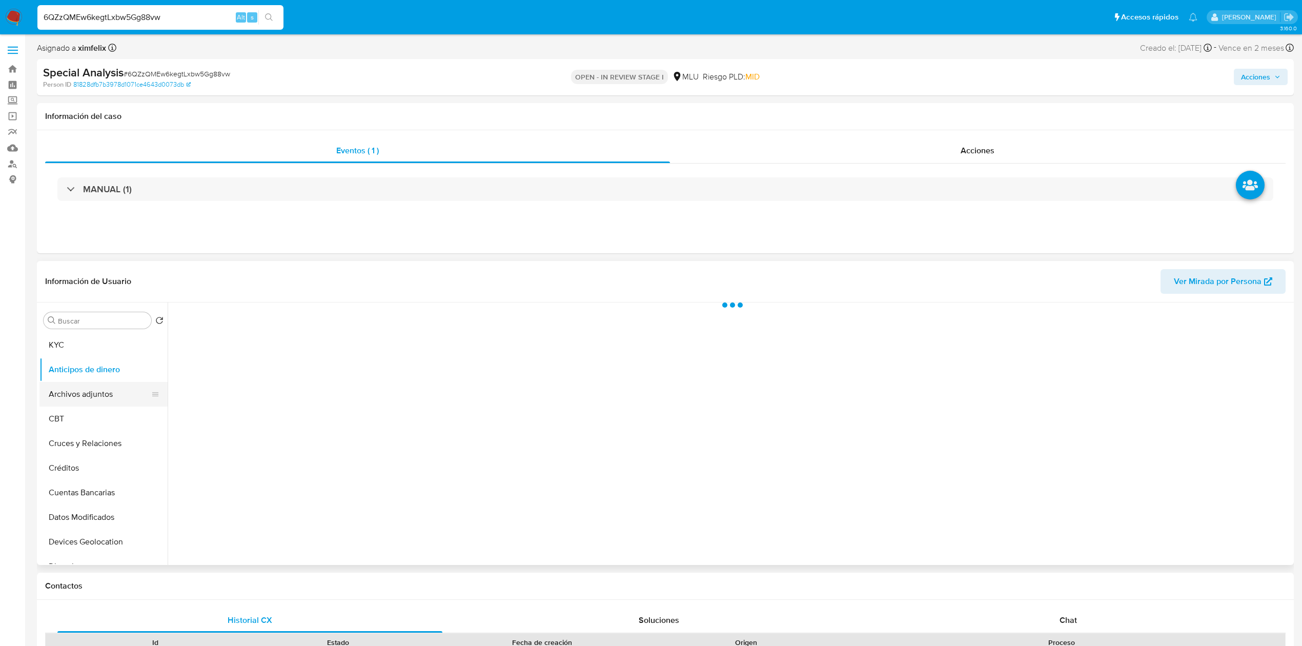
click at [104, 386] on button "Archivos adjuntos" at bounding box center [99, 394] width 120 height 25
click at [89, 347] on button "KYC" at bounding box center [99, 345] width 120 height 25
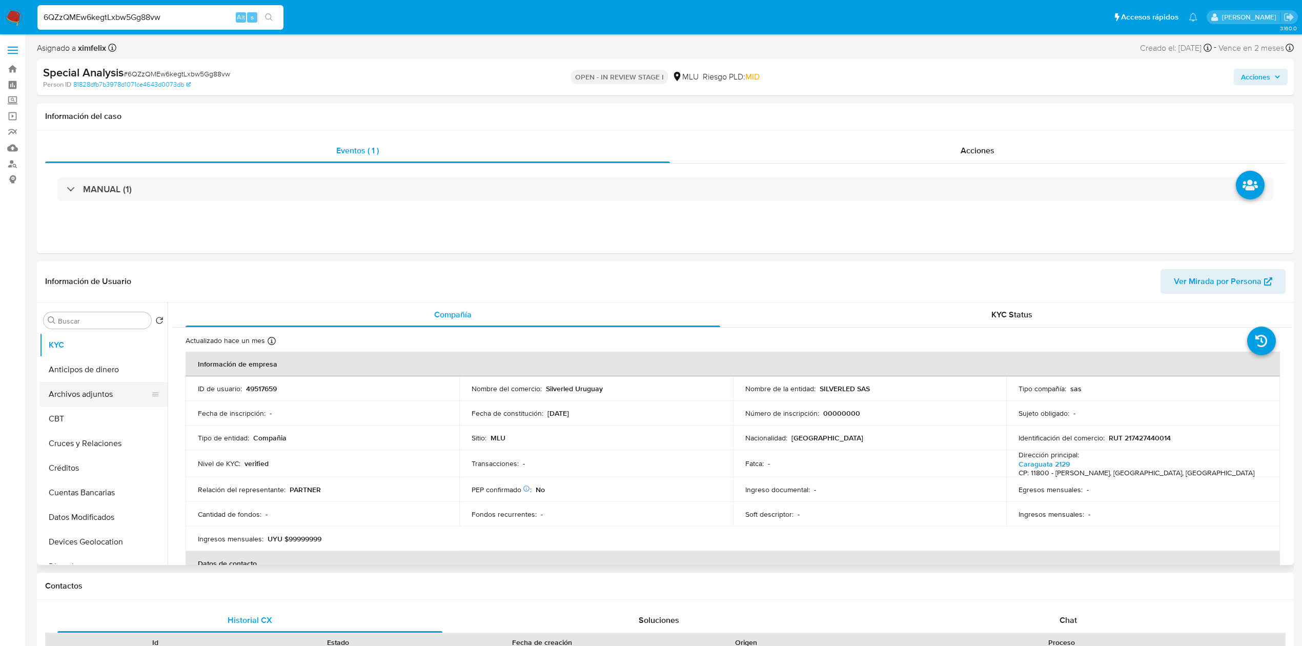
click at [93, 394] on button "Archivos adjuntos" at bounding box center [99, 394] width 120 height 25
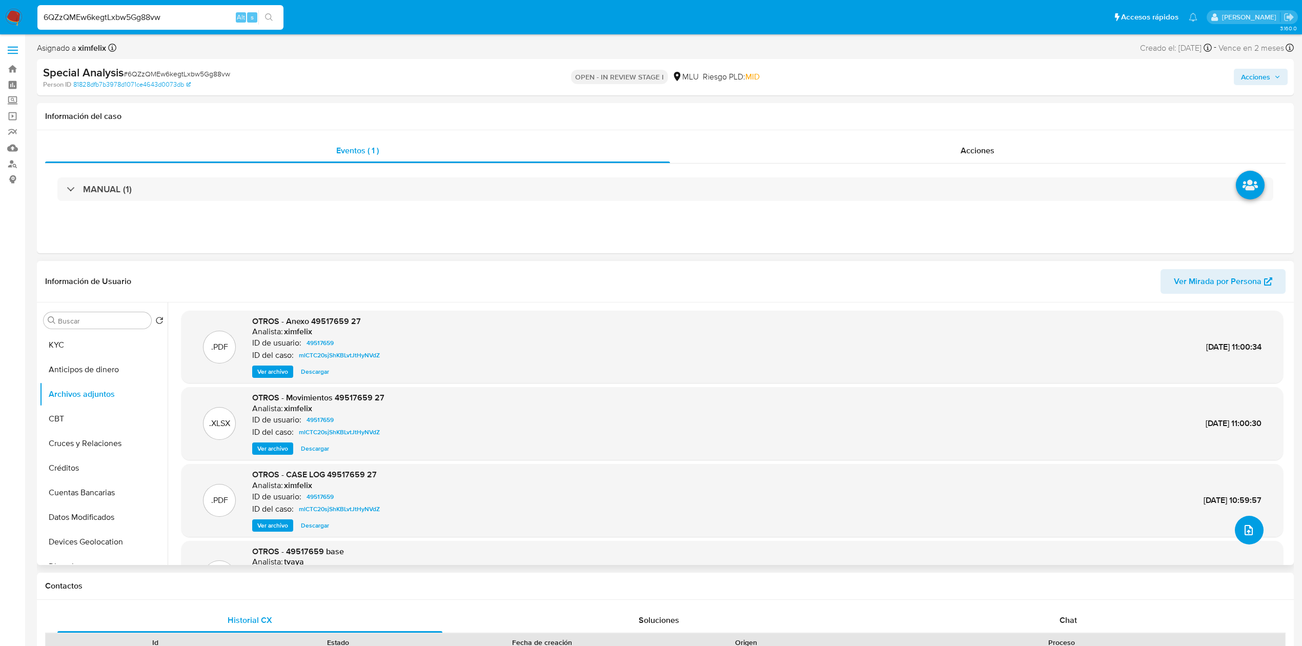
click at [1246, 526] on icon "upload-file" at bounding box center [1249, 530] width 12 height 12
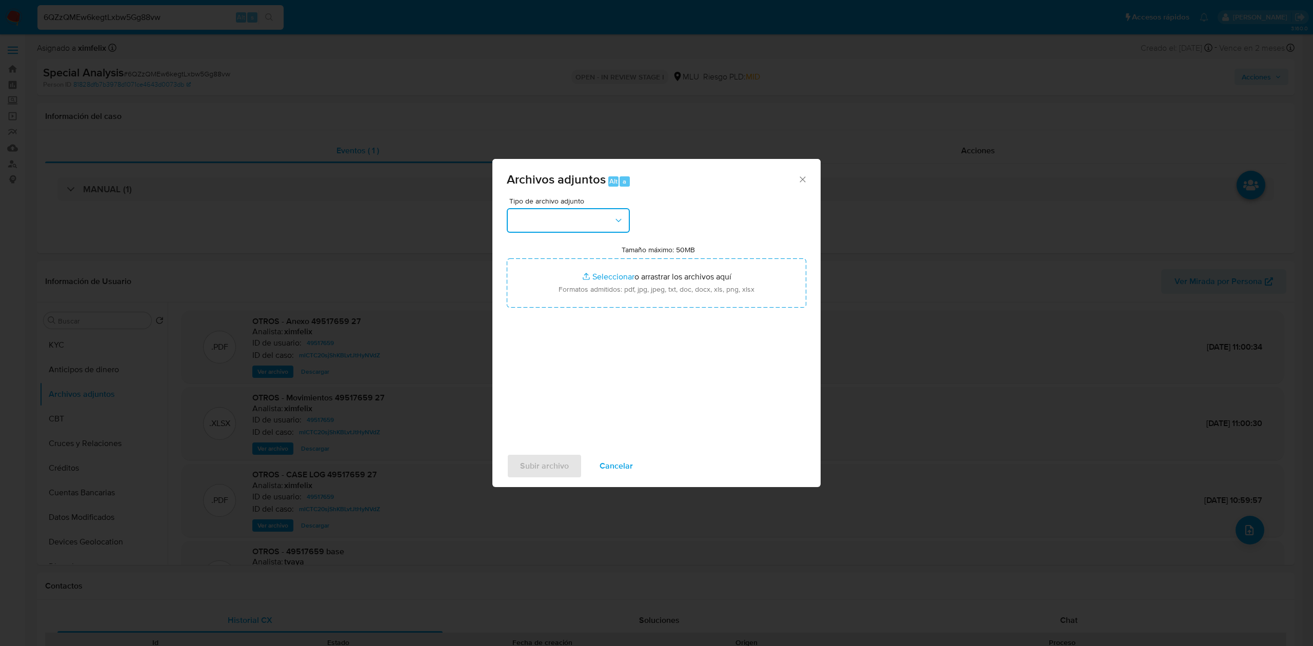
click at [568, 217] on button "button" at bounding box center [568, 220] width 123 height 25
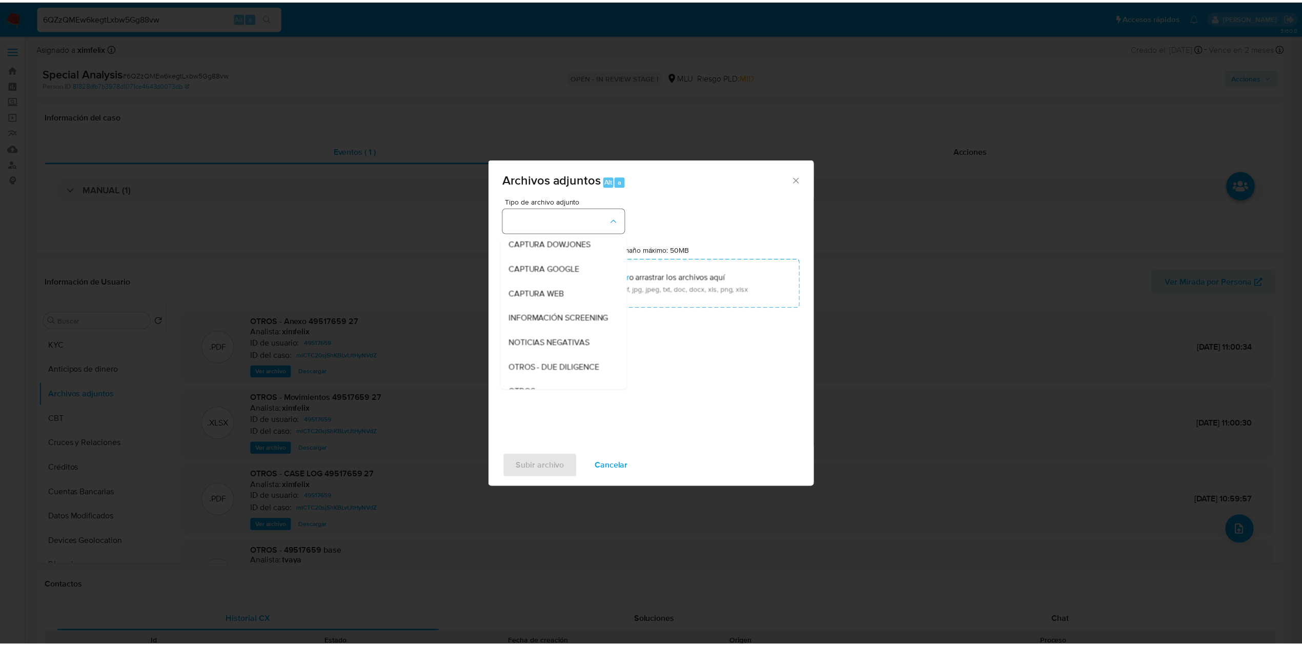
scroll to position [53, 0]
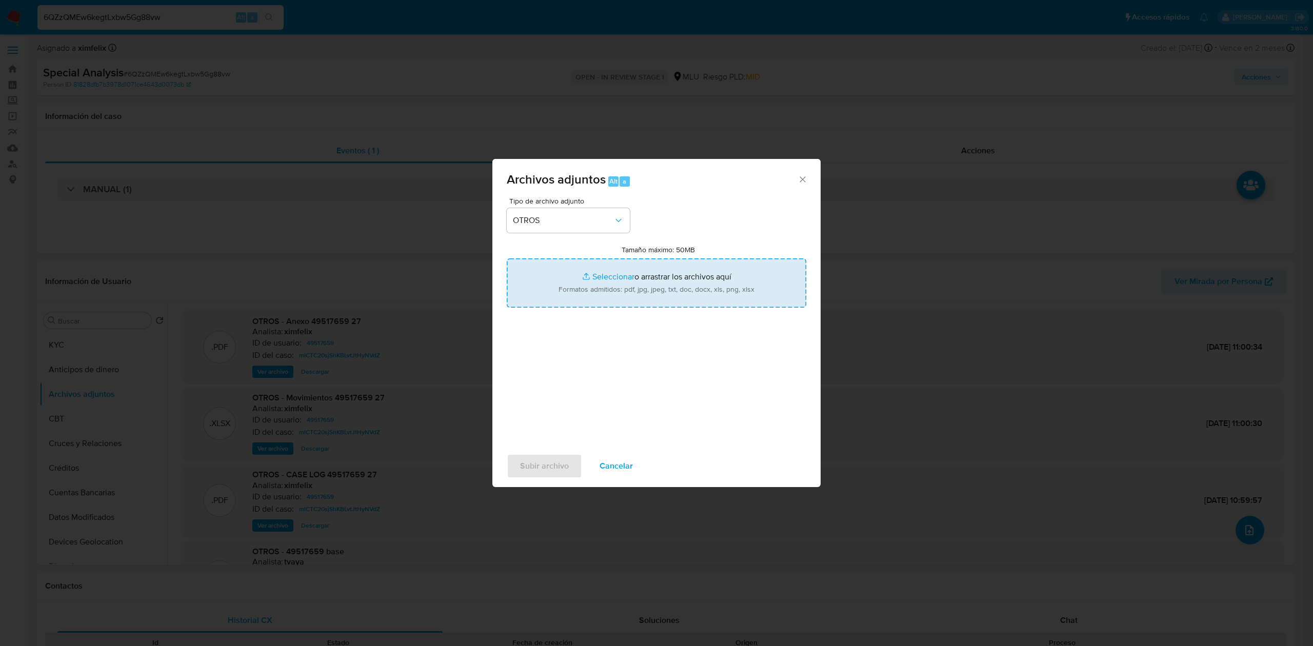
type input "C:\fakepath\Case Log 49517659 - 10_09_2025 .pdf"
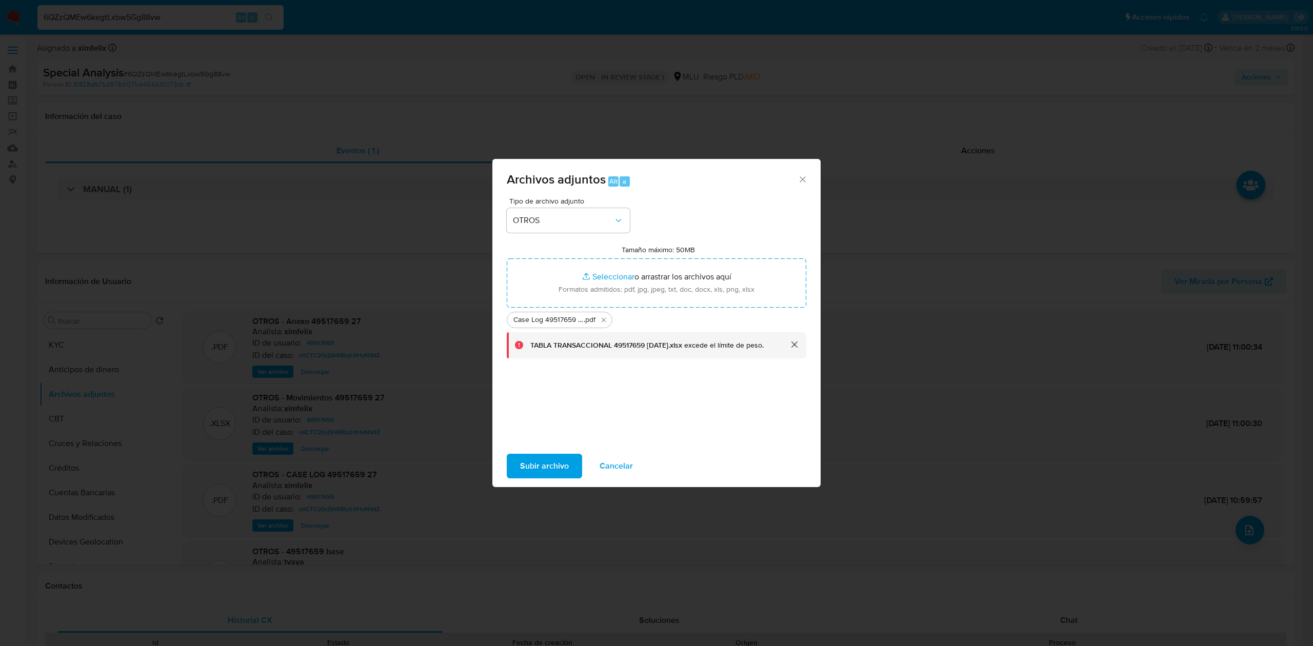
click at [794, 340] on button "cerrar" at bounding box center [793, 344] width 25 height 25
click at [536, 456] on span "Subir archivo" at bounding box center [544, 466] width 49 height 23
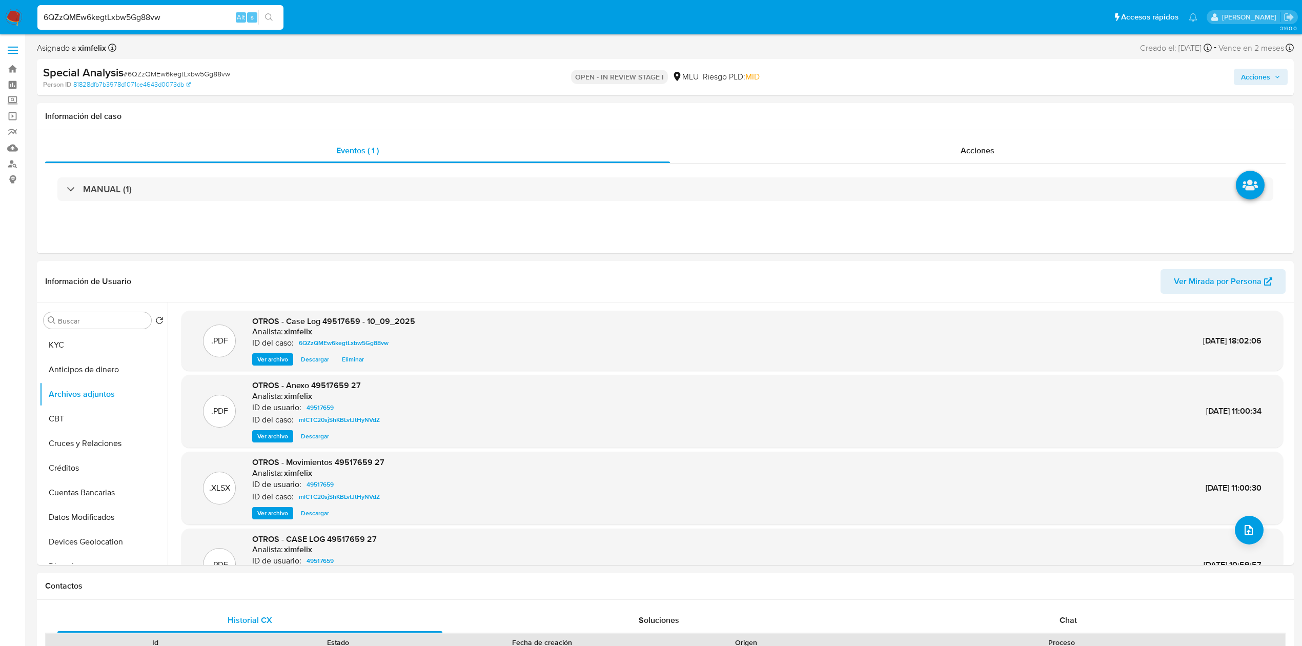
click at [1245, 74] on span "Acciones" at bounding box center [1255, 77] width 29 height 16
click at [985, 107] on span "Resolución del caso" at bounding box center [969, 110] width 73 height 12
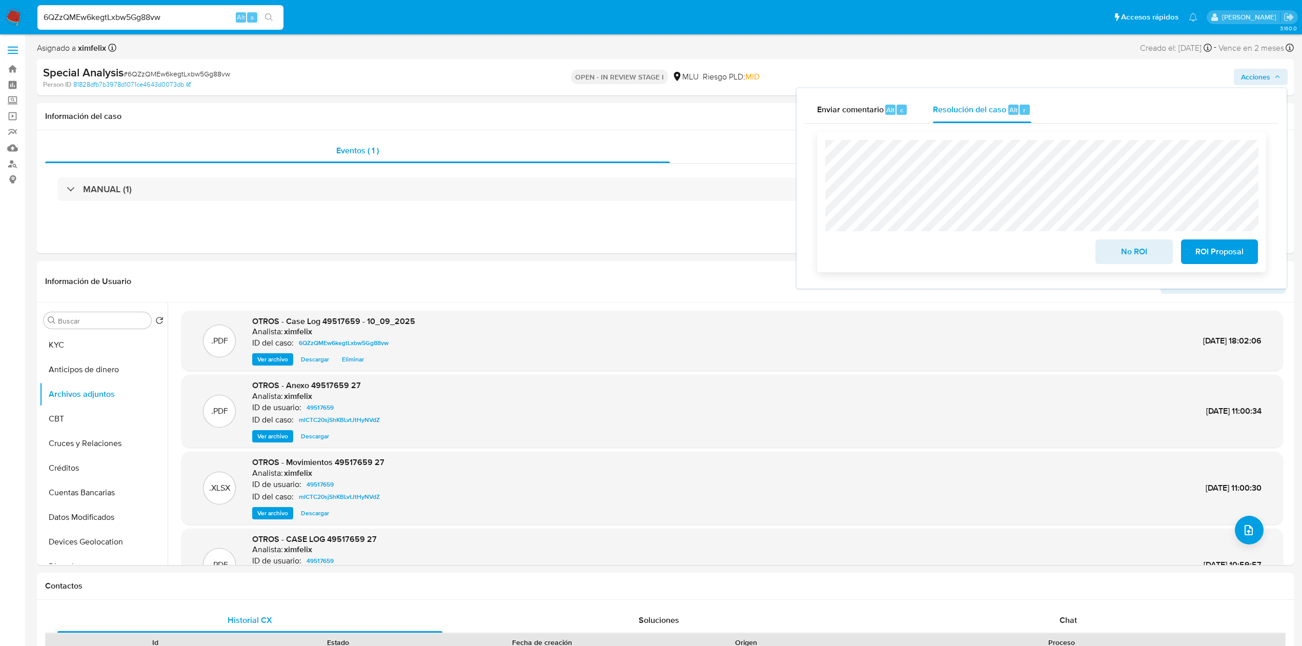
click at [1118, 250] on span "No ROI" at bounding box center [1134, 251] width 50 height 23
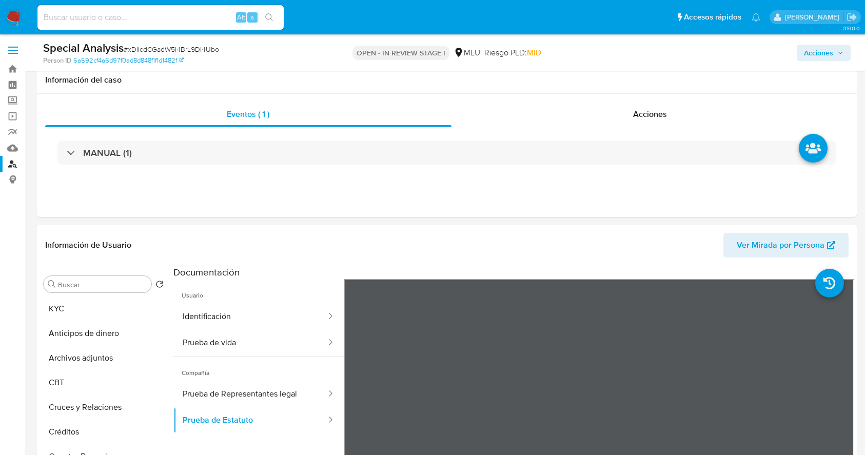
select select "10"
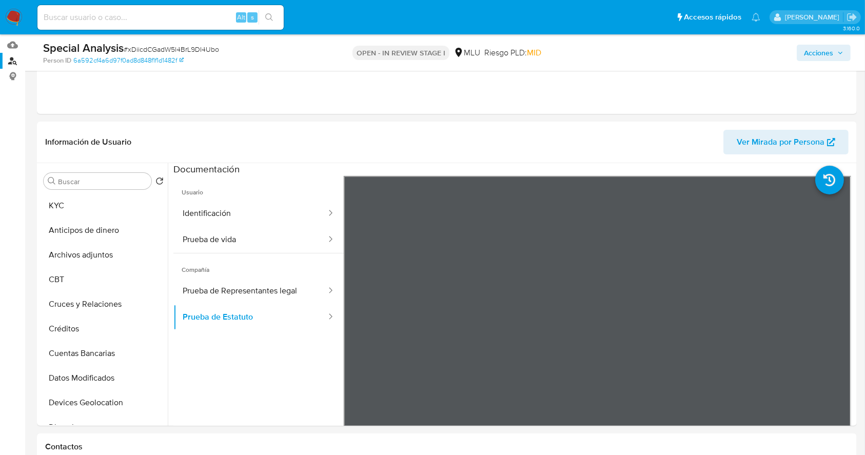
scroll to position [82, 0]
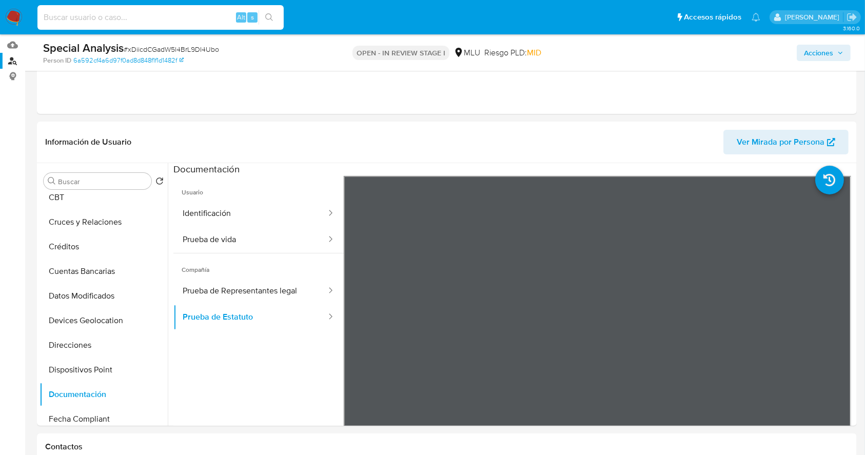
click at [159, 14] on input at bounding box center [160, 17] width 246 height 13
paste input "6QZzQMEw6kegtLxbw5Gg88vw"
type input "6QZzQMEw6kegtLxbw5Gg88vw"
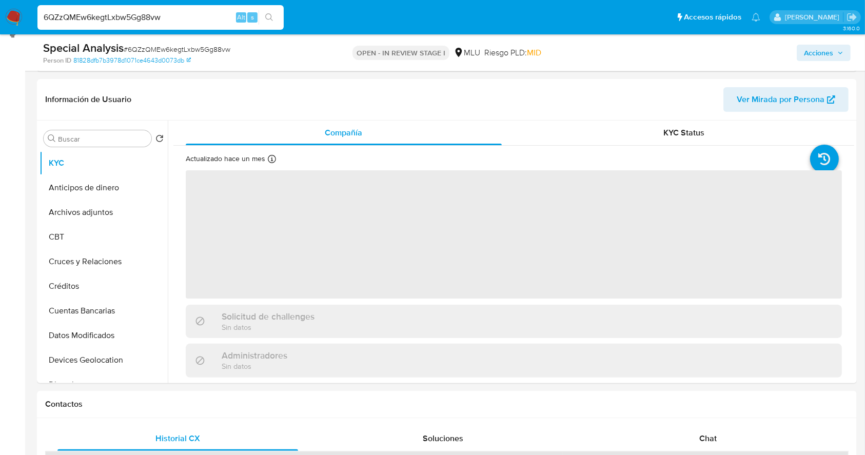
scroll to position [149, 0]
select select "10"
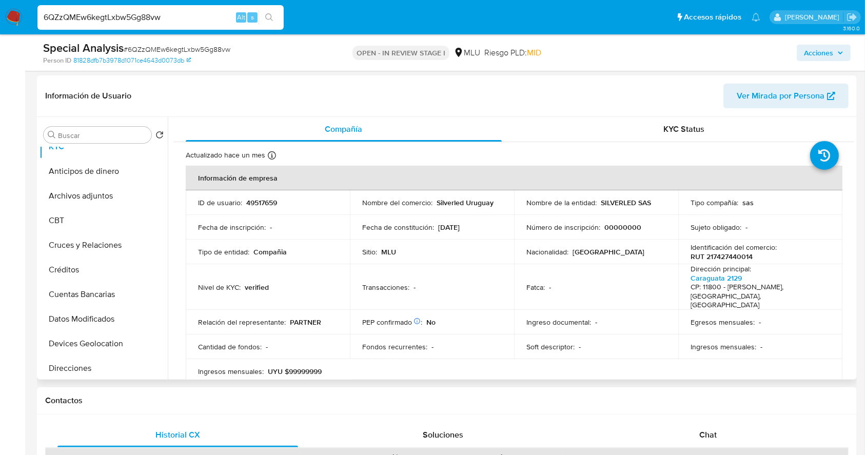
scroll to position [0, 0]
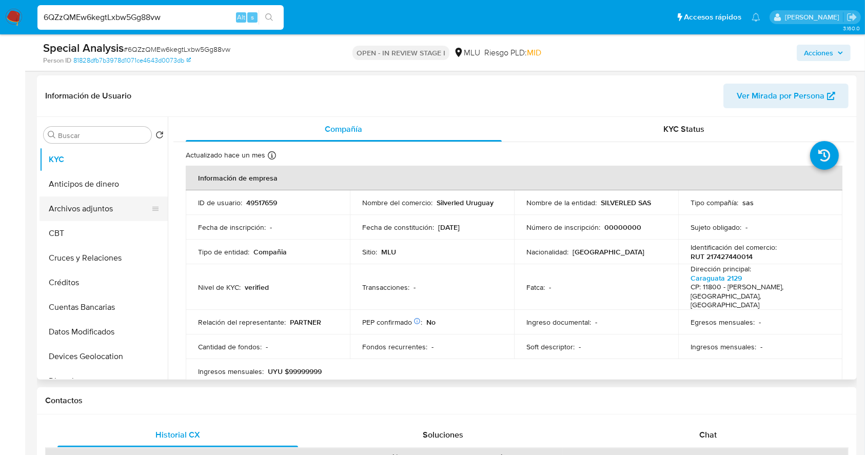
click at [114, 215] on button "Archivos adjuntos" at bounding box center [99, 208] width 120 height 25
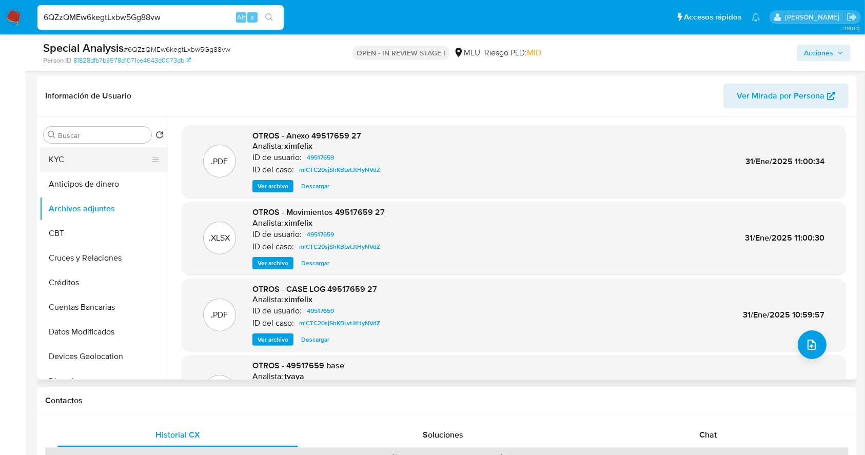
click at [107, 164] on button "KYC" at bounding box center [99, 159] width 120 height 25
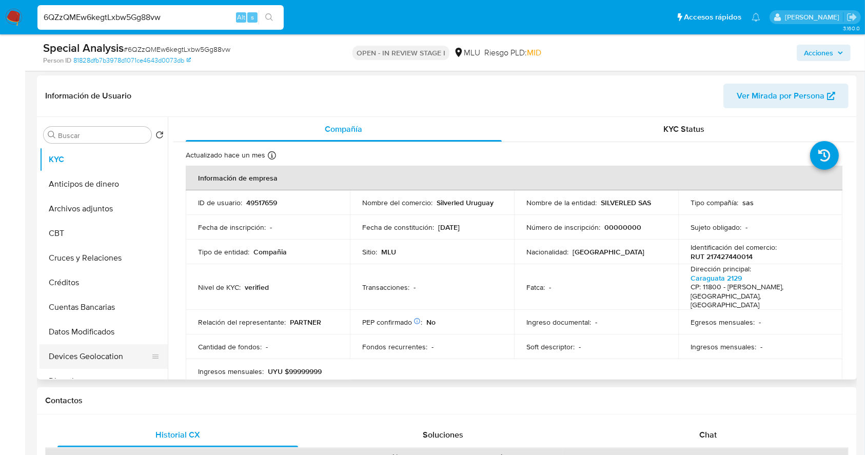
click at [119, 356] on button "Devices Geolocation" at bounding box center [99, 356] width 120 height 25
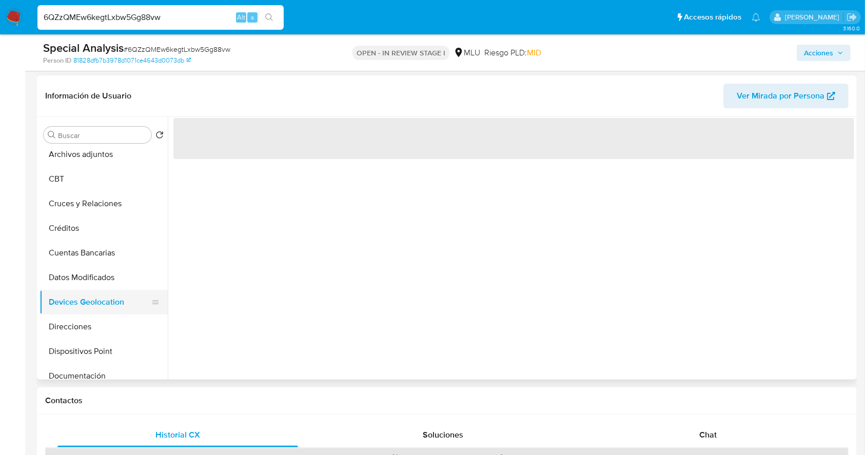
click at [119, 356] on button "Dispositivos Point" at bounding box center [103, 351] width 128 height 25
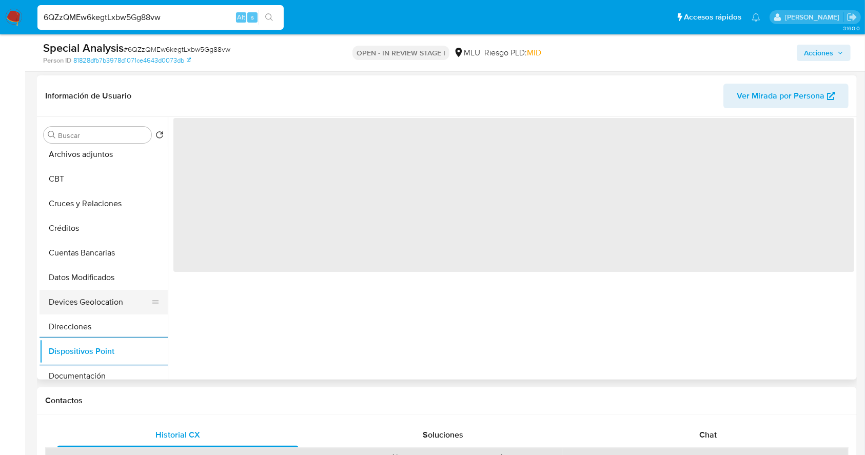
scroll to position [82, 0]
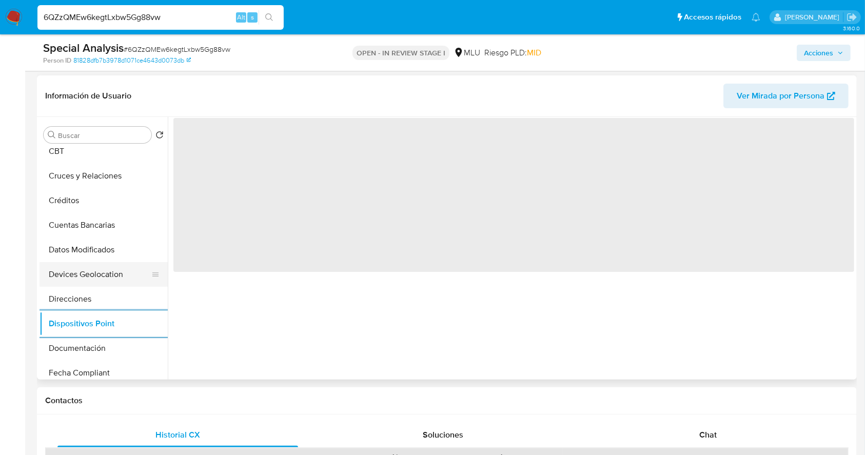
click at [119, 356] on button "Documentación" at bounding box center [103, 348] width 128 height 25
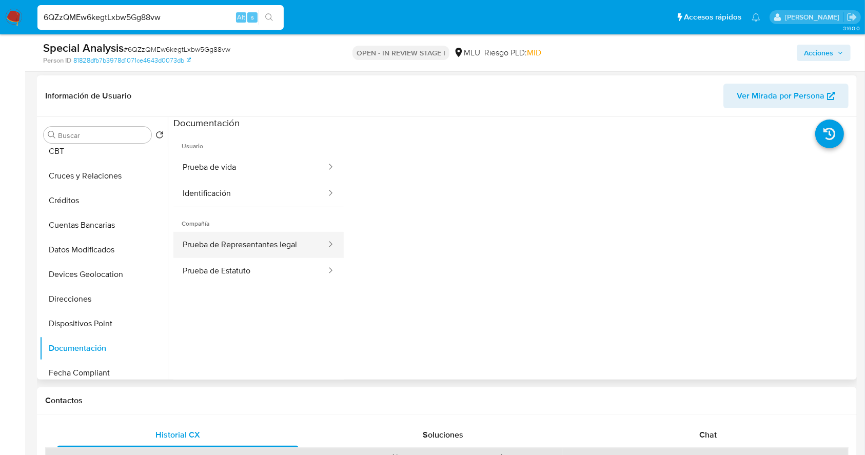
click at [207, 239] on button "Prueba de Representantes legal" at bounding box center [250, 245] width 154 height 26
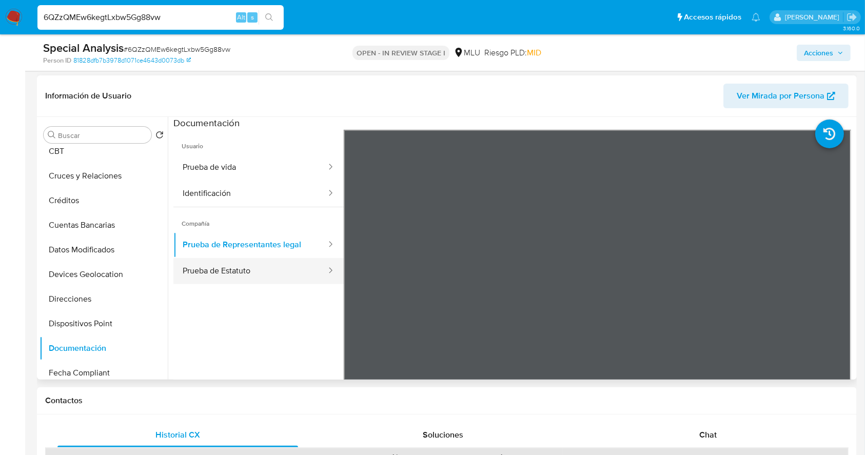
click at [200, 268] on button "Prueba de Estatuto" at bounding box center [250, 271] width 154 height 26
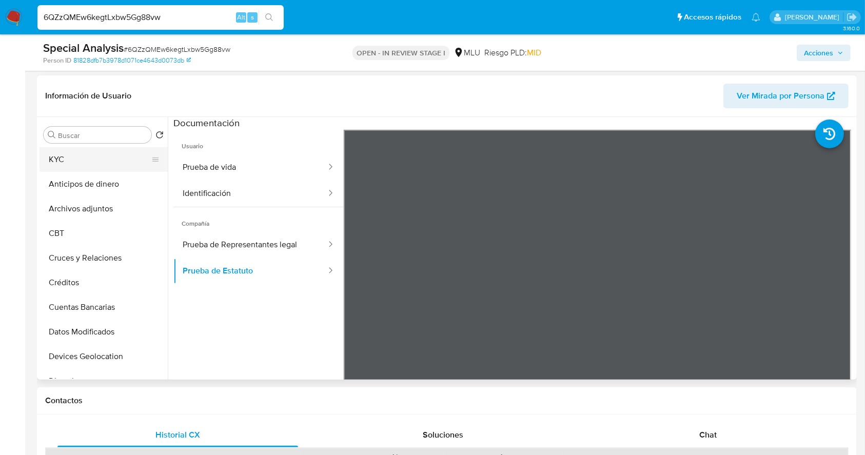
click at [94, 158] on button "KYC" at bounding box center [99, 159] width 120 height 25
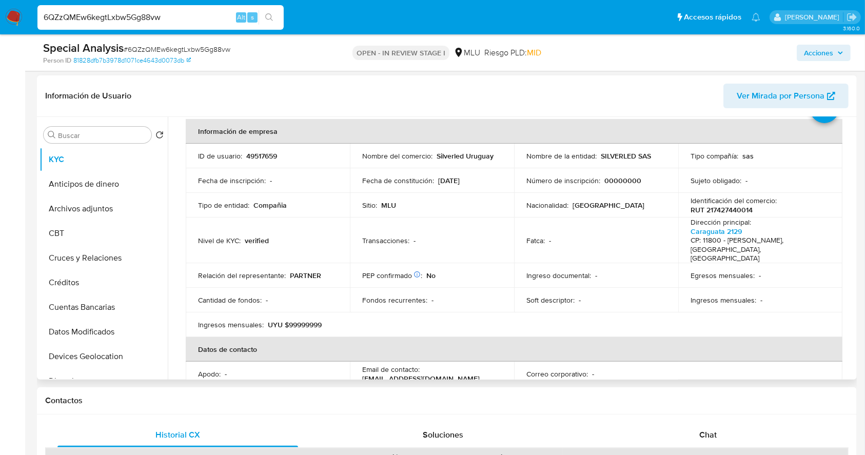
scroll to position [48, 0]
click at [765, 273] on td "Egresos mensuales : -" at bounding box center [760, 274] width 164 height 25
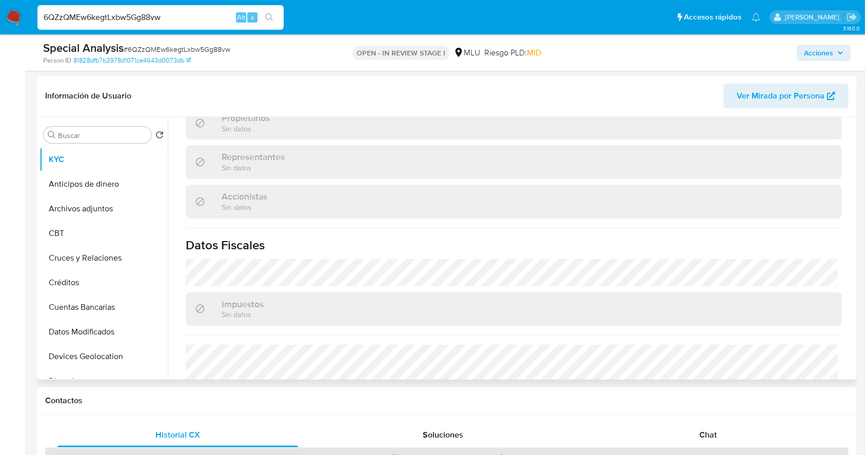
scroll to position [608, 0]
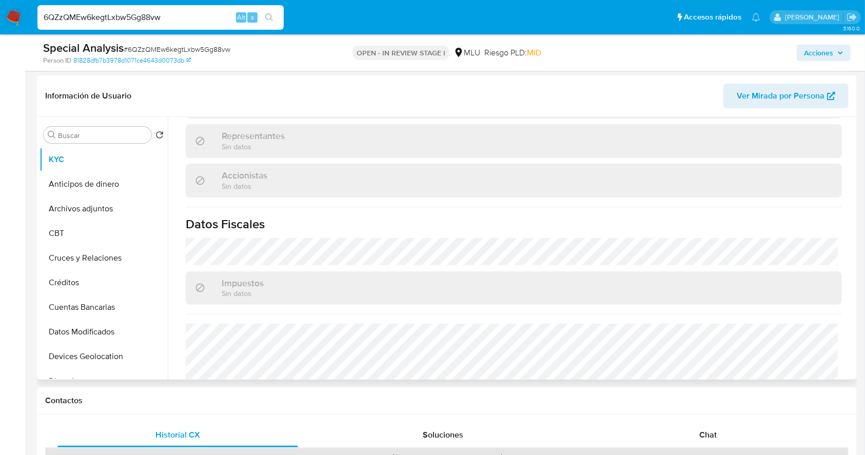
click at [796, 271] on div "Impuestos Sin datos" at bounding box center [514, 287] width 656 height 33
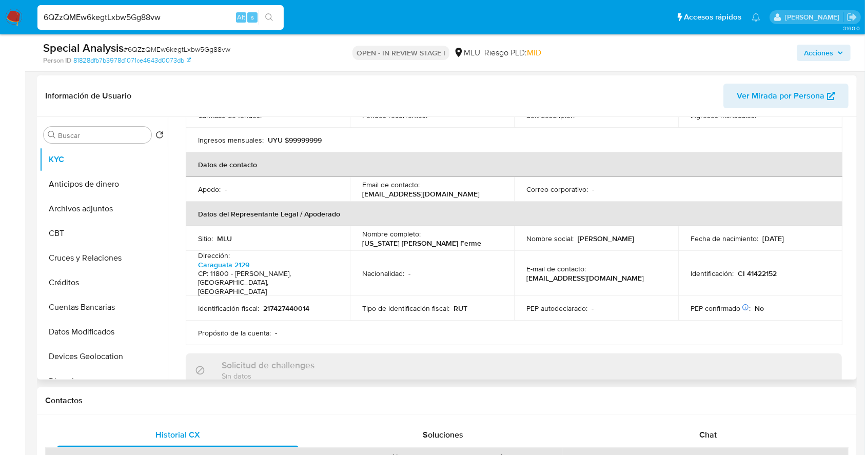
scroll to position [217, 0]
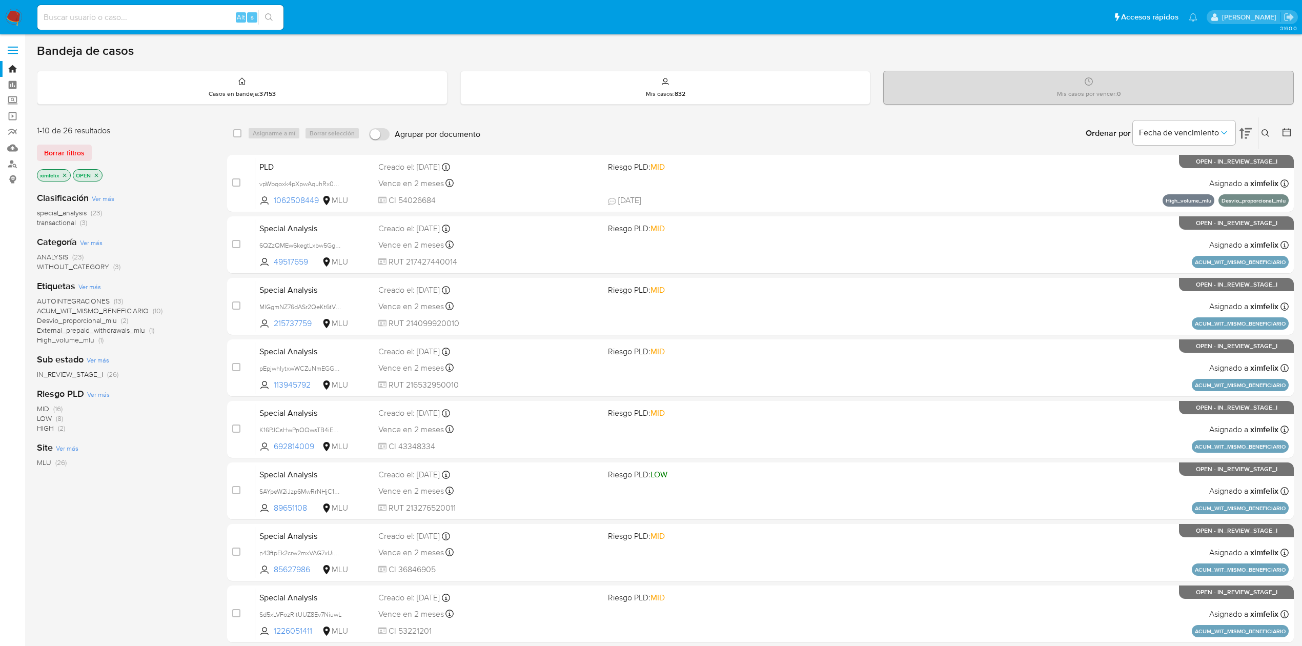
click at [18, 26] on nav "Pausado Ver notificaciones Alt s Accesos rápidos Presiona las siguientes teclas…" at bounding box center [651, 17] width 1302 height 34
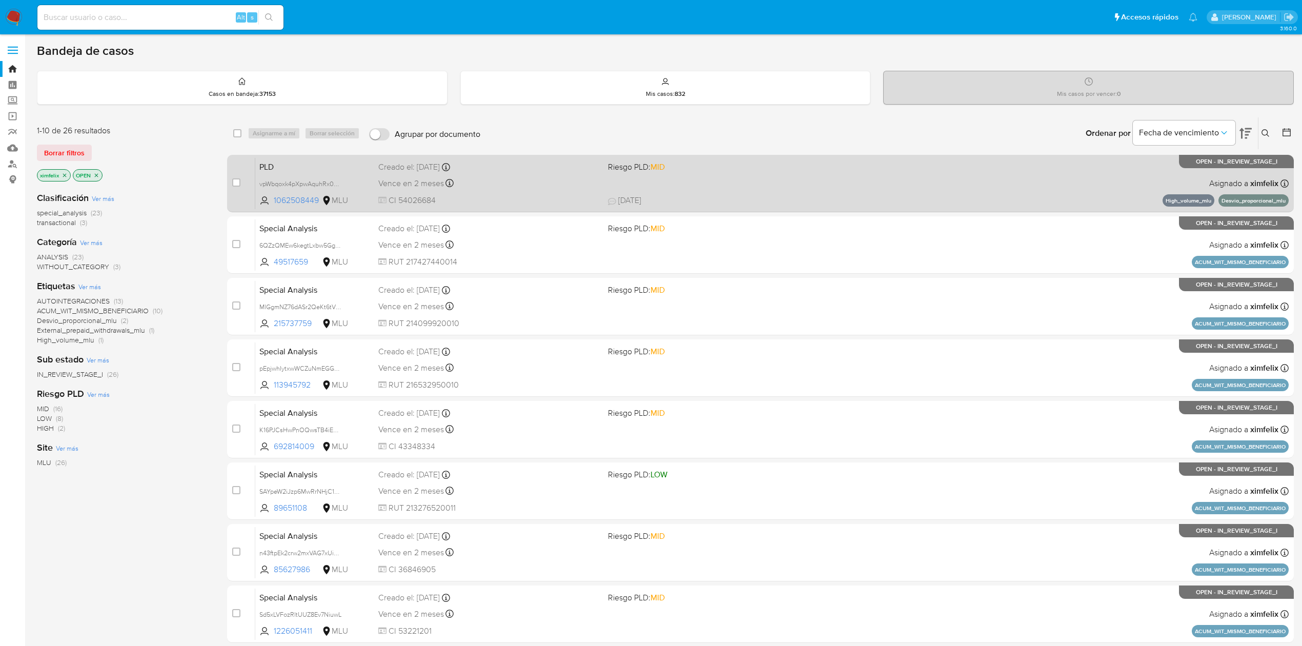
click at [773, 187] on div "PLD vpWbqoxk4pXpwAquhRx0GYzc 1062508449 MLU Riesgo PLD: MID Creado el: [DATE] C…" at bounding box center [772, 183] width 1034 height 52
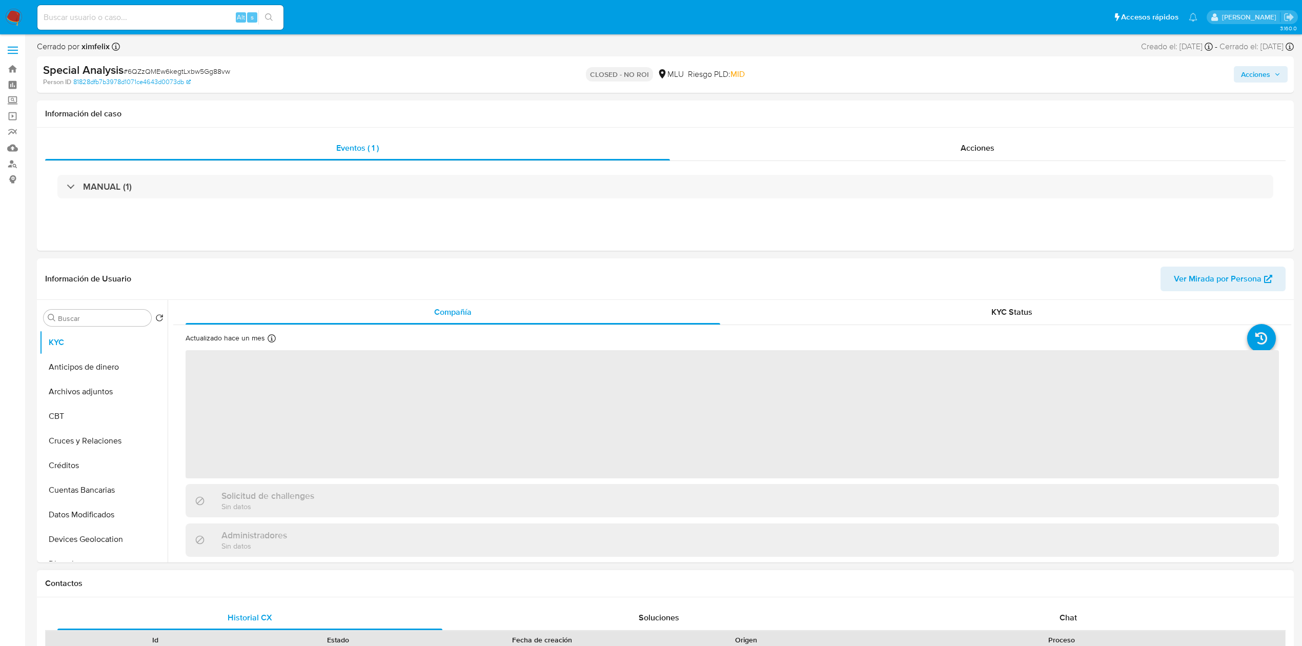
select select "10"
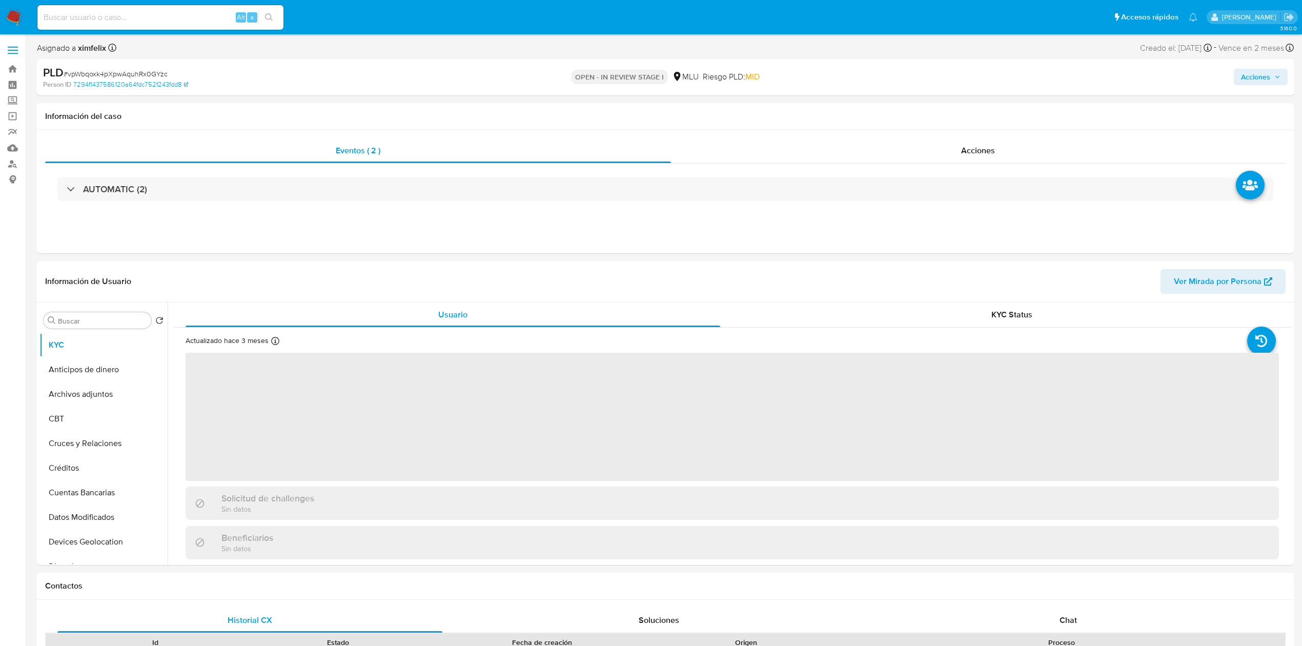
select select "10"
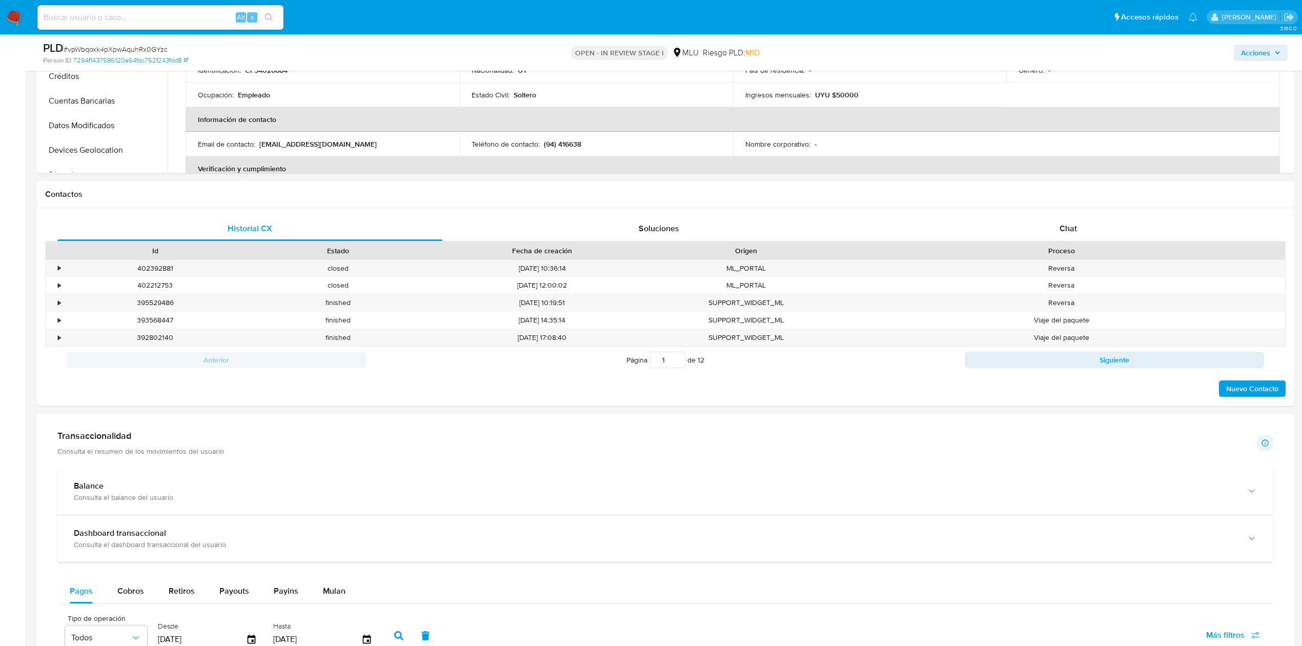
scroll to position [365, 0]
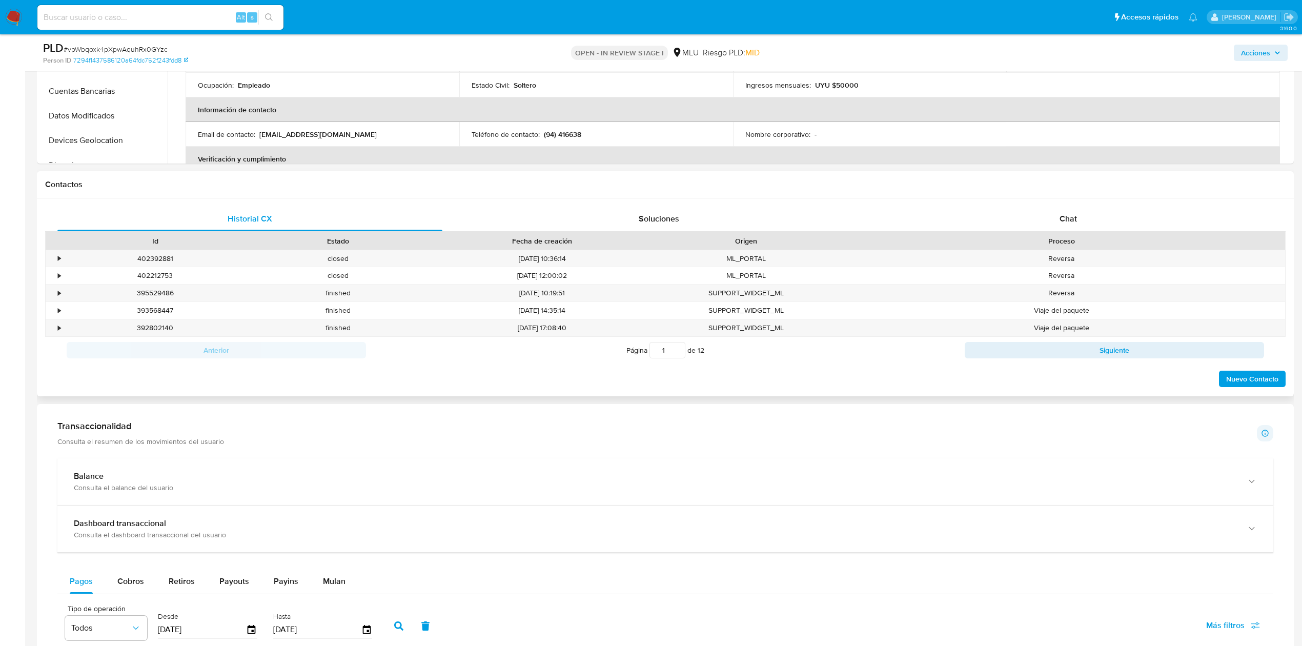
drag, startPoint x: 1157, startPoint y: 232, endPoint x: 1100, endPoint y: 204, distance: 63.3
click at [1100, 204] on div "Historial CX Soluciones Chat Id Estado Fecha de creación Origen Proceso • 40239…" at bounding box center [665, 297] width 1257 height 198
drag, startPoint x: 1100, startPoint y: 204, endPoint x: 1081, endPoint y: 223, distance: 26.5
click at [1081, 223] on div "Historial CX Soluciones Chat Id Estado Fecha de creación Origen Proceso • 40239…" at bounding box center [665, 297] width 1257 height 198
click at [1081, 223] on div "Chat" at bounding box center [1068, 219] width 385 height 25
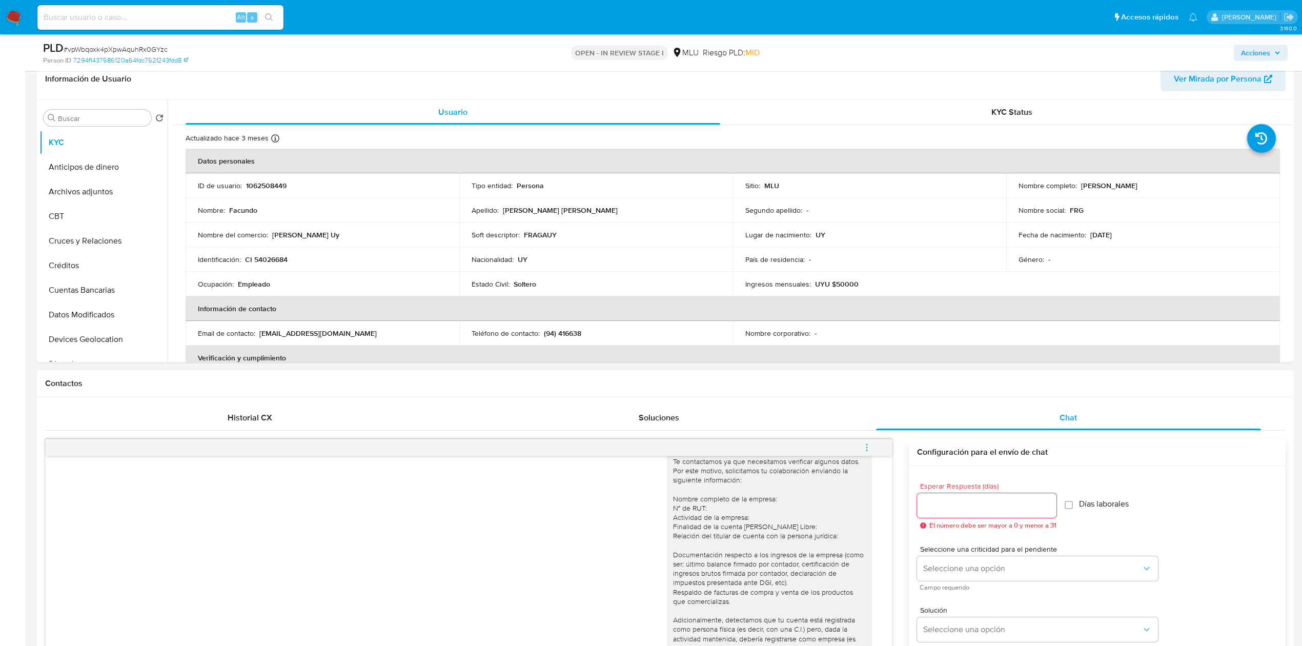
scroll to position [171, 0]
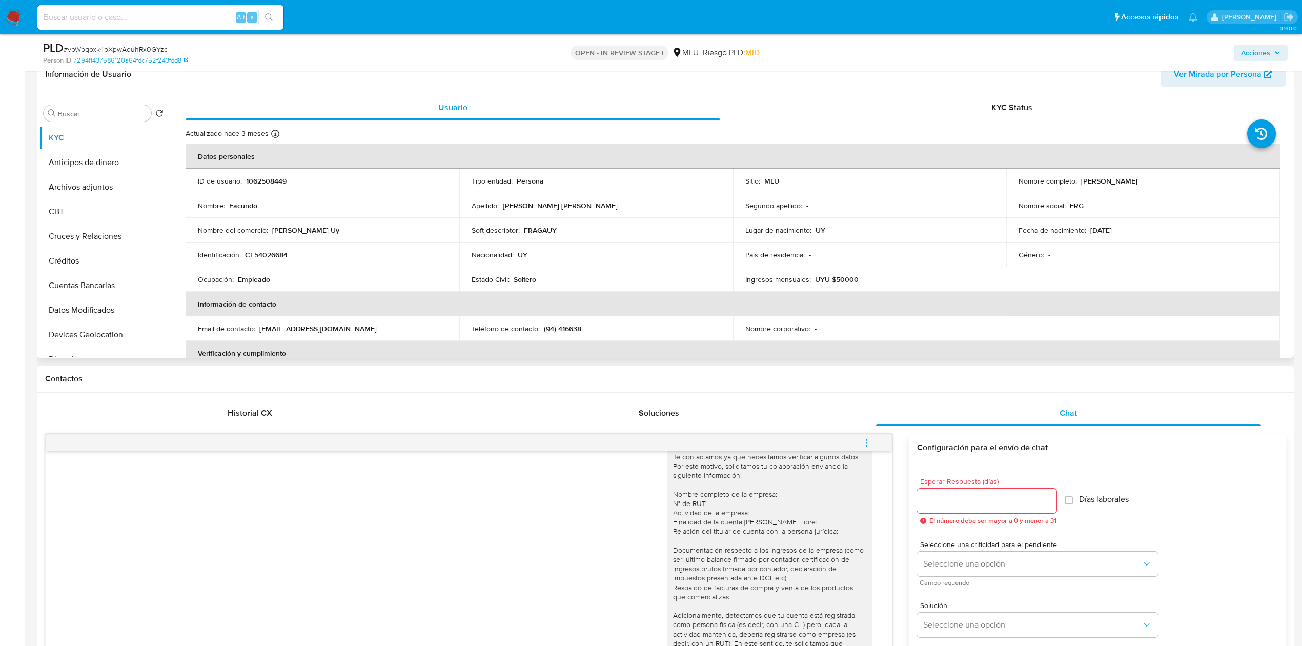
click at [259, 185] on p "1062508449" at bounding box center [266, 180] width 41 height 9
copy p "1062508449"
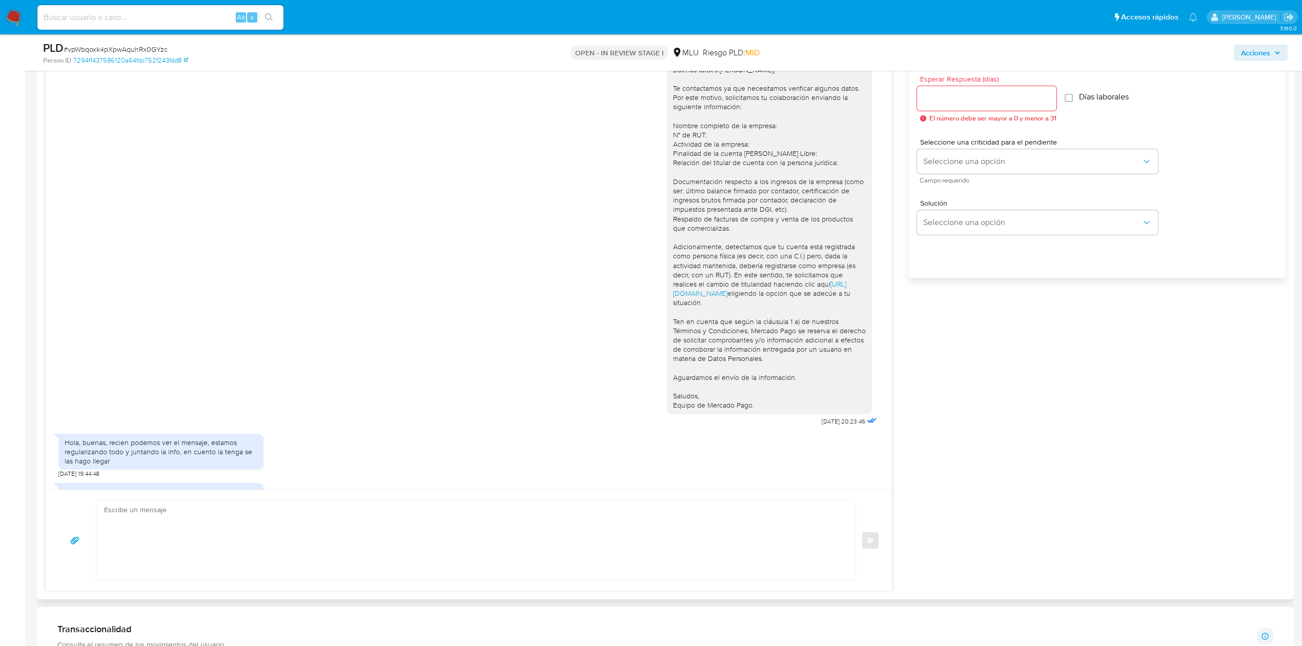
scroll to position [43, 0]
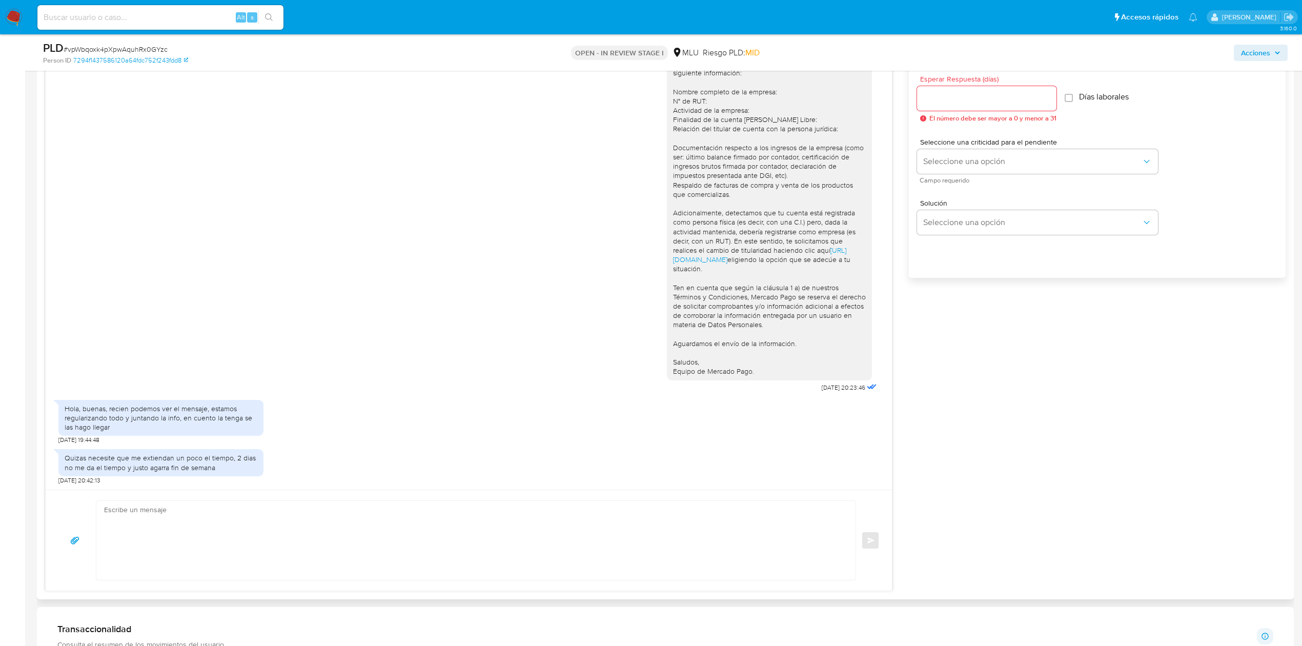
click at [937, 375] on div "Buenas tardes [PERSON_NAME], Te contactamos ya que necesitamos verificar alguno…" at bounding box center [665, 311] width 1241 height 559
